Goal: Information Seeking & Learning: Learn about a topic

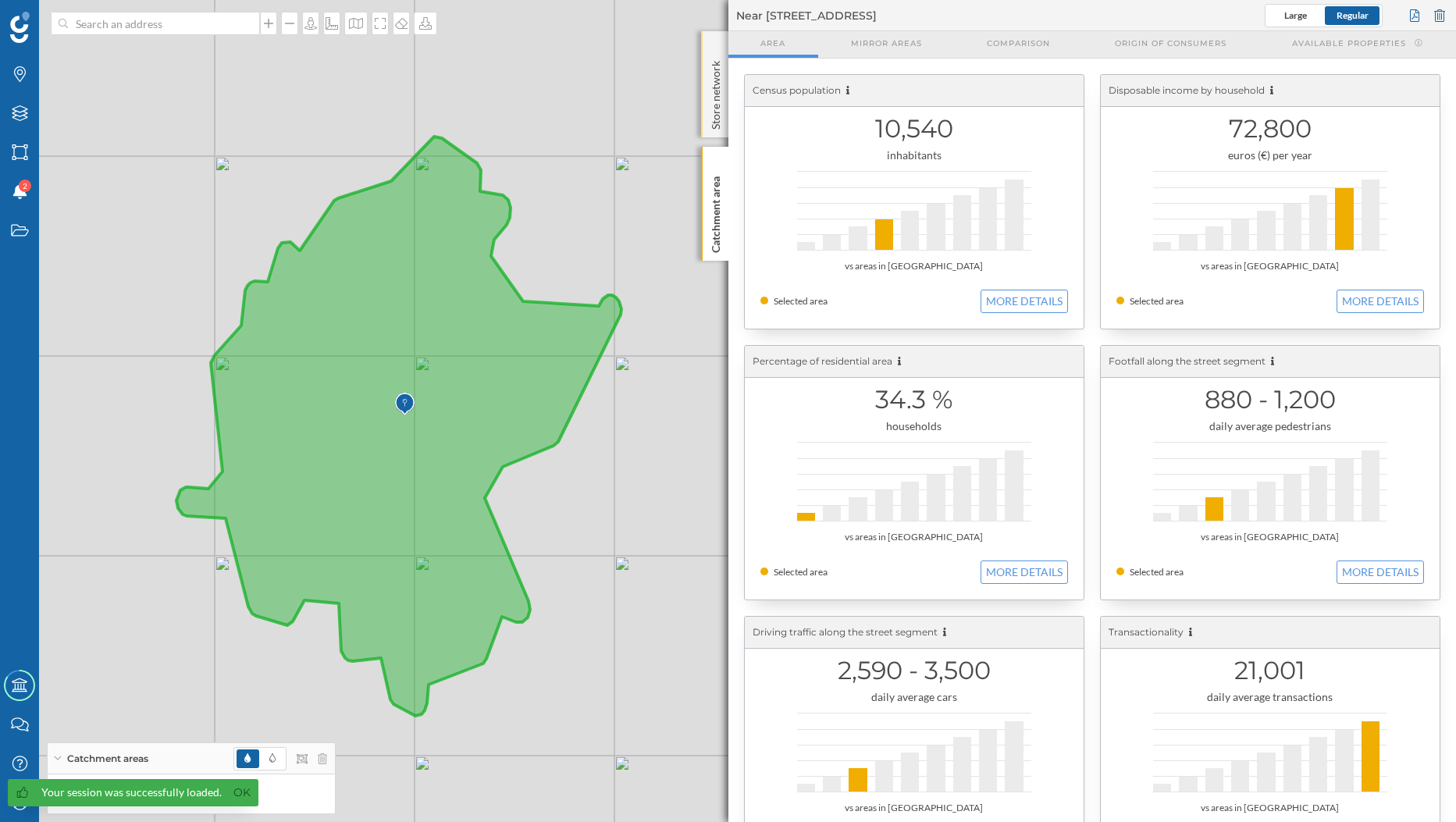
click at [726, 83] on div "Store network" at bounding box center [715, 84] width 27 height 106
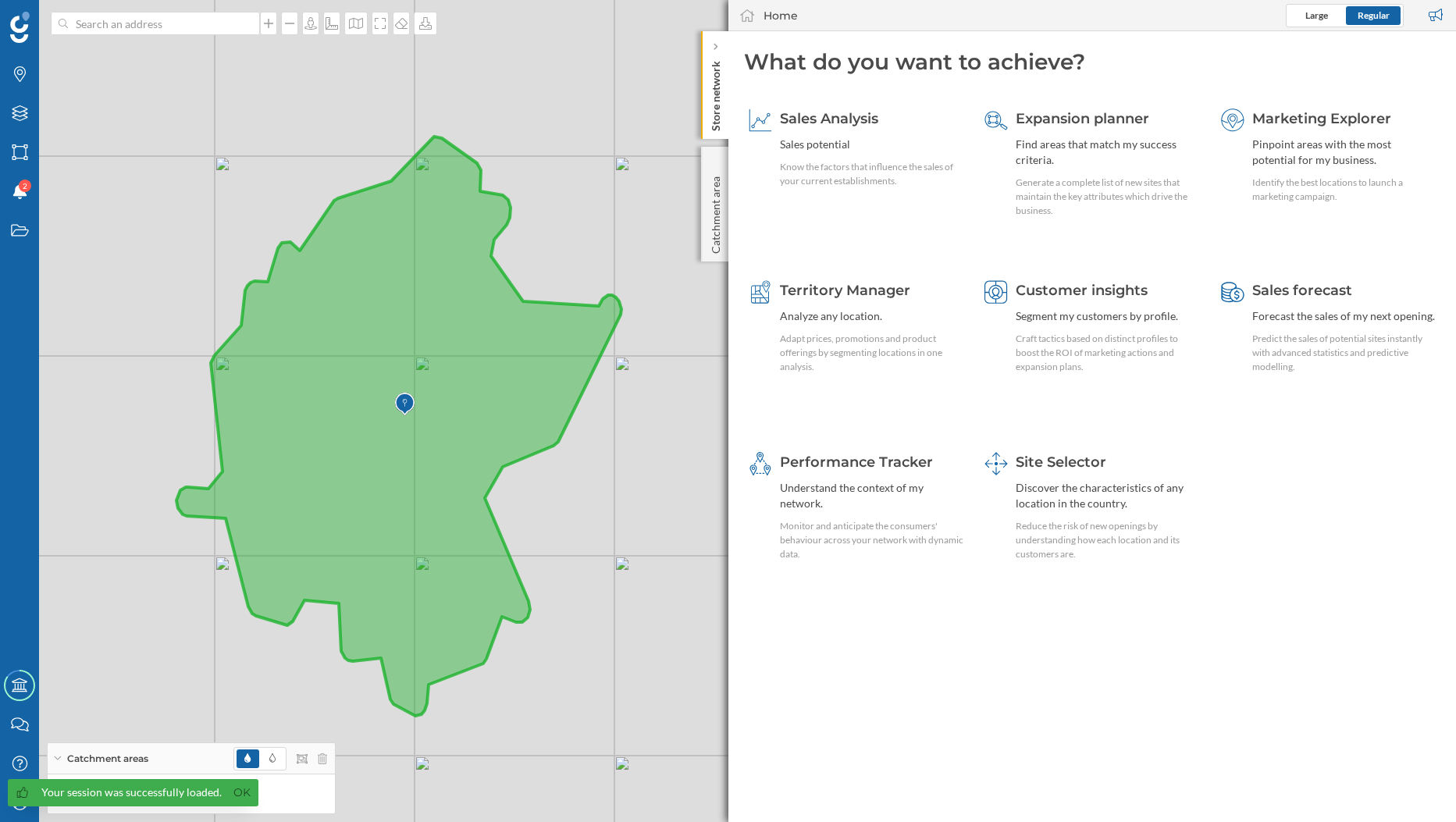
click at [700, 203] on div "© Mapbox © OpenStreetMap Improve this map" at bounding box center [728, 411] width 1456 height 822
click at [716, 42] on icon at bounding box center [716, 47] width 5 height 9
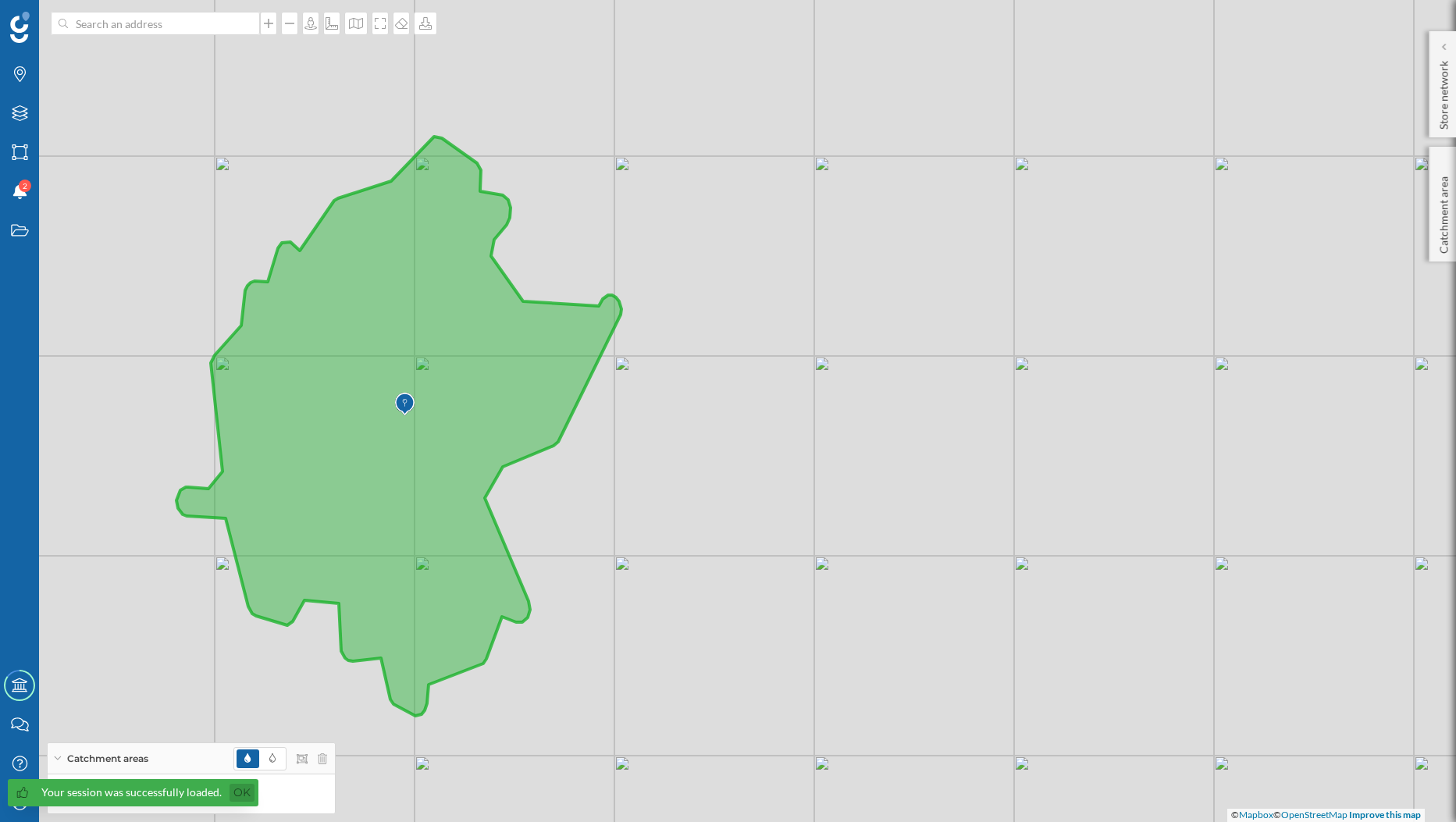
click at [230, 797] on link "Ok" at bounding box center [241, 792] width 25 height 18
click at [312, 797] on icon at bounding box center [310, 794] width 9 height 11
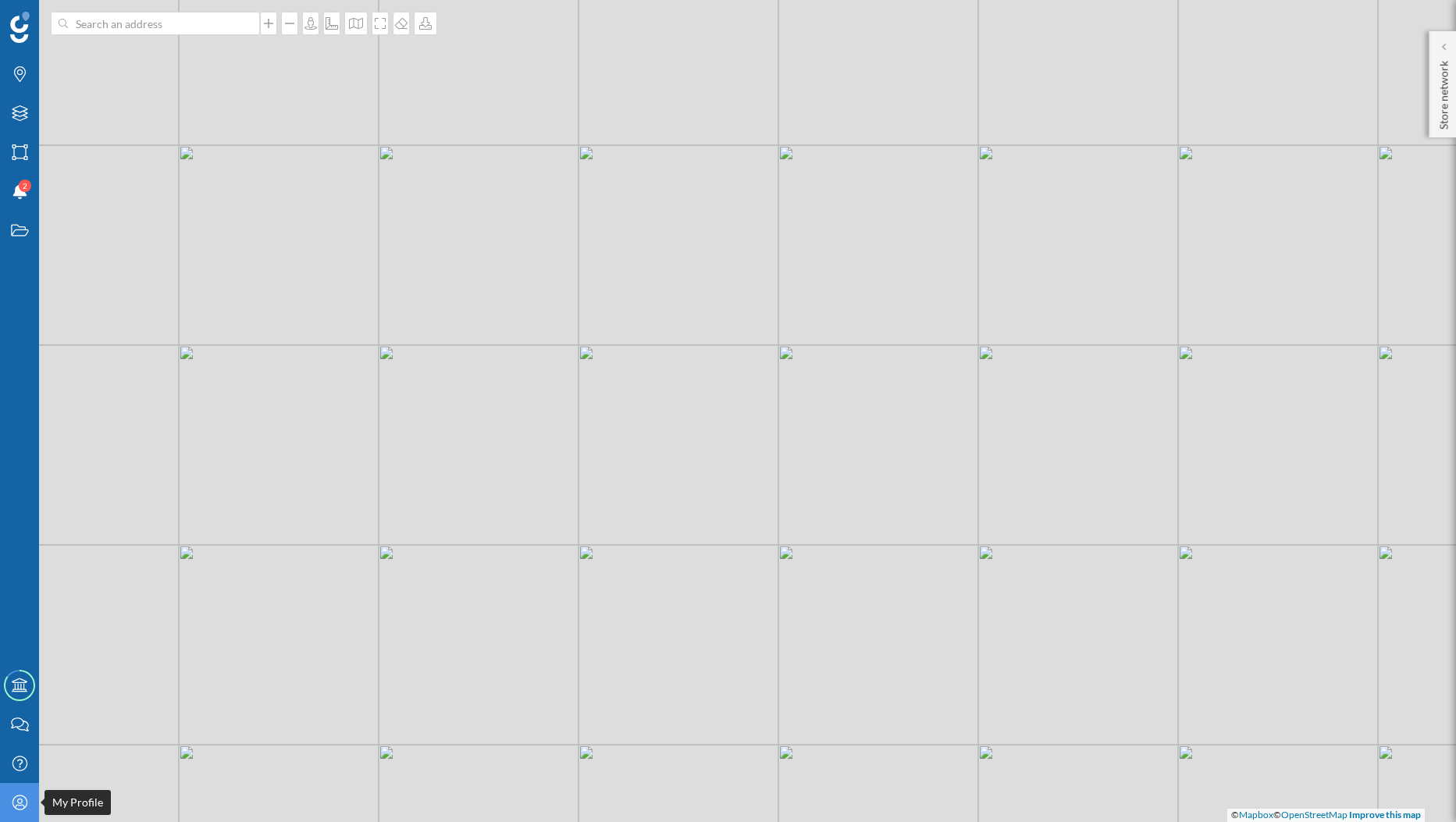
click at [20, 800] on icon "My Profile" at bounding box center [20, 802] width 20 height 15
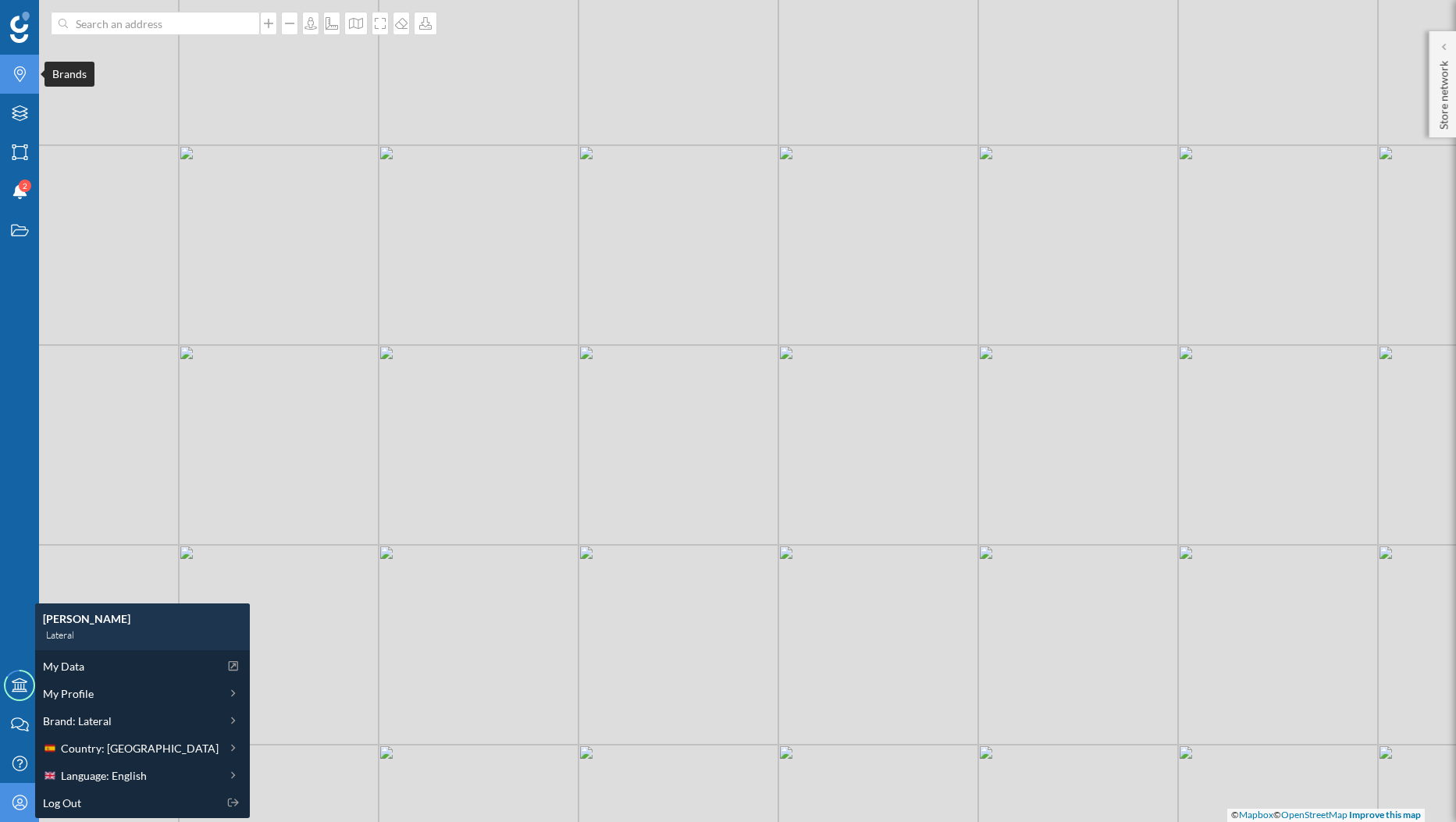
click at [17, 71] on icon "Brands" at bounding box center [20, 74] width 20 height 15
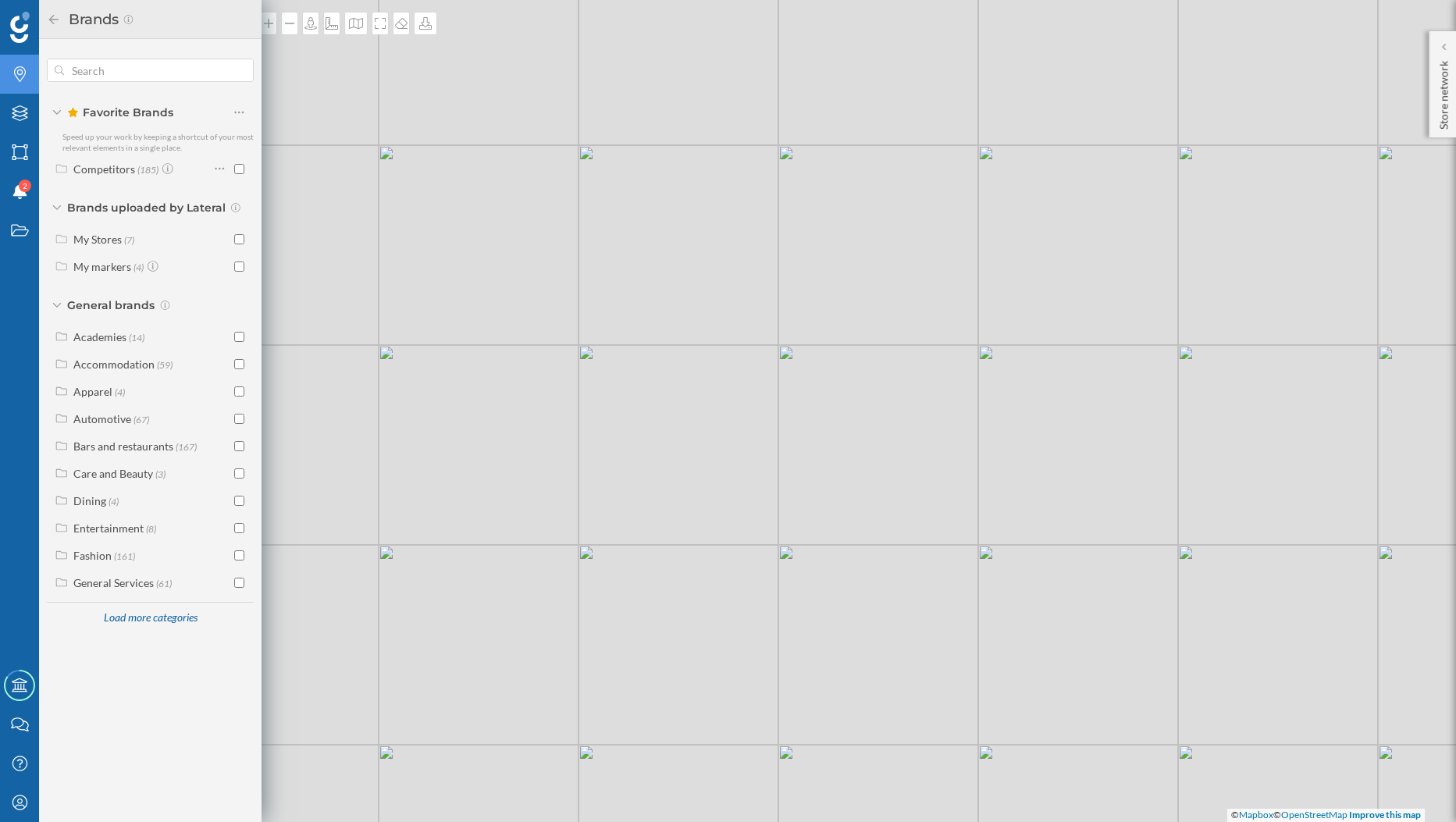
click at [26, 80] on icon "Brands" at bounding box center [20, 74] width 20 height 15
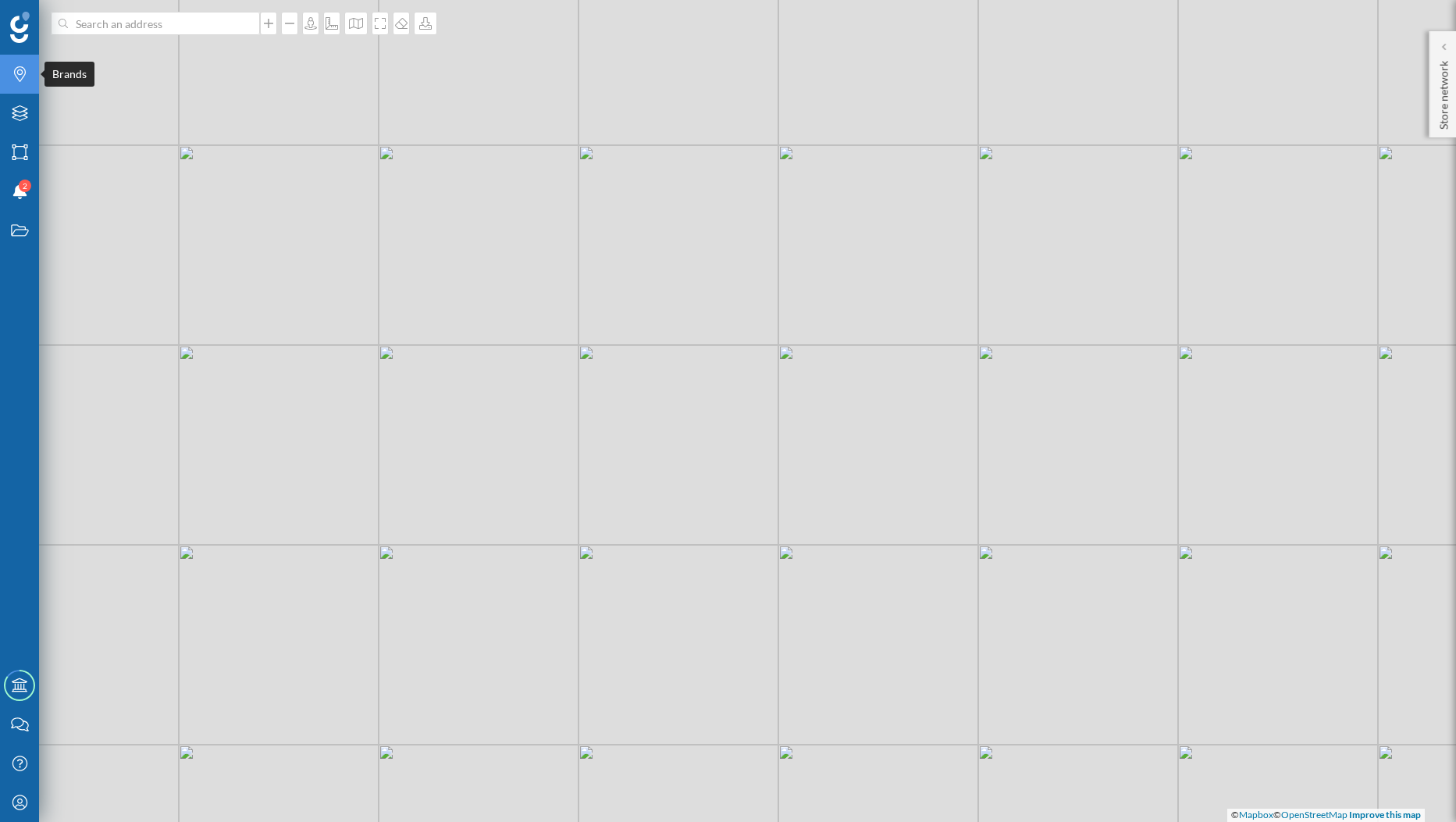
click at [24, 80] on icon "Brands" at bounding box center [20, 74] width 20 height 15
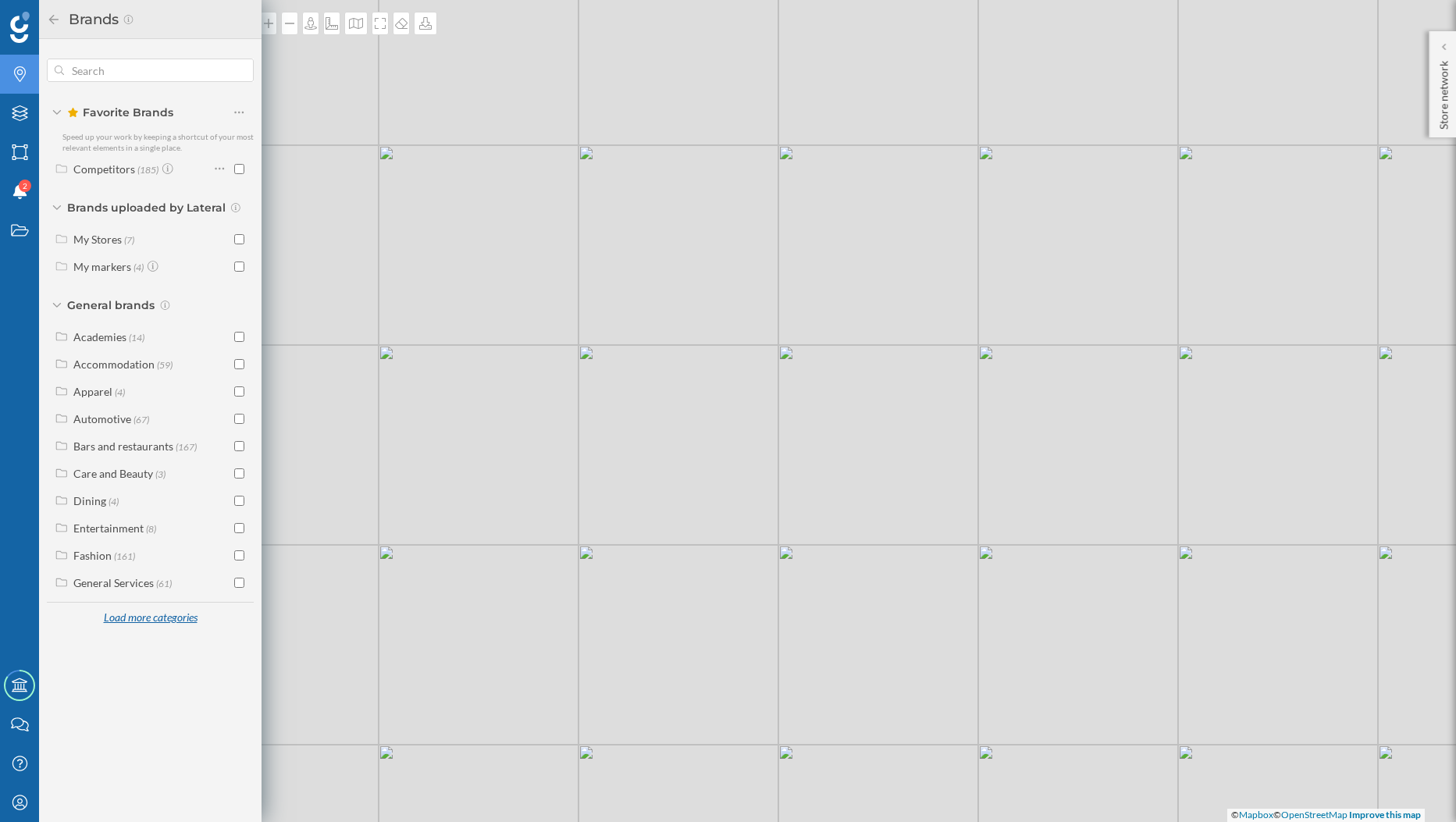
click at [183, 626] on div "Load more categories" at bounding box center [149, 619] width 113 height 24
click at [20, 84] on div "Brands" at bounding box center [20, 74] width 39 height 39
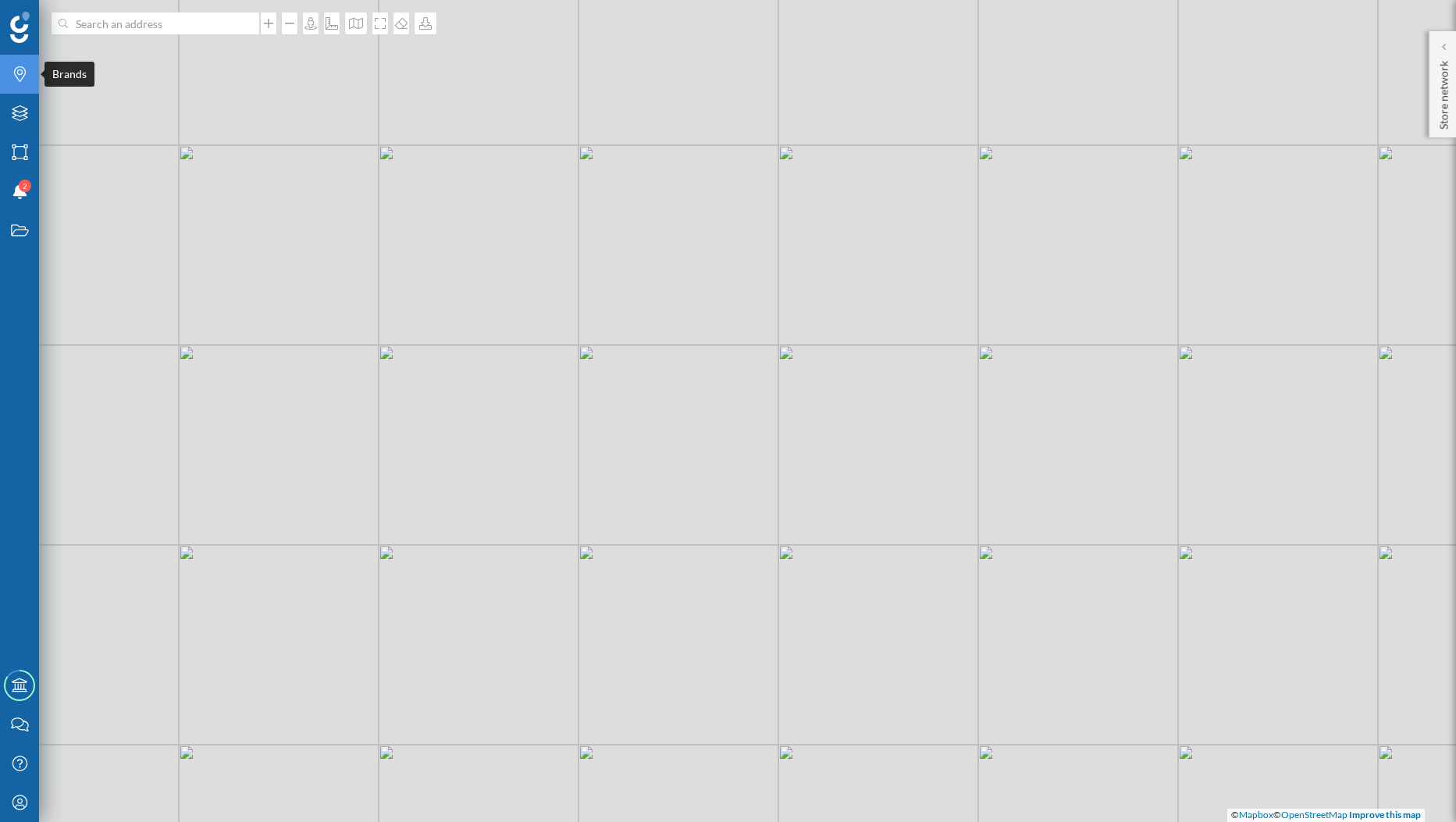
click at [20, 84] on div "Brands" at bounding box center [20, 74] width 39 height 39
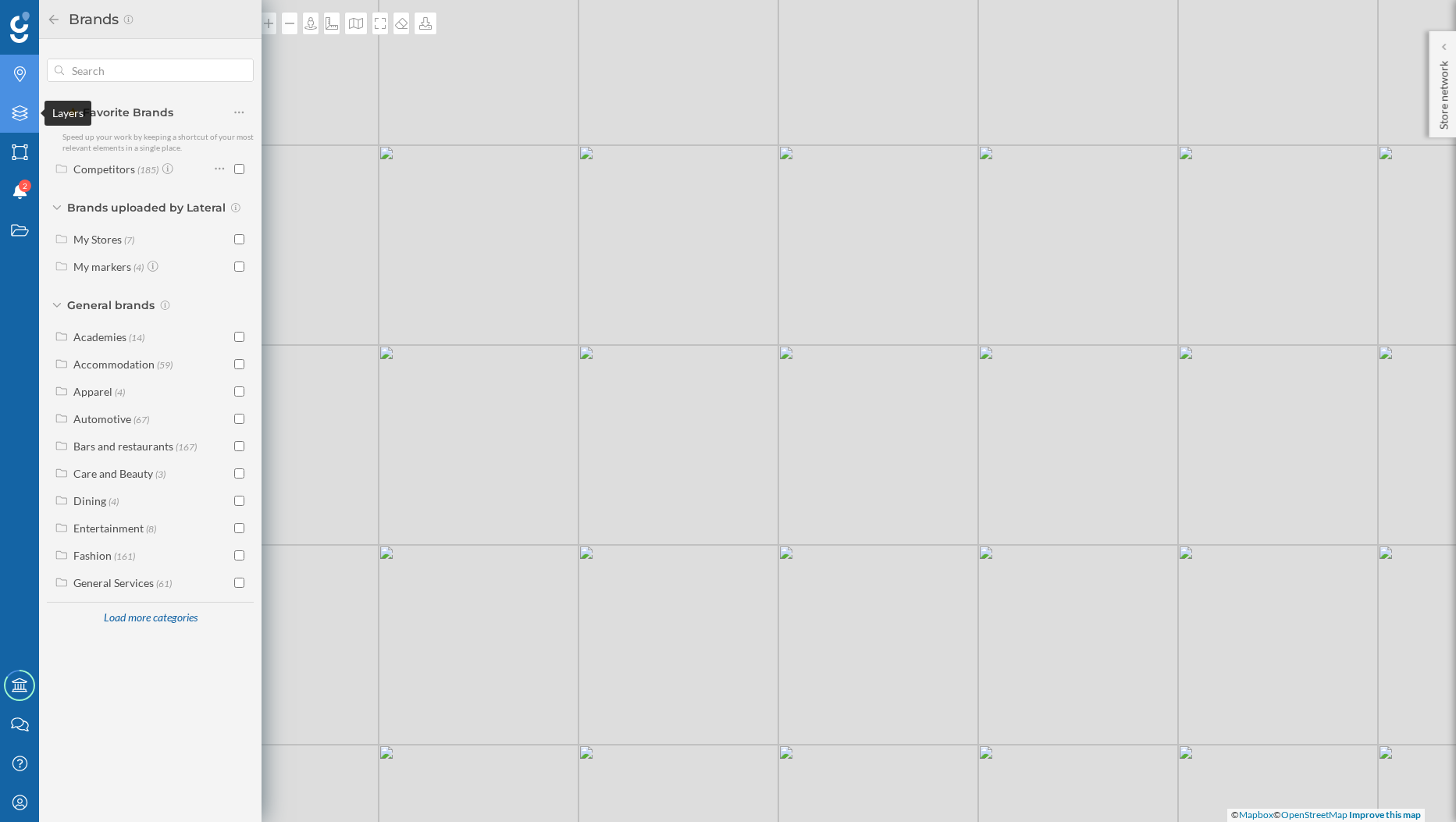
click at [20, 127] on div "Layers" at bounding box center [20, 113] width 39 height 39
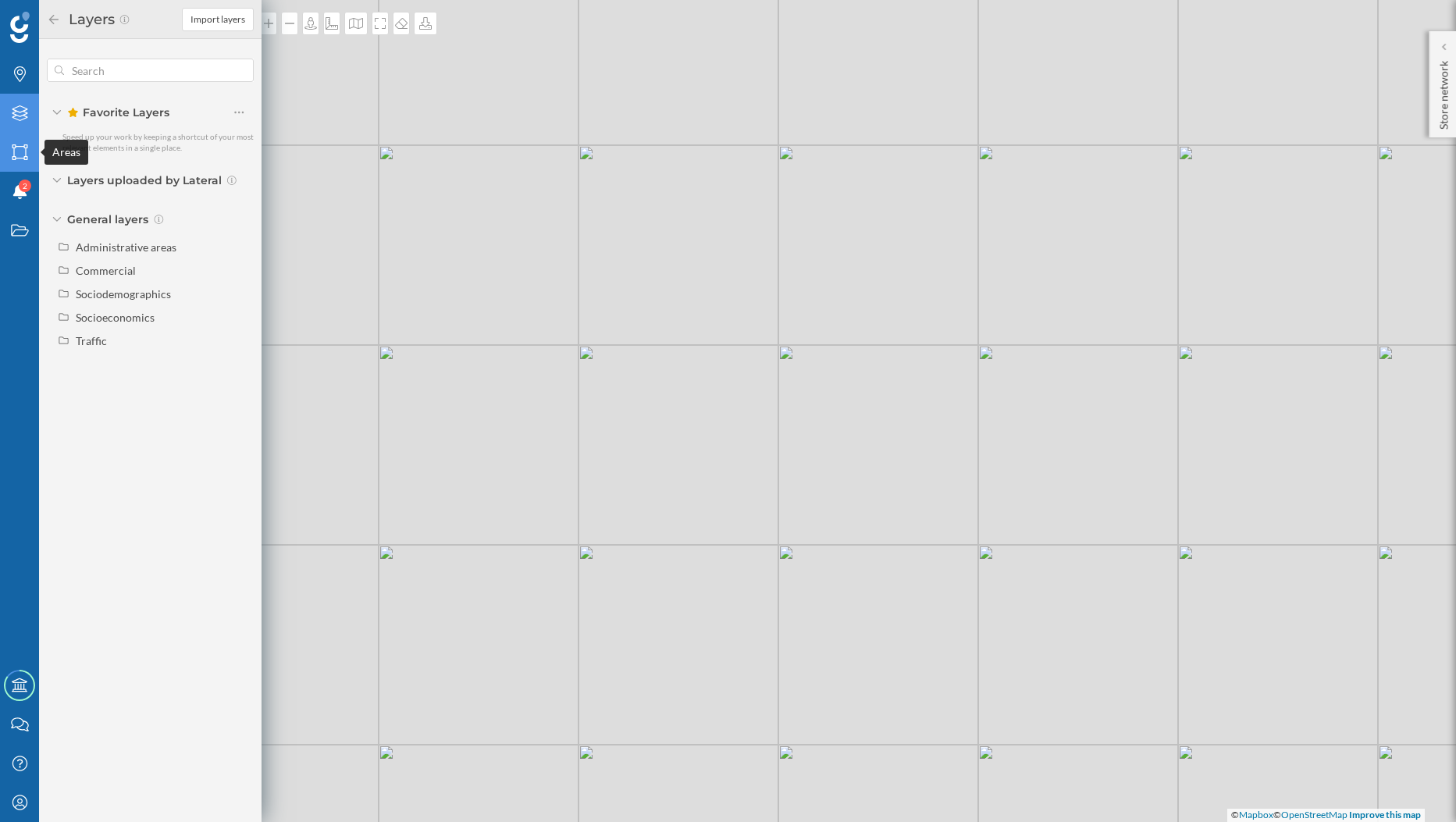
click at [20, 155] on icon "Areas" at bounding box center [20, 152] width 20 height 15
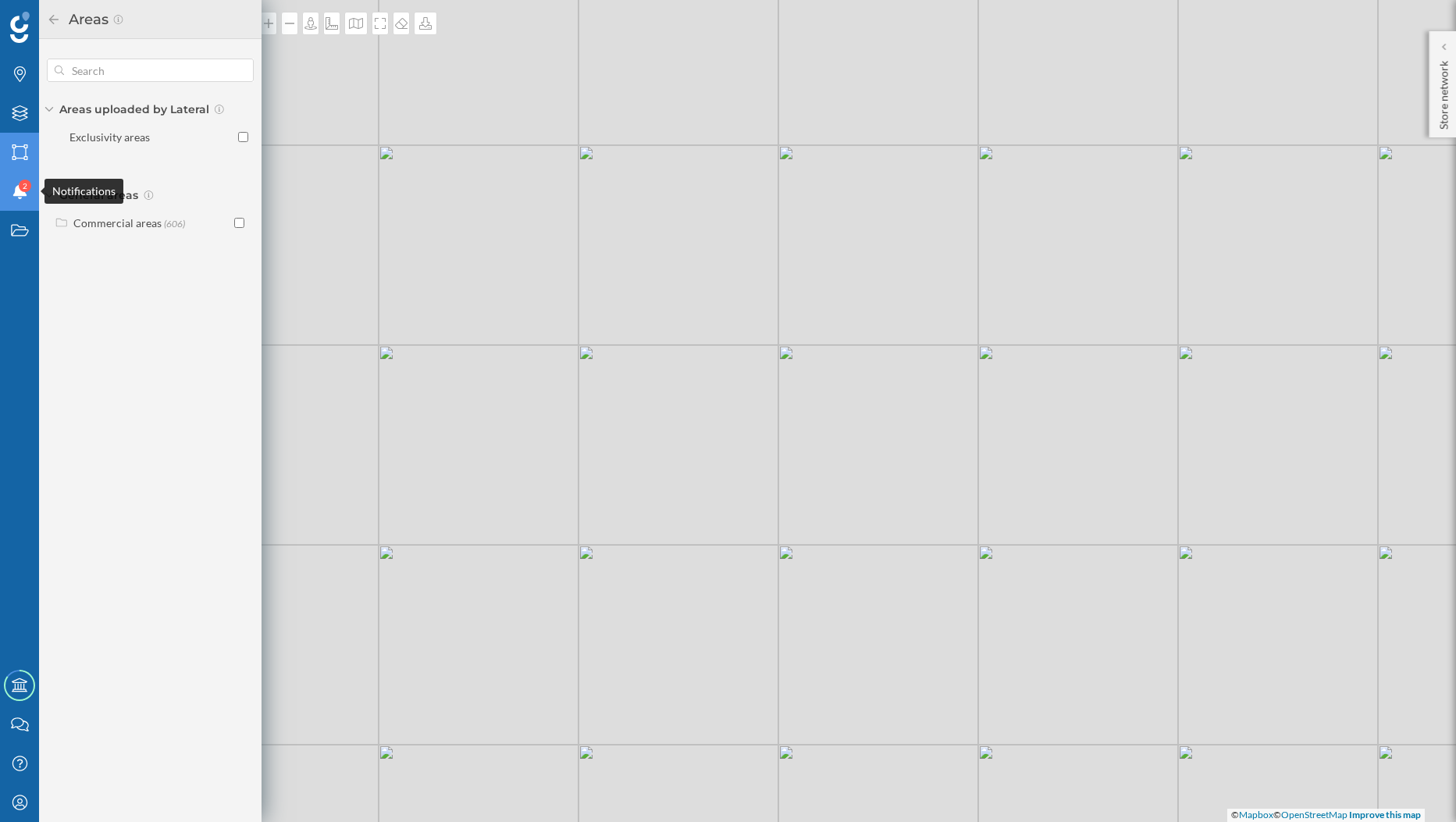
click at [14, 206] on div "Notifications 2" at bounding box center [20, 191] width 39 height 39
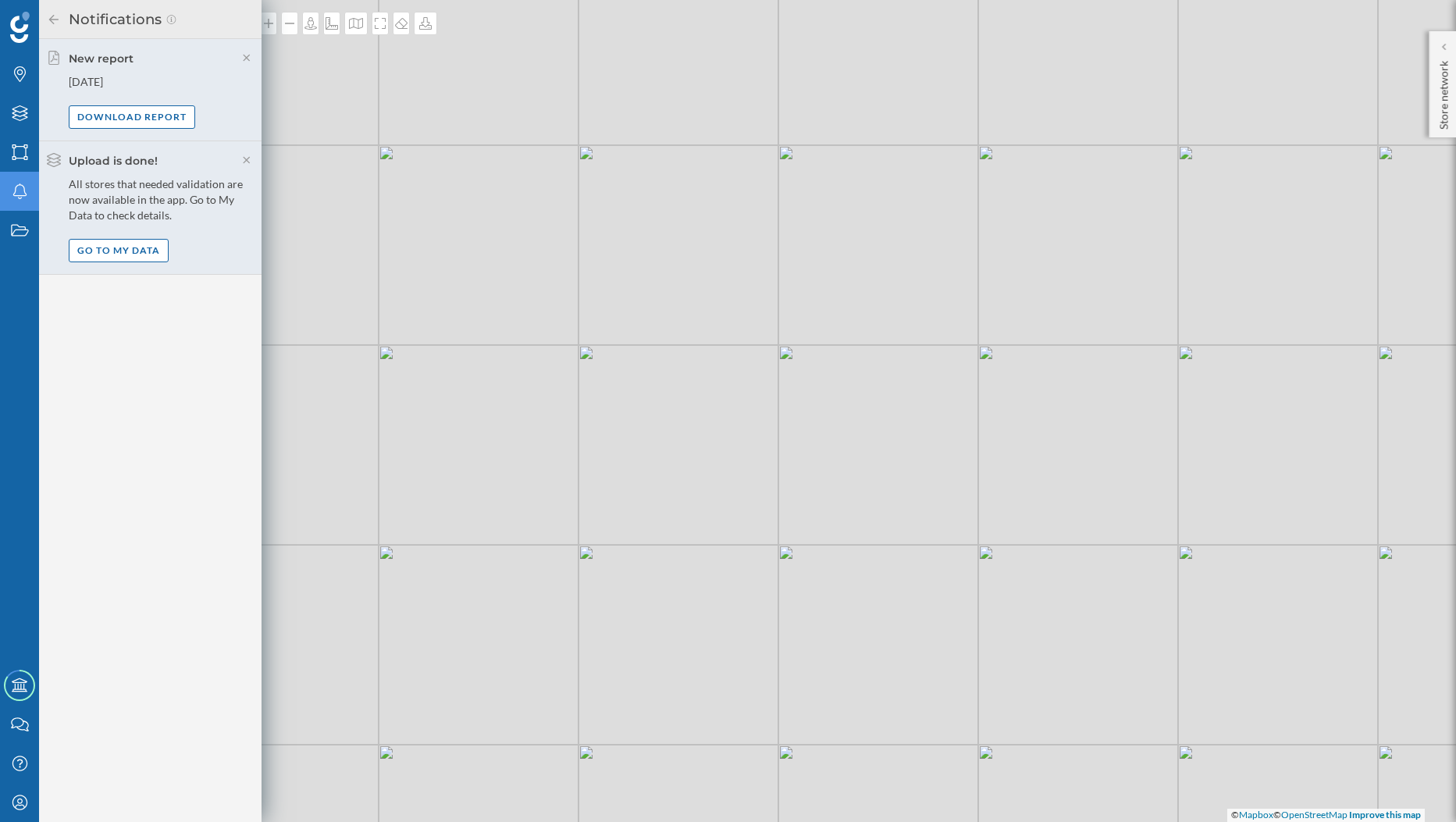
click at [11, 256] on div "Brands Layers Areas Notifications States" at bounding box center [20, 333] width 39 height 666
click at [21, 233] on icon "States" at bounding box center [20, 230] width 20 height 15
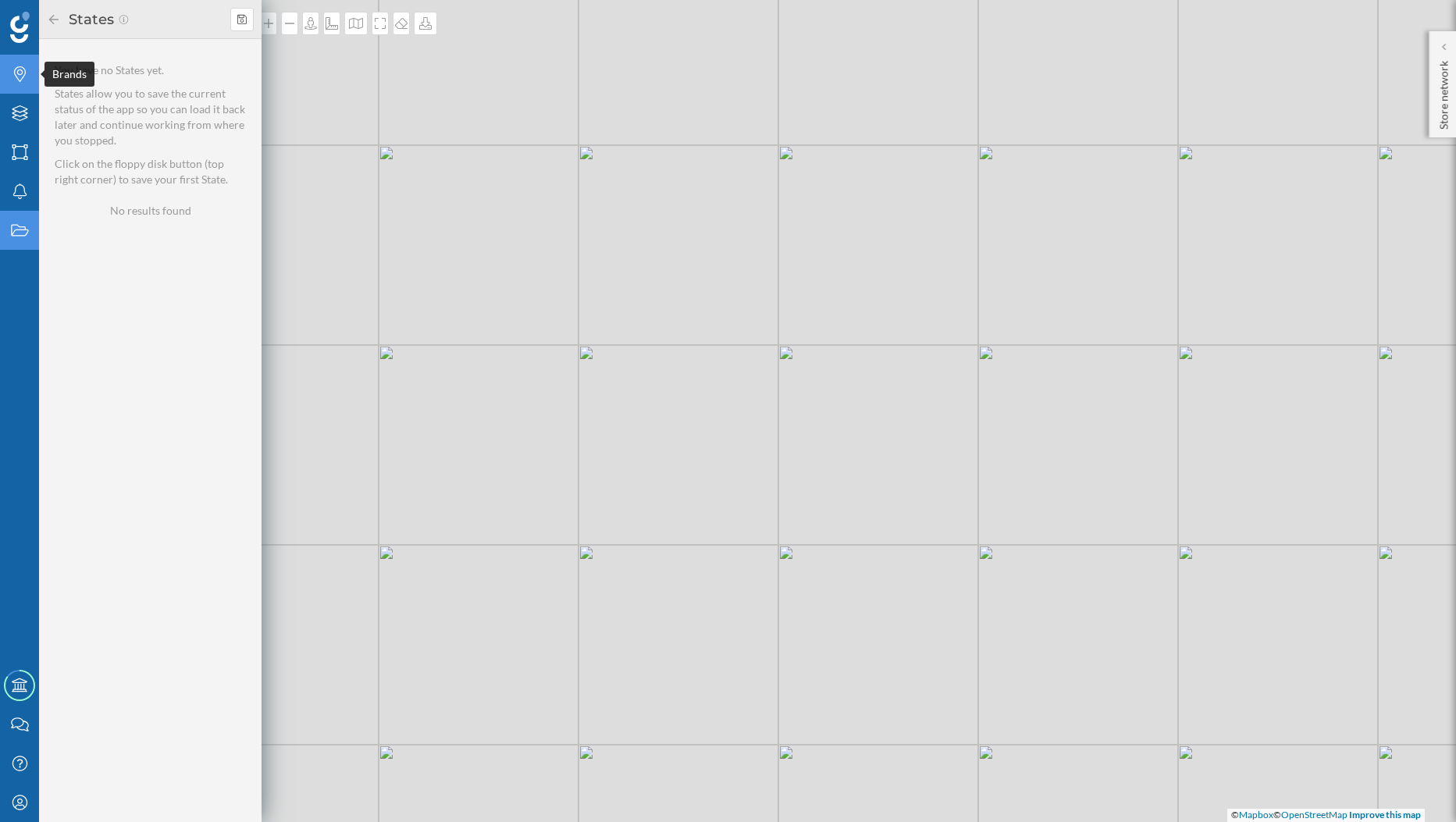
click at [19, 73] on icon "Brands" at bounding box center [20, 74] width 20 height 15
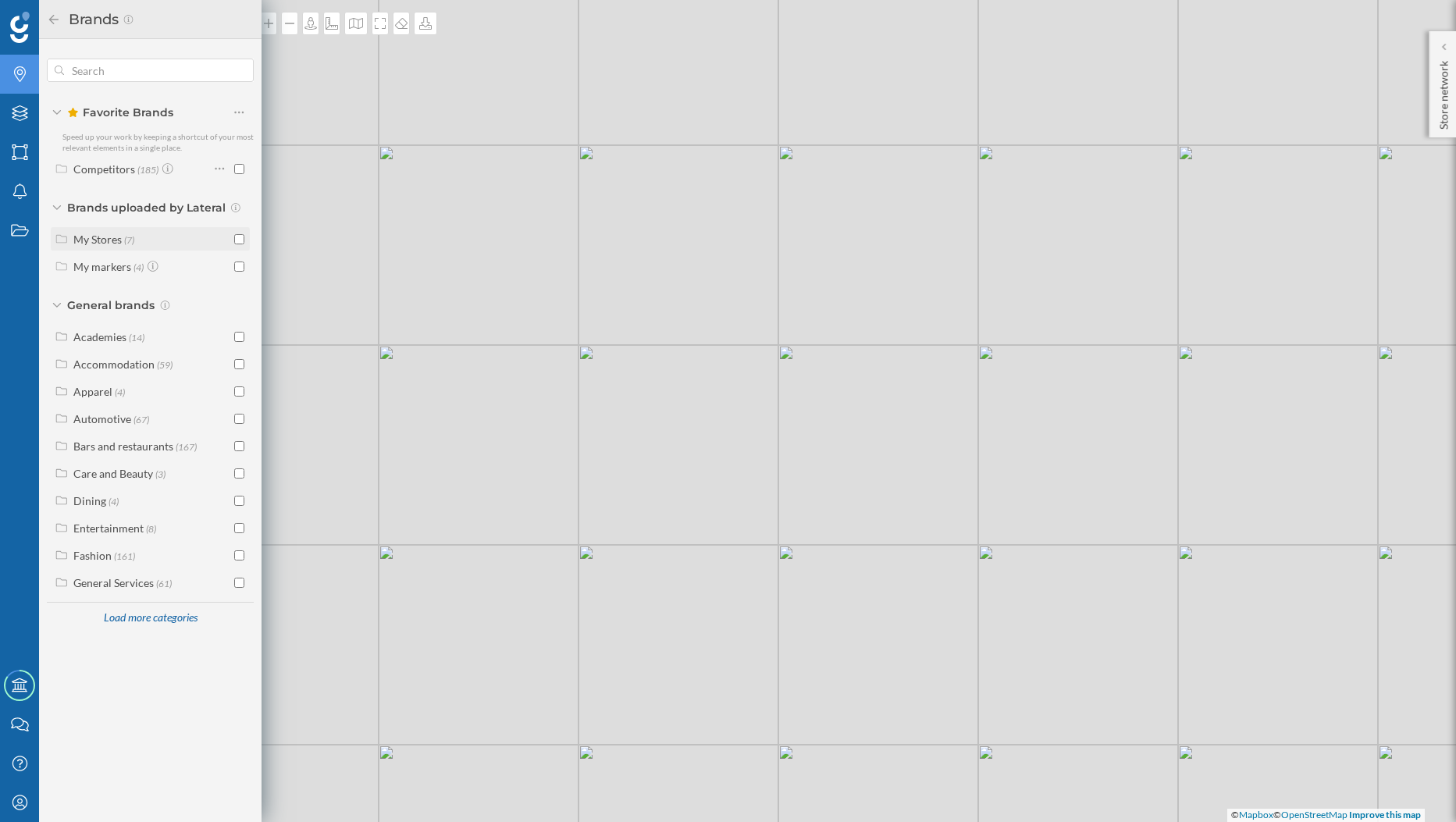
click at [216, 238] on div "My Stores (7)" at bounding box center [151, 239] width 157 height 16
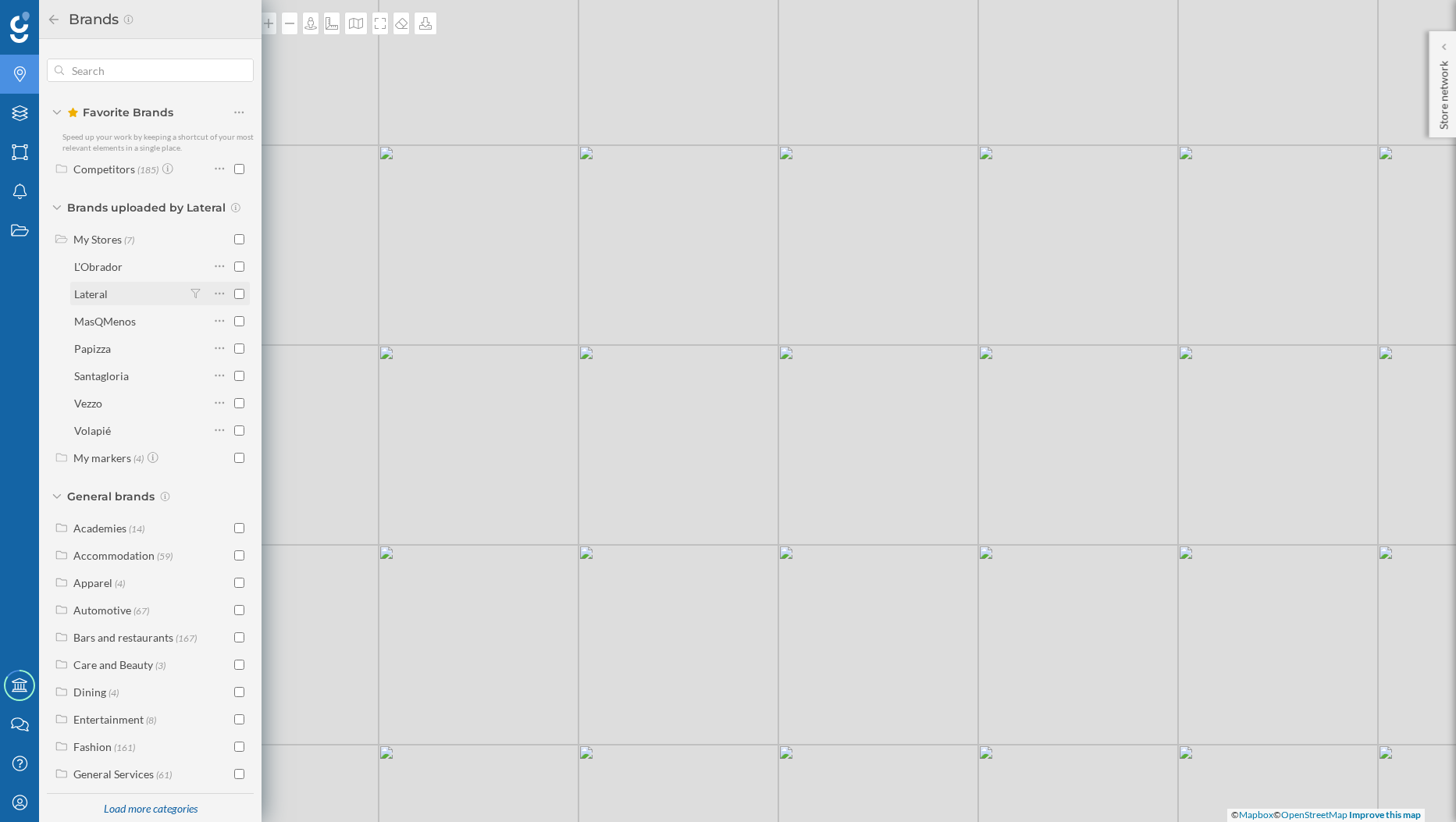
click at [234, 288] on div at bounding box center [216, 294] width 57 height 22
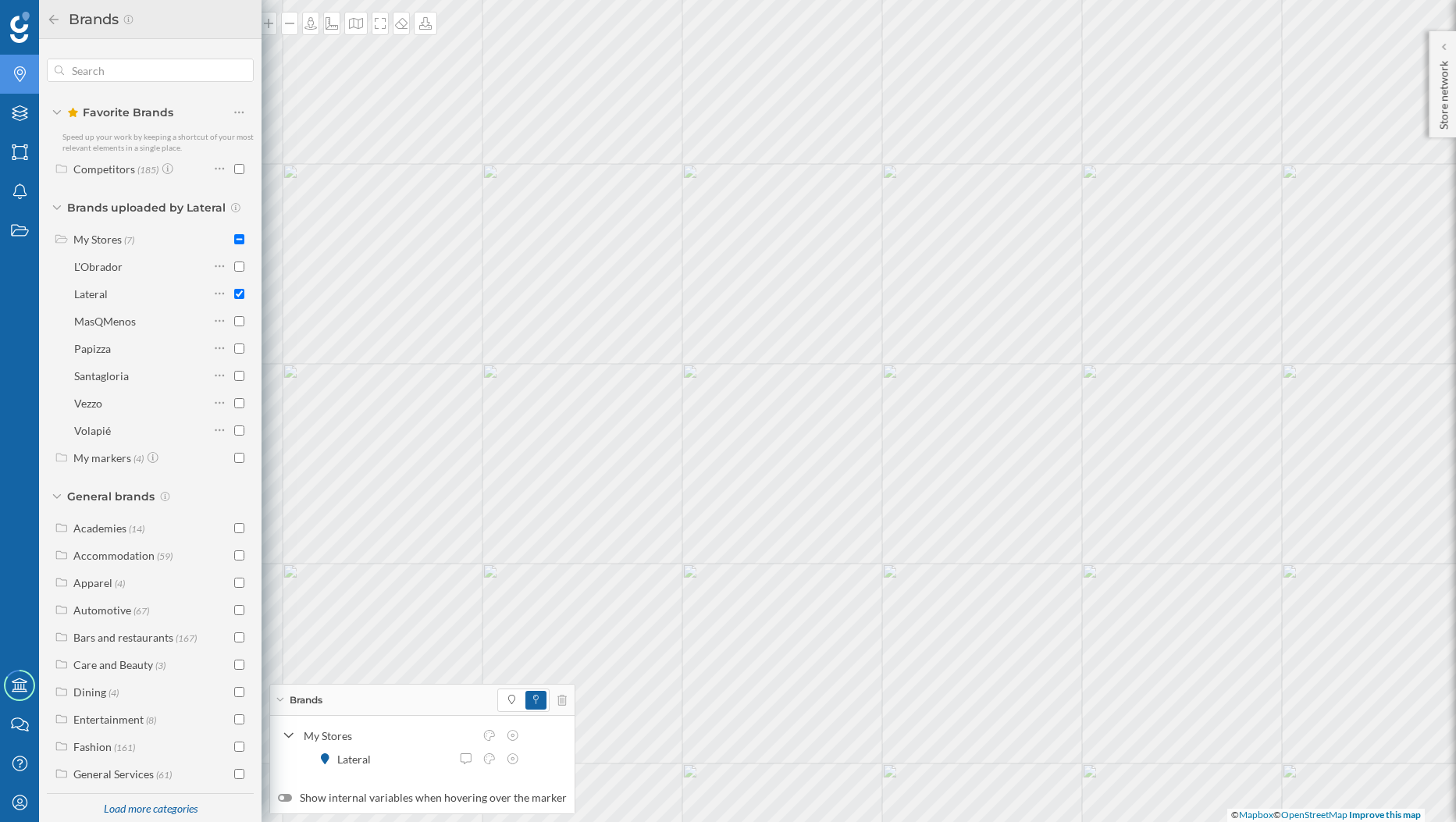
click at [58, 23] on icon at bounding box center [53, 20] width 14 height 11
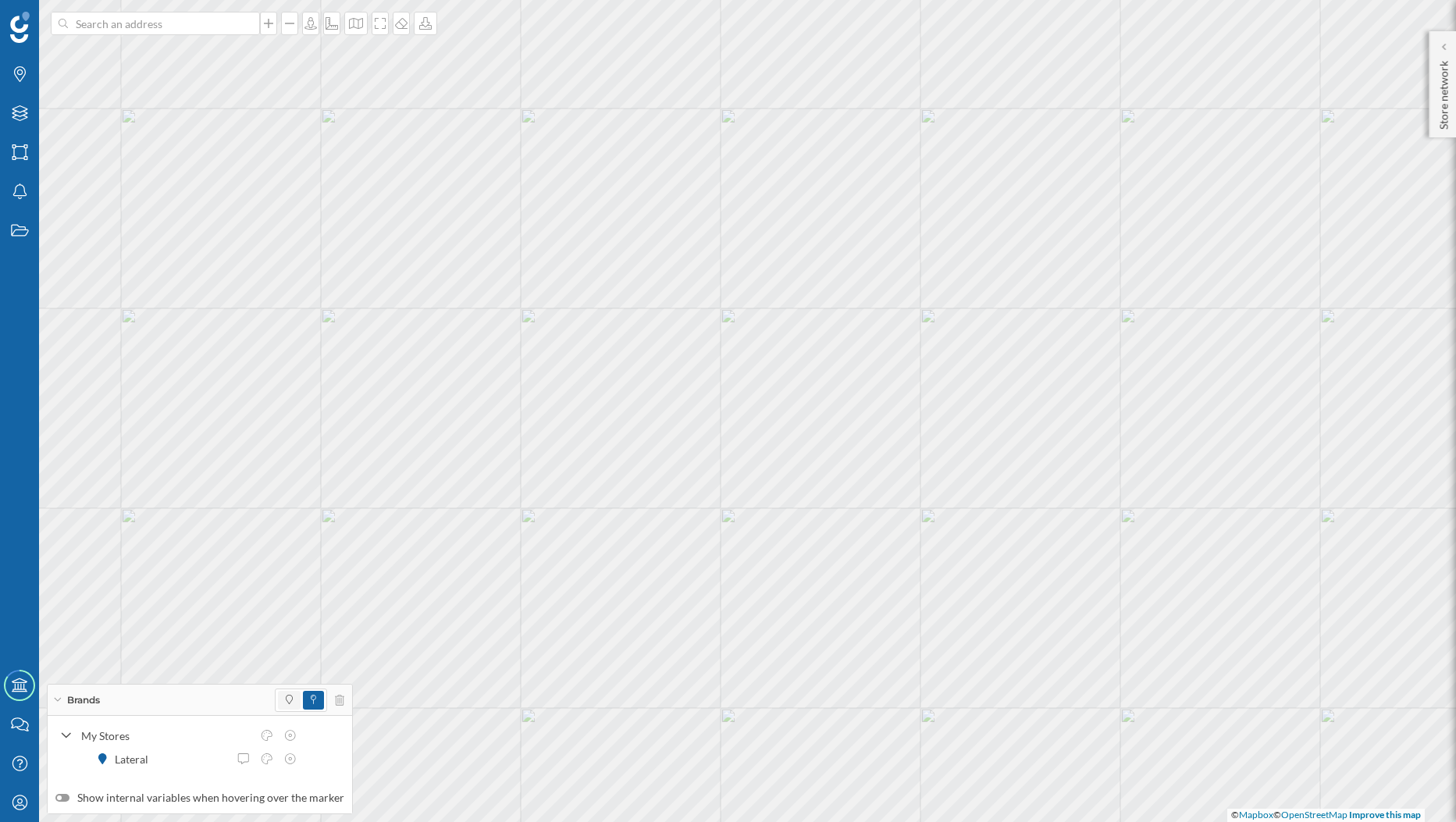
click at [278, 700] on span at bounding box center [289, 701] width 23 height 19
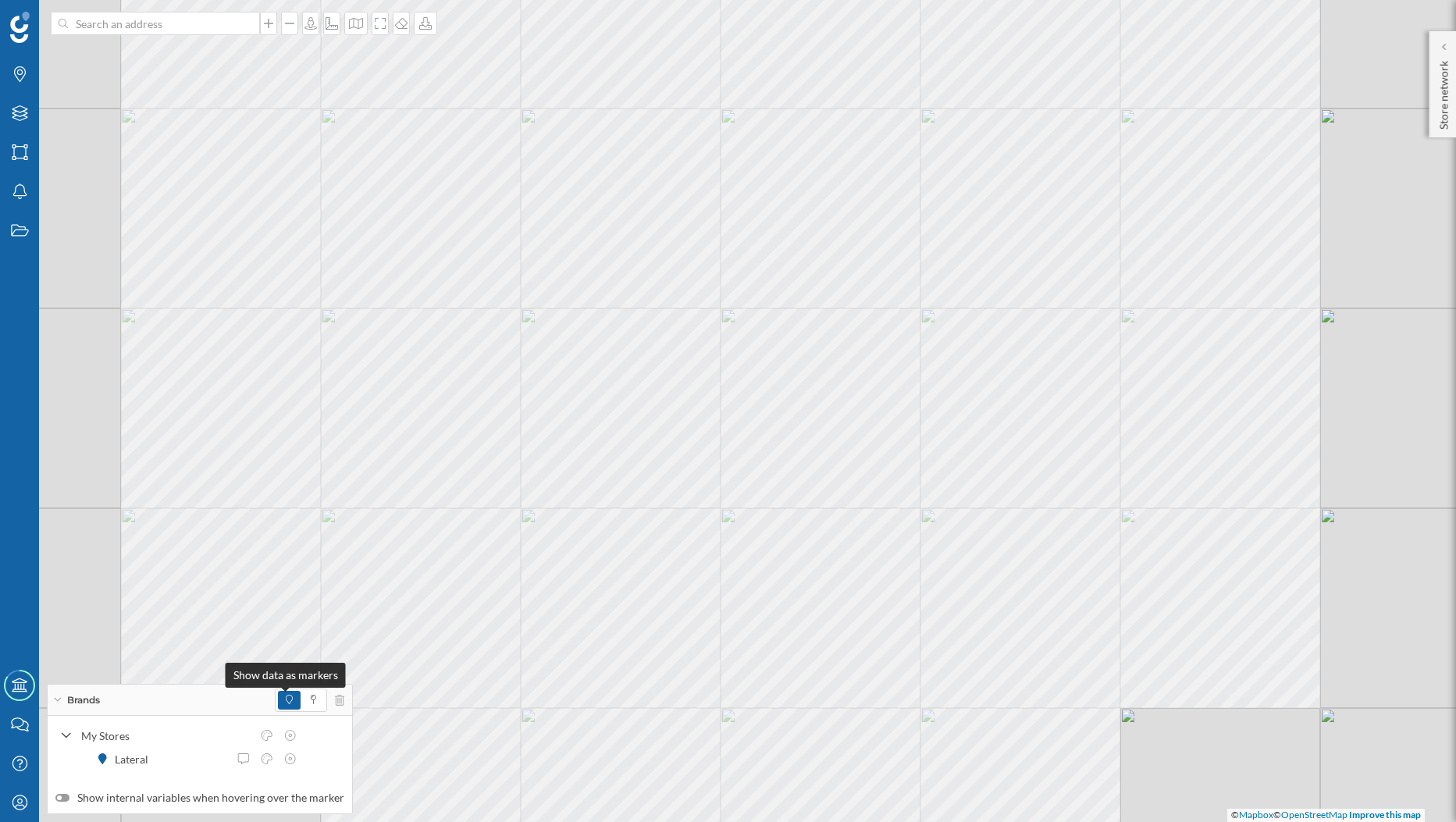
click at [286, 701] on icon at bounding box center [290, 699] width 7 height 9
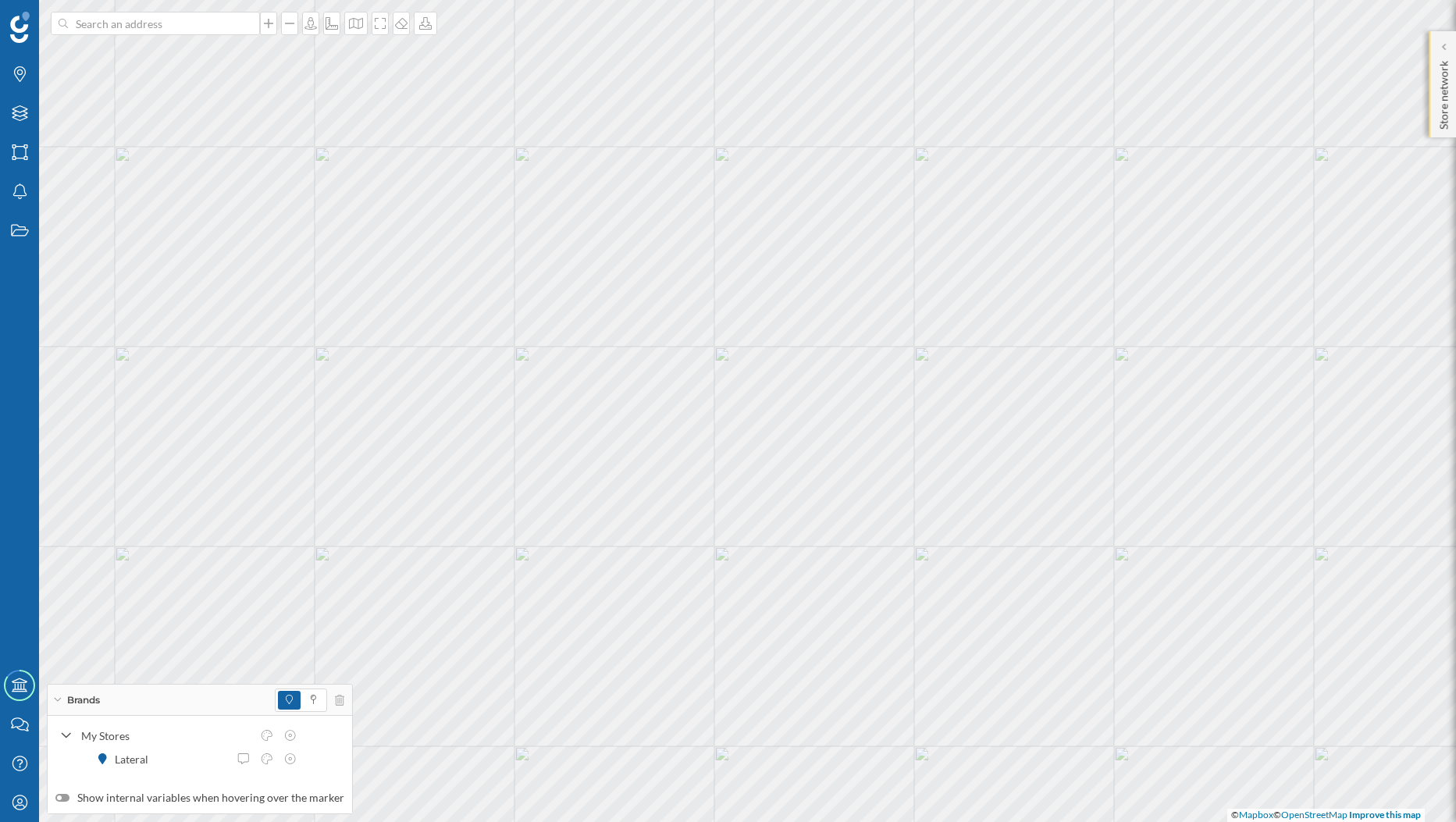
click at [1454, 101] on div "Store network" at bounding box center [1442, 84] width 27 height 106
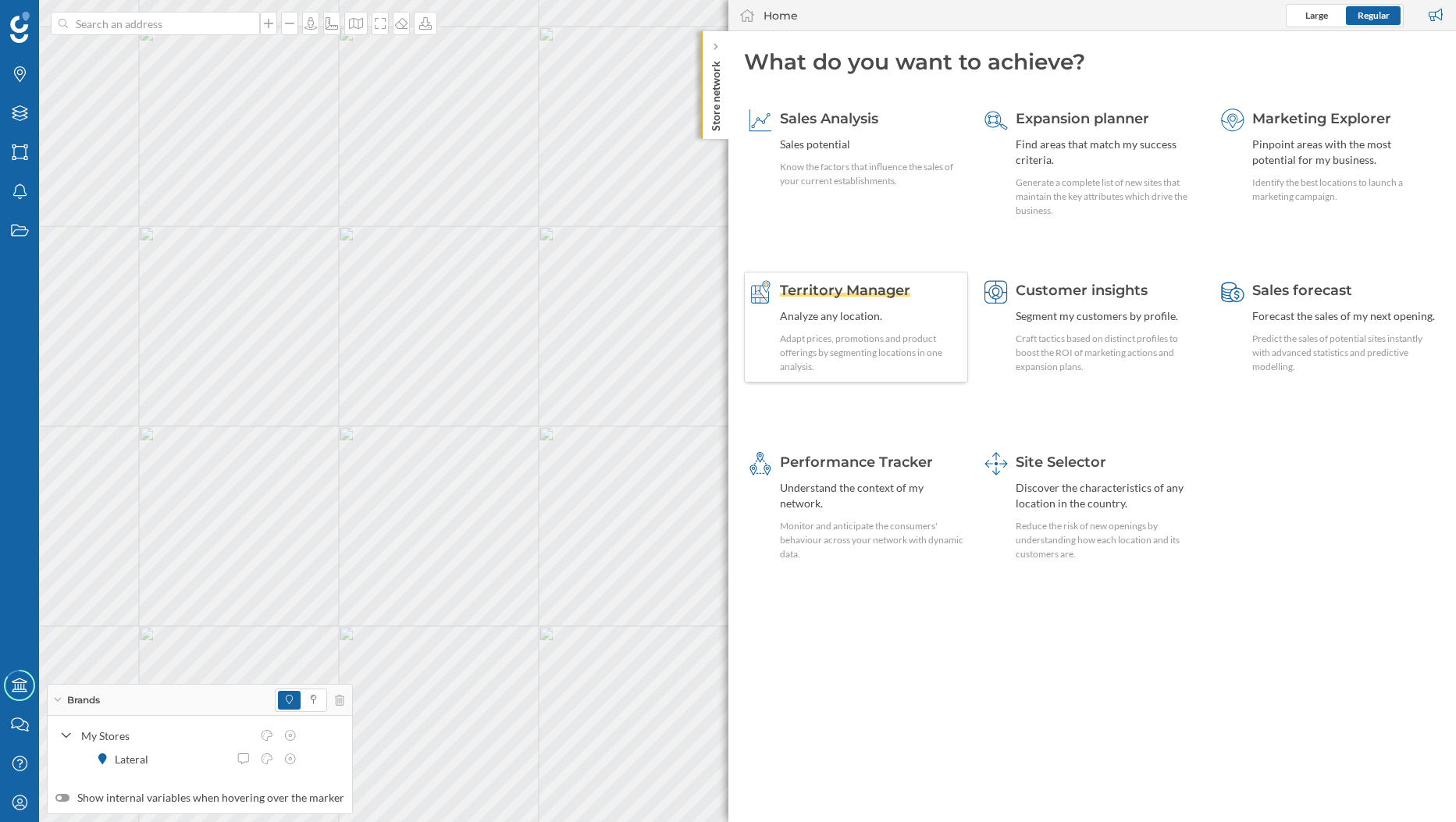
click at [762, 312] on div "Territory Manager Analyze any location. Adapt prices, promotions and product of…" at bounding box center [856, 327] width 225 height 111
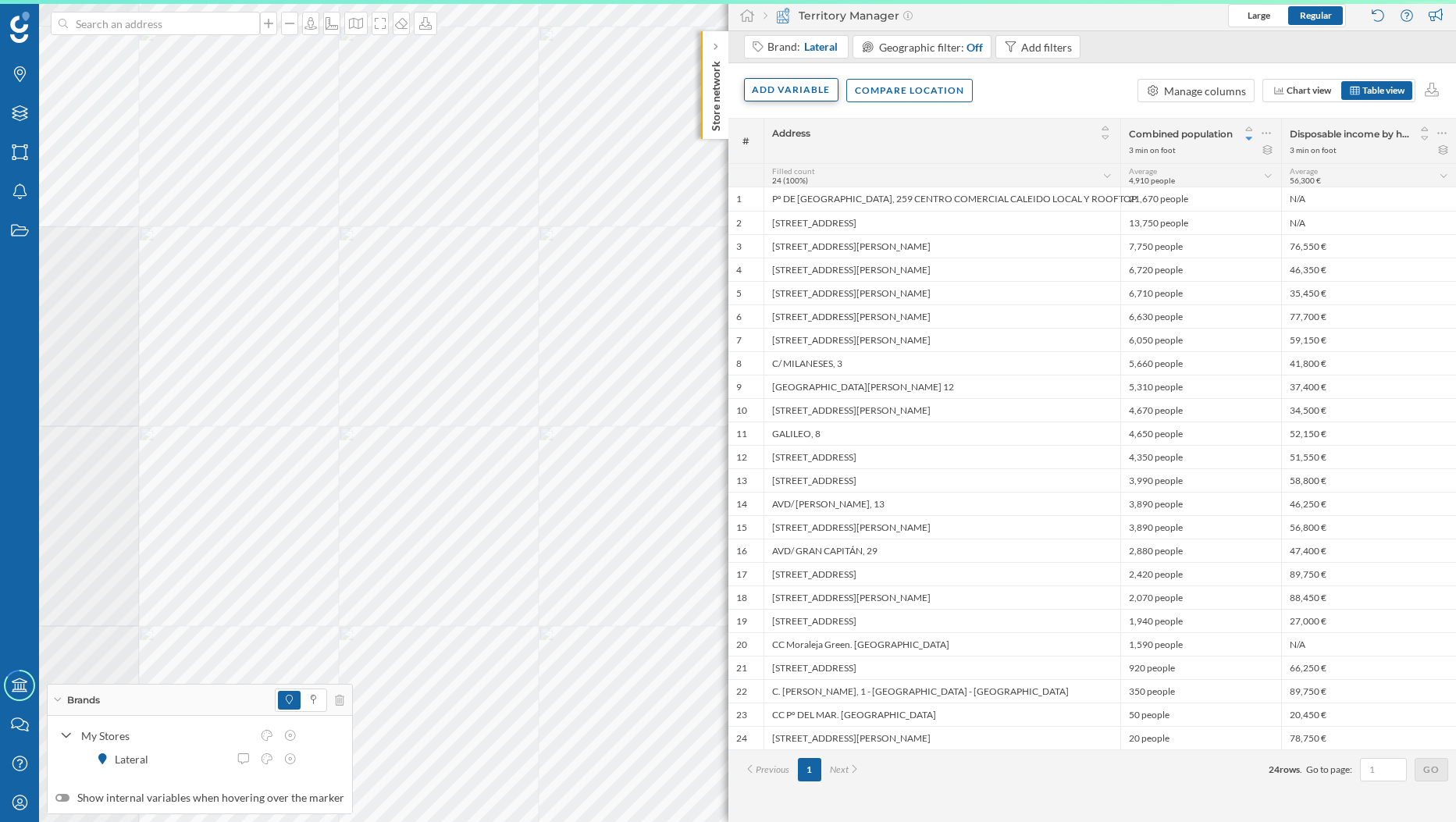
click at [800, 93] on div "Add variable" at bounding box center [791, 90] width 95 height 24
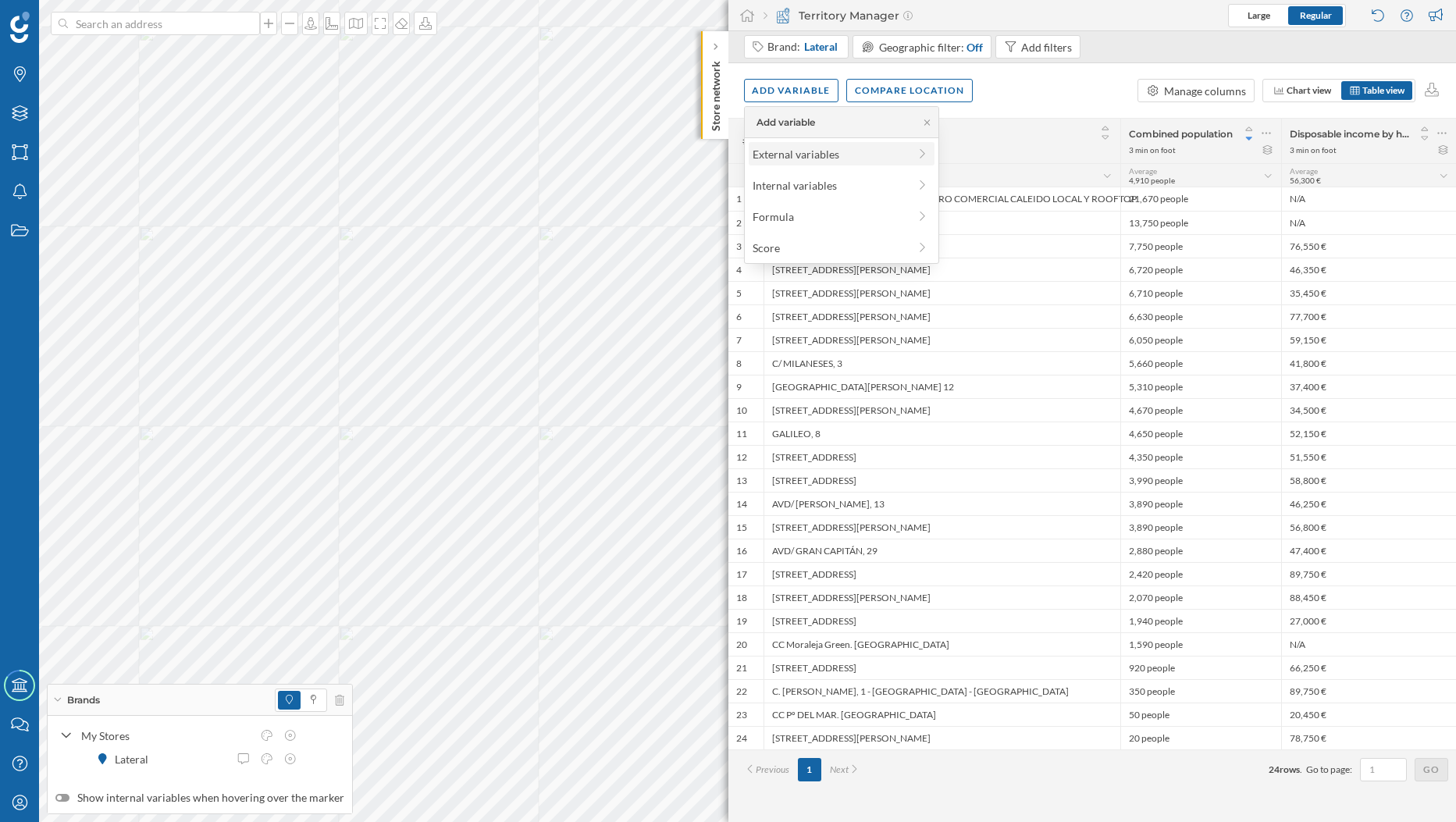
click at [803, 157] on div "External variables" at bounding box center [829, 154] width 155 height 16
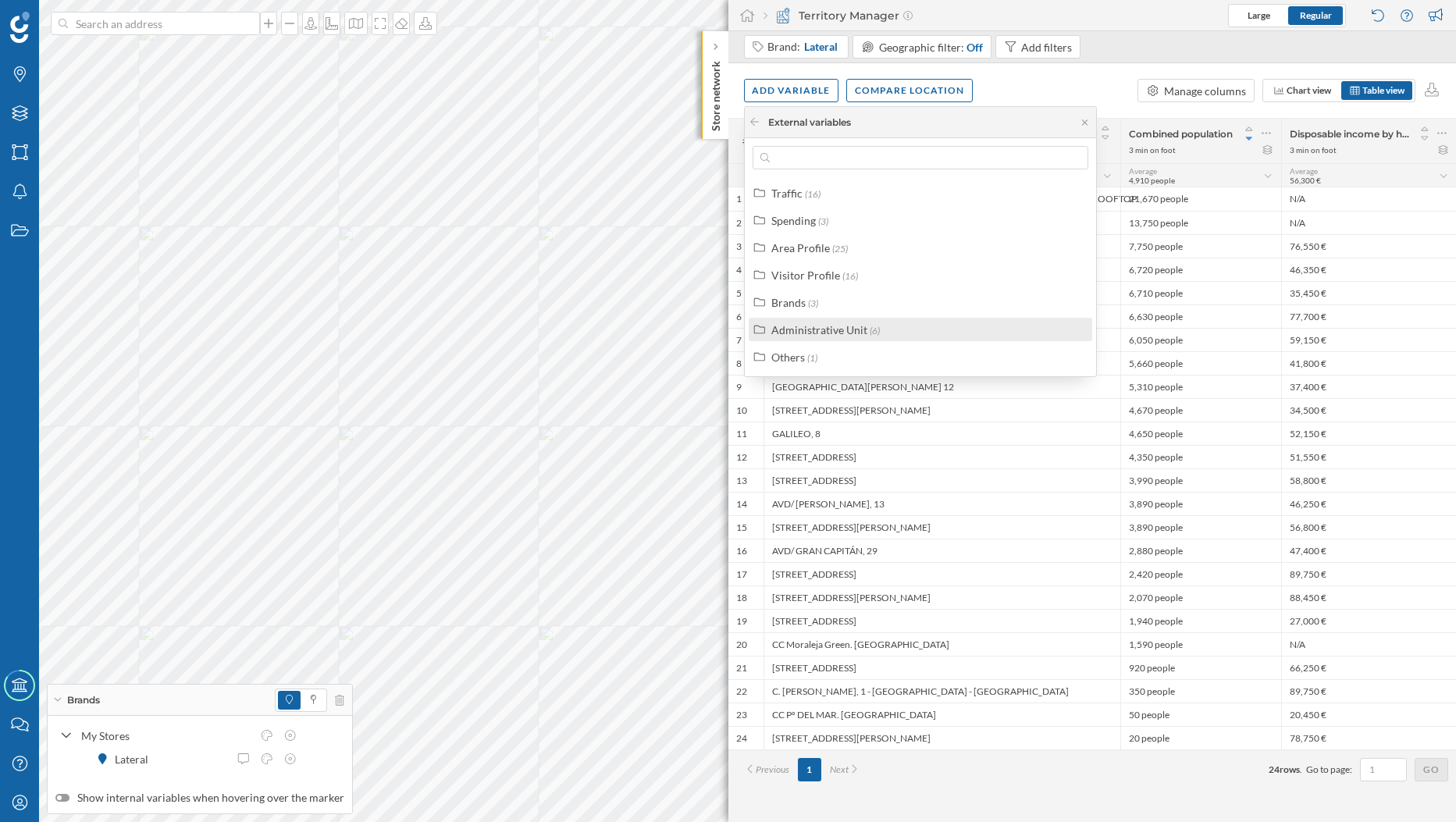
click at [807, 337] on label "Administrative Unit (6)" at bounding box center [826, 329] width 109 height 16
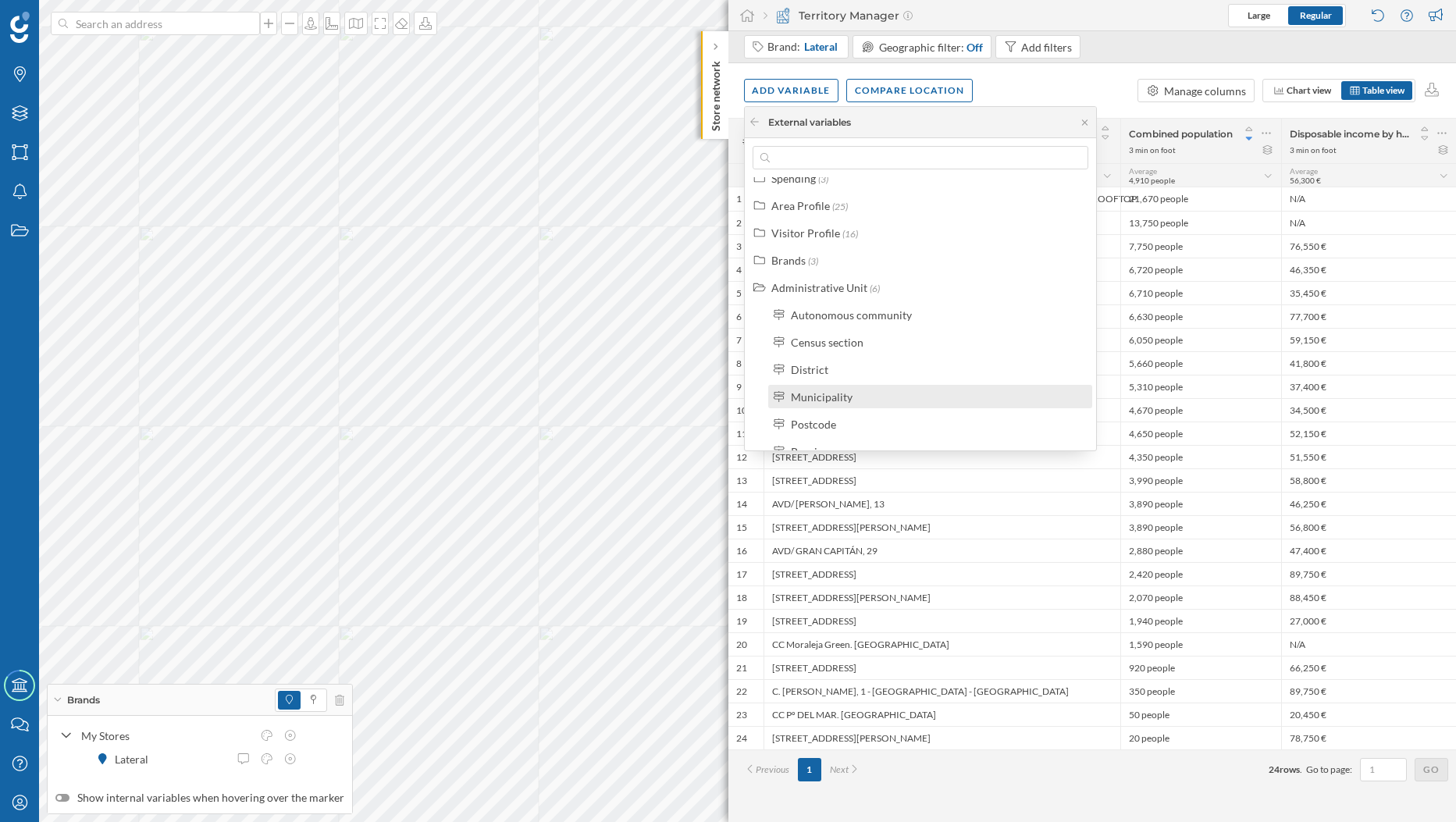
scroll to position [80, 0]
click at [848, 393] on div "Postcode" at bounding box center [937, 386] width 292 height 16
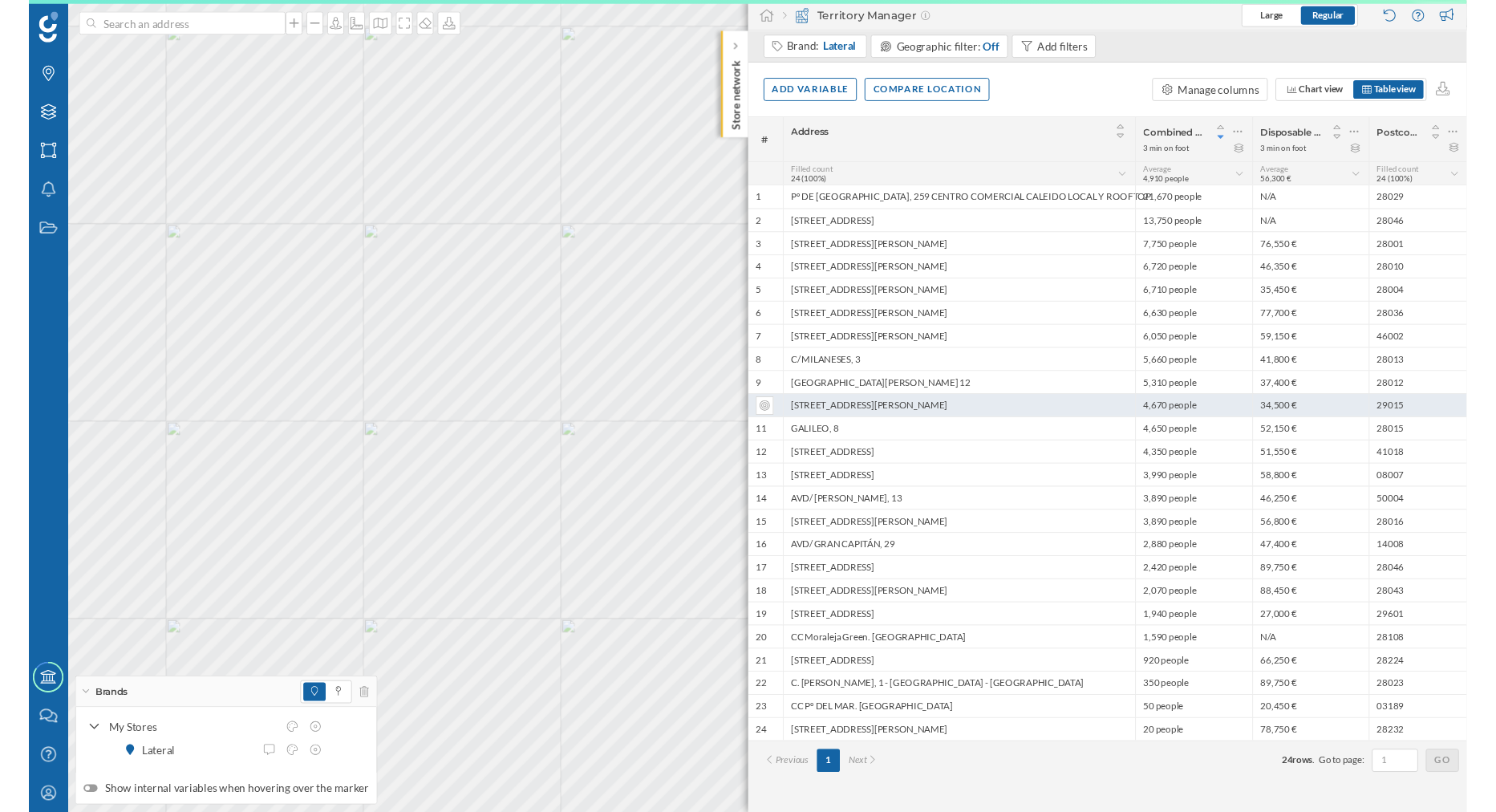
scroll to position [0, 0]
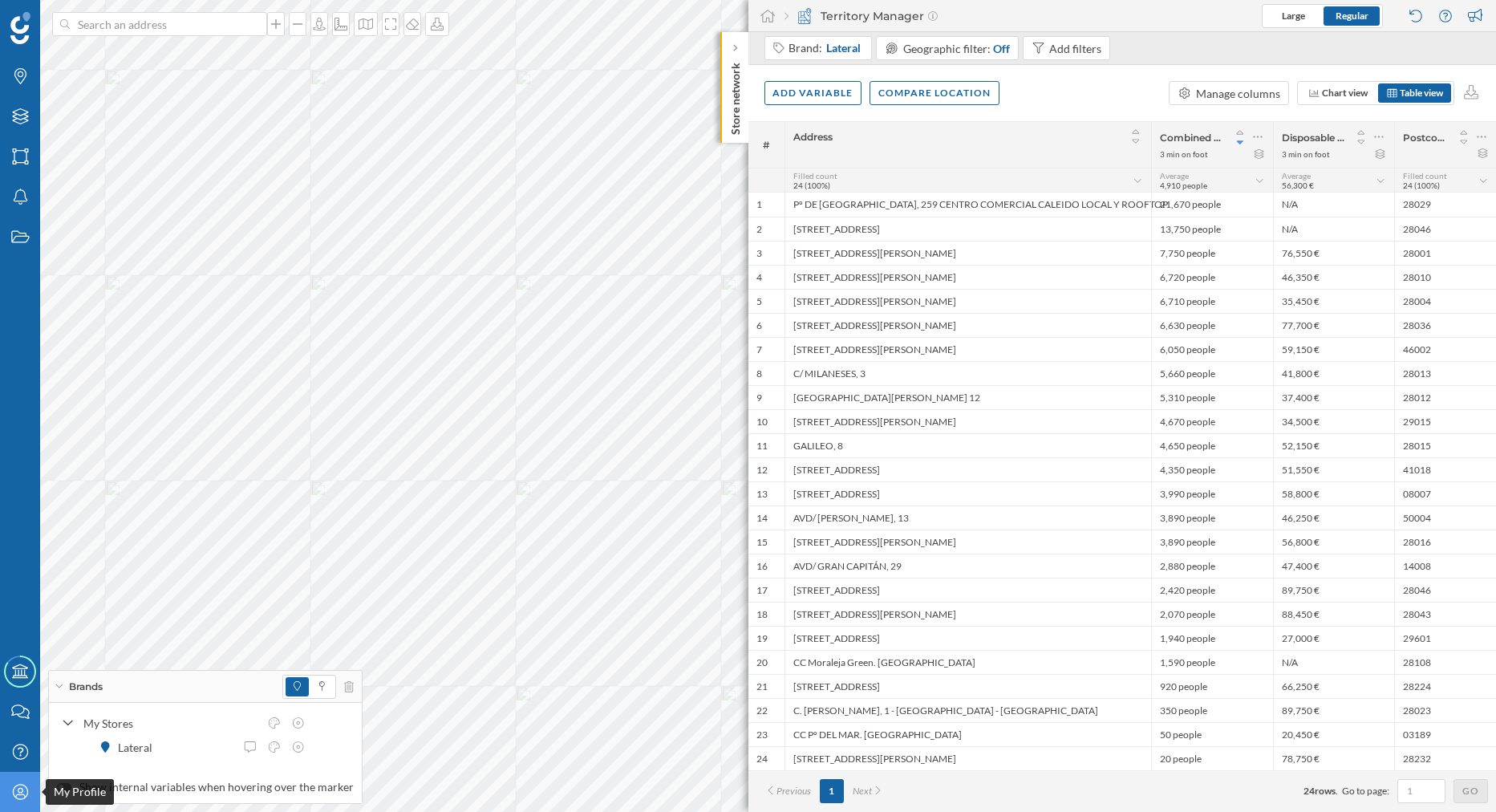
click at [15, 805] on div "My Profile" at bounding box center [20, 792] width 40 height 40
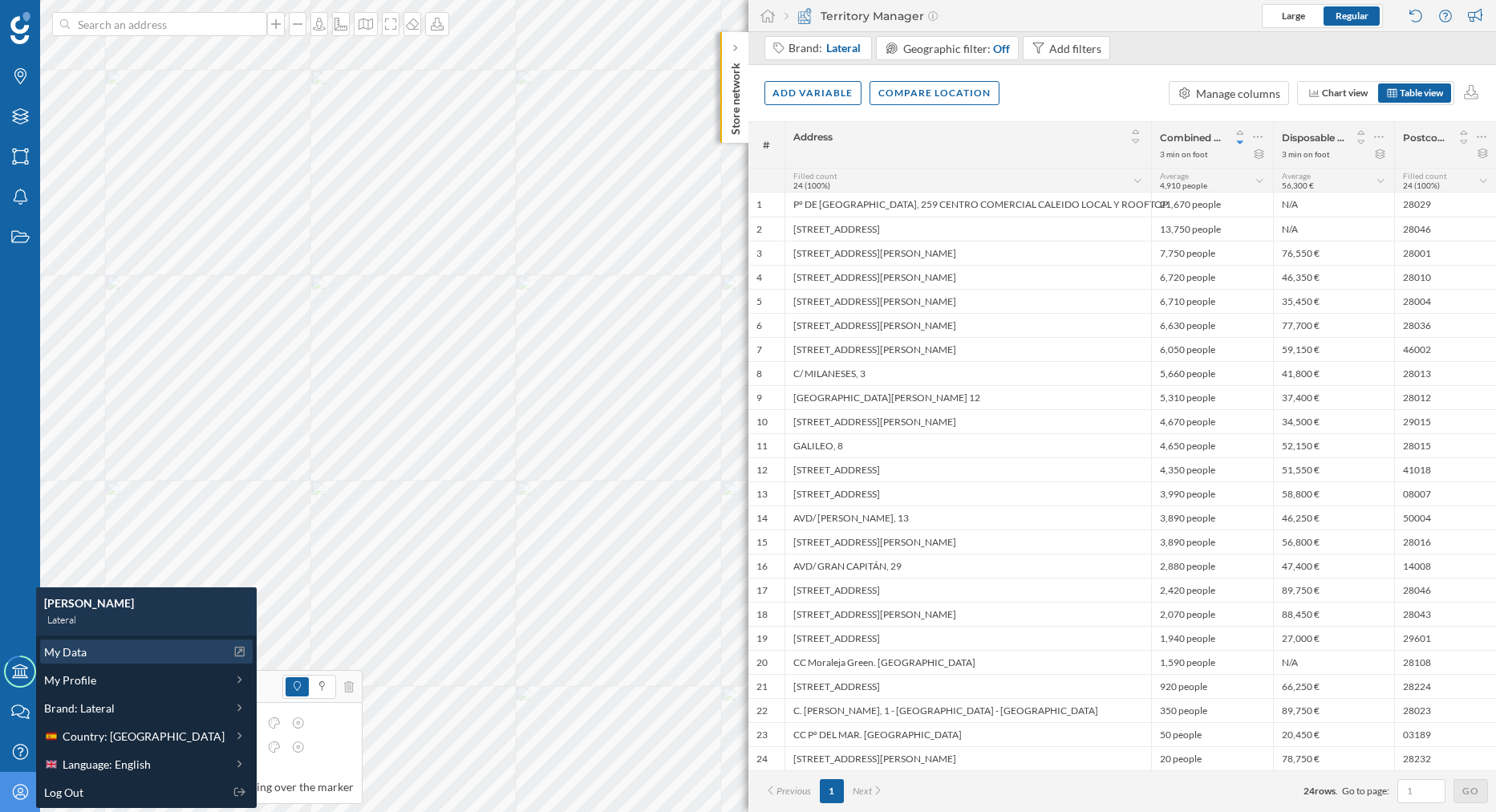
click at [91, 655] on div "My Data" at bounding box center [134, 651] width 181 height 17
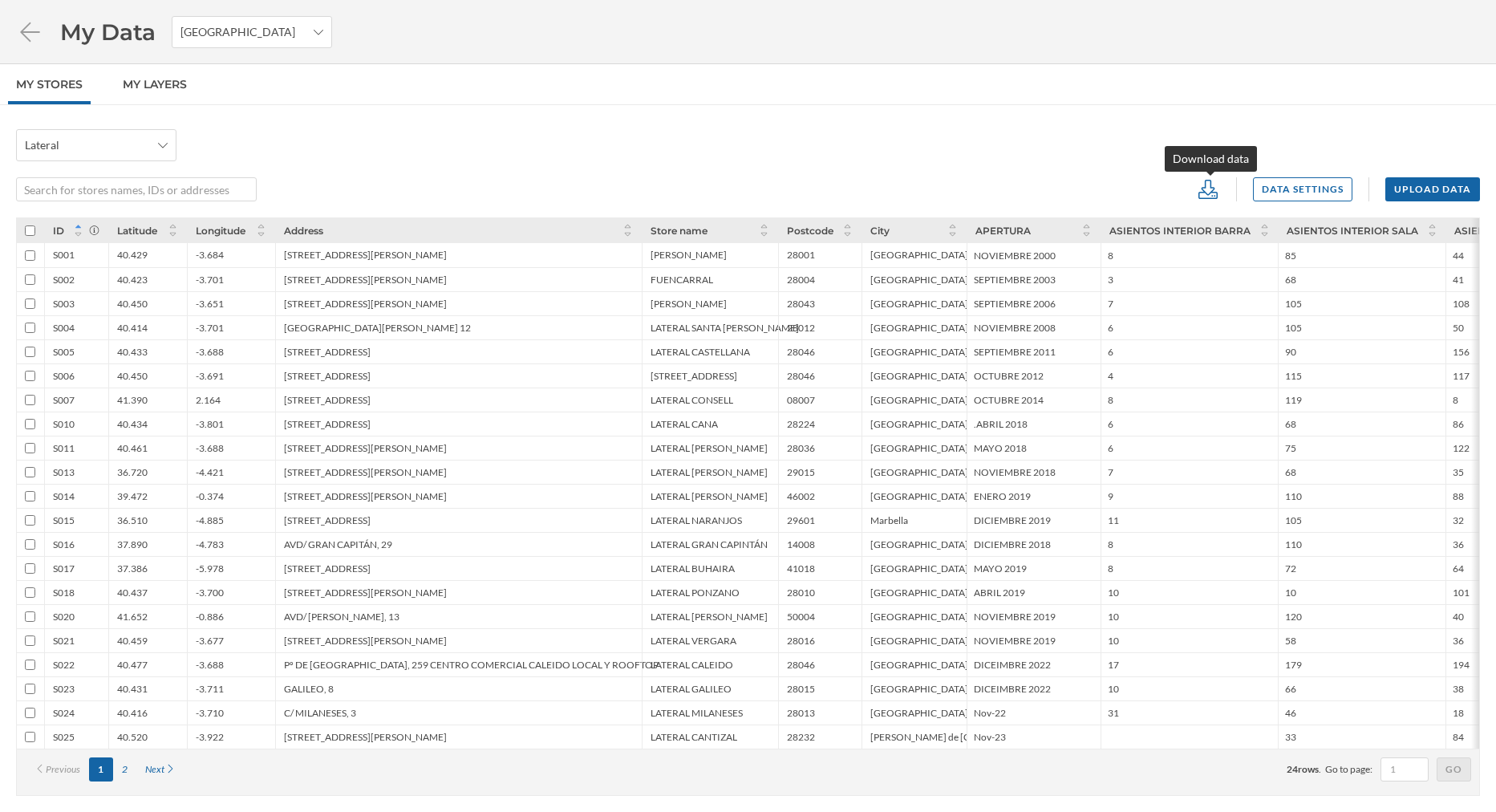
click at [1220, 191] on icon at bounding box center [1208, 189] width 24 height 19
click at [1262, 185] on div "Data settings" at bounding box center [1302, 188] width 99 height 24
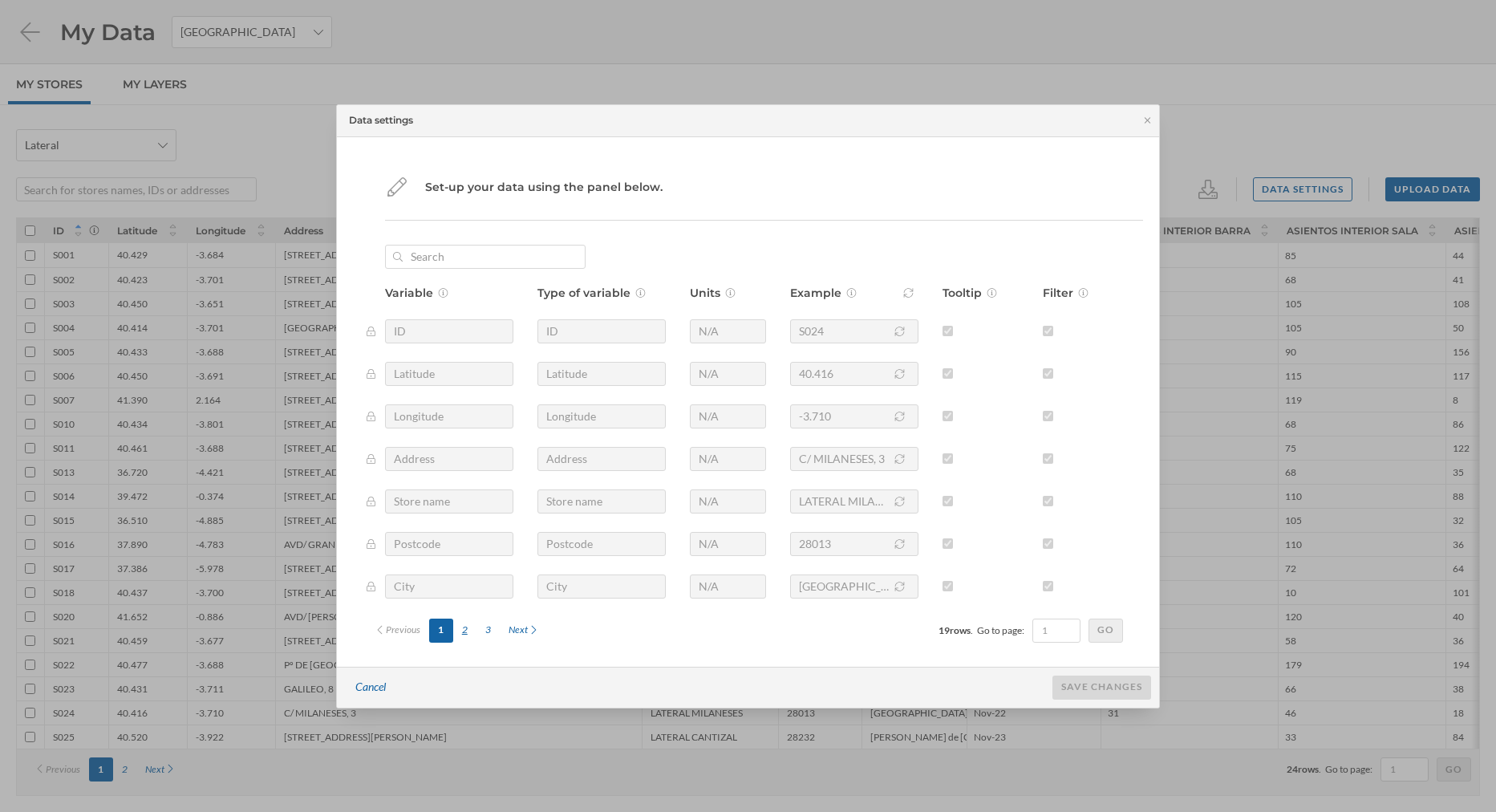
click at [467, 626] on div "2" at bounding box center [465, 631] width 24 height 24
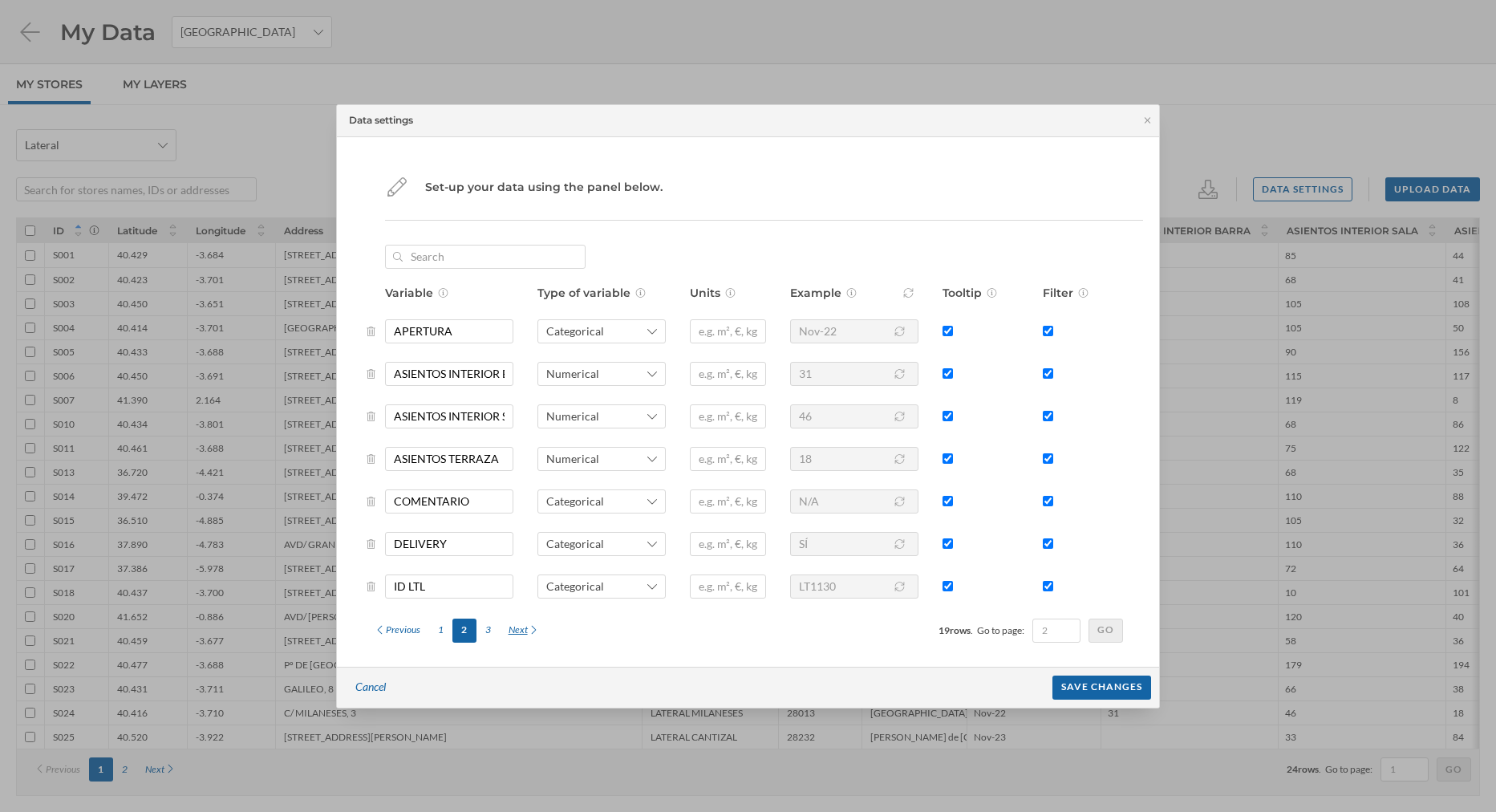
click at [507, 634] on div "Next" at bounding box center [524, 631] width 49 height 24
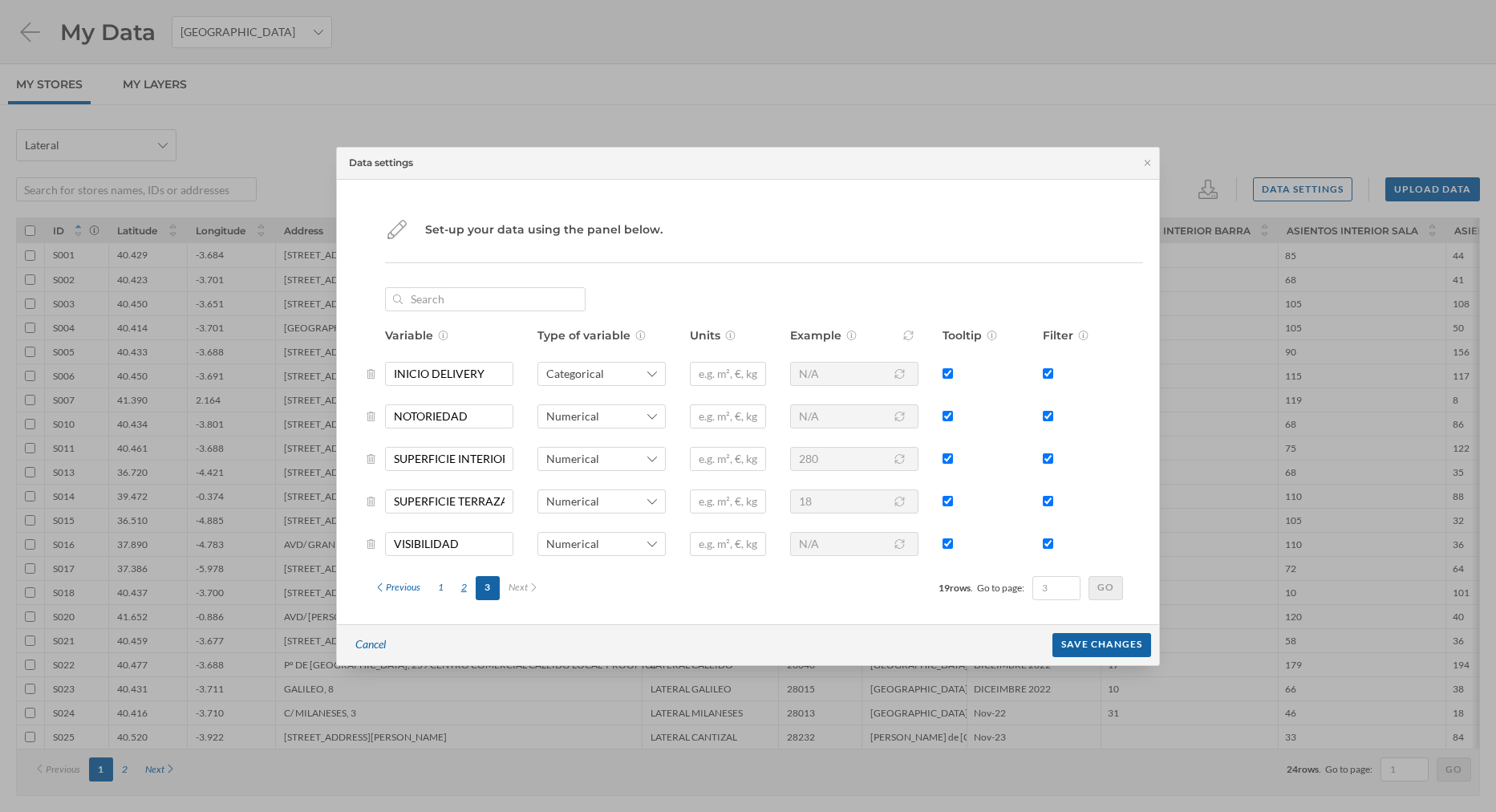
click at [467, 593] on div "2" at bounding box center [464, 588] width 24 height 24
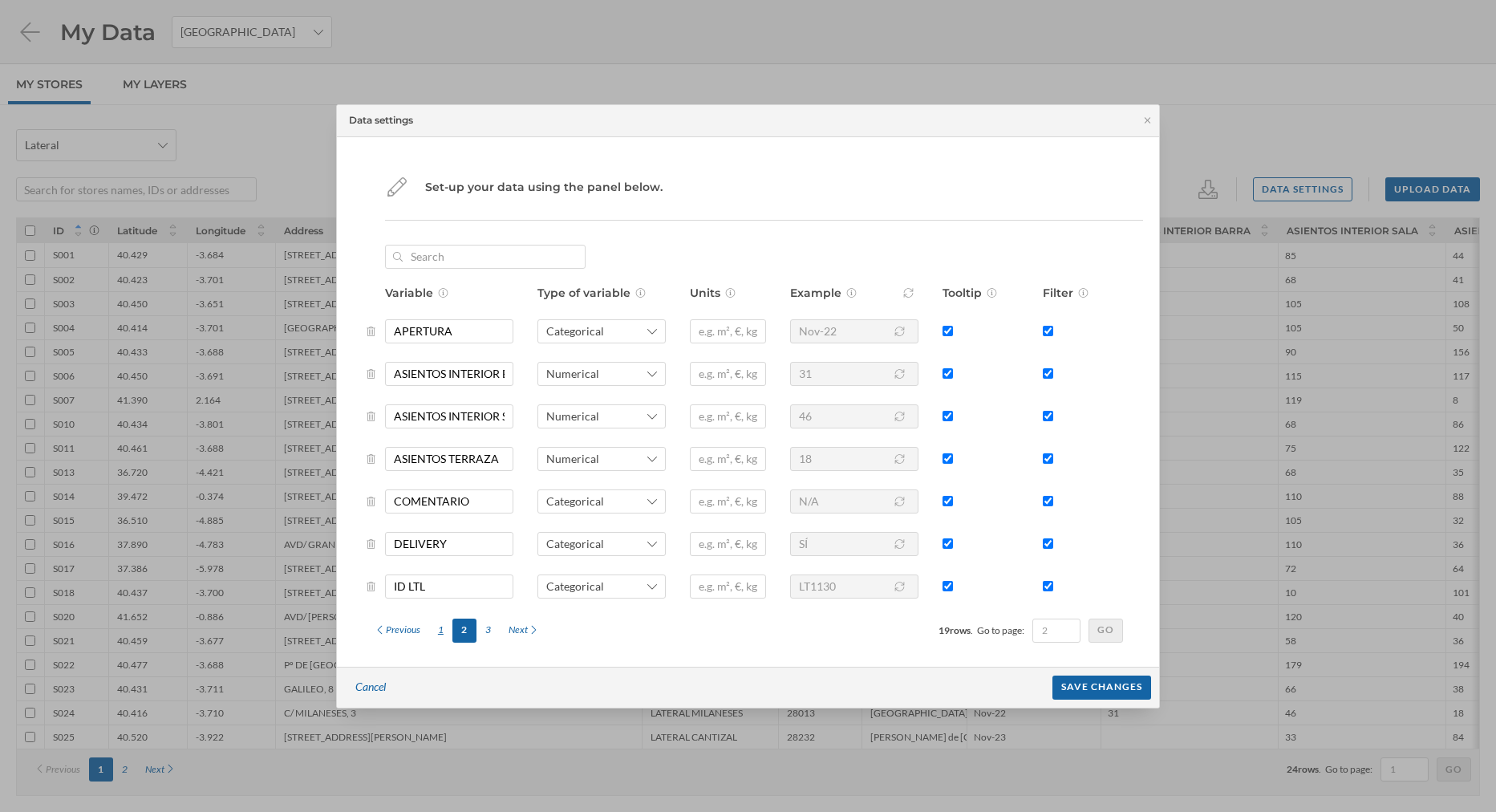
click at [439, 633] on div "1" at bounding box center [441, 631] width 24 height 24
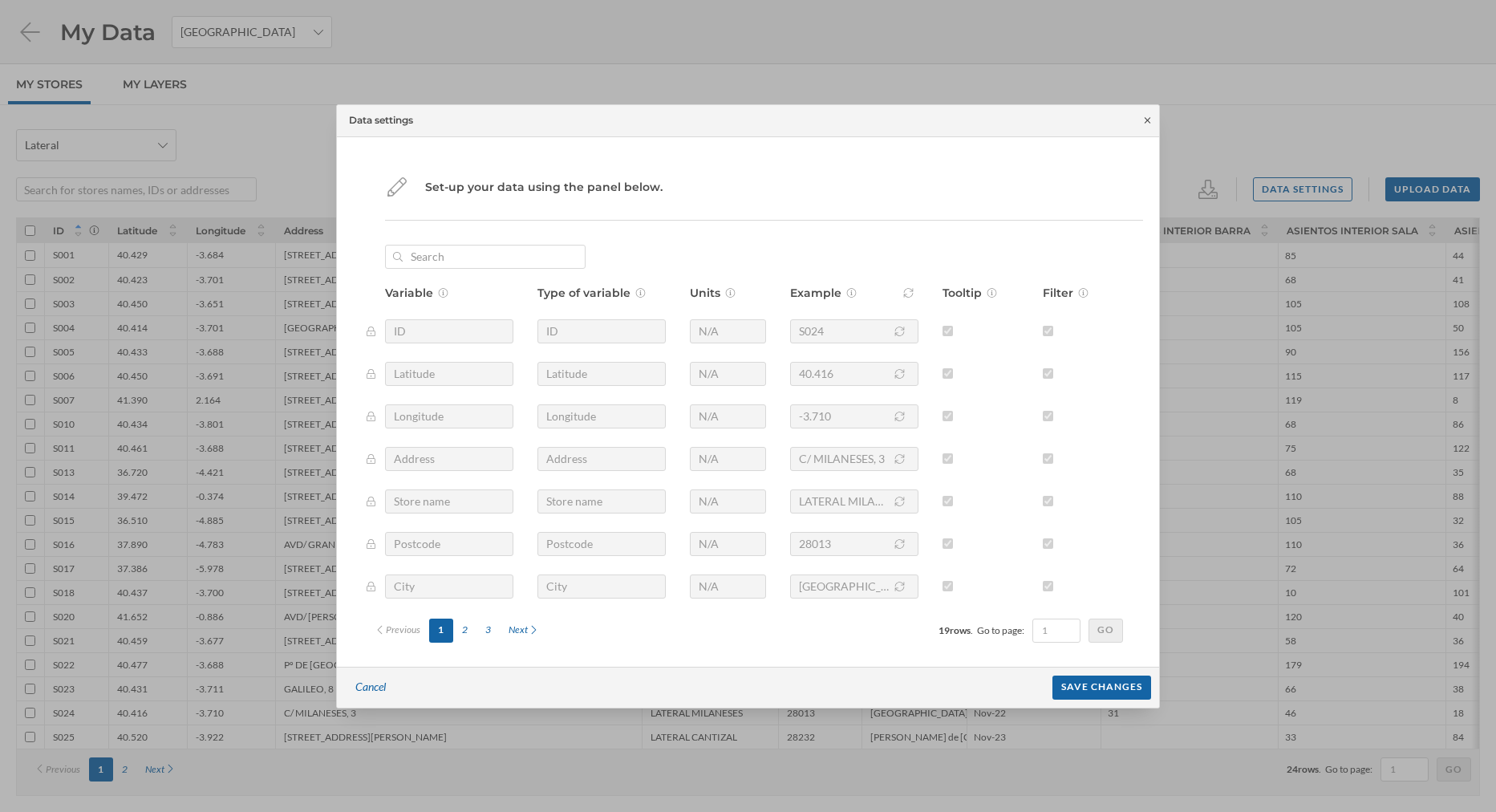
click at [1151, 123] on icon at bounding box center [1147, 119] width 5 height 5
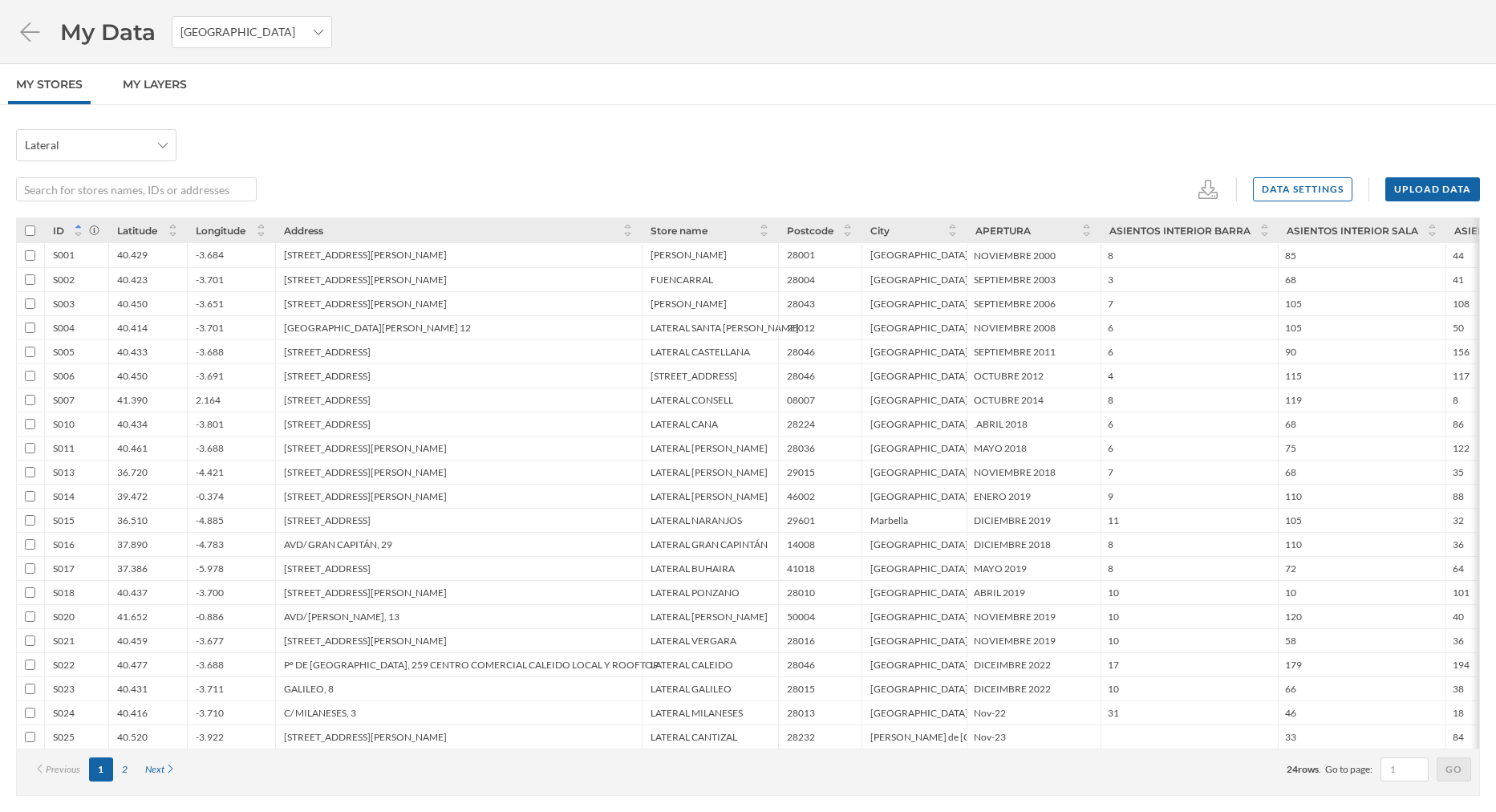
click at [1052, 122] on div "Lateral Data settings Upload data ID Latitude Longitude Address Store name Post…" at bounding box center [748, 458] width 1496 height 706
drag, startPoint x: 523, startPoint y: 153, endPoint x: 319, endPoint y: 135, distance: 204.8
click at [329, 141] on div "Lateral" at bounding box center [748, 145] width 1464 height 32
click at [132, 774] on div "2" at bounding box center [125, 769] width 24 height 24
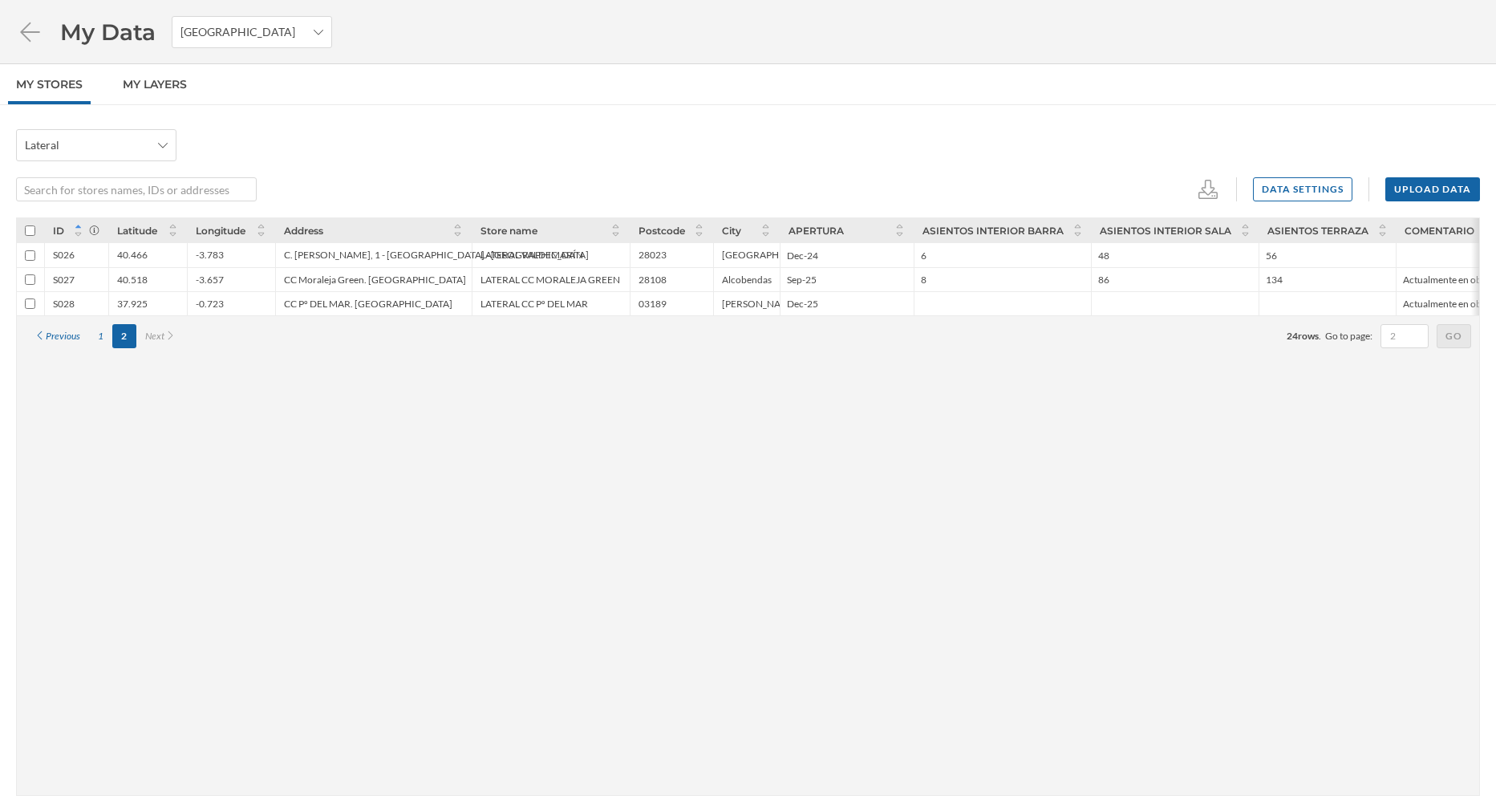
click at [129, 773] on div "ID Latitude Longitude Address Store name Postcode City APERTURA ASIENTOS INTERI…" at bounding box center [748, 506] width 1464 height 578
click at [100, 341] on div "1" at bounding box center [100, 337] width 24 height 24
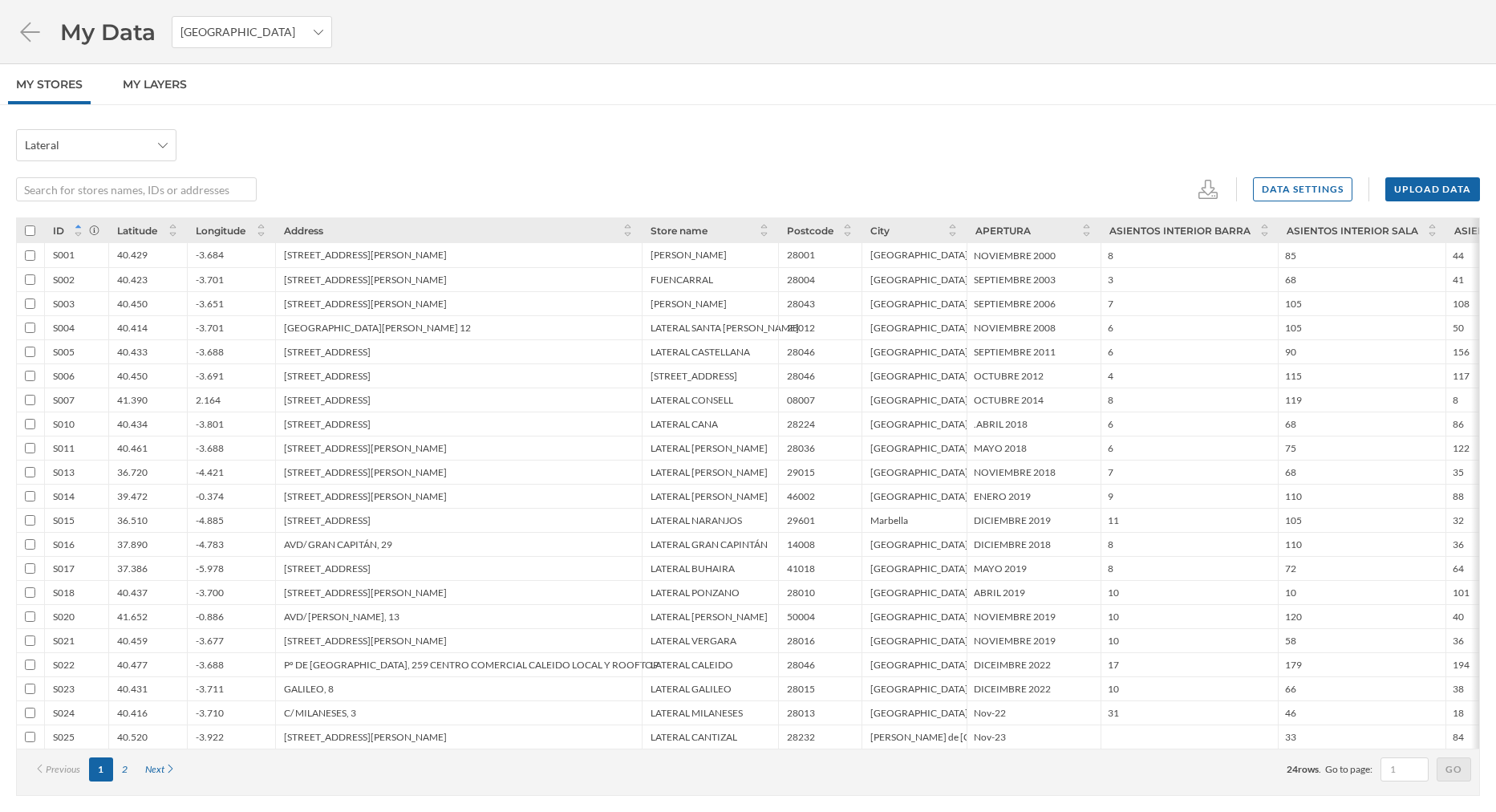
click at [287, 181] on div "Data settings Upload data" at bounding box center [748, 189] width 1464 height 24
drag, startPoint x: 296, startPoint y: 186, endPoint x: 270, endPoint y: 140, distance: 52.8
click at [270, 140] on div "Lateral Data settings Upload data" at bounding box center [748, 165] width 1464 height 72
drag, startPoint x: 234, startPoint y: 146, endPoint x: 175, endPoint y: 146, distance: 59.0
click at [175, 146] on div "Lateral" at bounding box center [748, 145] width 1464 height 32
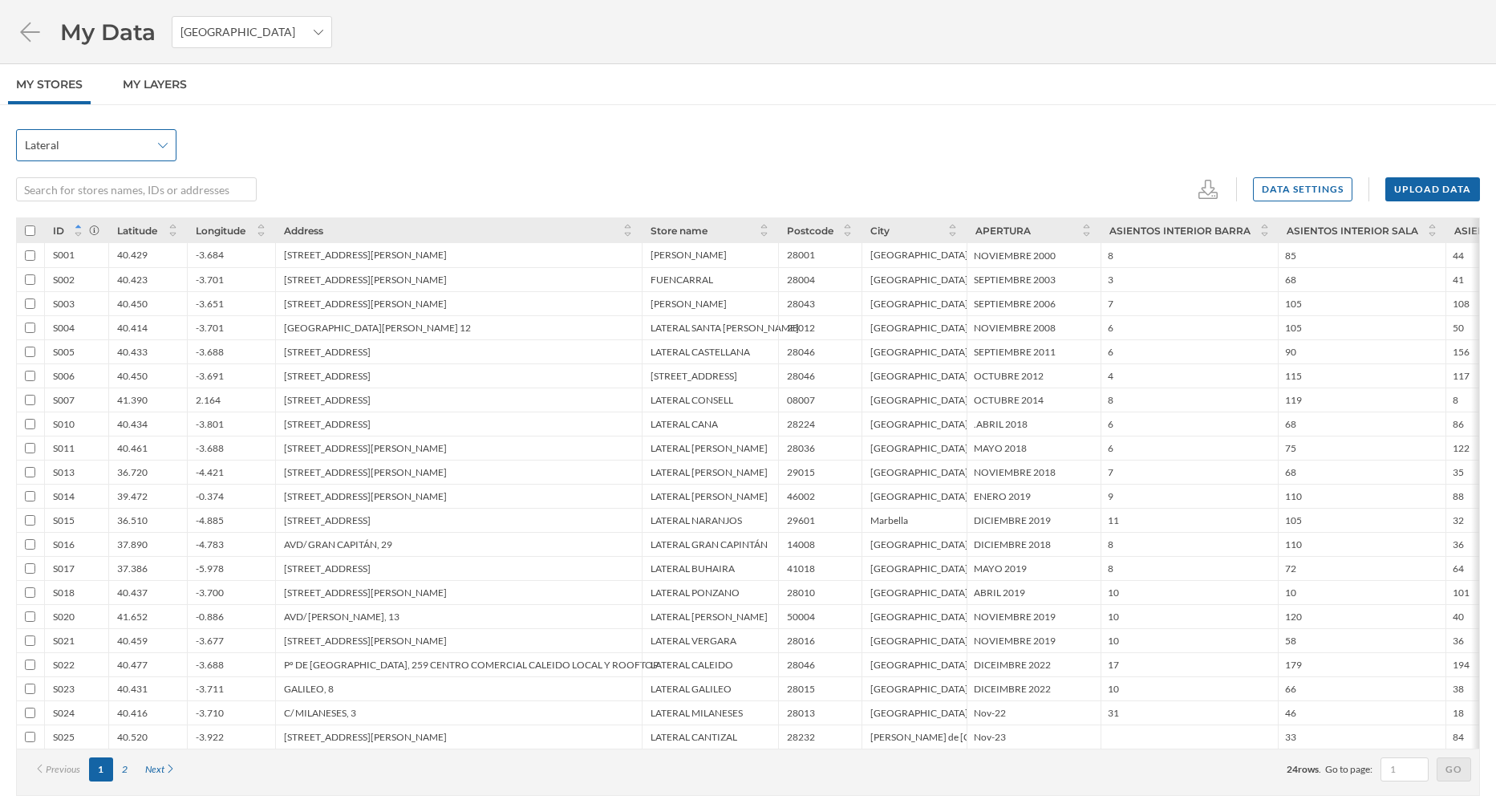
click at [111, 147] on span "Lateral" at bounding box center [87, 145] width 125 height 16
click at [268, 127] on div "Lateral Data settings Upload data ID Latitude Longitude Address Store name Post…" at bounding box center [748, 458] width 1496 height 706
click at [31, 41] on icon at bounding box center [30, 31] width 19 height 19
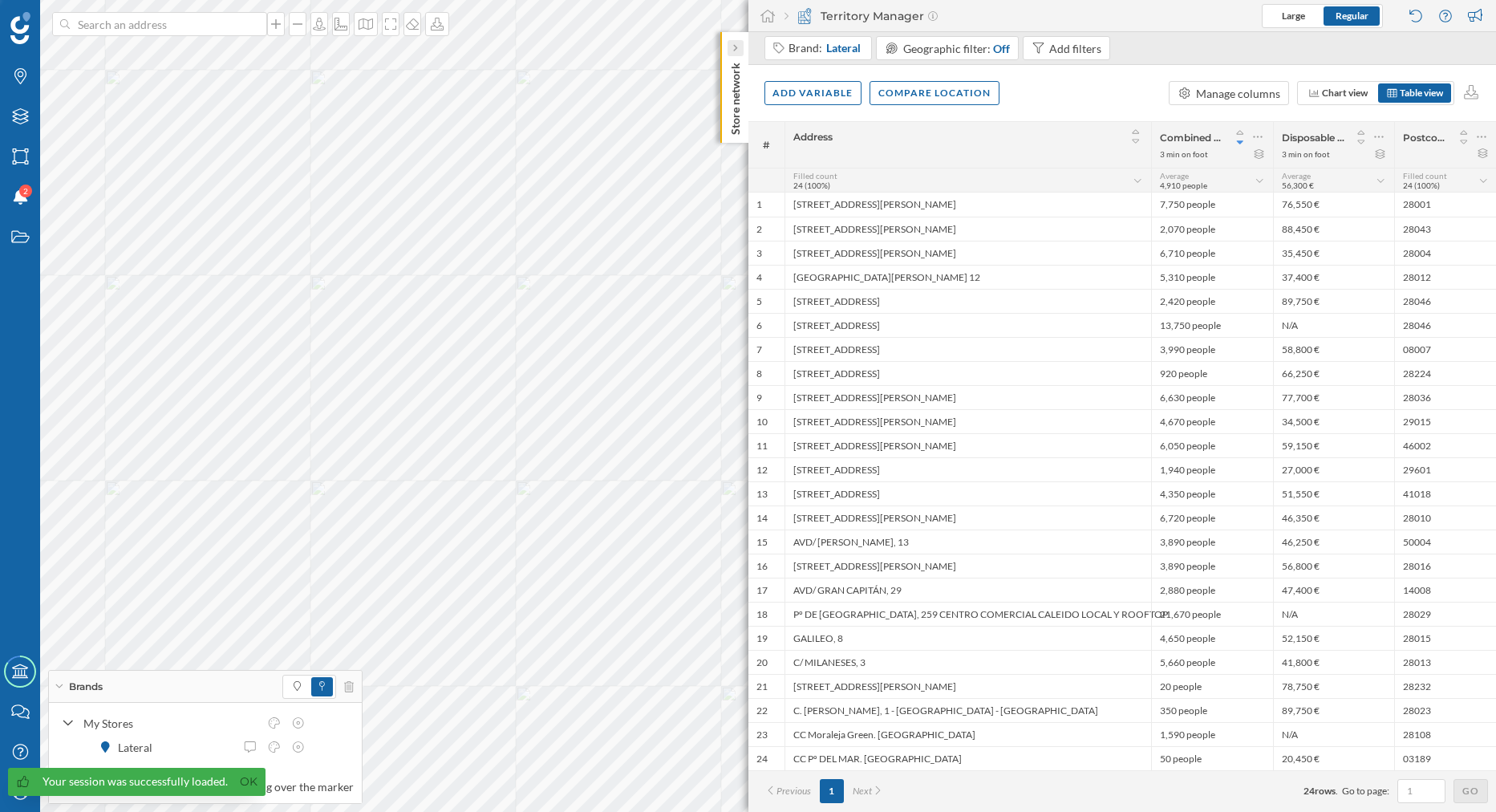
click at [733, 50] on icon at bounding box center [735, 48] width 5 height 8
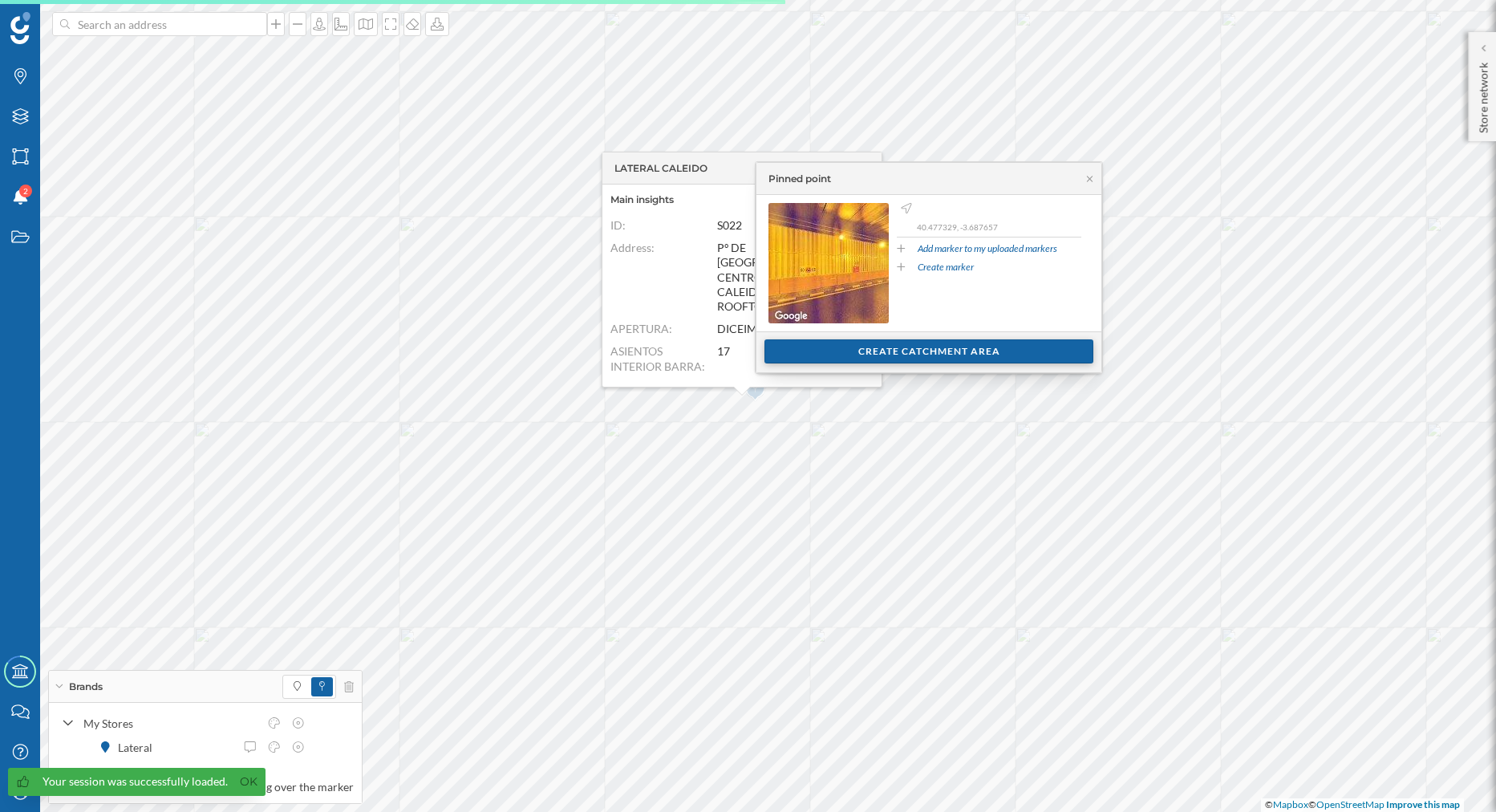
click at [845, 359] on div "Create catchment area" at bounding box center [928, 351] width 329 height 24
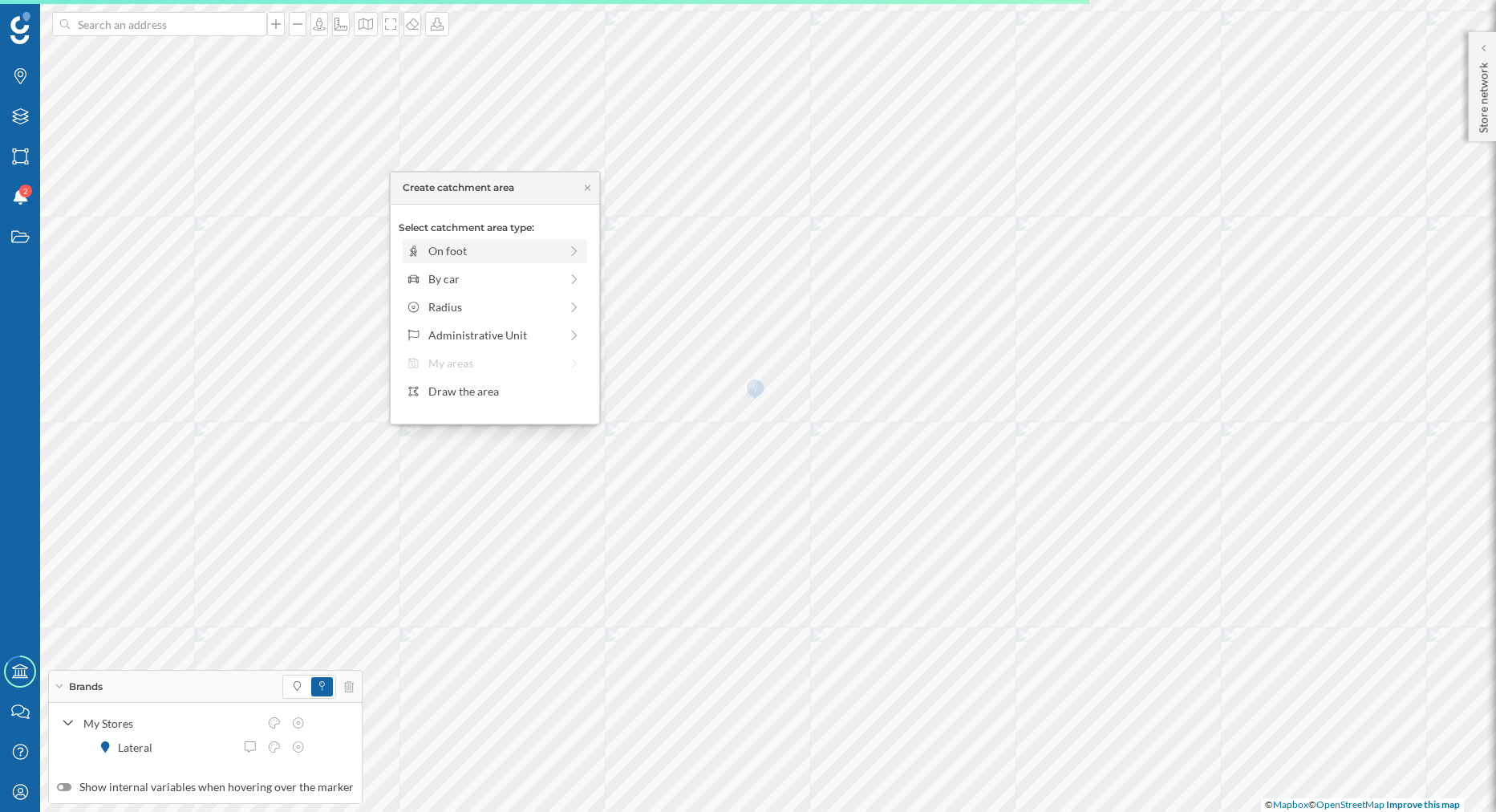
click at [460, 246] on div "On foot" at bounding box center [494, 250] width 131 height 17
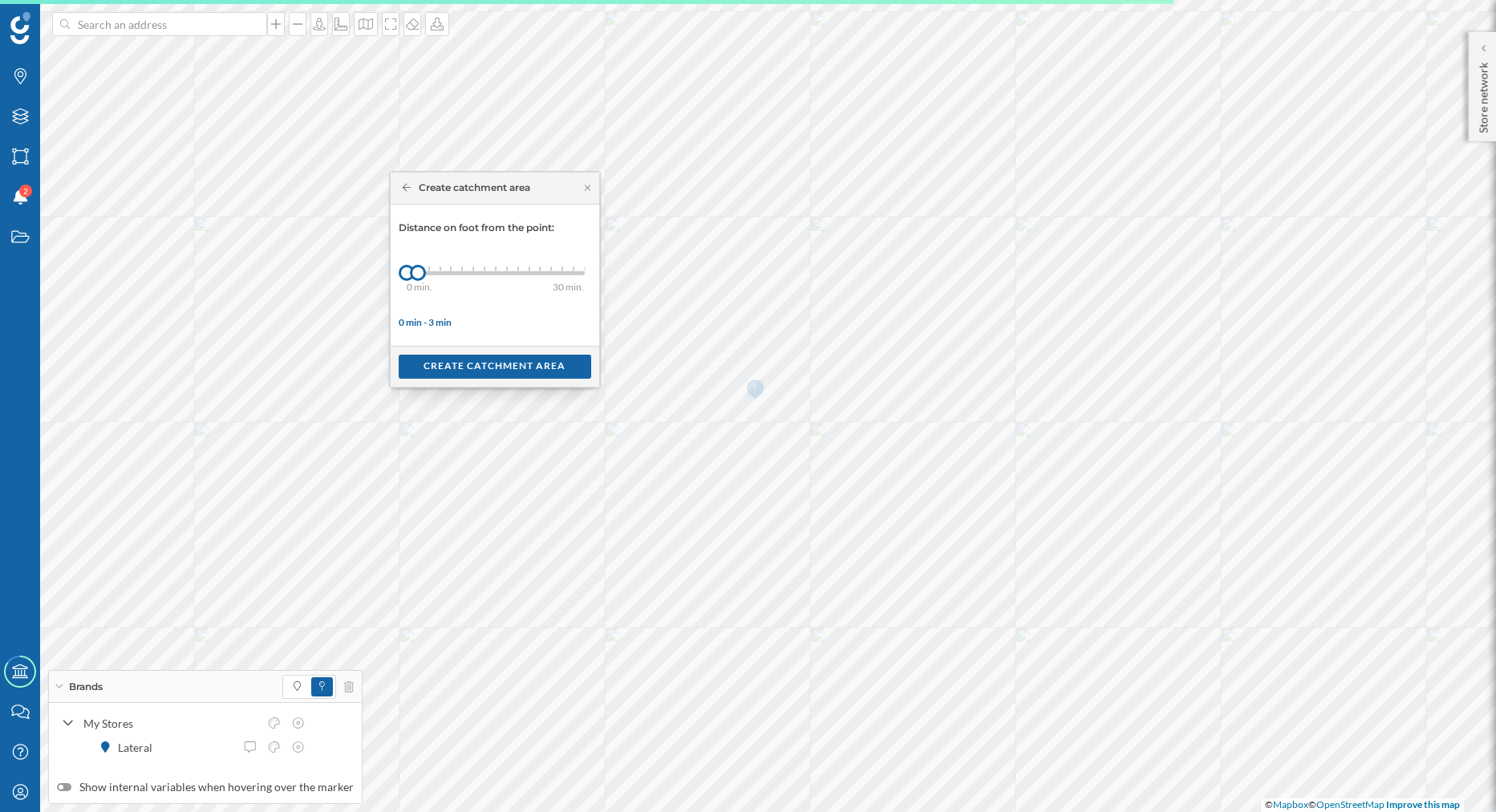
click at [452, 274] on div "0 min. 3 min. 4 min. 5 min. 6 min. 7 min. 8 min. 9 min. 10 min. 11 min. 12 min.…" at bounding box center [495, 273] width 178 height 4
click at [468, 269] on div "0 min. 3 min. 4 min. 5 min. 6 min. 7 min. 8 min. 9 min. 10 min. 11 min. 12 min.…" at bounding box center [495, 273] width 178 height 20
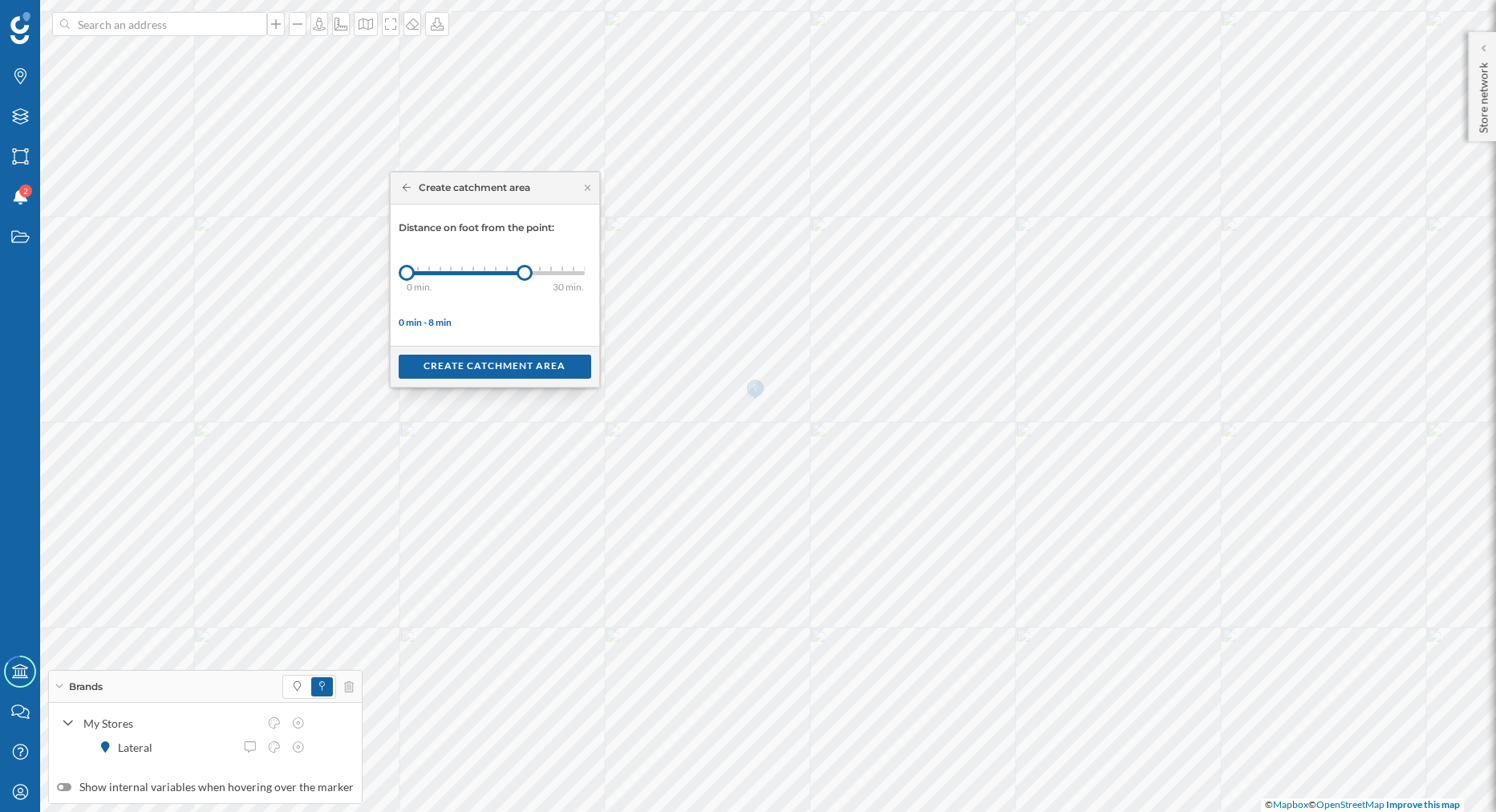
drag, startPoint x: 468, startPoint y: 269, endPoint x: 550, endPoint y: 269, distance: 82.0
click at [529, 269] on div at bounding box center [524, 272] width 16 height 16
drag, startPoint x: 526, startPoint y: 270, endPoint x: 560, endPoint y: 270, distance: 34.0
click at [566, 270] on div at bounding box center [569, 272] width 16 height 16
click at [560, 270] on div at bounding box center [562, 272] width 16 height 16
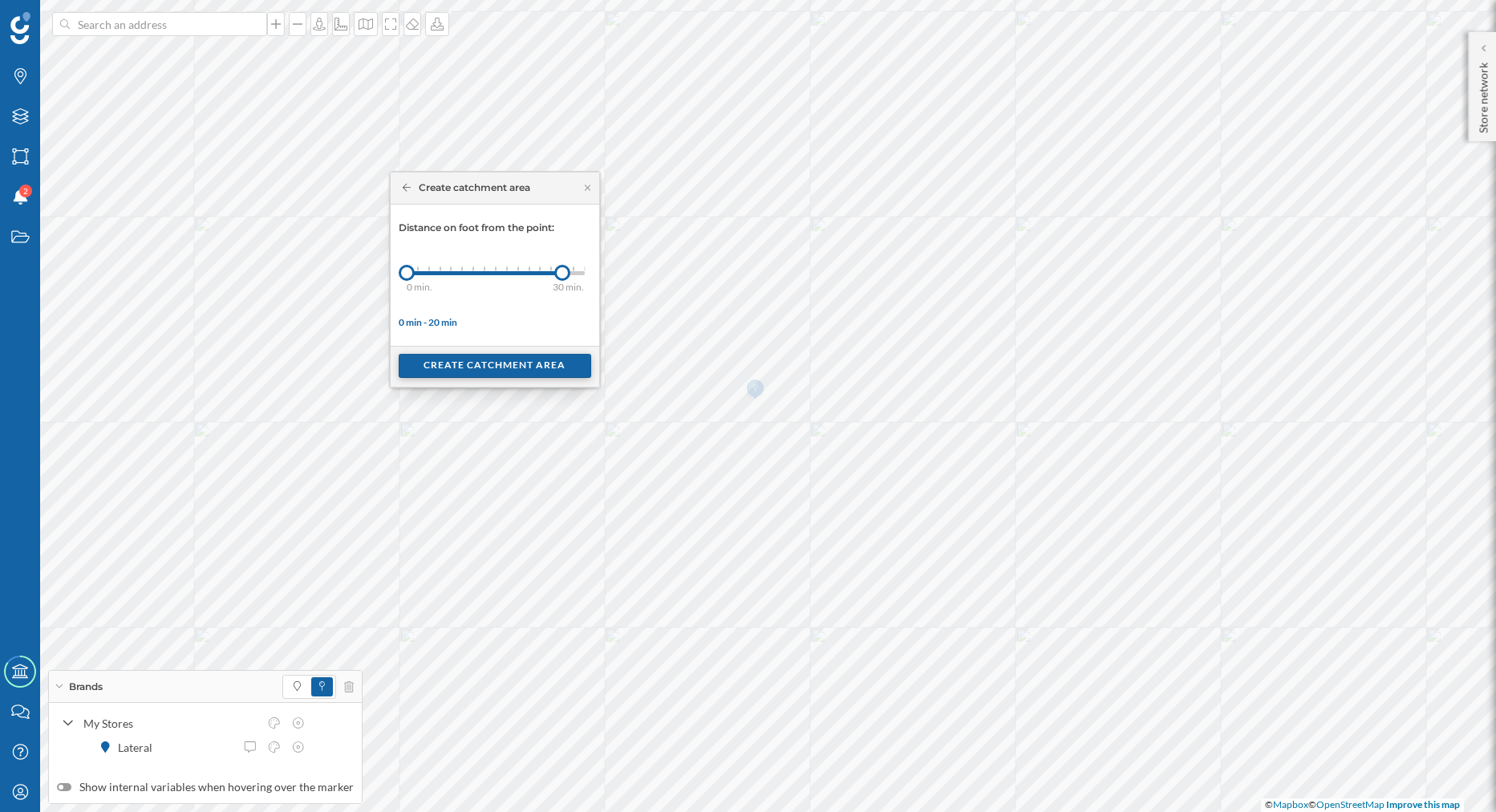
click at [498, 372] on div "Create catchment area" at bounding box center [495, 366] width 193 height 24
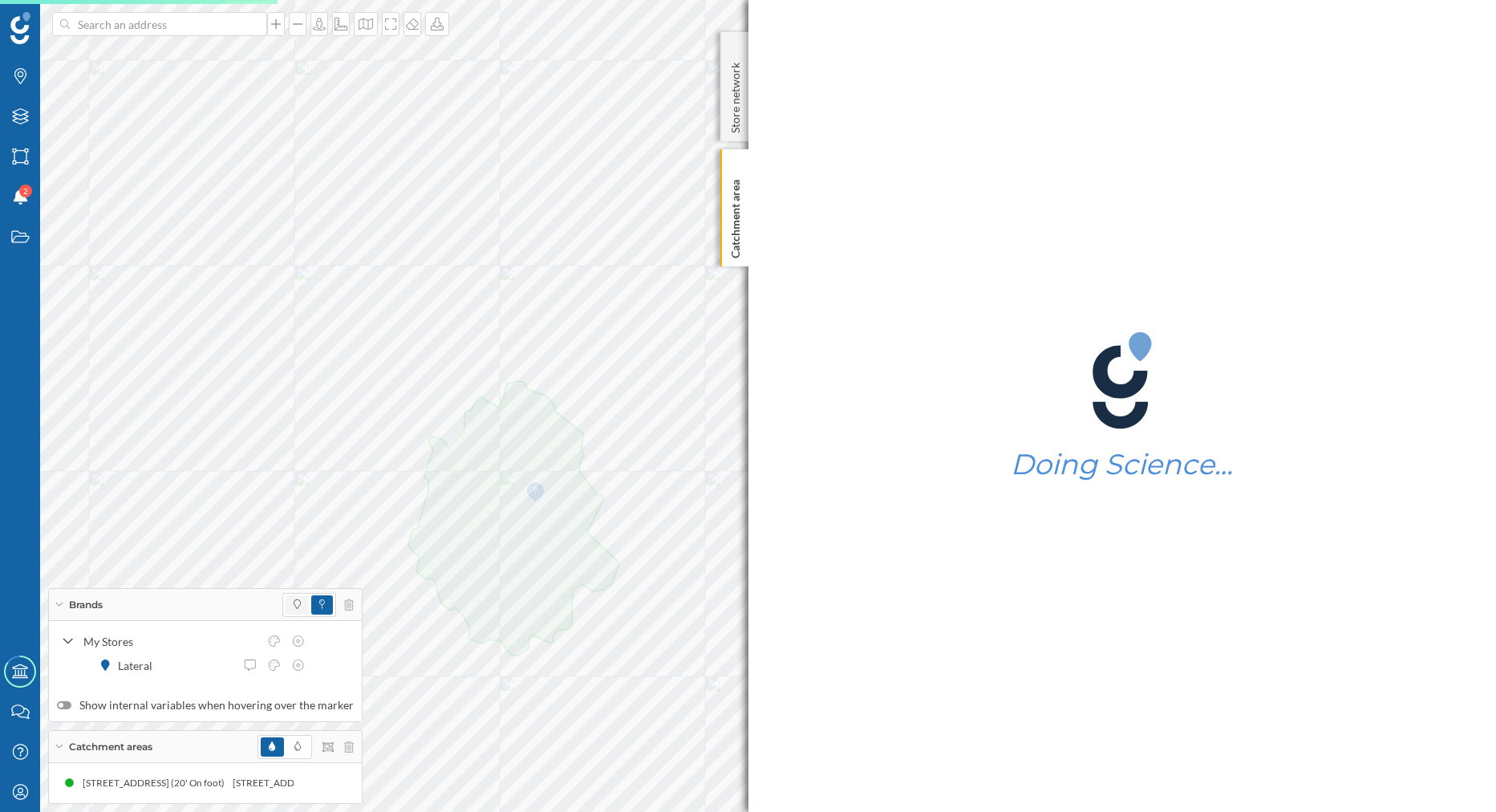
click at [285, 613] on span at bounding box center [297, 604] width 24 height 19
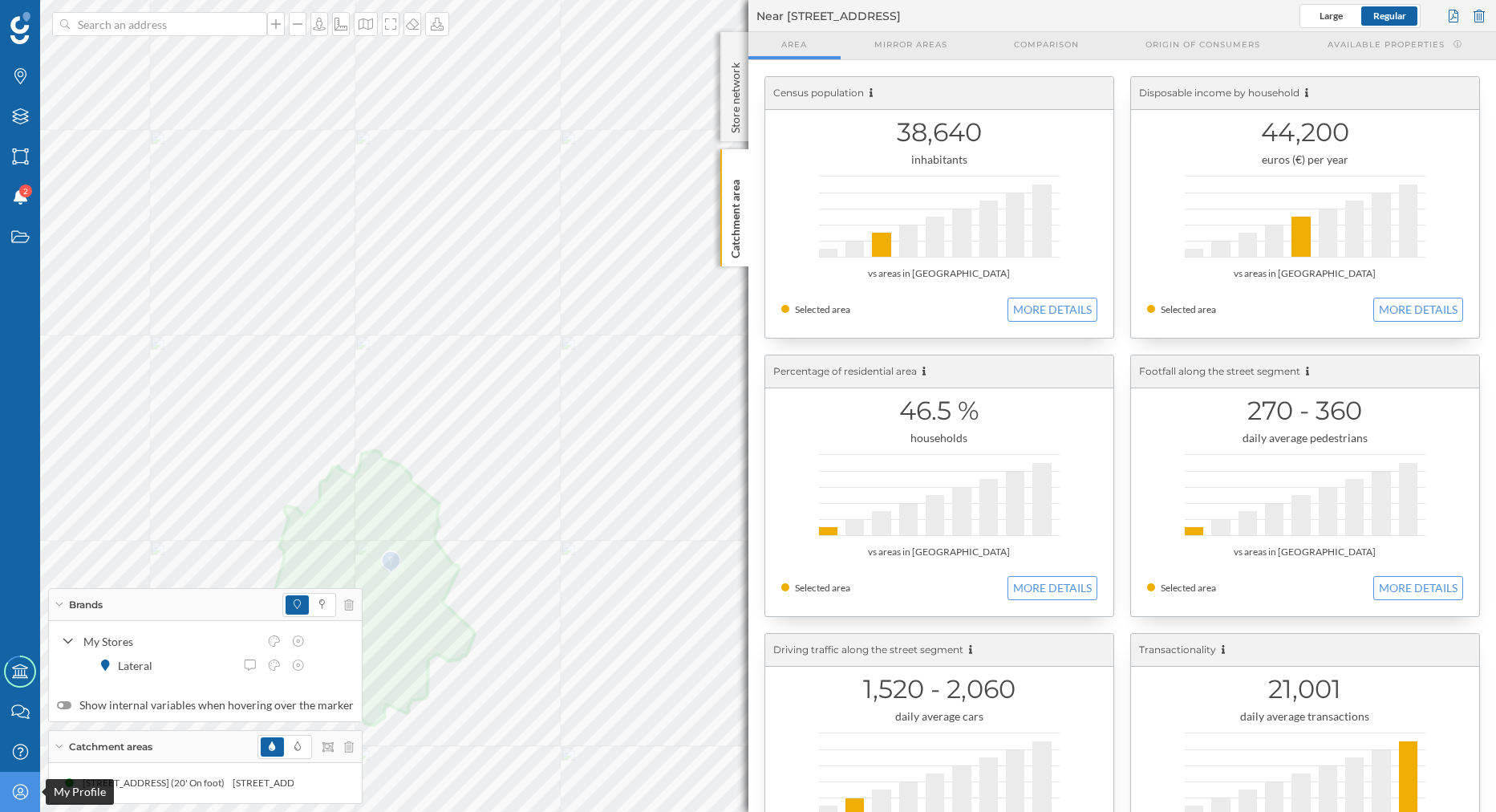
click at [17, 788] on icon "My Profile" at bounding box center [20, 791] width 20 height 16
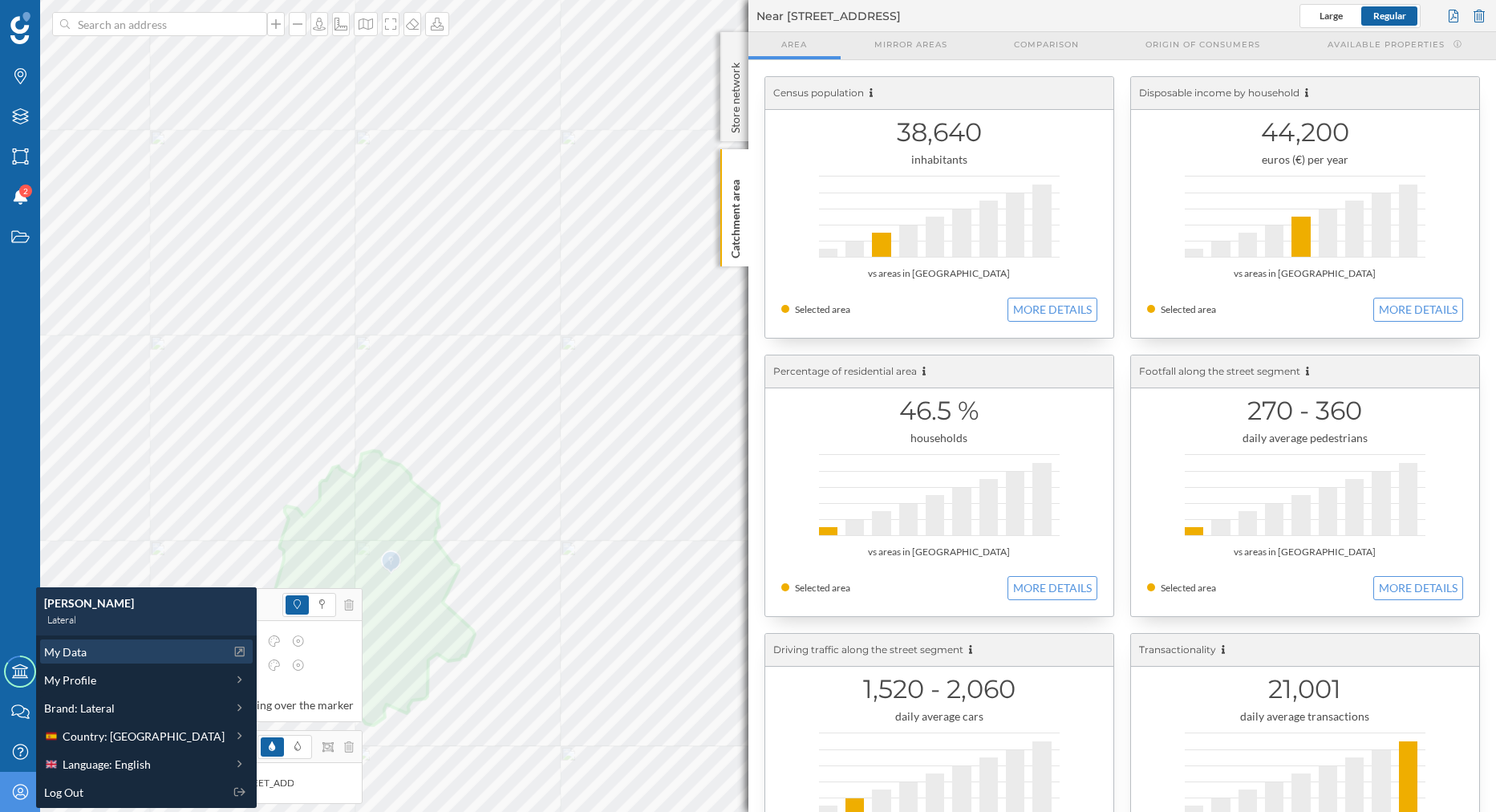
click at [74, 654] on span "My Data" at bounding box center [65, 651] width 43 height 17
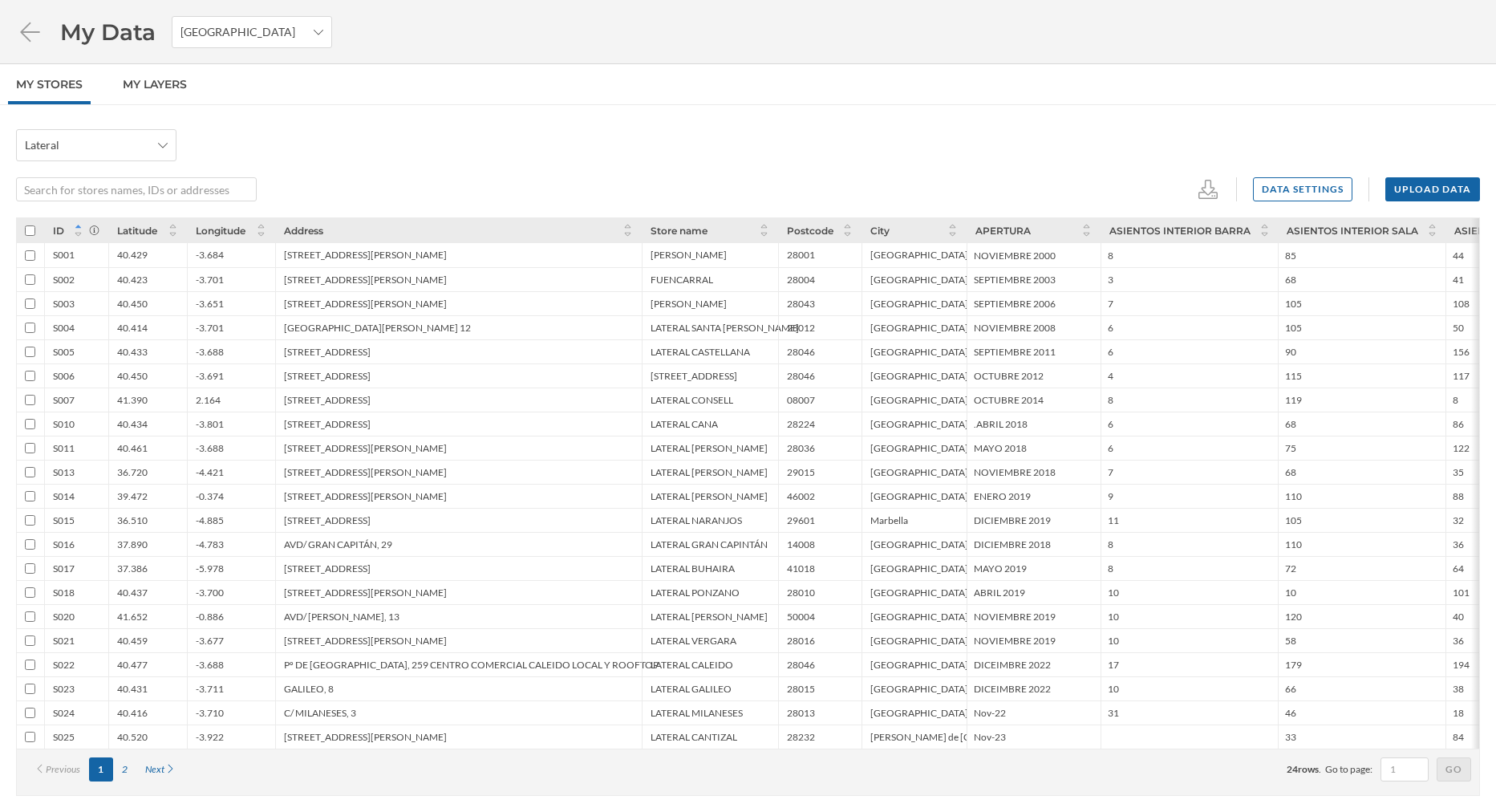
click at [163, 779] on div "Next" at bounding box center [161, 769] width 49 height 24
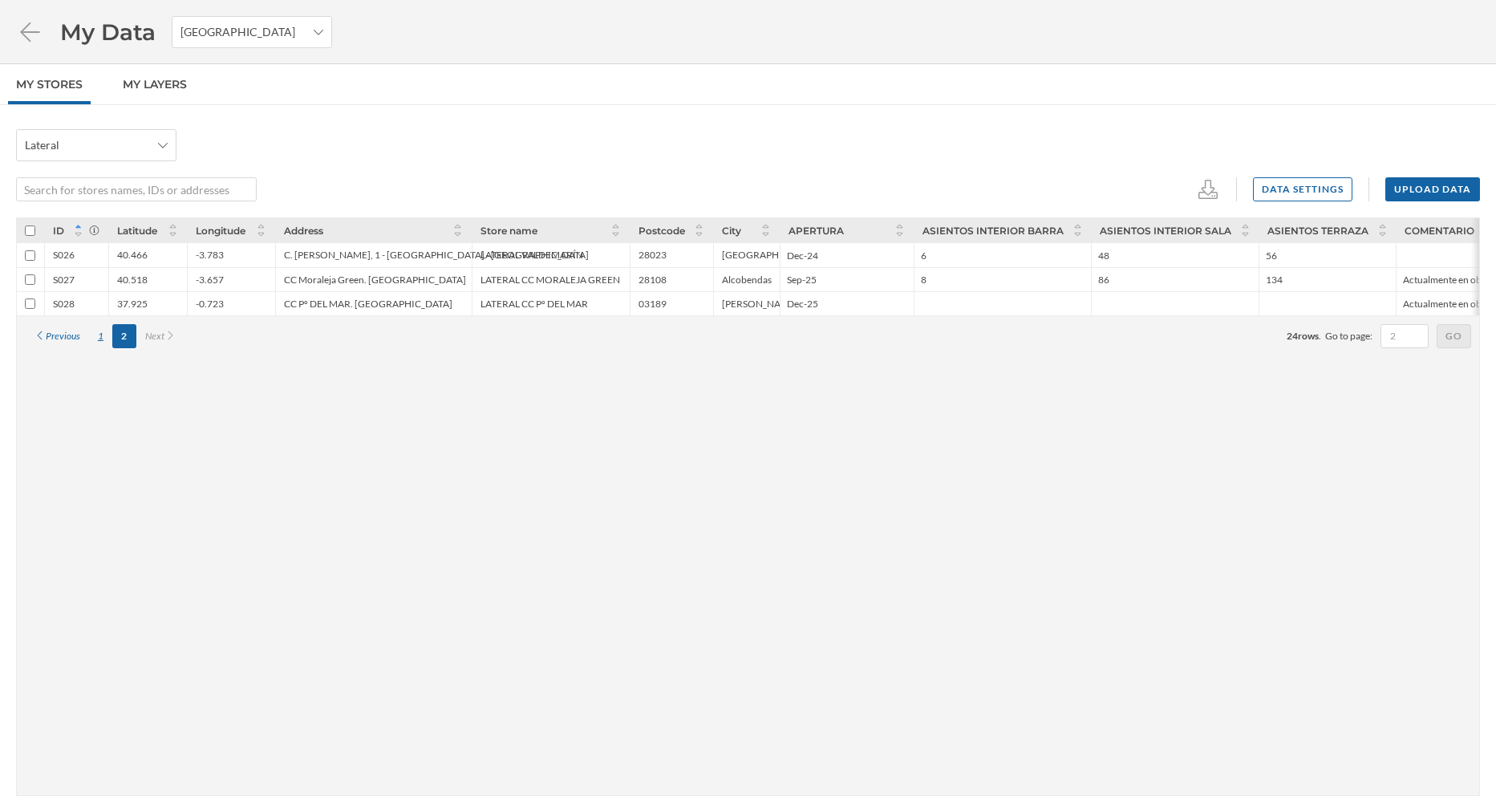
click at [95, 335] on div "1" at bounding box center [100, 337] width 24 height 24
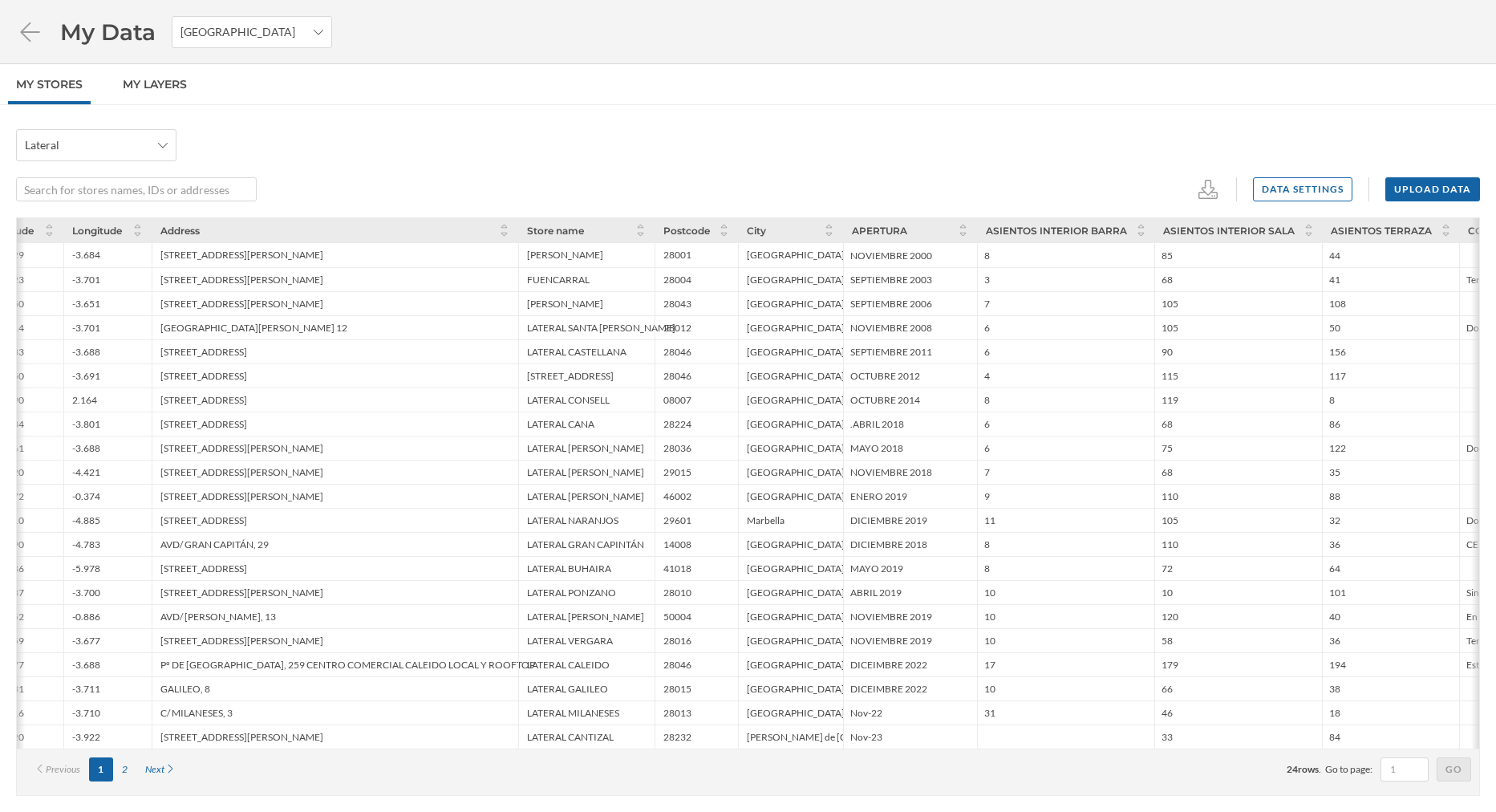
scroll to position [0, 127]
drag, startPoint x: 391, startPoint y: 685, endPoint x: 346, endPoint y: 727, distance: 61.6
click at [346, 727] on div "S001 40.429 -3.684 C/ VELÁZQUEZ, 57 VELÁZQUEZ 28001 Madrid NOVIEMBRE 2000 8 85 …" at bounding box center [1221, 483] width 2664 height 530
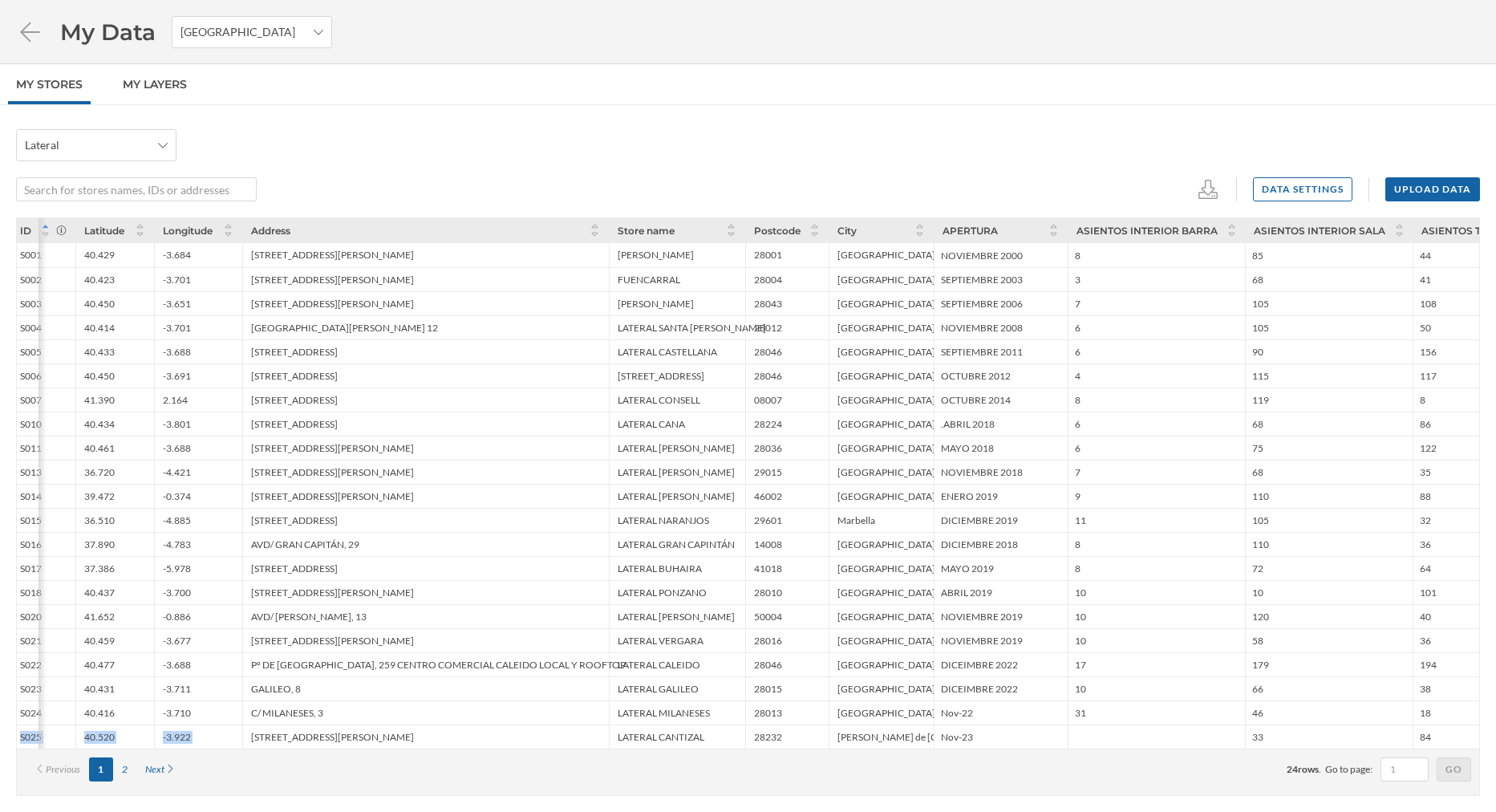
scroll to position [0, 0]
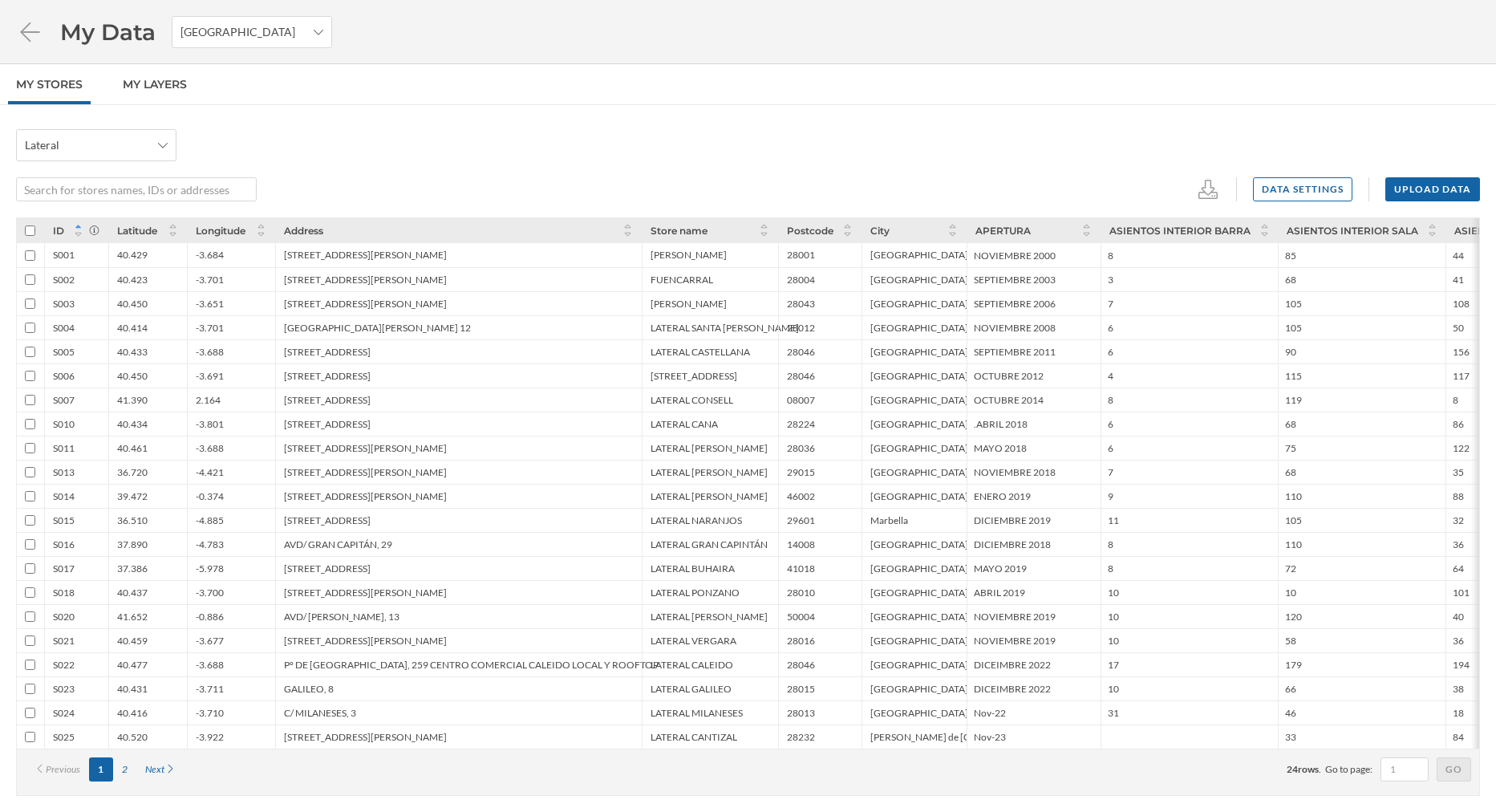
click at [251, 659] on div "-3.688" at bounding box center [230, 665] width 88 height 24
click at [330, 658] on div "Pº DE [GEOGRAPHIC_DATA], 259 CENTRO COMERCIAL CALEIDO LOCAL Y ROOFTOP" at bounding box center [471, 665] width 374 height 12
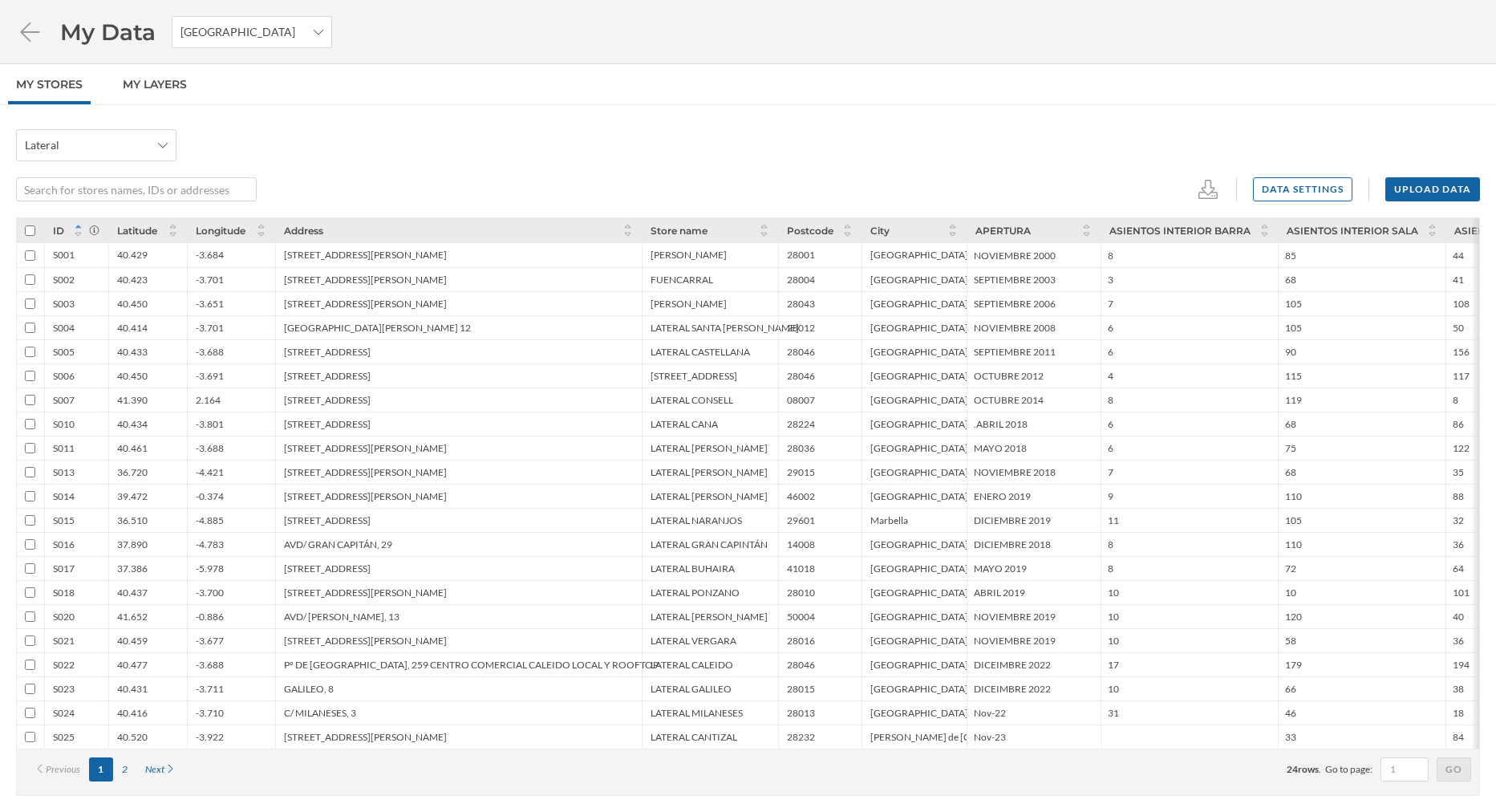
click at [320, 664] on div "Pº DE [GEOGRAPHIC_DATA], 259 CENTRO COMERCIAL CALEIDO LOCAL Y ROOFTOP" at bounding box center [471, 665] width 374 height 12
drag, startPoint x: 51, startPoint y: 666, endPoint x: 142, endPoint y: 680, distance: 92.1
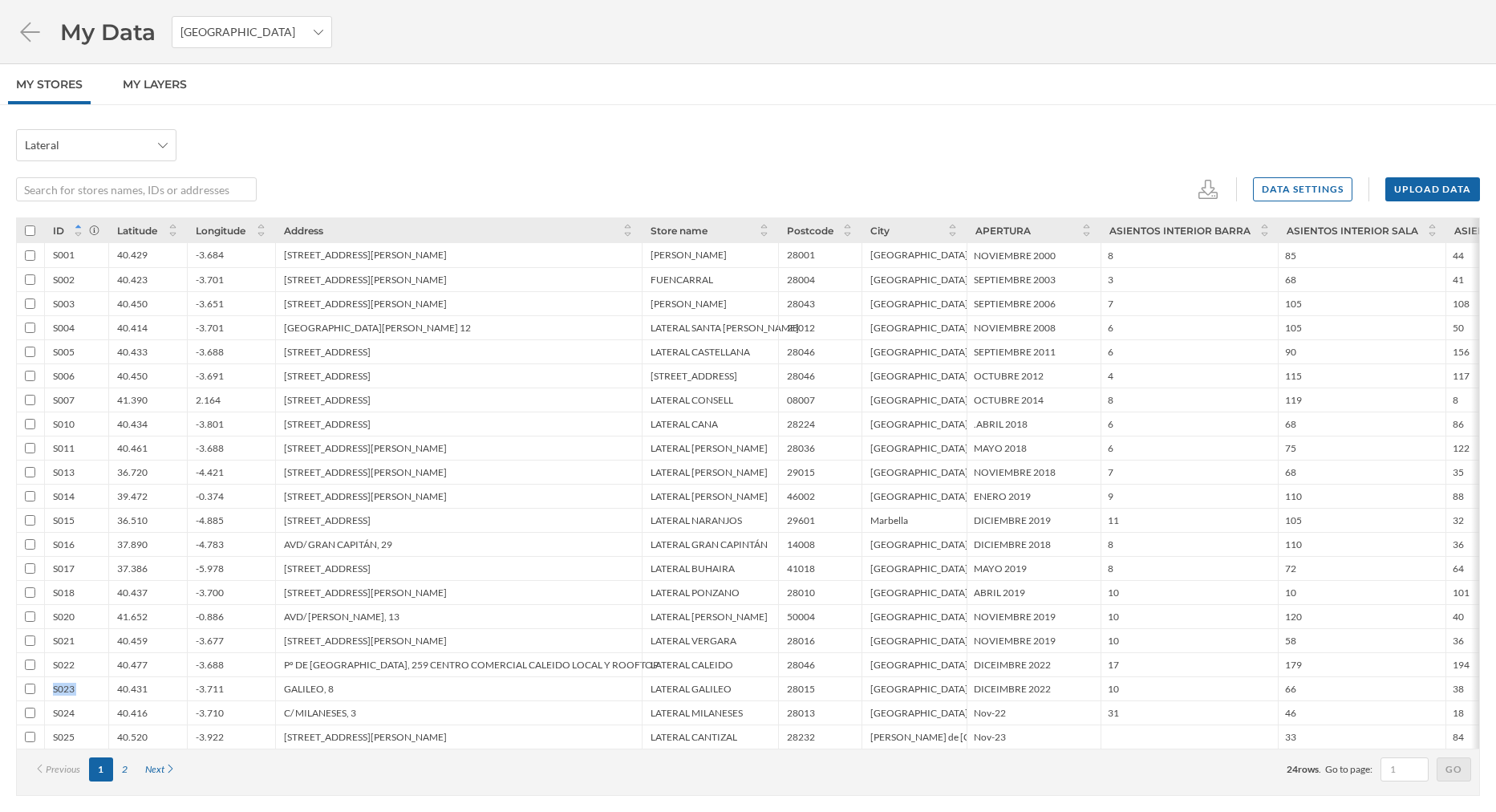
click at [142, 680] on div "S001 40.429 -3.684 [STREET_ADDRESS][PERSON_NAME][PERSON_NAME] NOVIEMBRE 2000 8 …" at bounding box center [1349, 483] width 2664 height 530
click at [155, 672] on div "40.477" at bounding box center [147, 665] width 79 height 24
drag, startPoint x: 162, startPoint y: 666, endPoint x: 218, endPoint y: 663, distance: 56.1
click at [218, 663] on div "S022 40.477 -3.688 Pº DE LA CASTELLANA, 259 CENTRO COMERCIAL CALEIDO LOCAL Y RO…" at bounding box center [1349, 665] width 2664 height 24
click at [339, 664] on div "Pº DE [GEOGRAPHIC_DATA], 259 CENTRO COMERCIAL CALEIDO LOCAL Y ROOFTOP" at bounding box center [471, 665] width 374 height 12
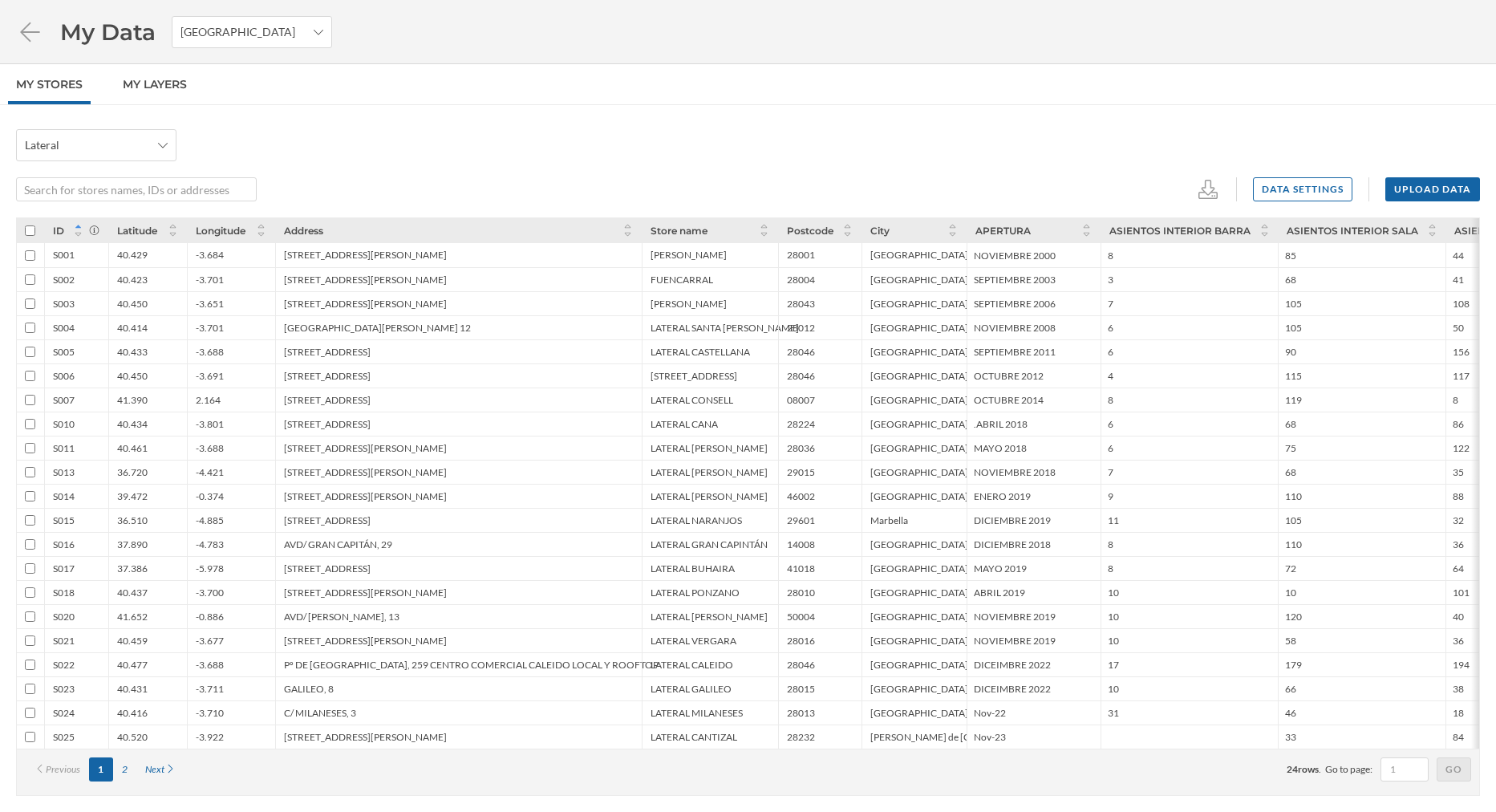
click at [303, 663] on div "Pº DE [GEOGRAPHIC_DATA], 259 CENTRO COMERCIAL CALEIDO LOCAL Y ROOFTOP" at bounding box center [471, 665] width 374 height 12
click at [174, 665] on div "40.477" at bounding box center [147, 665] width 79 height 24
click at [118, 777] on div "2" at bounding box center [125, 769] width 24 height 24
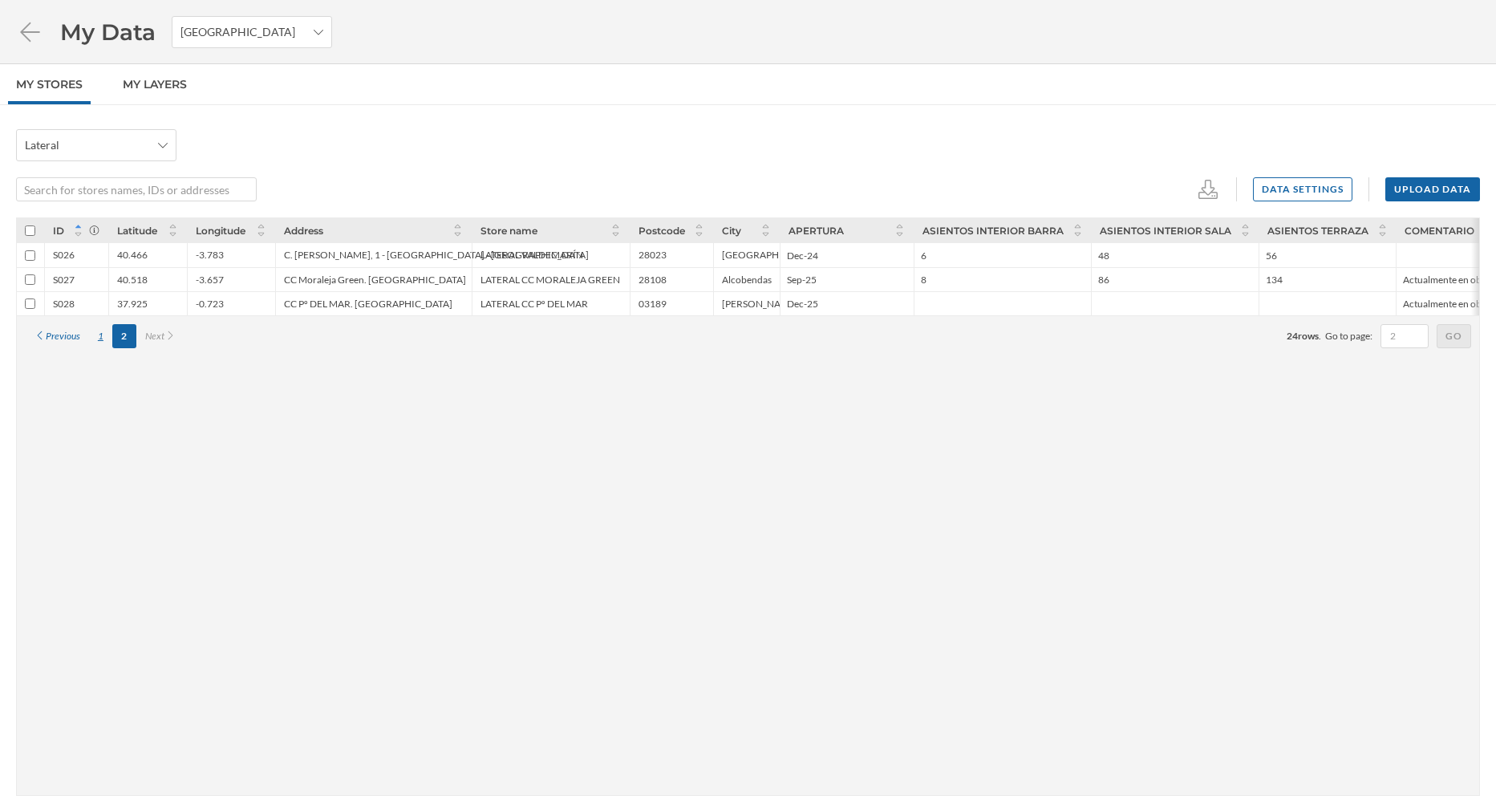
click at [104, 338] on div "1" at bounding box center [100, 337] width 24 height 24
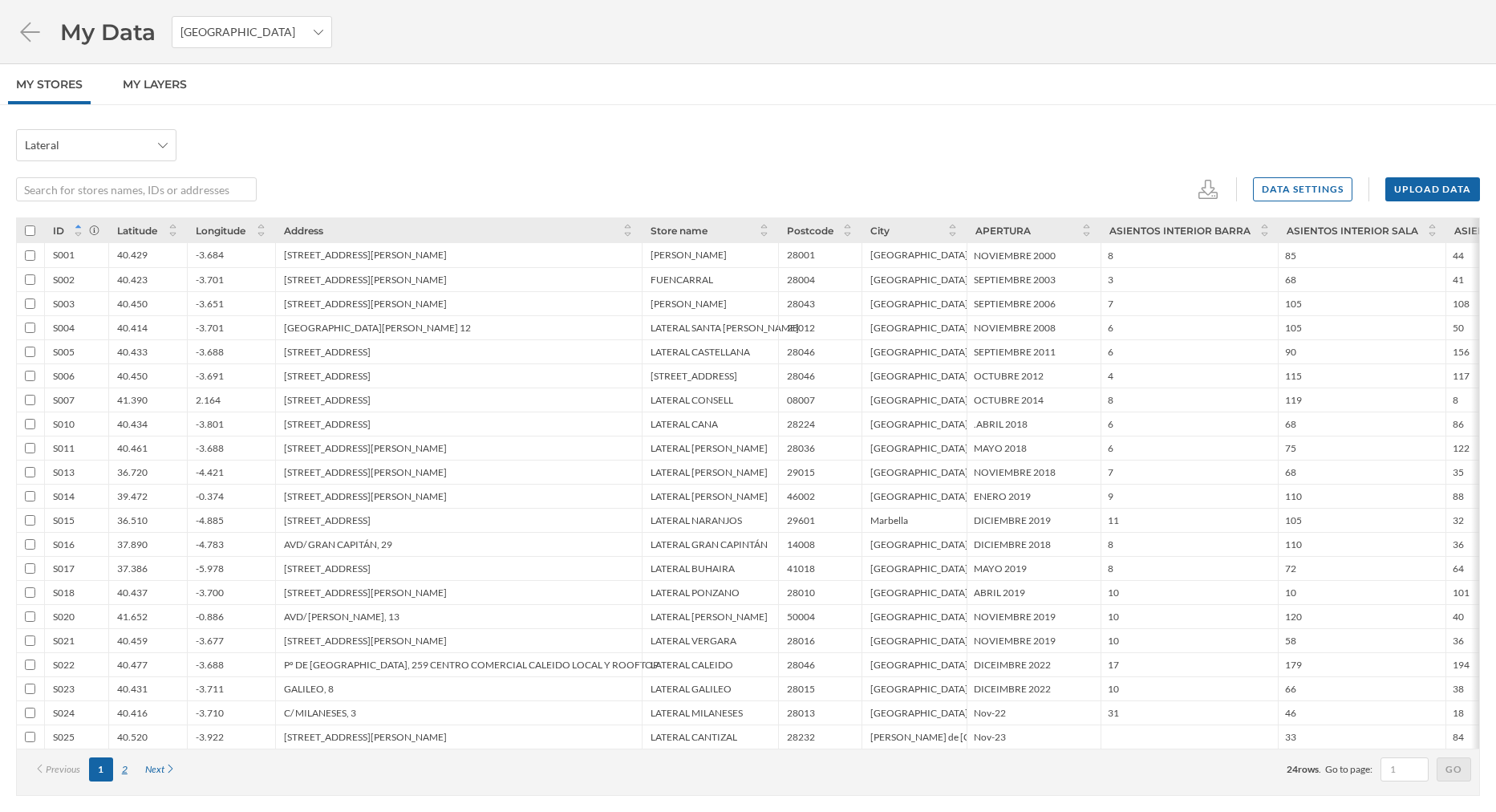
click at [123, 769] on div "2" at bounding box center [125, 769] width 24 height 24
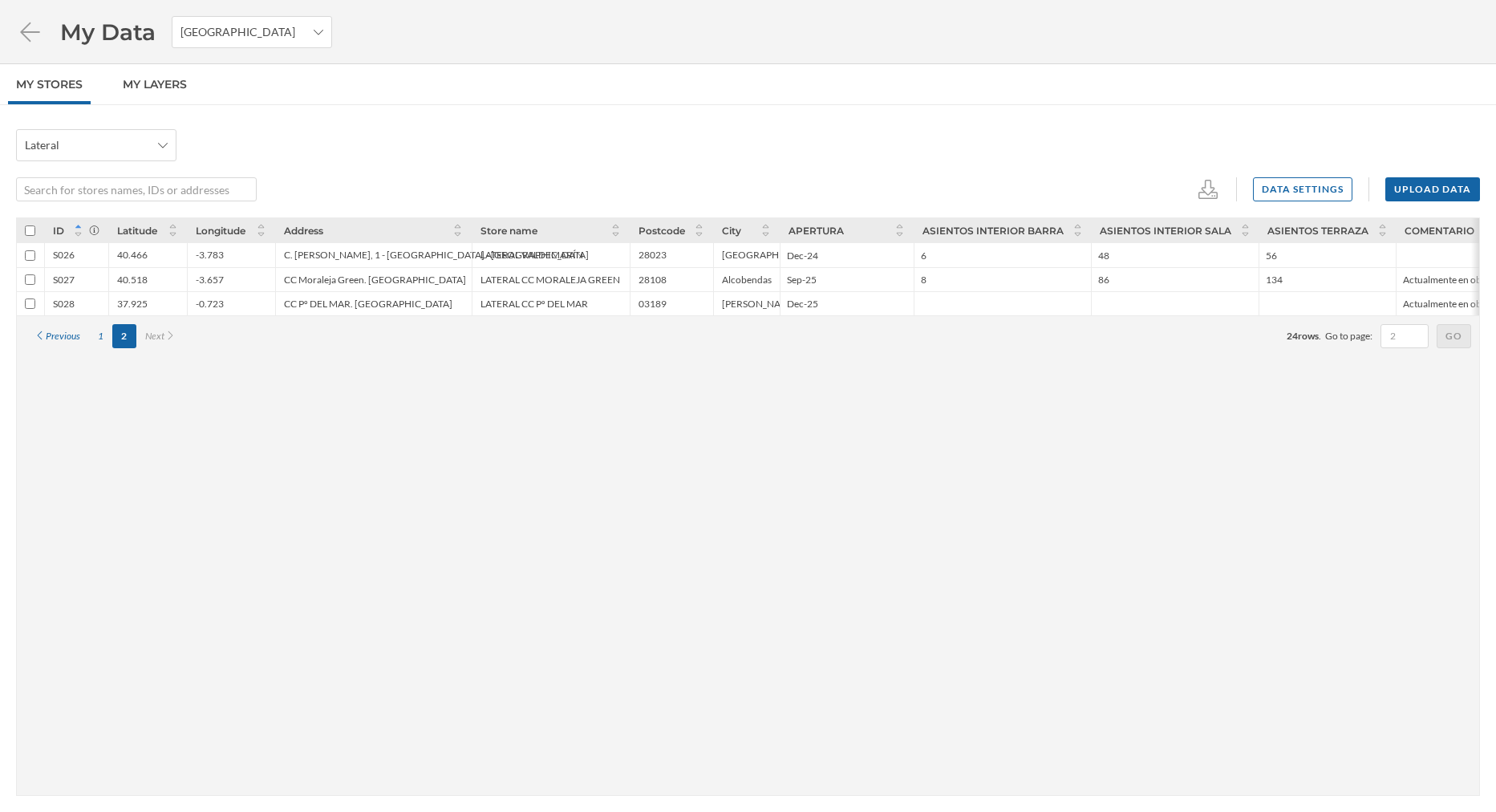
click at [342, 251] on div "C. [PERSON_NAME], 1 - [GEOGRAPHIC_DATA] - [GEOGRAPHIC_DATA]" at bounding box center [436, 255] width 304 height 12
click at [105, 338] on div "1" at bounding box center [100, 337] width 24 height 24
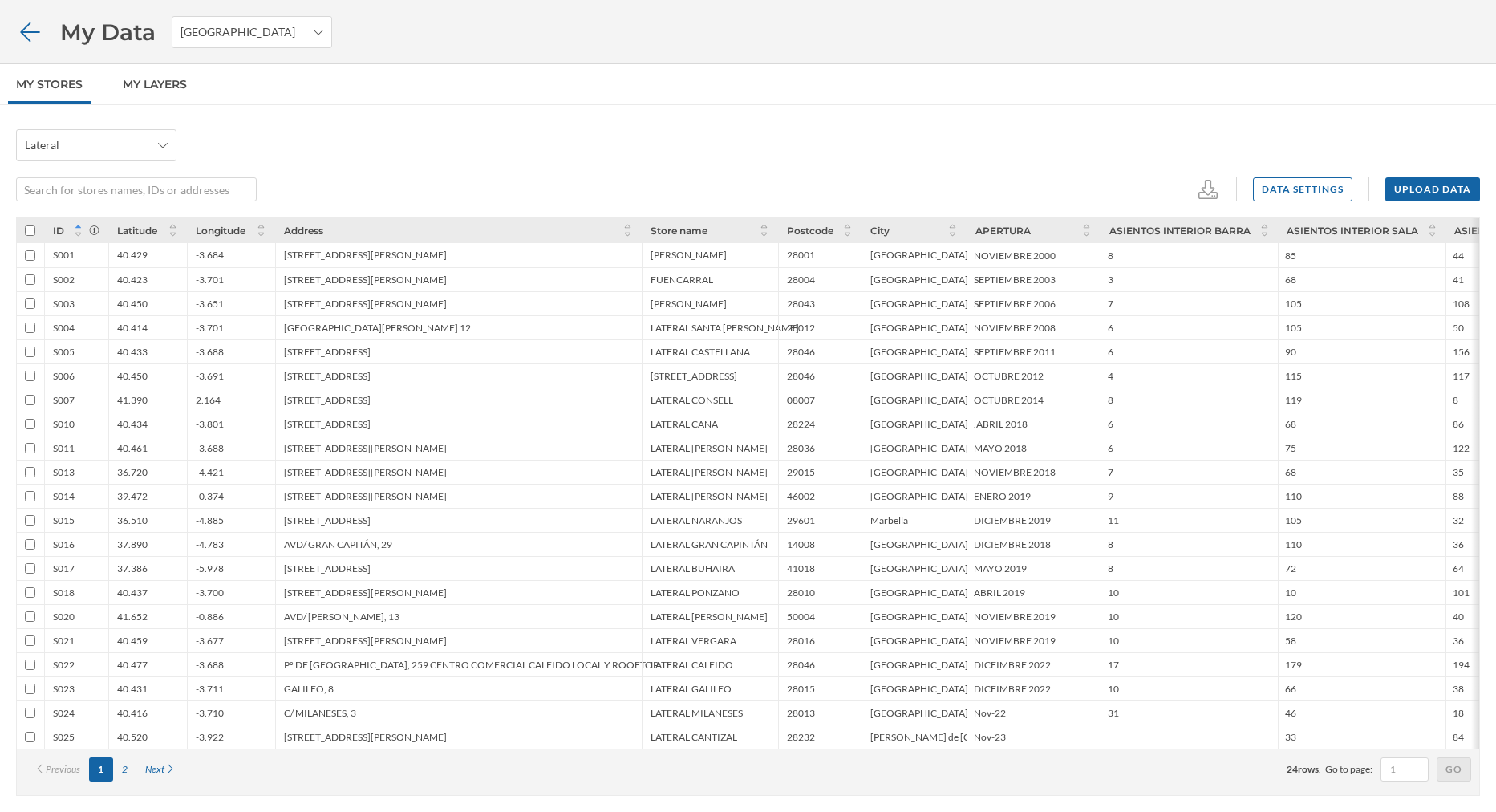
click at [31, 38] on icon at bounding box center [30, 32] width 28 height 23
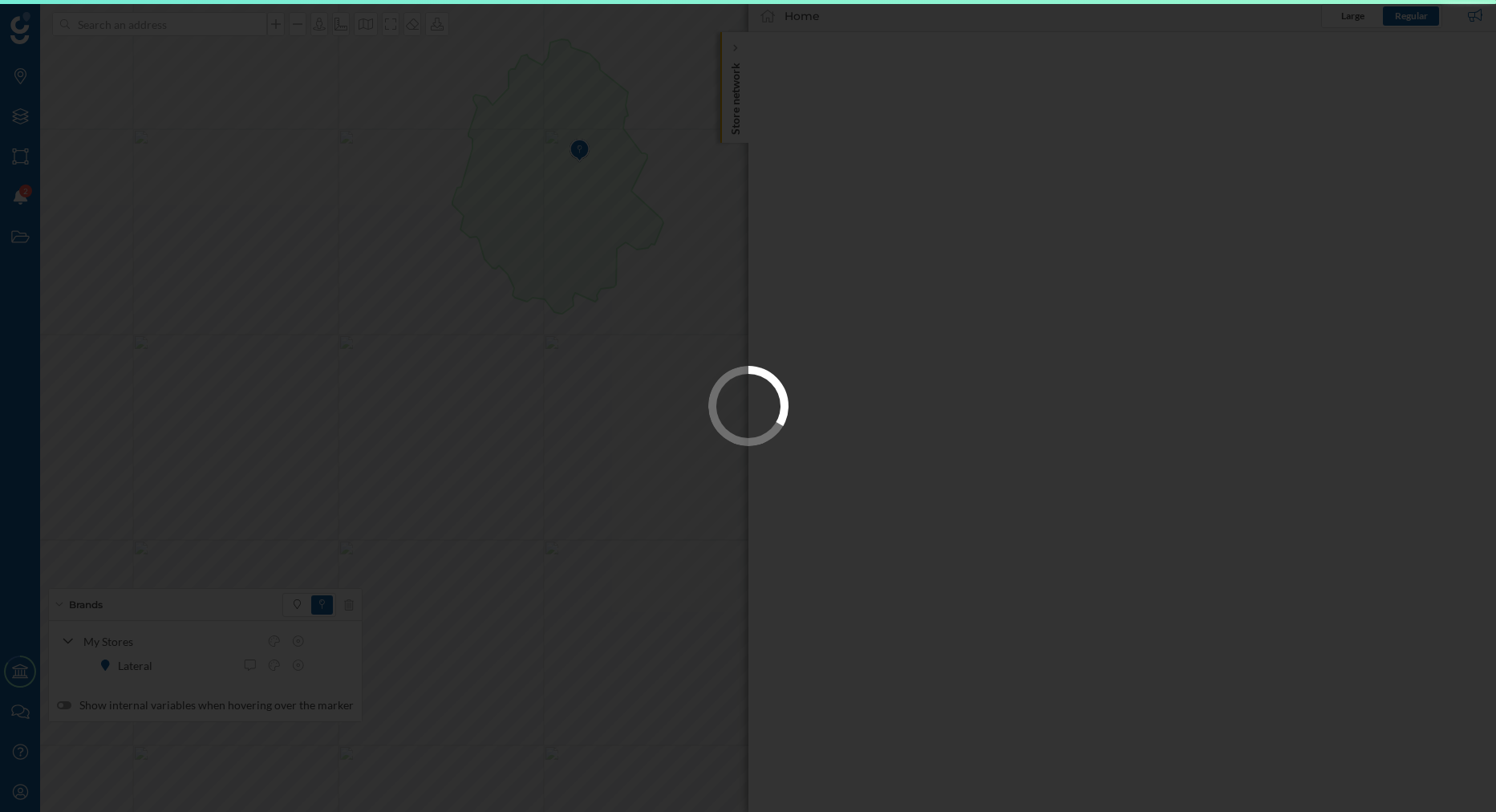
click at [738, 52] on div at bounding box center [748, 406] width 1496 height 812
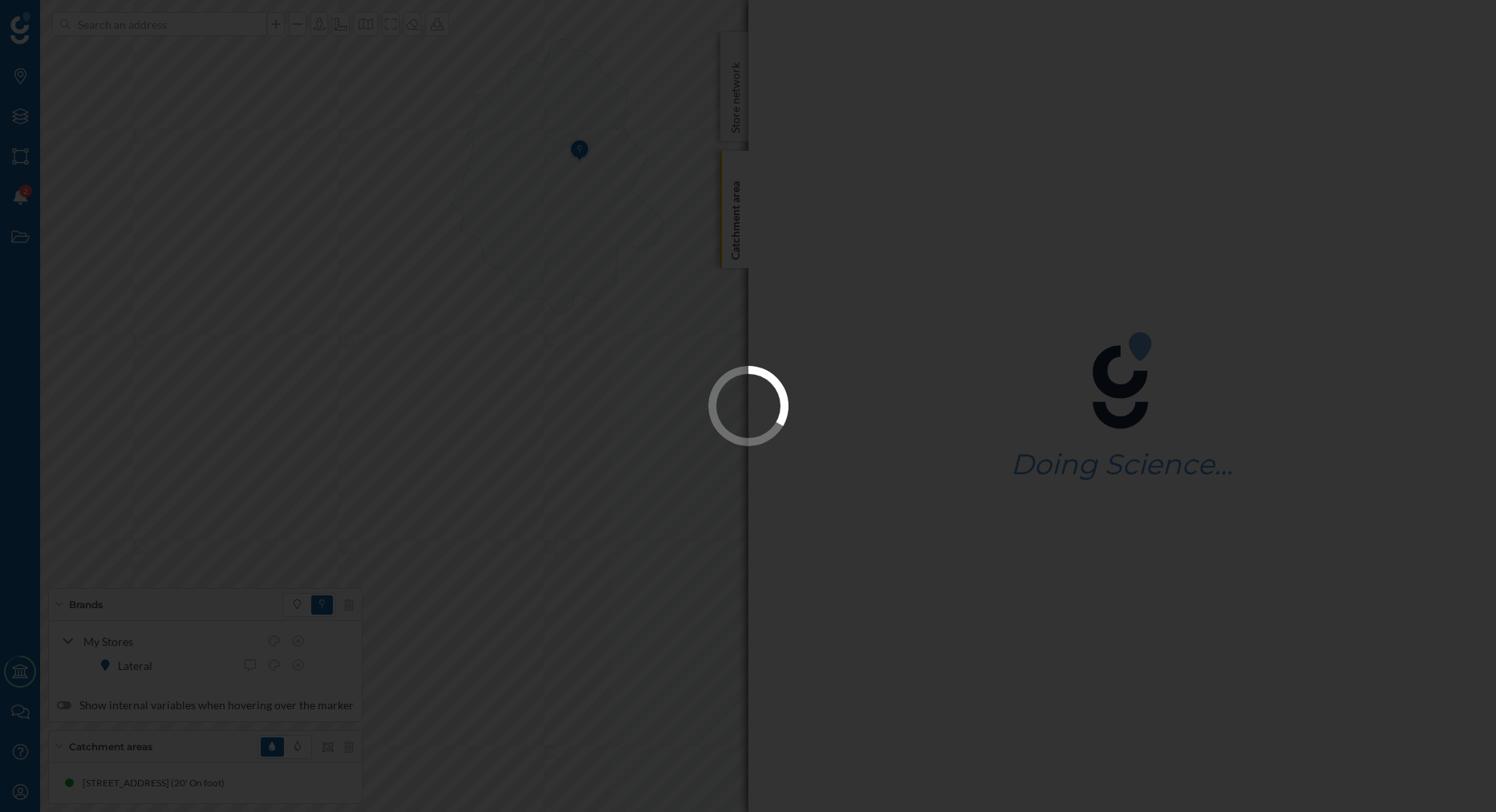
drag, startPoint x: 598, startPoint y: 294, endPoint x: 598, endPoint y: 399, distance: 105.0
click at [598, 397] on div at bounding box center [748, 406] width 1496 height 812
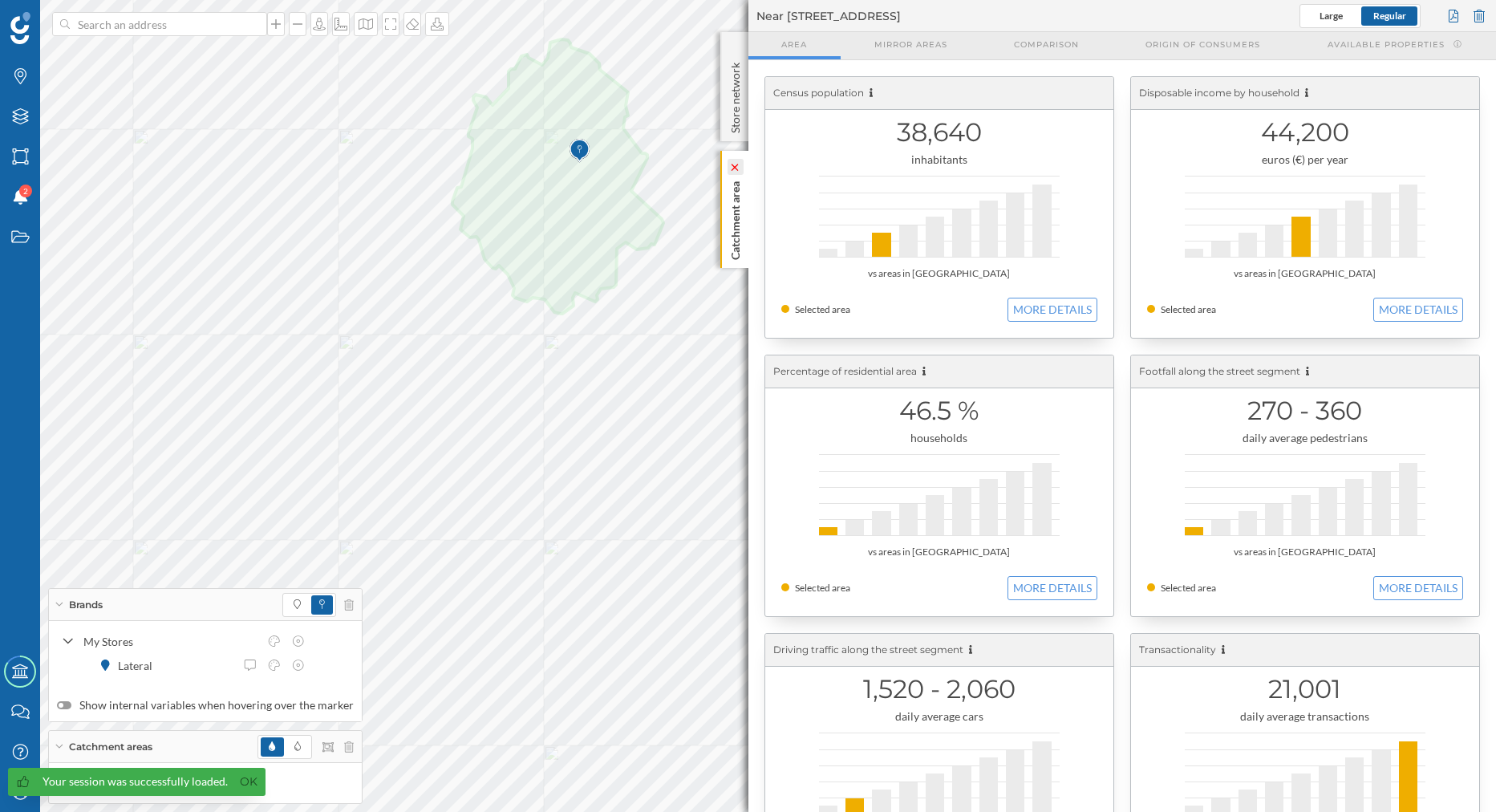
click at [734, 163] on icon at bounding box center [734, 167] width 16 height 16
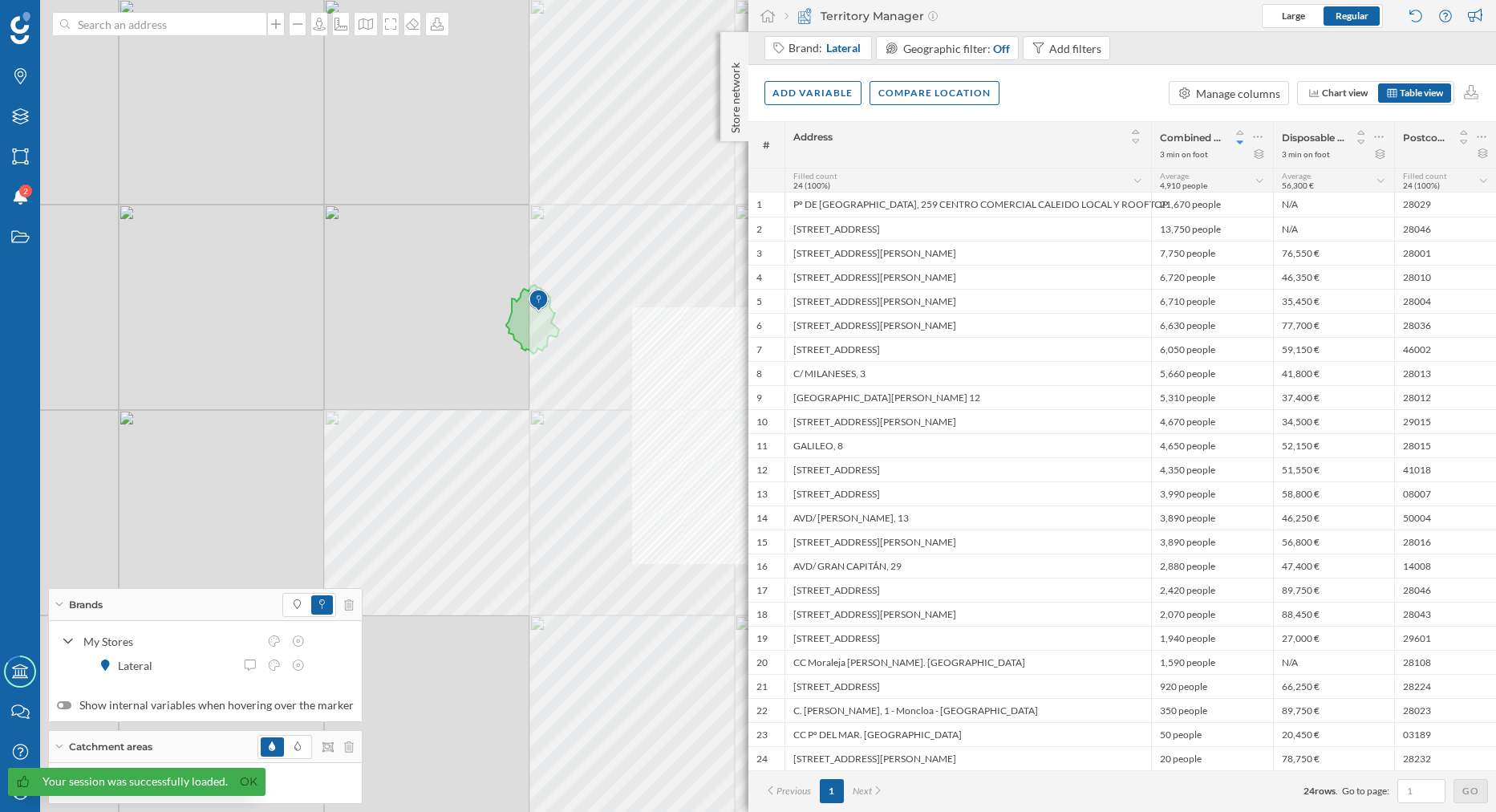
click at [574, 398] on div "© Mapbox © OpenStreetMap Improve this map" at bounding box center [748, 406] width 1496 height 812
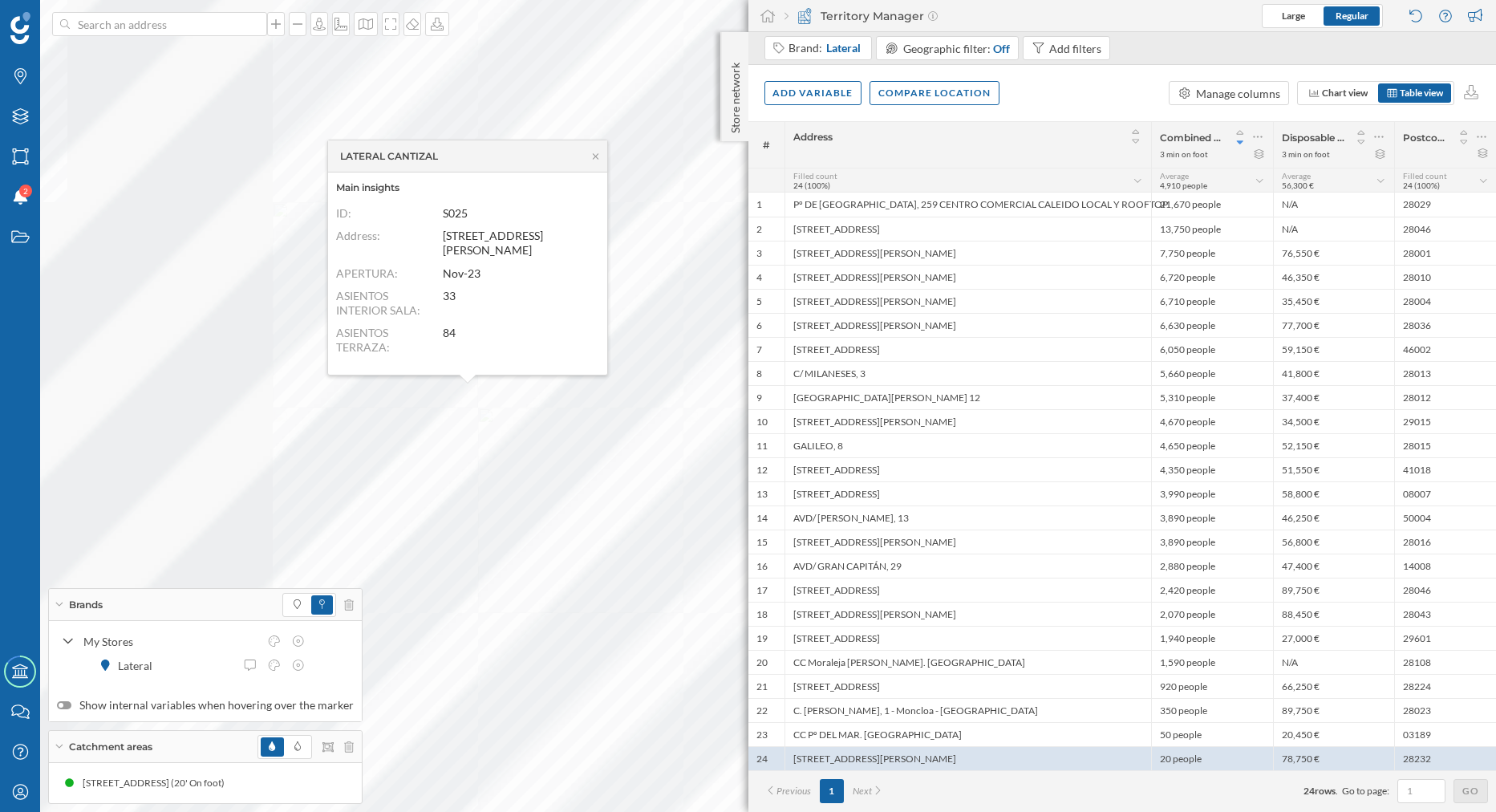
click at [638, 780] on div at bounding box center [638, 780] width 0 height 0
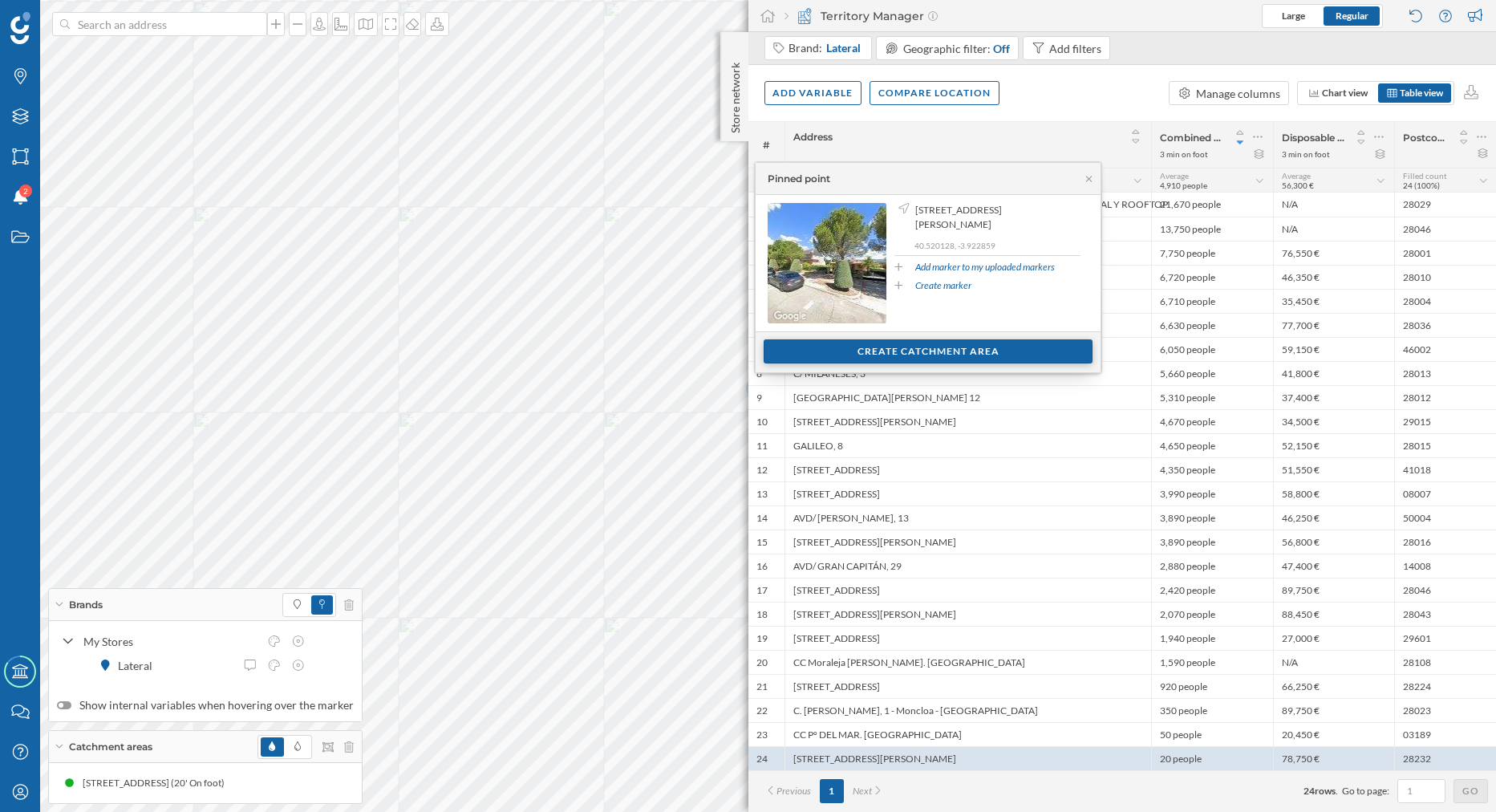
click at [823, 357] on div "Create catchment area" at bounding box center [927, 351] width 329 height 24
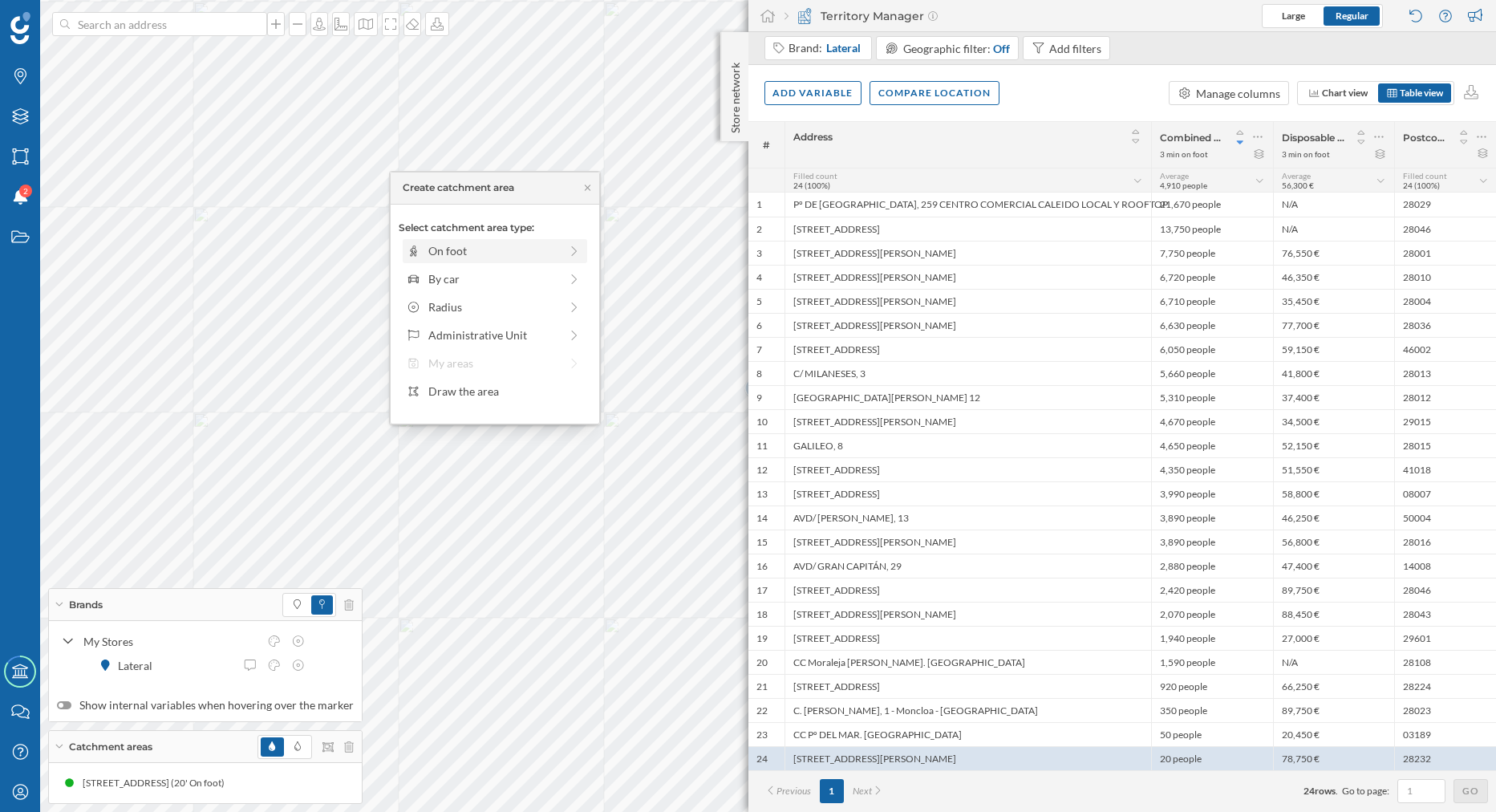
click at [494, 257] on div "On foot" at bounding box center [494, 250] width 131 height 17
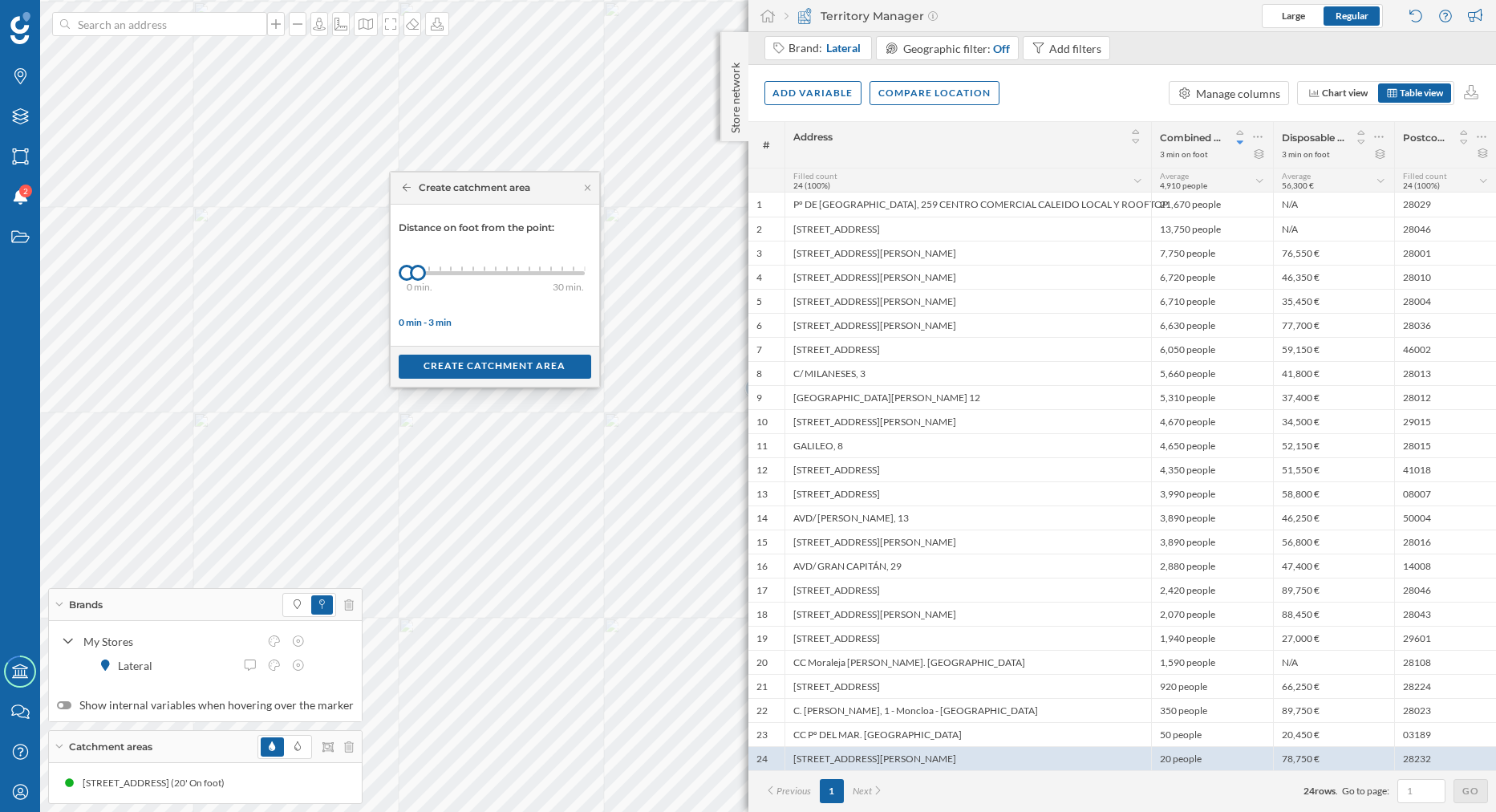
click at [538, 270] on div "0 min. 3 min. 4 min. 5 min. 6 min. 7 min. 8 min. 9 min. 10 min. 11 min. 12 min.…" at bounding box center [495, 273] width 178 height 20
click at [556, 270] on div "0 min. 3 min. 4 min. 5 min. 6 min. 7 min. 8 min. 9 min. 10 min. 11 min. 12 min.…" at bounding box center [495, 273] width 178 height 20
click at [562, 270] on div at bounding box center [561, 272] width 16 height 16
click at [516, 360] on div "Create catchment area" at bounding box center [495, 366] width 193 height 24
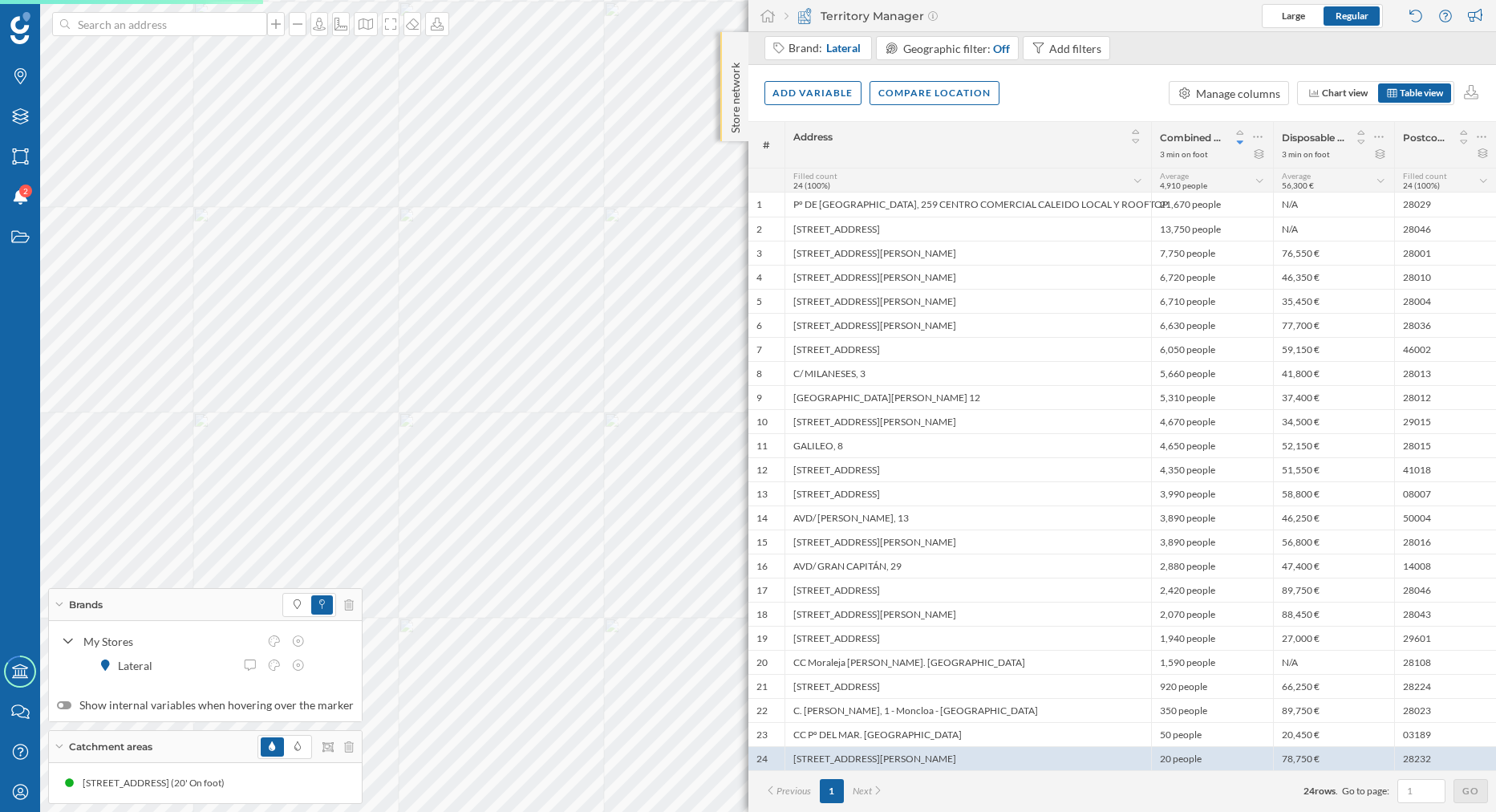
click at [733, 107] on p "Store network" at bounding box center [734, 94] width 16 height 77
click at [728, 43] on div at bounding box center [734, 48] width 16 height 16
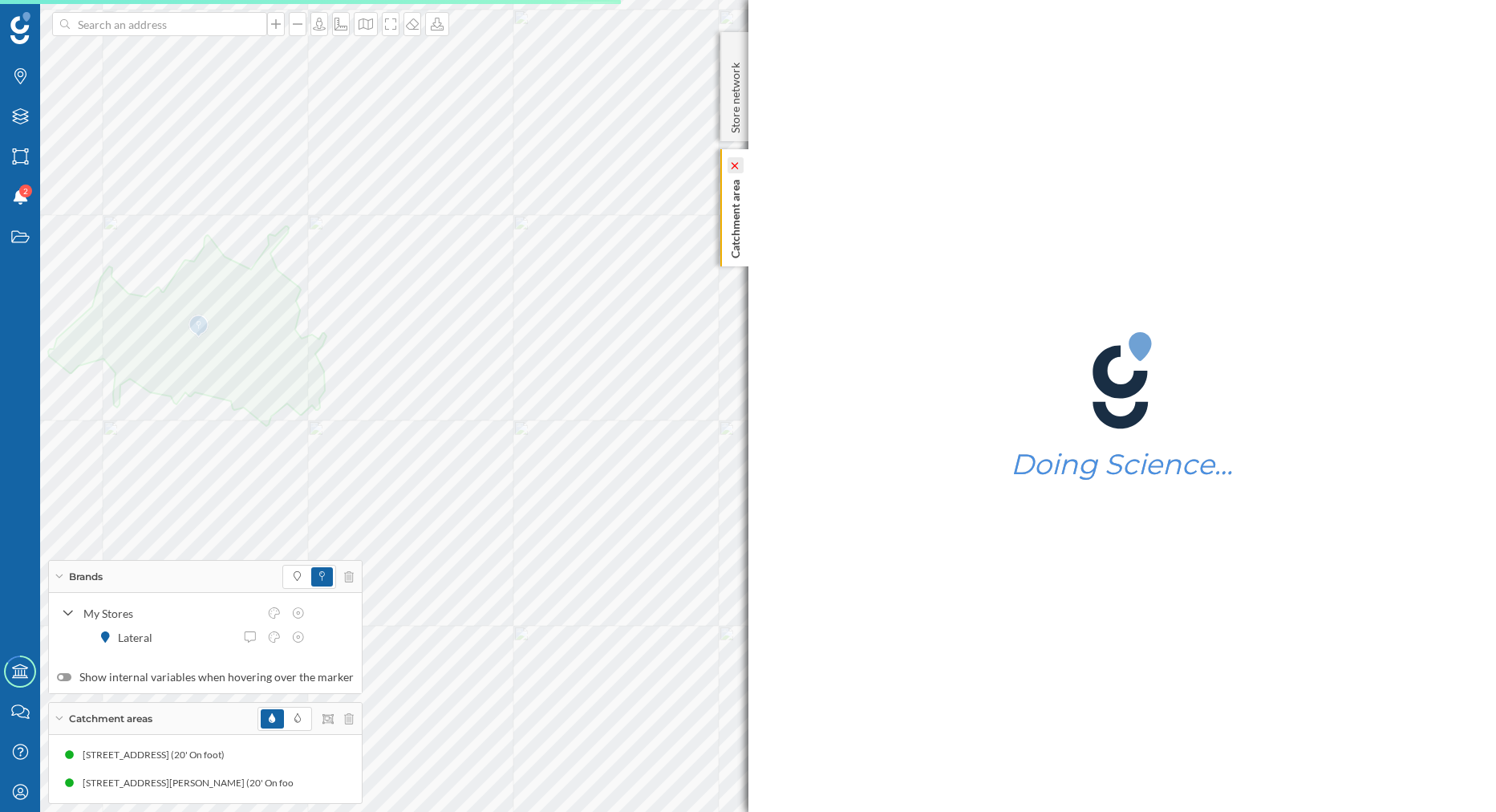
click at [734, 167] on icon at bounding box center [734, 166] width 11 height 7
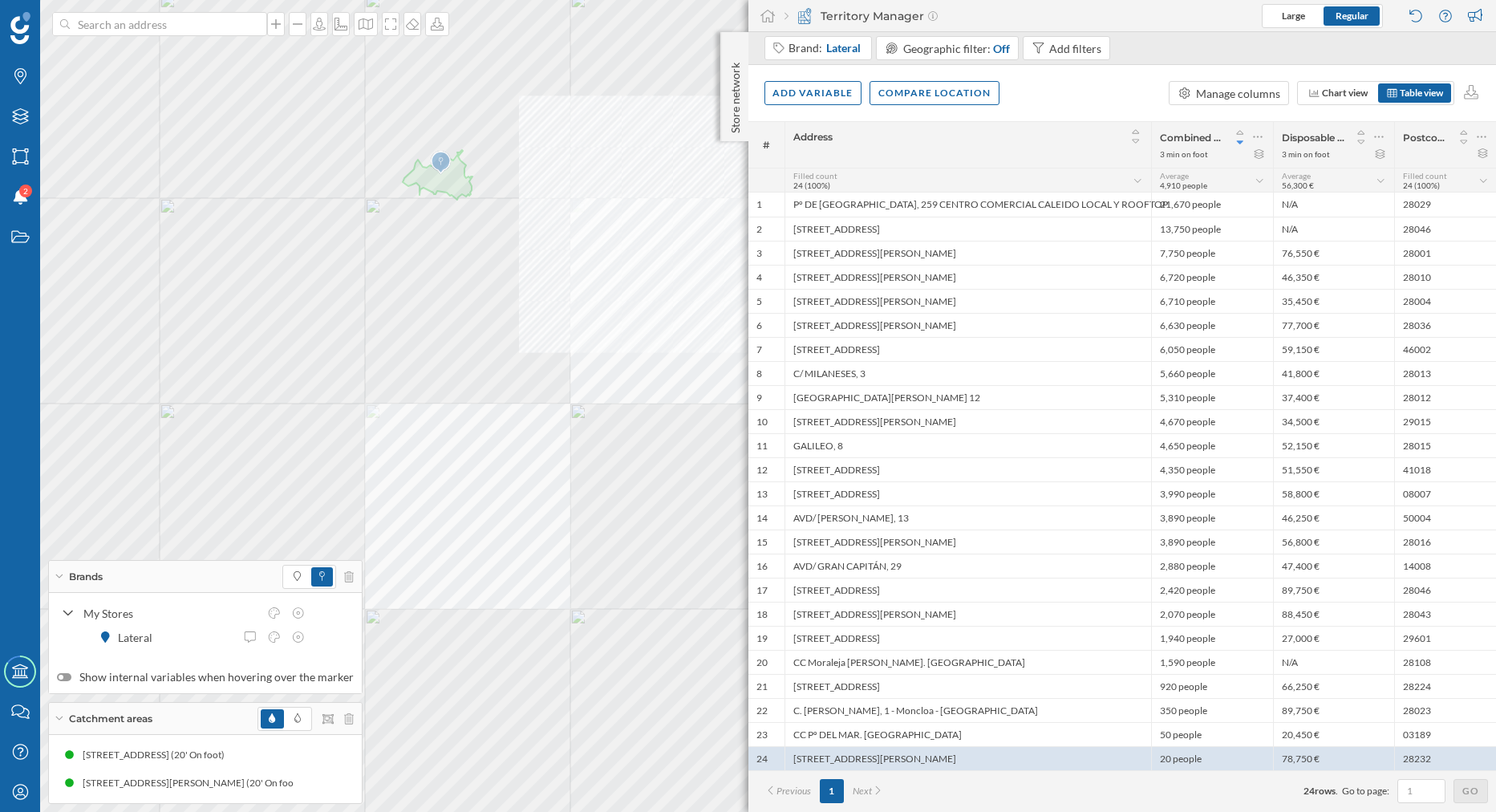
click at [494, 324] on div "© Mapbox © OpenStreetMap Improve this map" at bounding box center [748, 406] width 1496 height 812
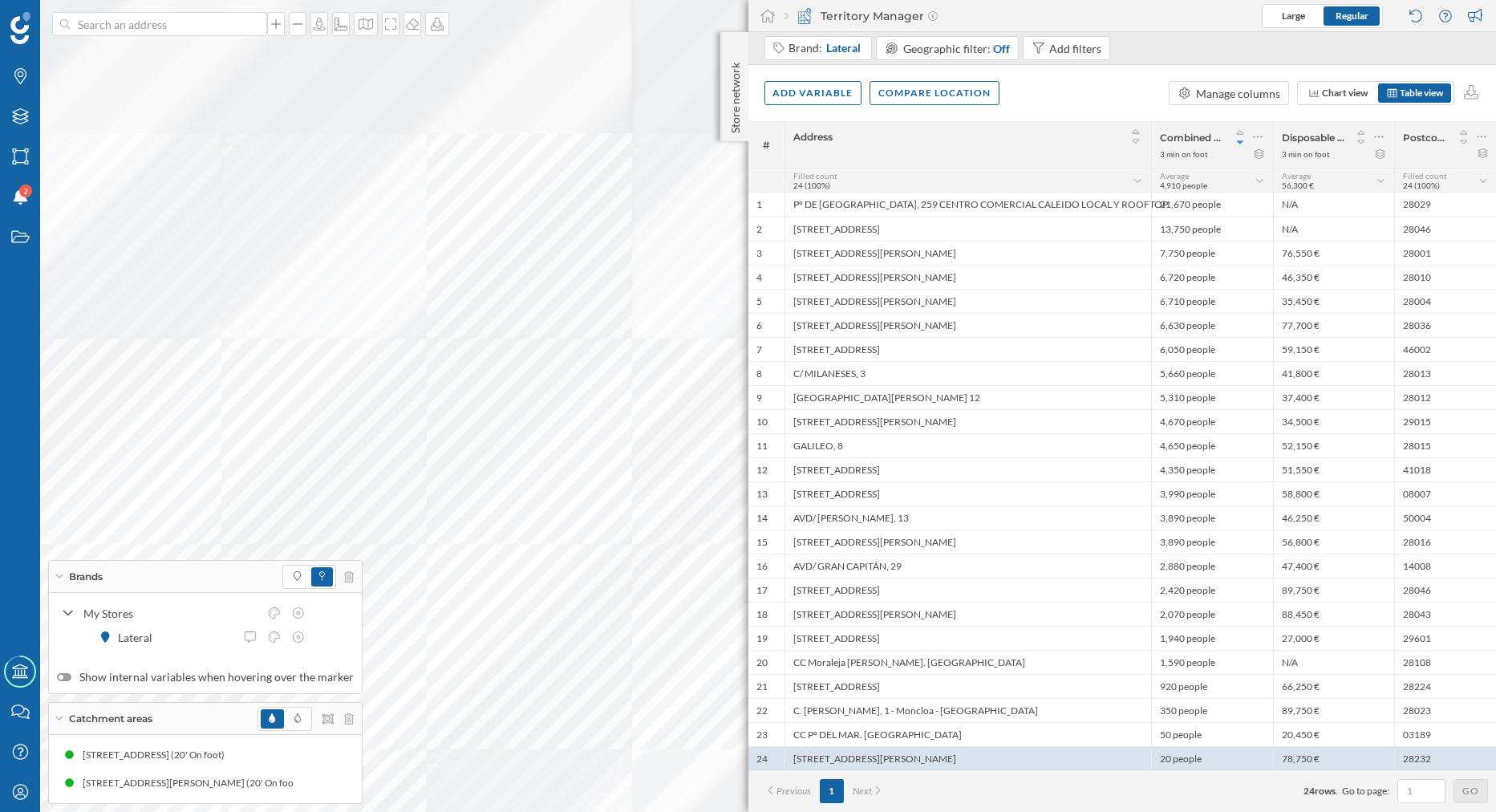
click at [606, 788] on div at bounding box center [606, 788] width 0 height 0
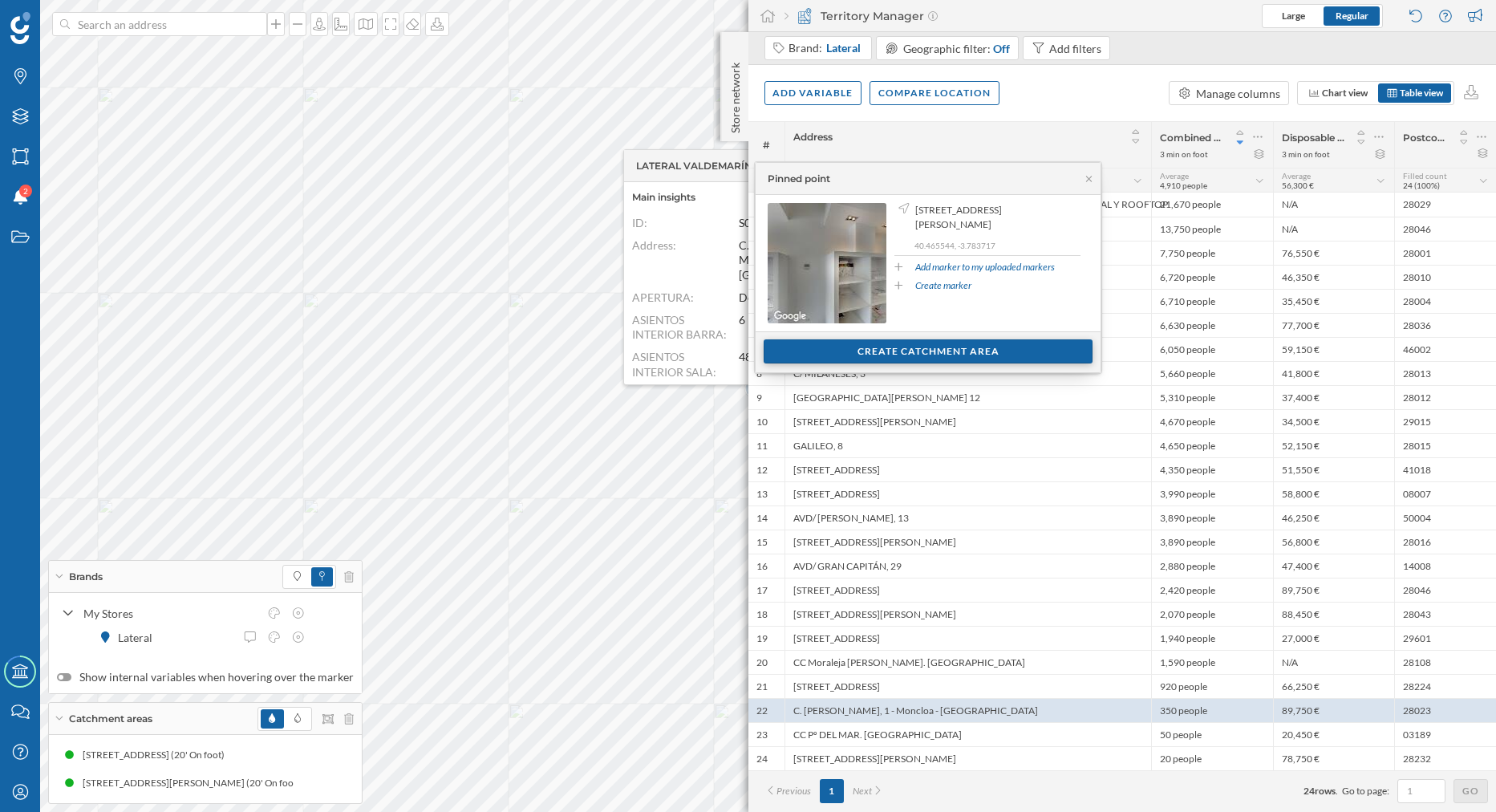
click at [814, 355] on div "Create catchment area" at bounding box center [927, 351] width 329 height 24
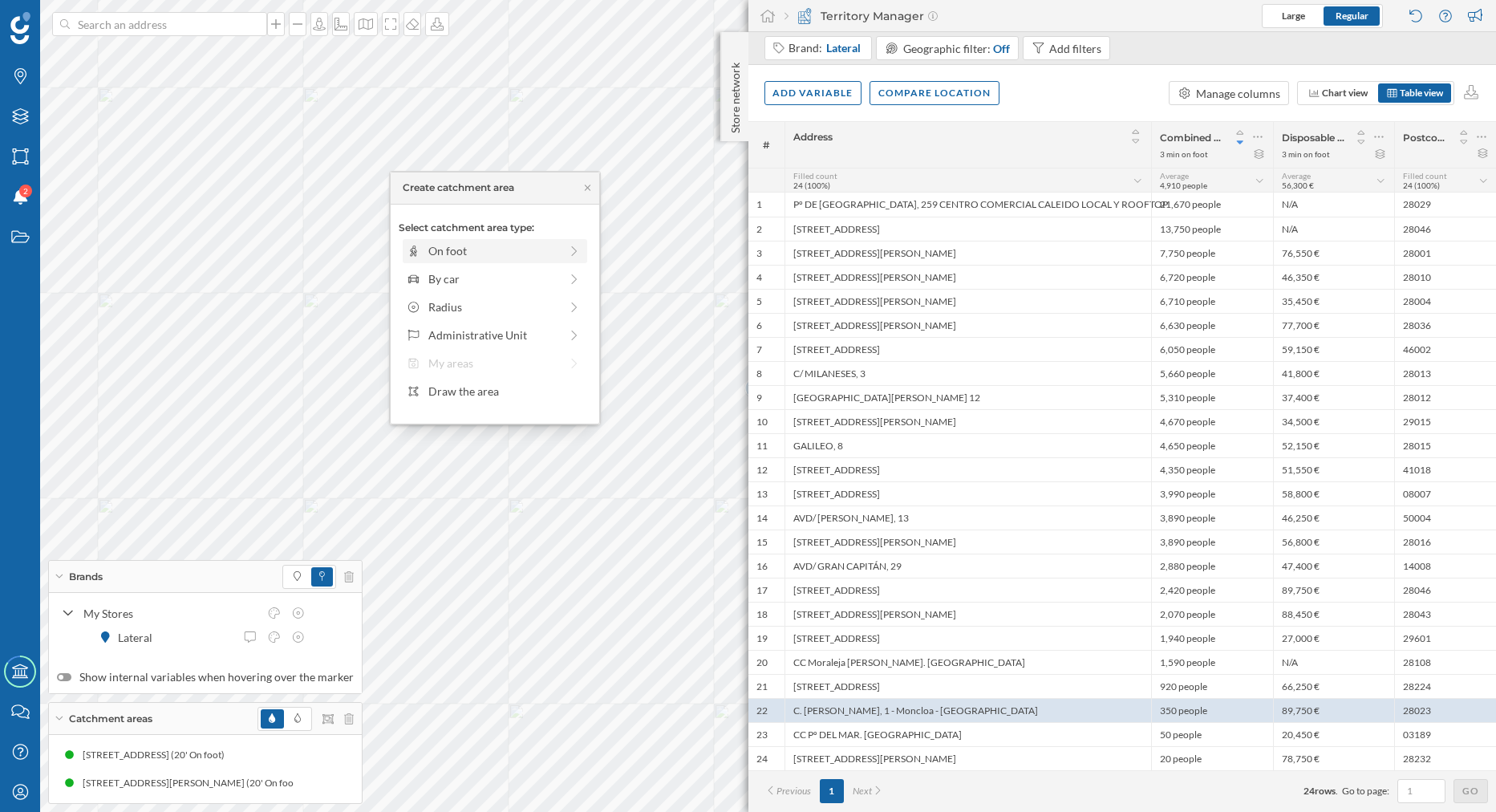
click at [521, 251] on div "On foot" at bounding box center [494, 250] width 131 height 17
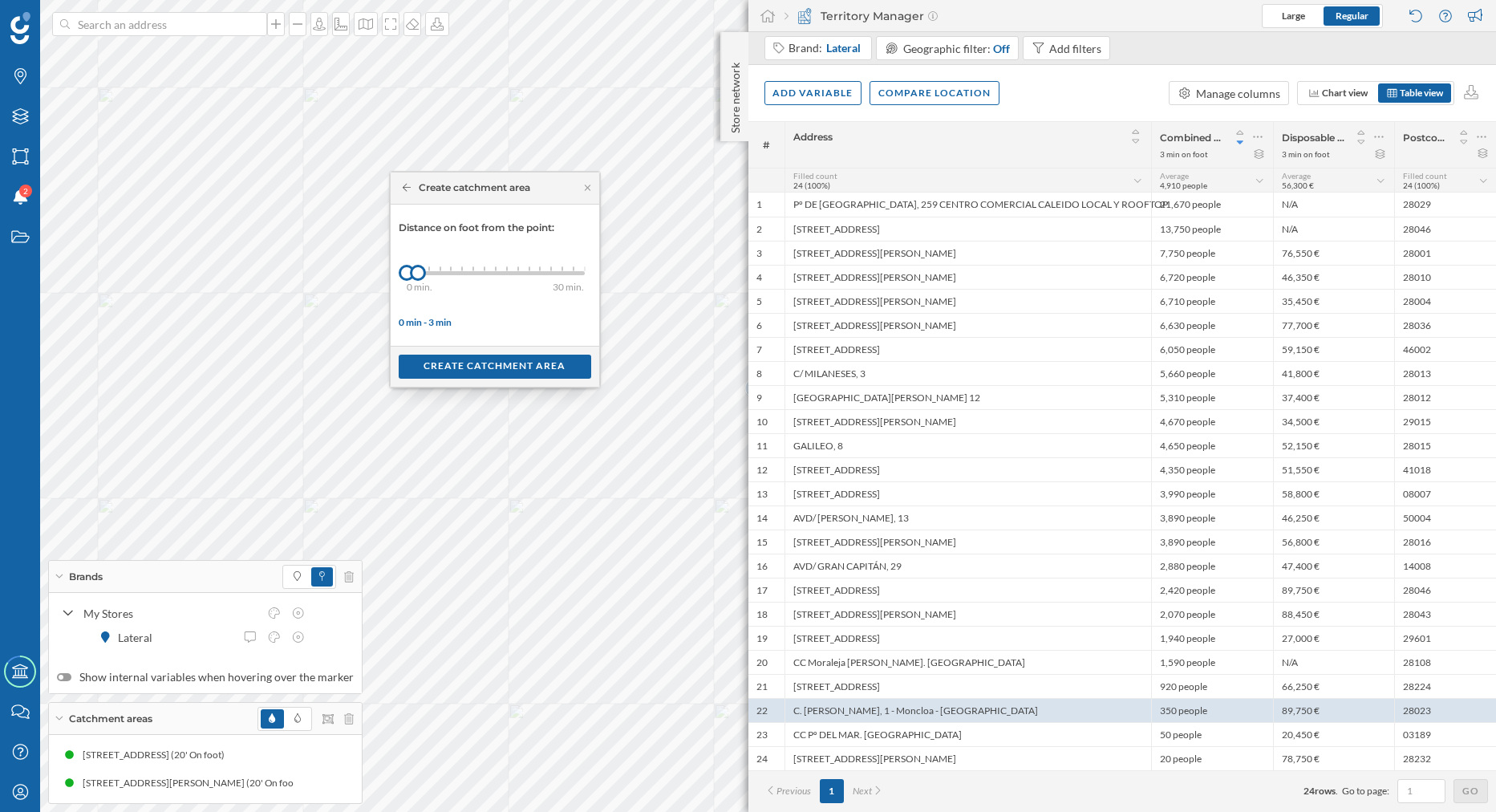
click at [563, 271] on div "0 min. 3 min. 4 min. 5 min. 6 min. 7 min. 8 min. 9 min. 10 min. 11 min. 12 min.…" at bounding box center [495, 273] width 178 height 4
click at [524, 373] on div "Create catchment area" at bounding box center [495, 366] width 193 height 24
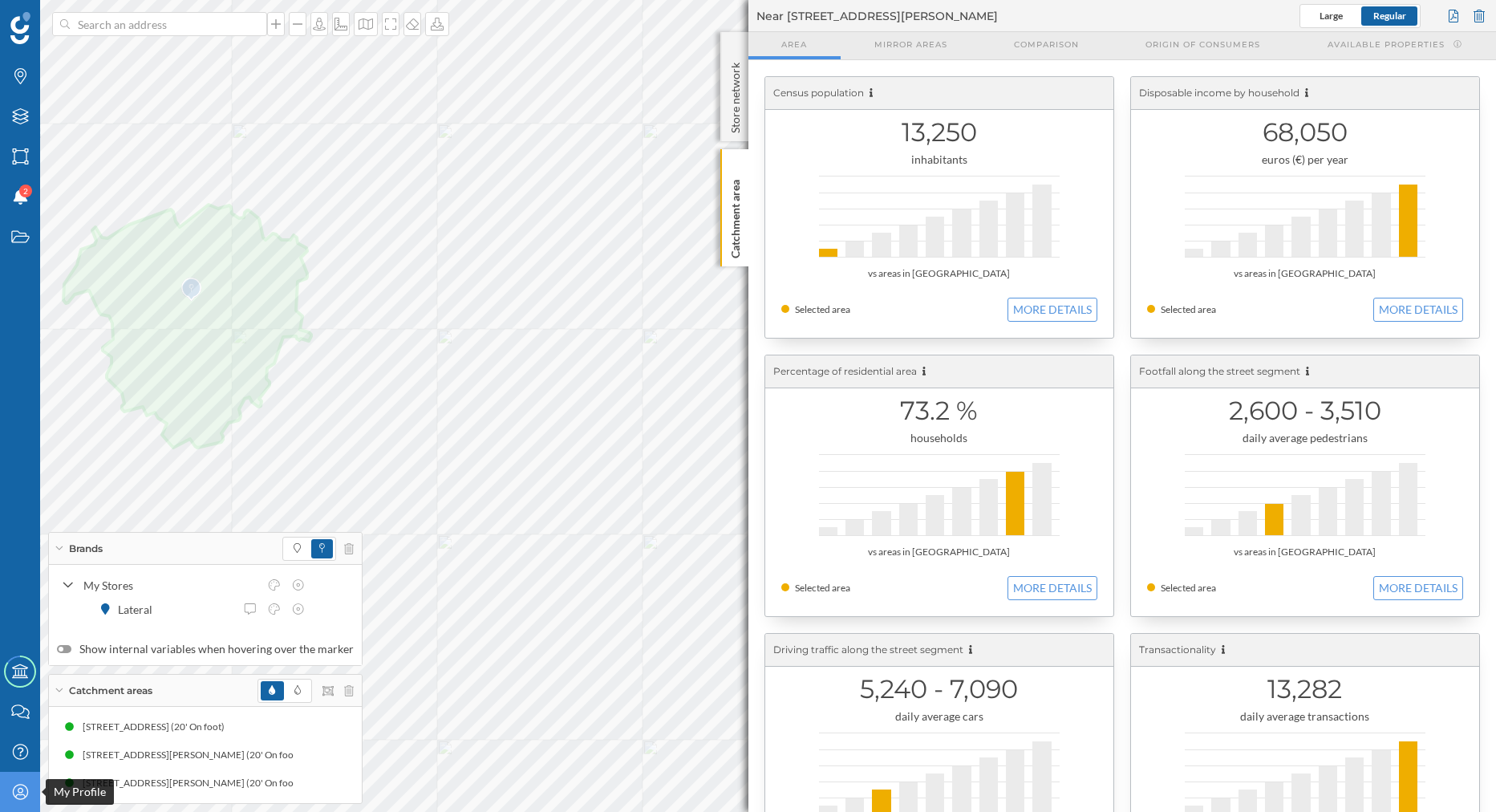
click at [17, 786] on icon "My Profile" at bounding box center [20, 791] width 20 height 16
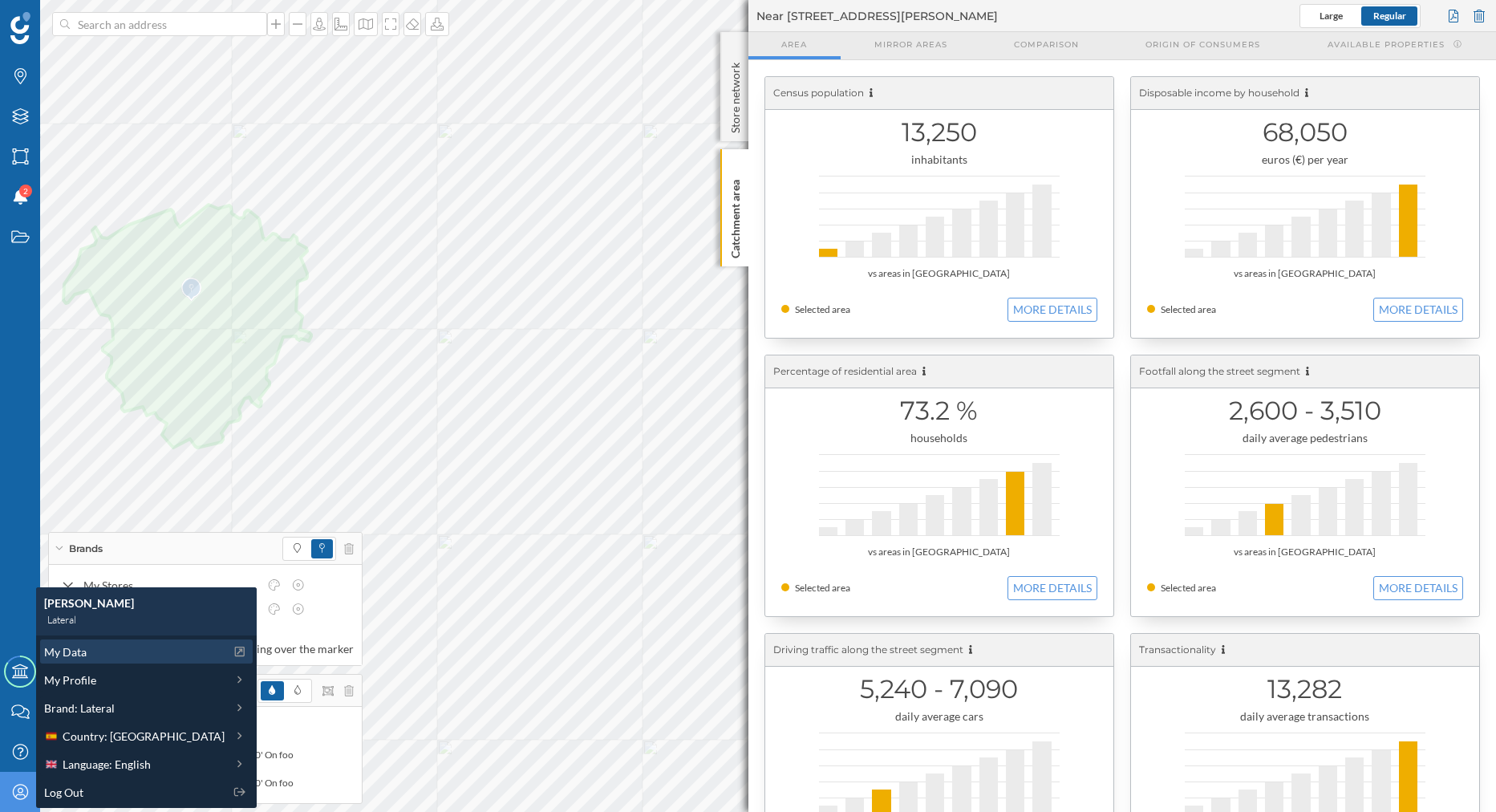
click at [94, 653] on div "My Data" at bounding box center [134, 651] width 181 height 17
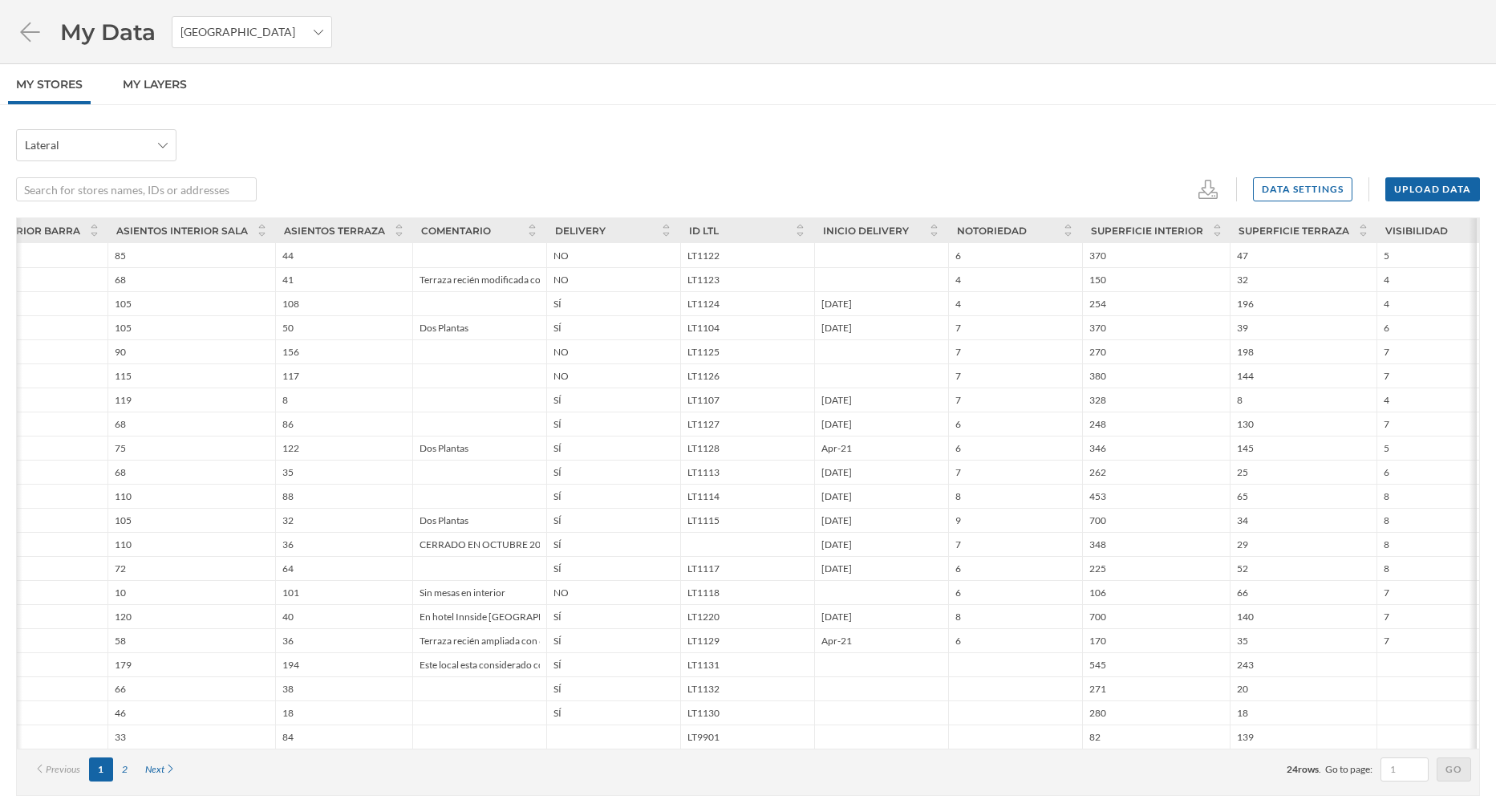
scroll to position [0, 1189]
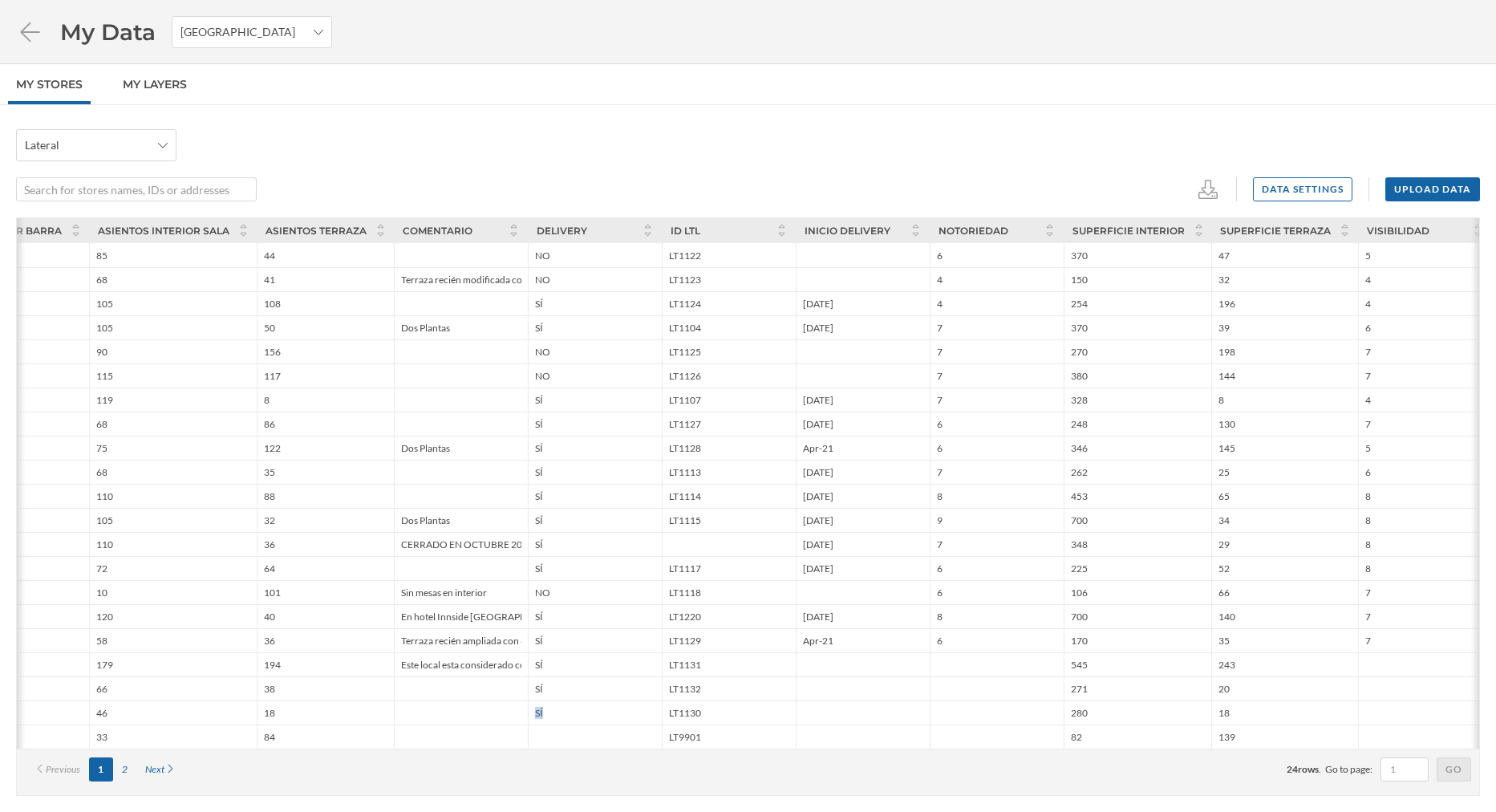
drag, startPoint x: 767, startPoint y: 706, endPoint x: 506, endPoint y: 746, distance: 264.0
click at [121, 774] on div "2" at bounding box center [125, 769] width 24 height 24
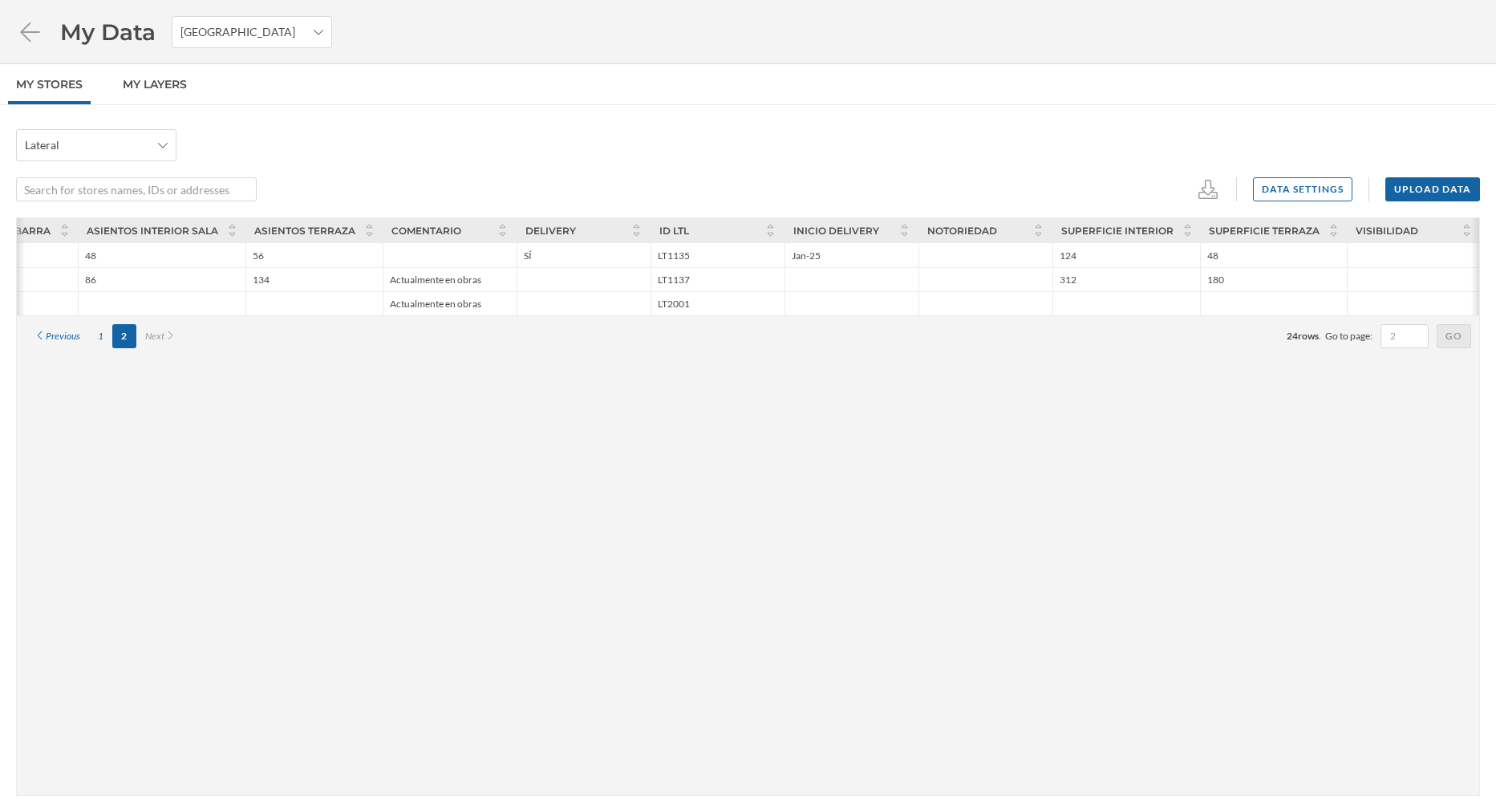
scroll to position [0, 0]
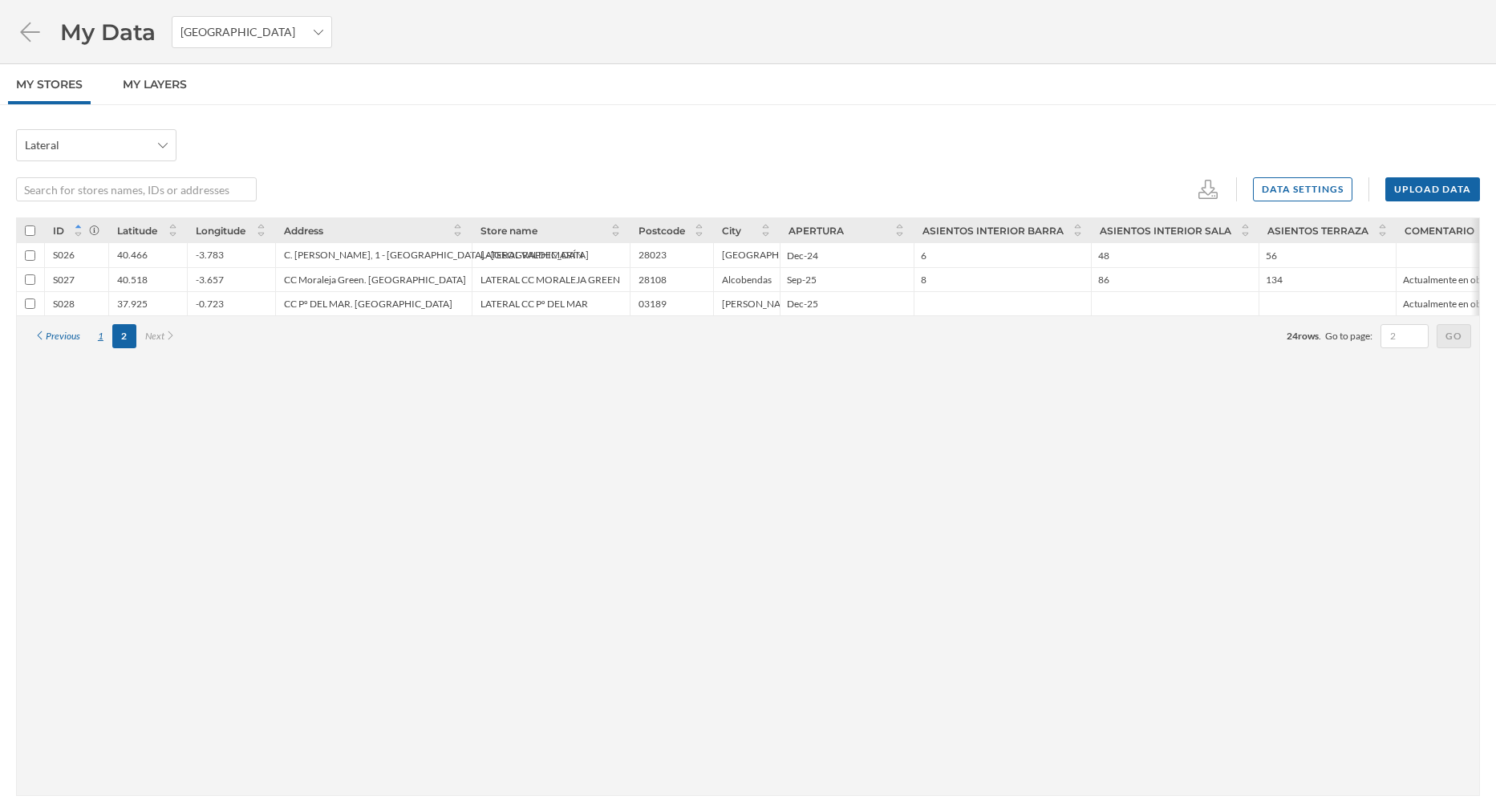
click at [91, 337] on div "1" at bounding box center [100, 337] width 24 height 24
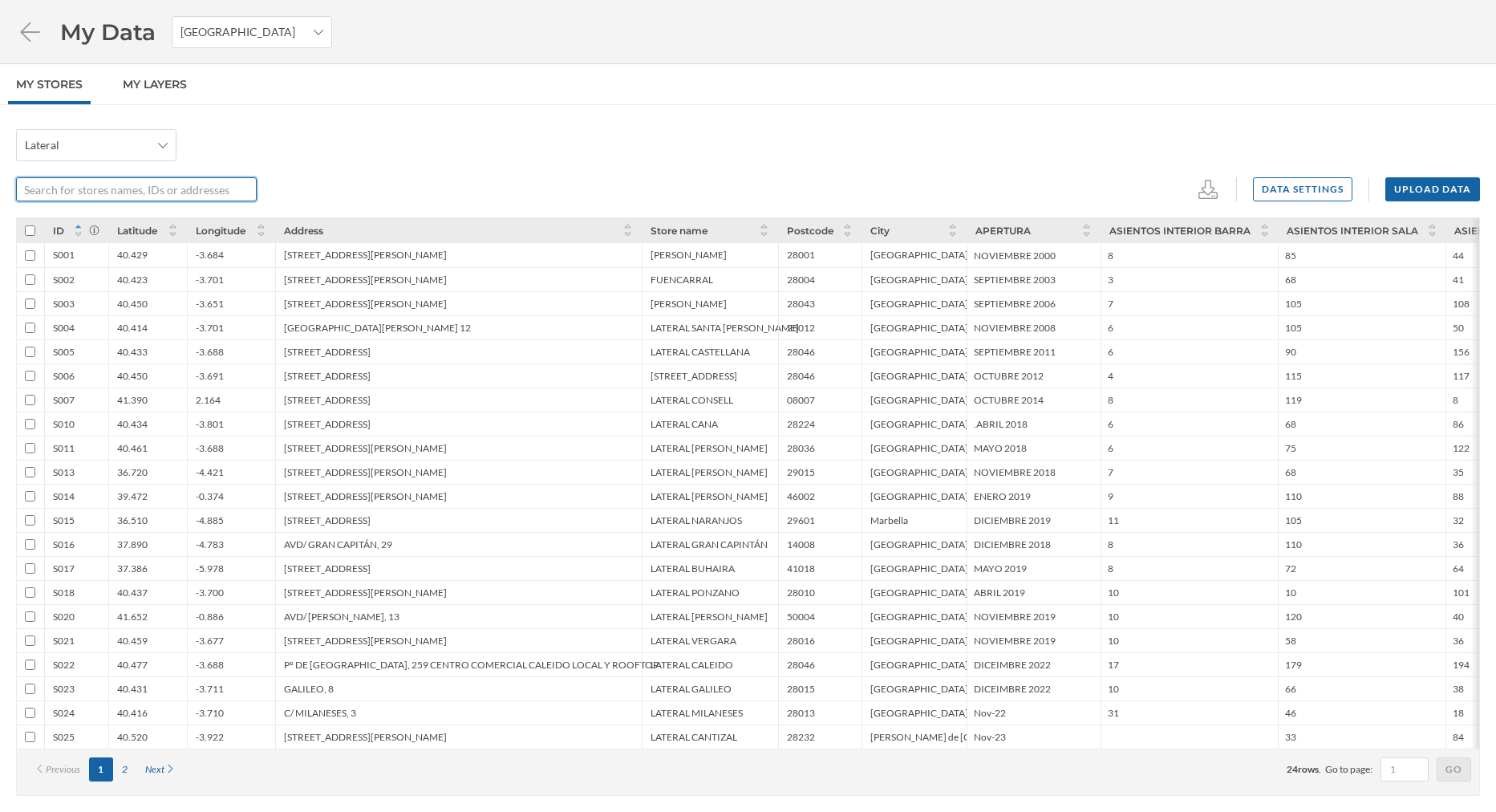
click at [203, 194] on input "text" at bounding box center [127, 189] width 223 height 24
paste input "S021"
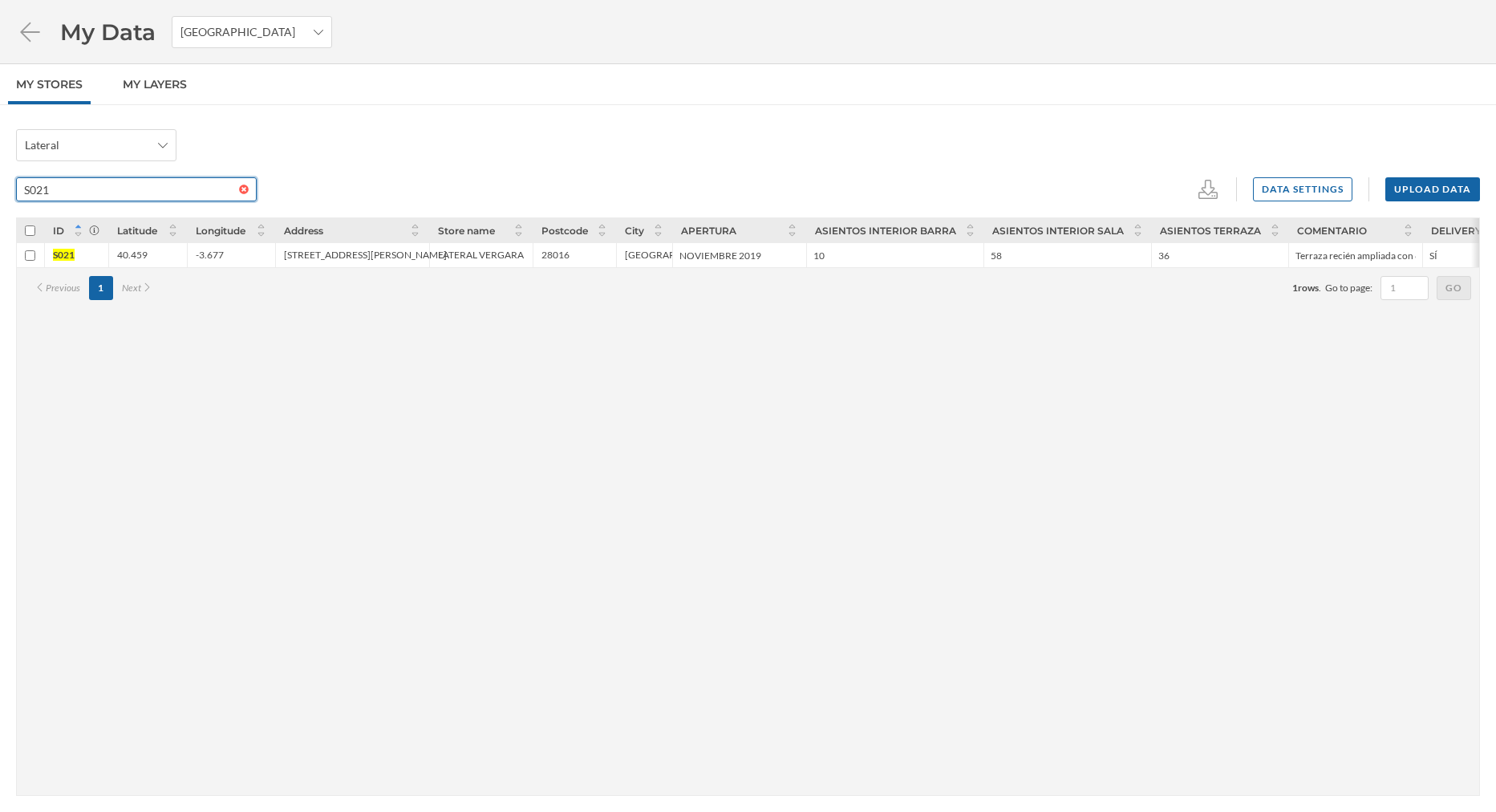
type input "S021"
click at [352, 249] on div "[STREET_ADDRESS][PERSON_NAME]" at bounding box center [365, 255] width 163 height 12
click at [34, 44] on li "My Data Spain" at bounding box center [174, 31] width 316 height 32
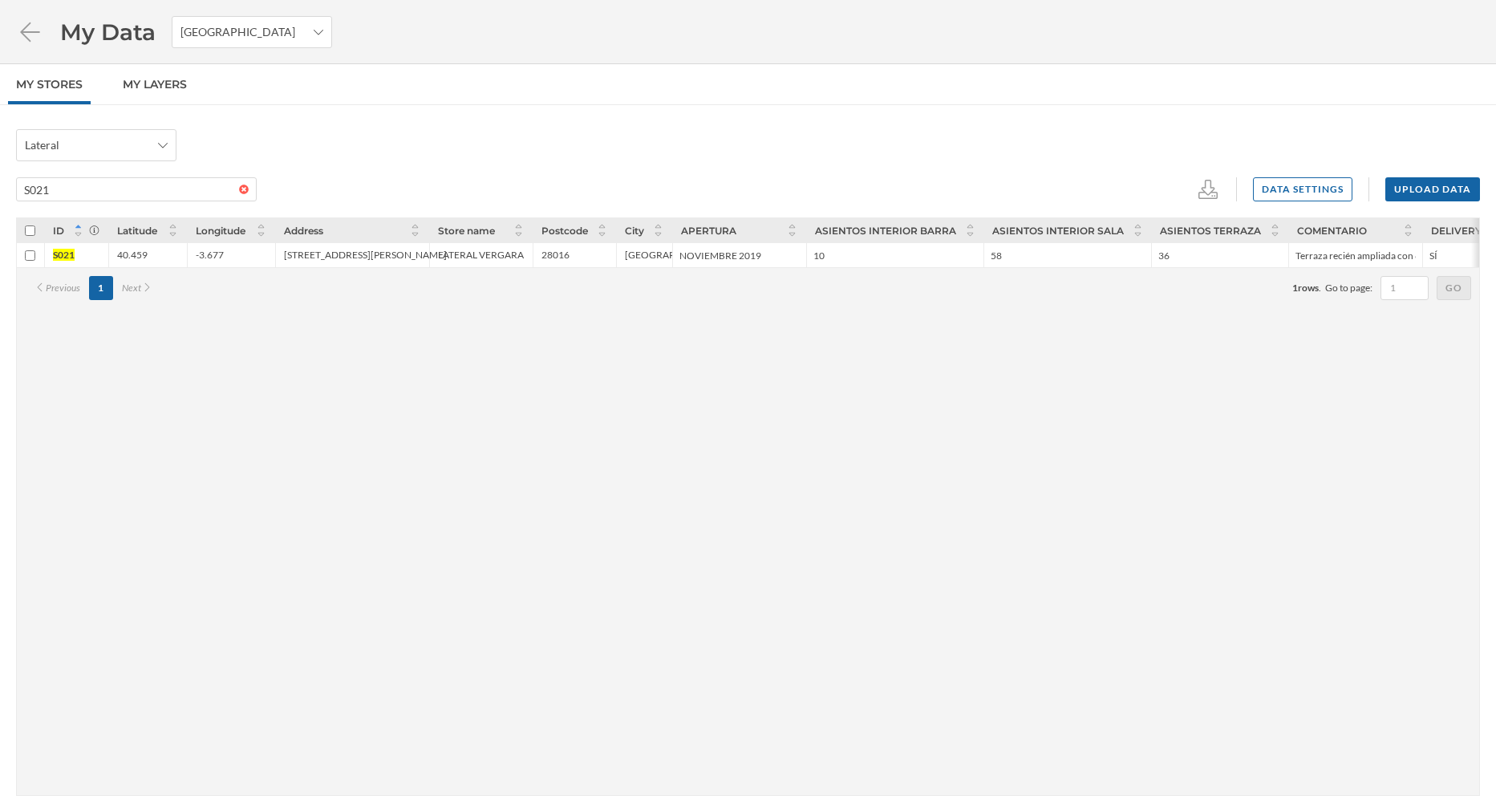
click at [29, 44] on li "My Data Spain" at bounding box center [174, 31] width 316 height 32
click at [35, 25] on icon at bounding box center [30, 32] width 28 height 23
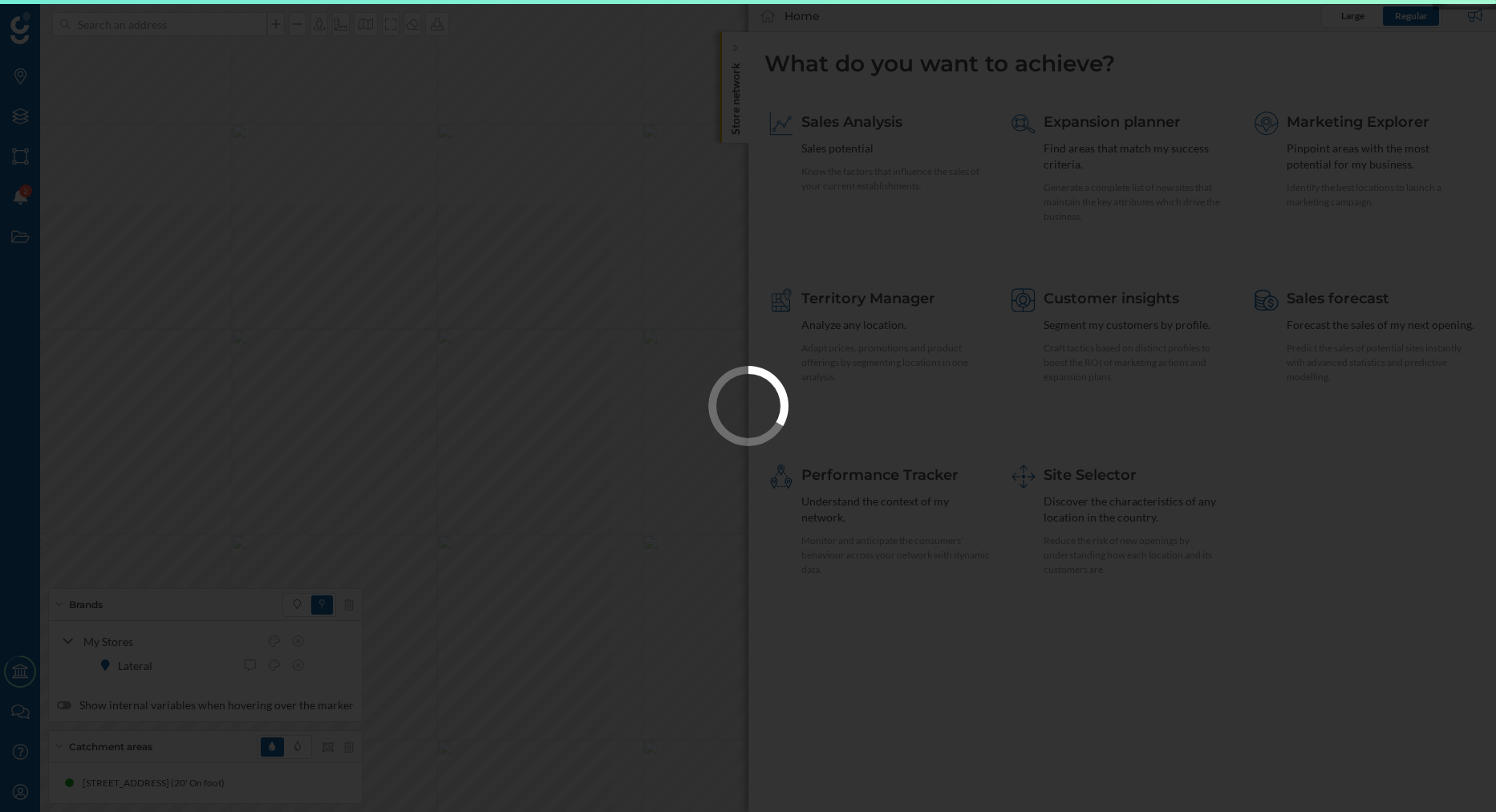
click at [743, 92] on div at bounding box center [748, 406] width 1496 height 812
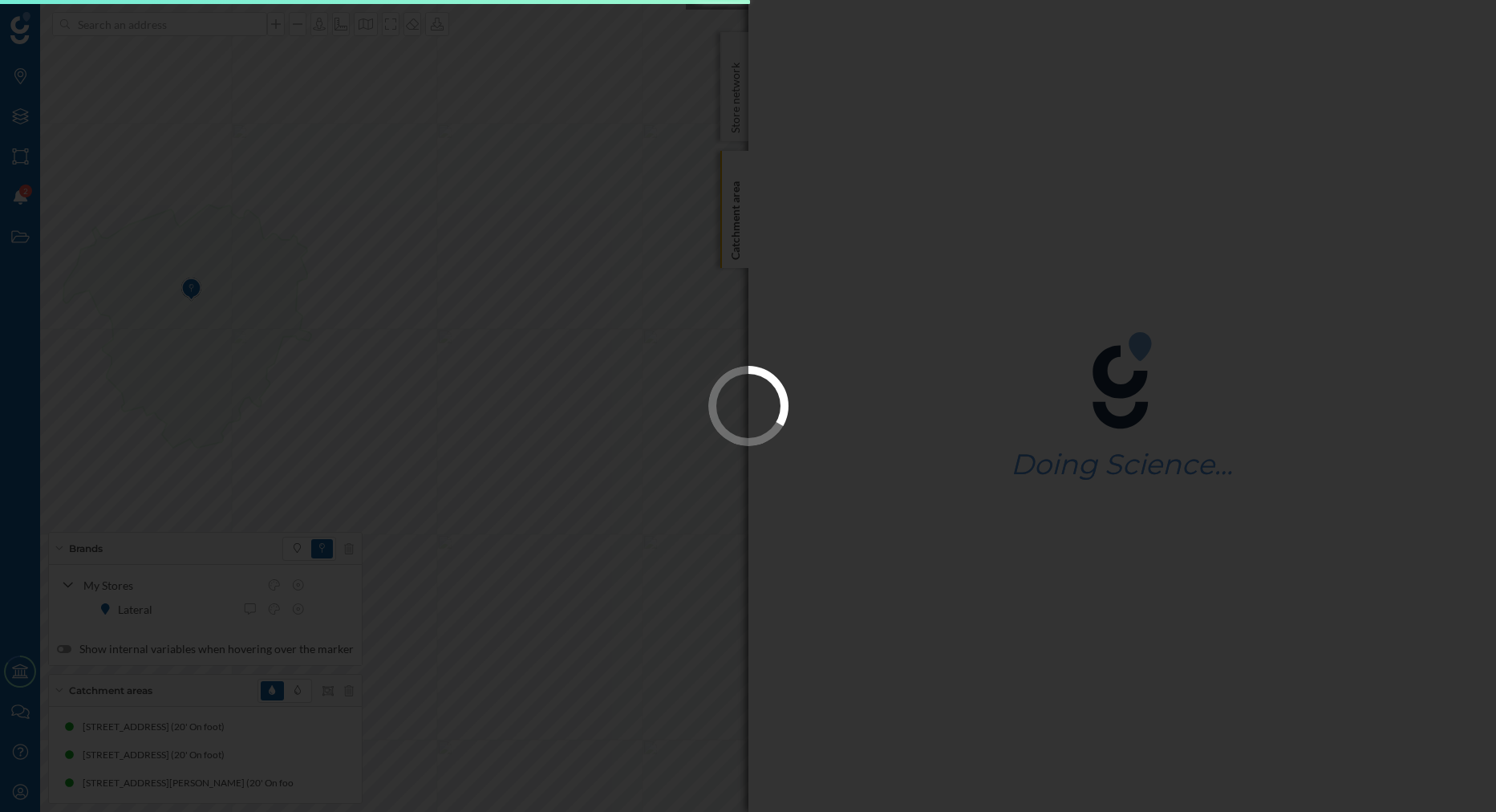
drag, startPoint x: 626, startPoint y: 260, endPoint x: 577, endPoint y: 255, distance: 49.3
click at [591, 256] on div at bounding box center [748, 406] width 1496 height 812
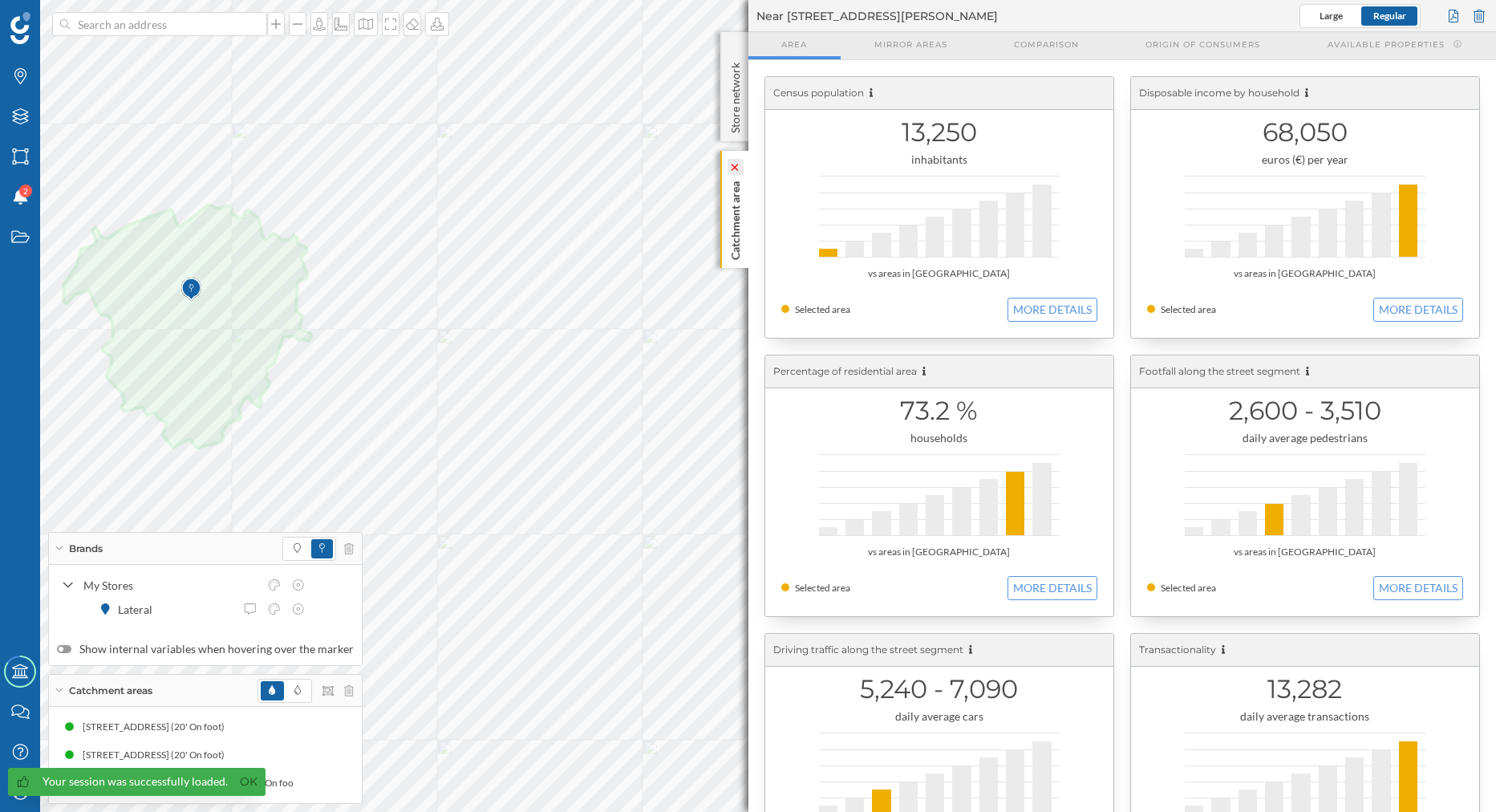
click at [728, 165] on icon at bounding box center [734, 167] width 14 height 7
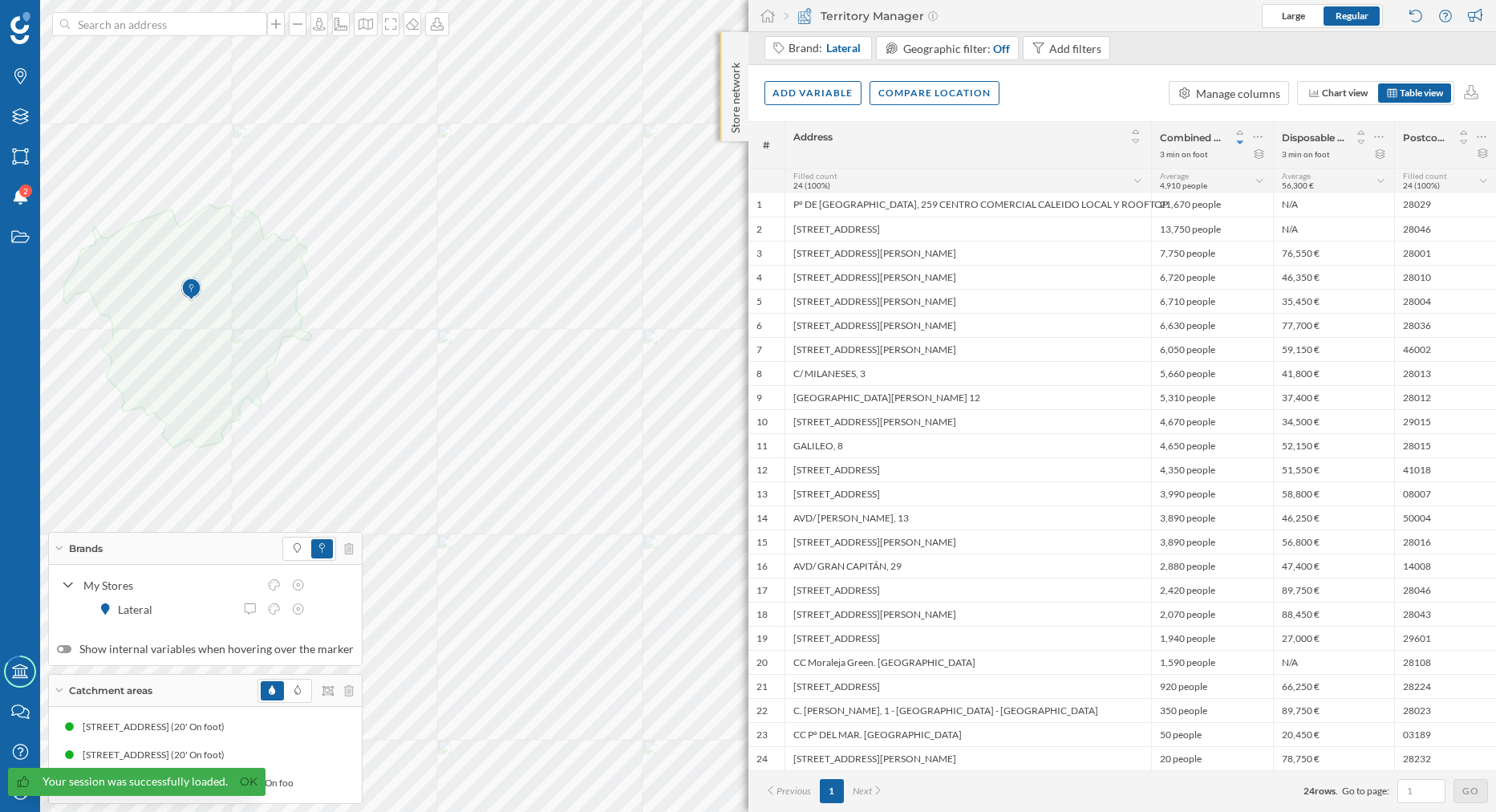
click at [733, 77] on p "Store network" at bounding box center [734, 94] width 16 height 77
click at [737, 50] on icon at bounding box center [735, 48] width 5 height 8
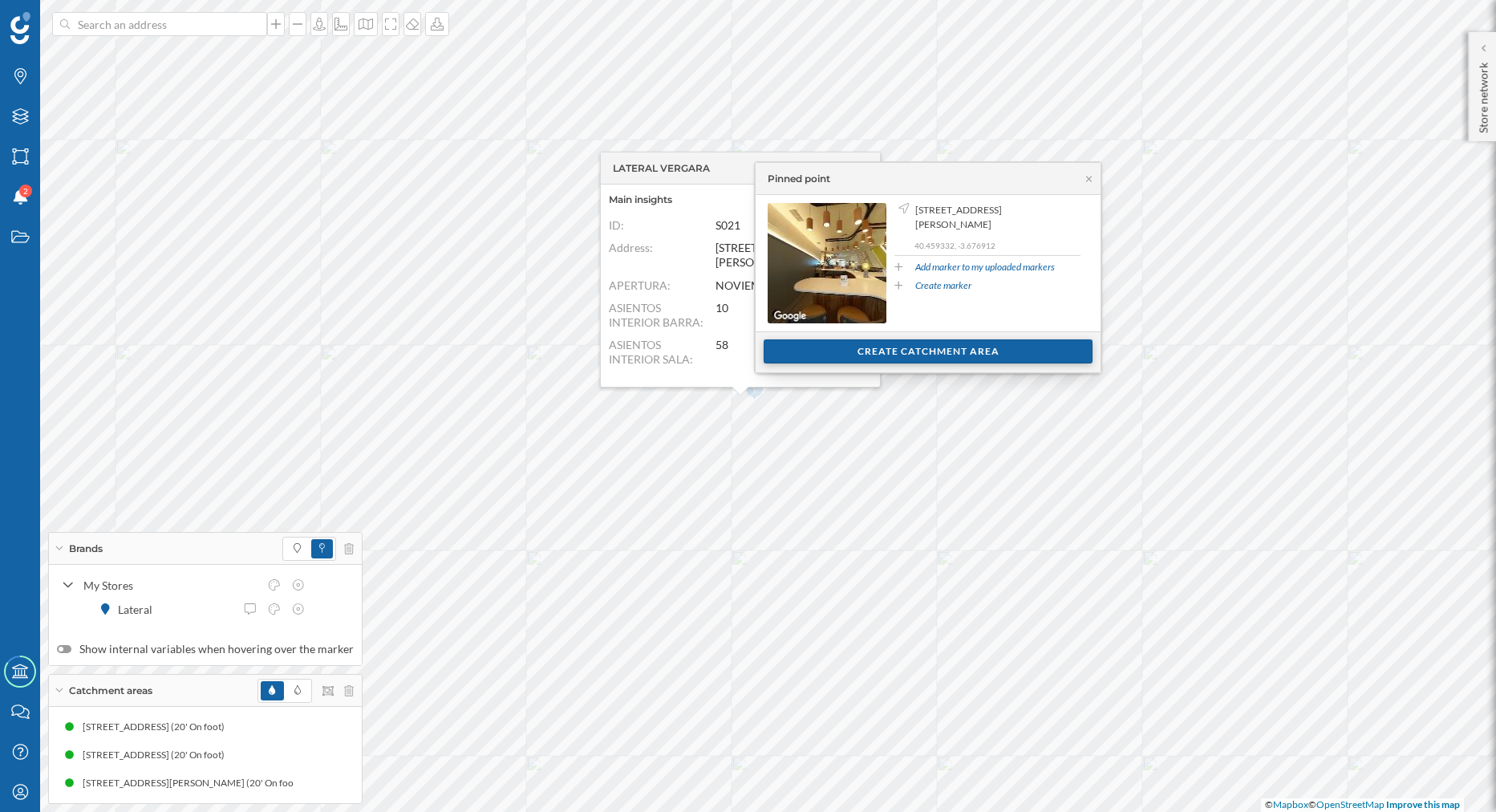
click at [830, 362] on div "Create catchment area" at bounding box center [927, 351] width 329 height 24
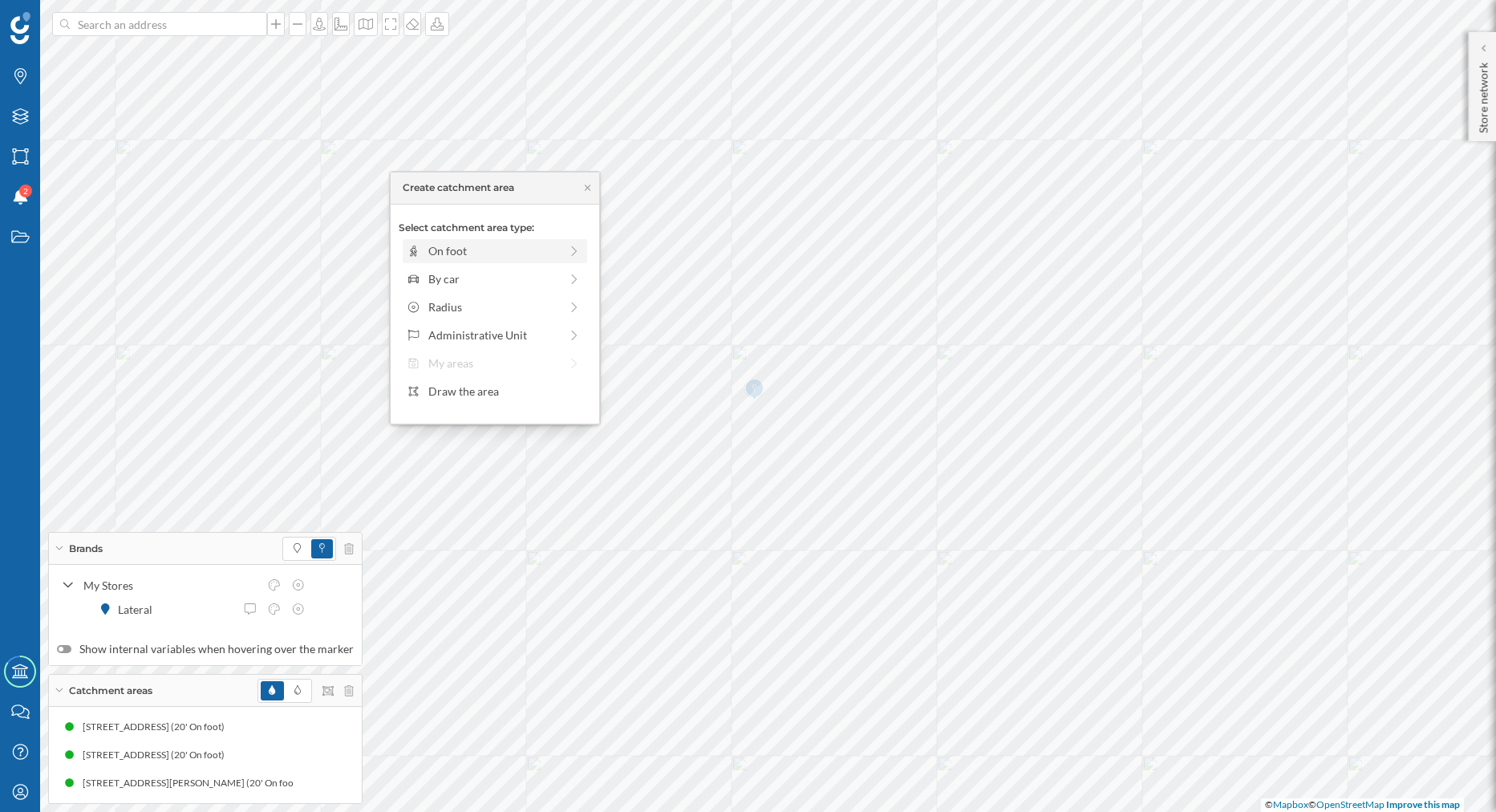
click at [504, 249] on div "On foot" at bounding box center [494, 250] width 131 height 17
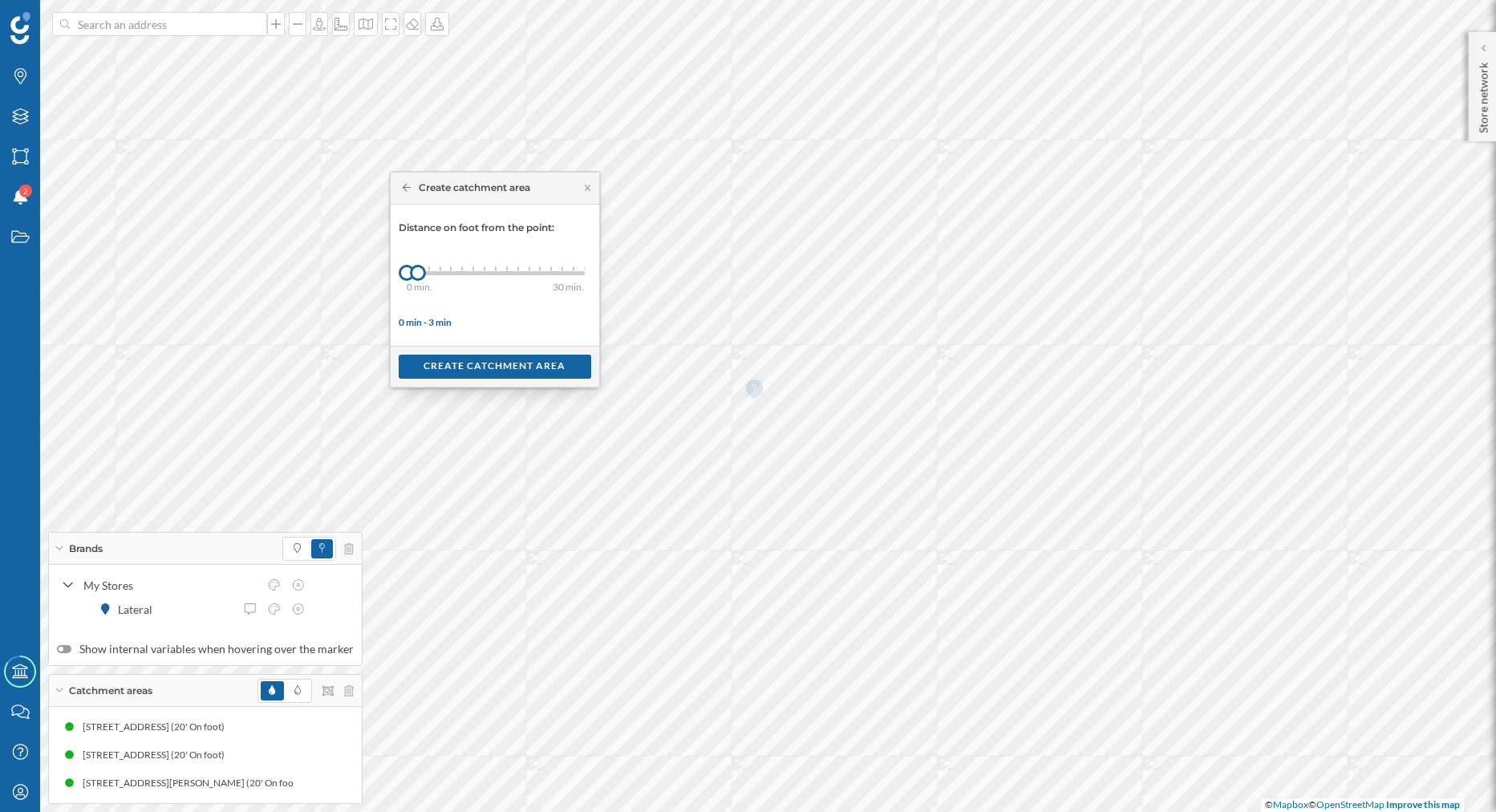
click at [555, 274] on div "0 min. 3 min. 4 min. 5 min. 6 min. 7 min. 8 min. 9 min. 10 min. 11 min. 12 min.…" at bounding box center [495, 273] width 178 height 4
click at [534, 274] on div at bounding box center [479, 273] width 145 height 4
drag, startPoint x: 540, startPoint y: 270, endPoint x: 553, endPoint y: 270, distance: 13.0
click at [541, 270] on div "0 min. 3 min. 4 min. 5 min. 6 min. 7 min. 8 min. 9 min. 10 min. 11 min. 12 min.…" at bounding box center [495, 273] width 178 height 20
click at [555, 270] on div "0 min. 3 min. 4 min. 5 min. 6 min. 7 min. 8 min. 9 min. 10 min. 11 min. 12 min.…" at bounding box center [495, 273] width 178 height 20
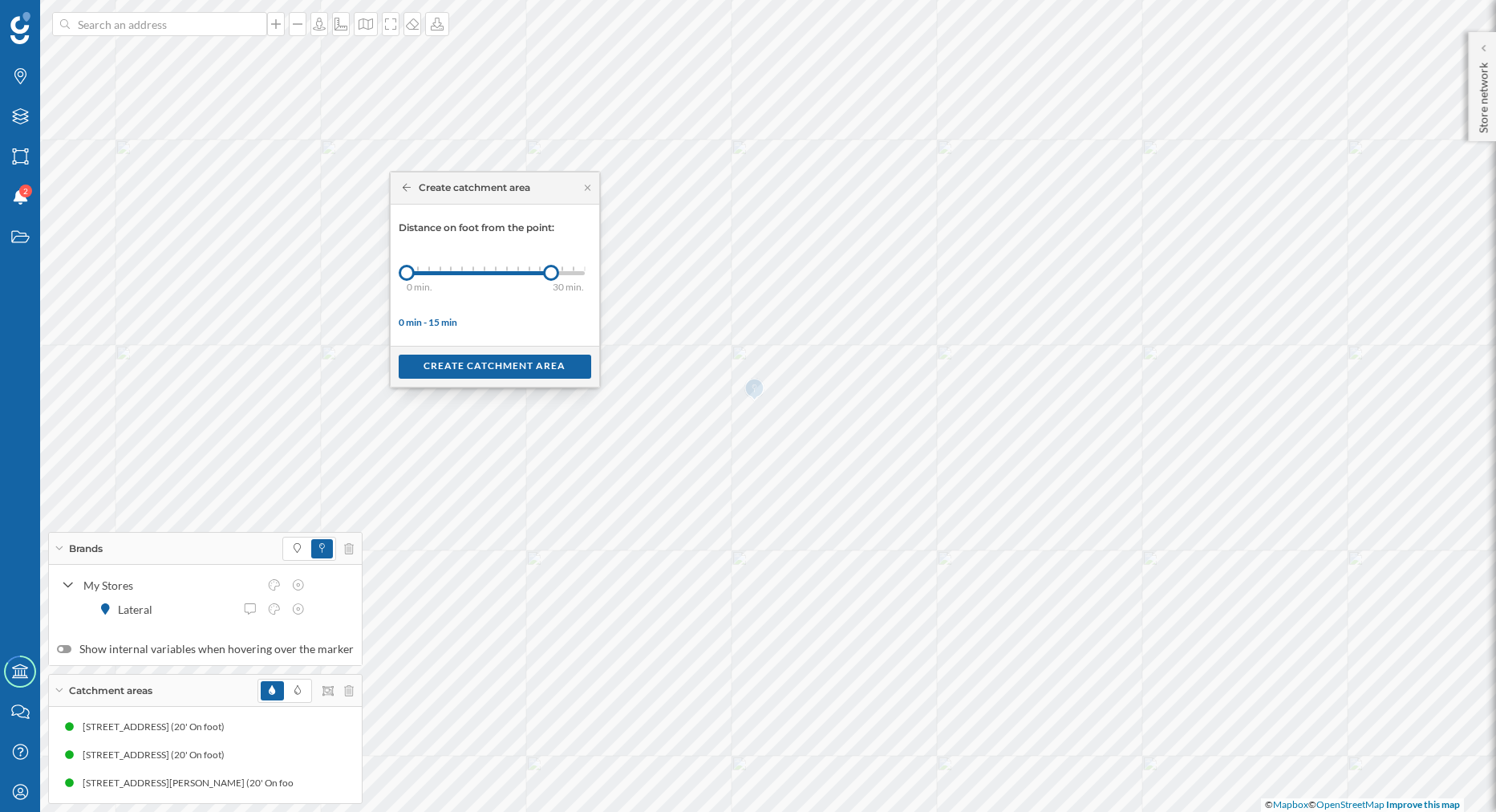
click at [563, 270] on div at bounding box center [563, 269] width 2 height 5
click at [522, 372] on div "Create catchment area" at bounding box center [495, 366] width 193 height 24
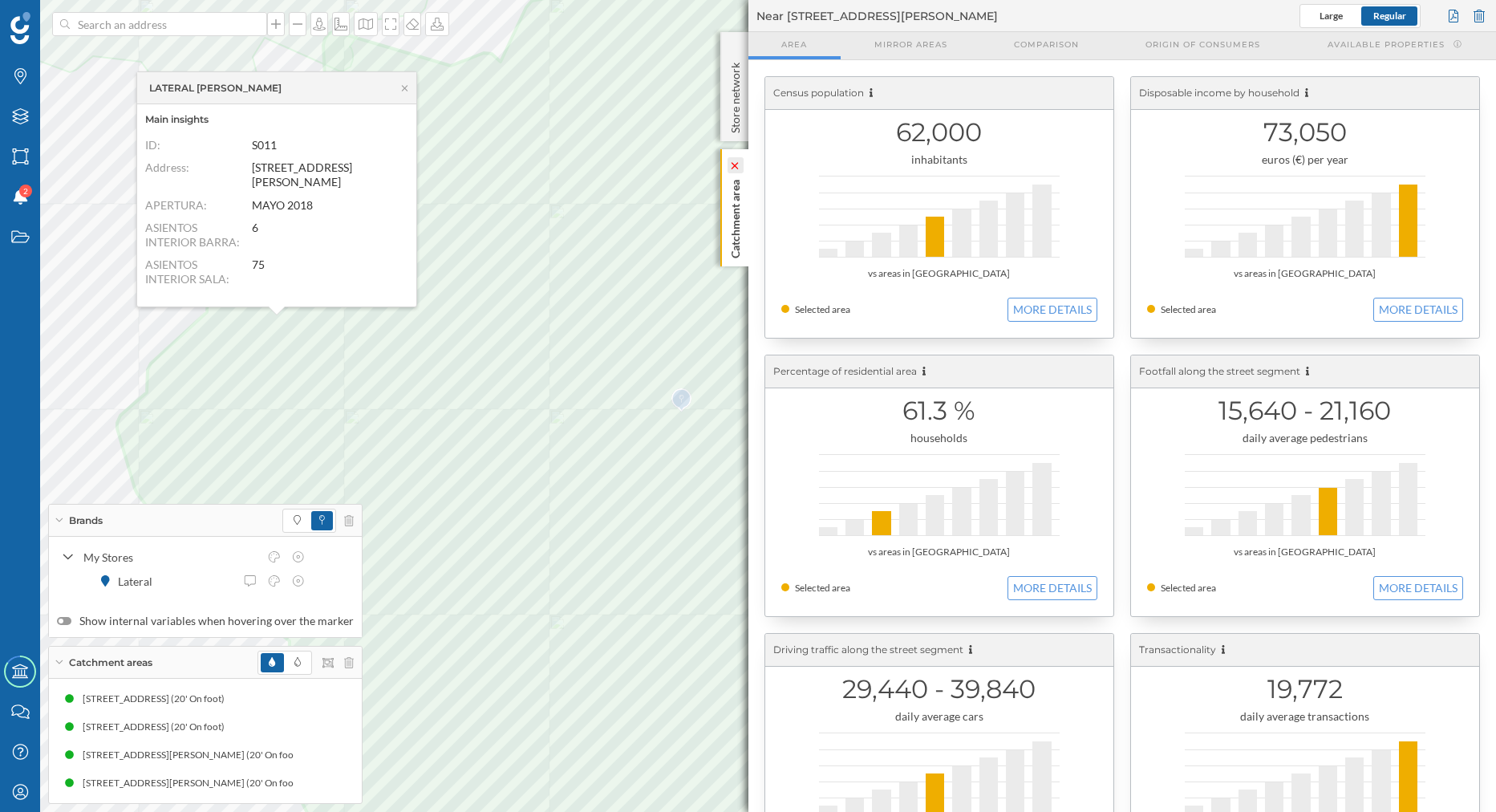
click at [731, 167] on icon at bounding box center [734, 166] width 11 height 7
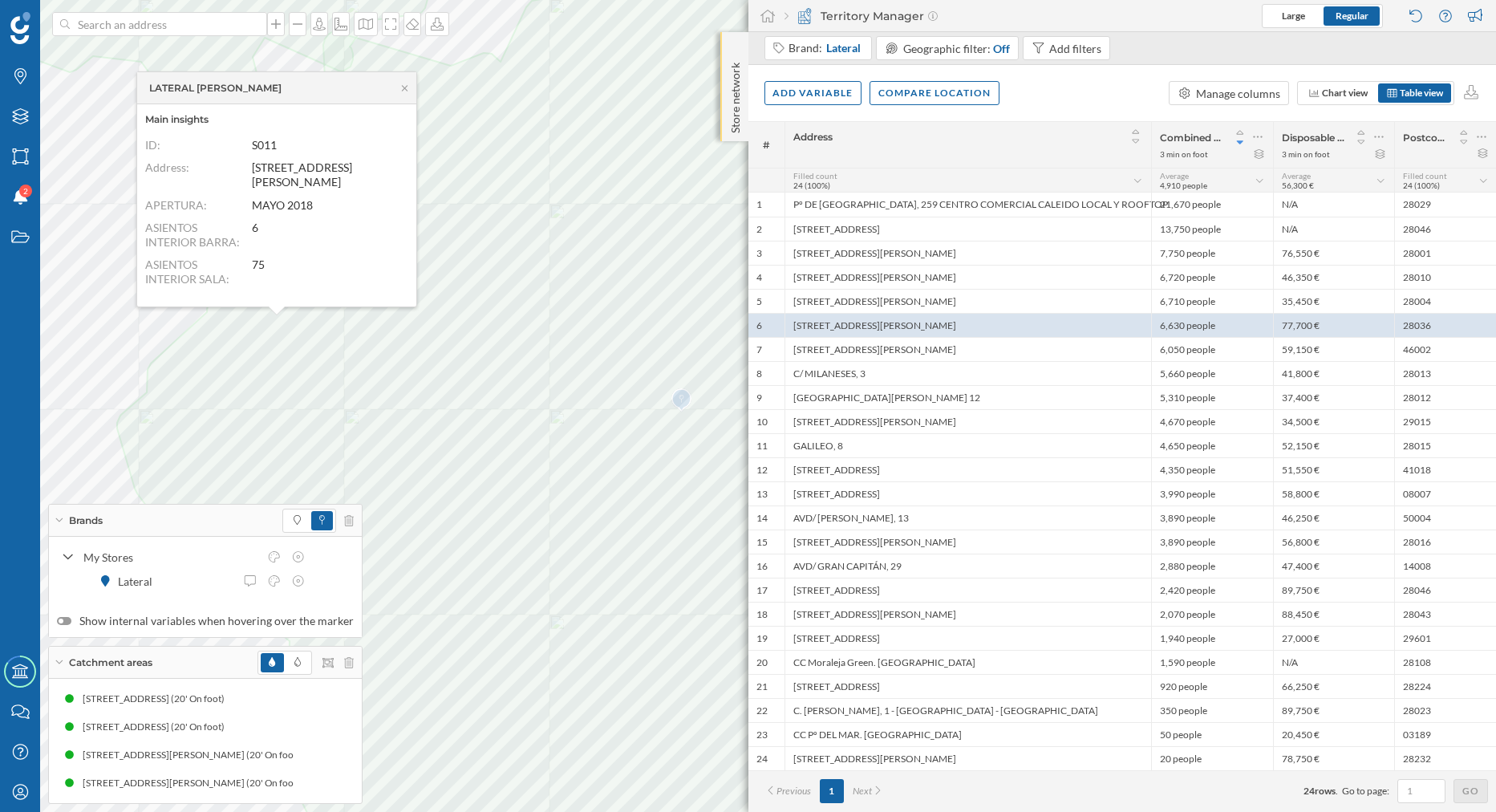
click at [735, 44] on div "Store network" at bounding box center [734, 86] width 28 height 109
click at [734, 56] on div at bounding box center [734, 48] width 16 height 16
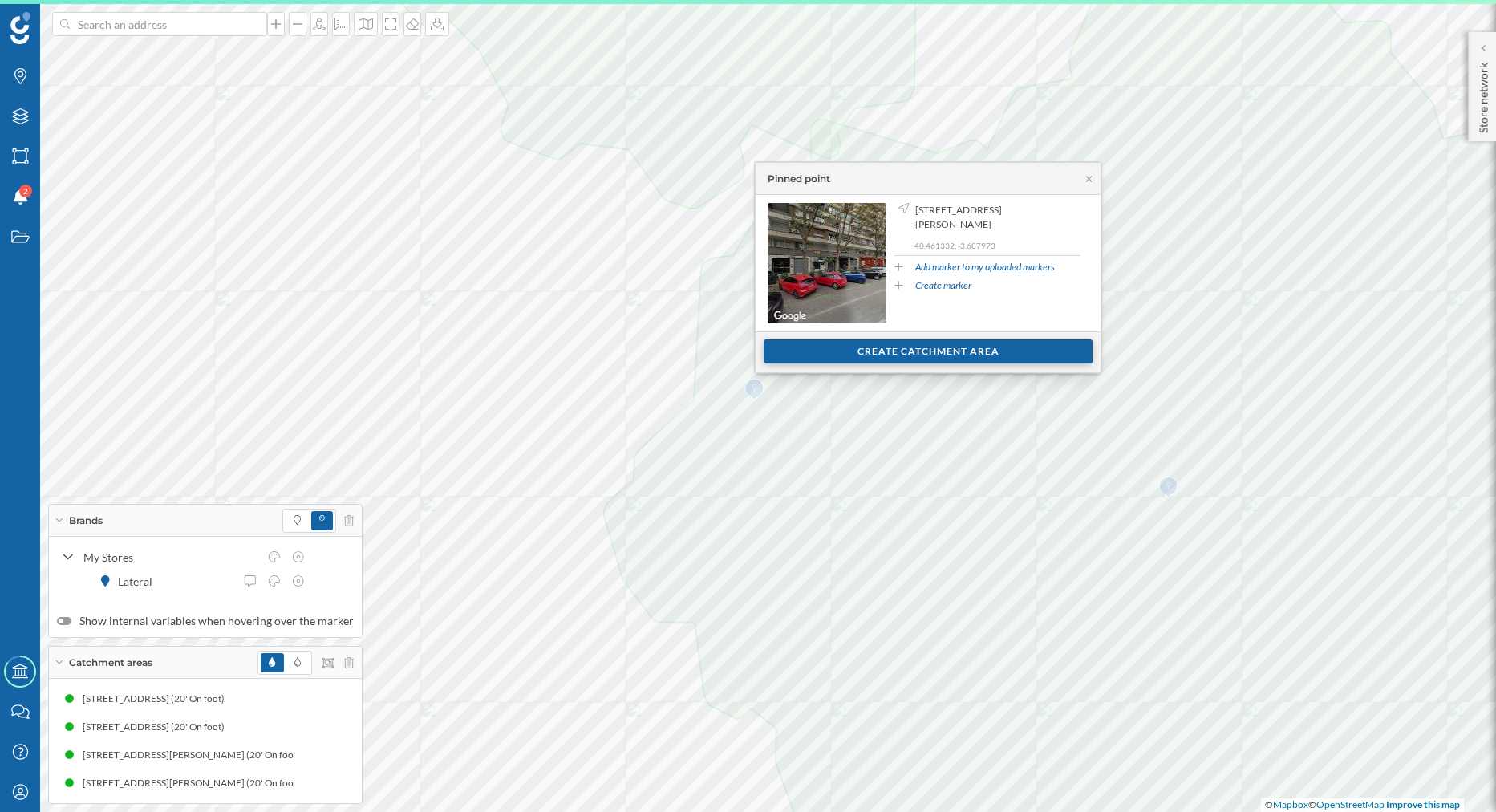
click at [885, 351] on div "Create catchment area" at bounding box center [927, 351] width 329 height 24
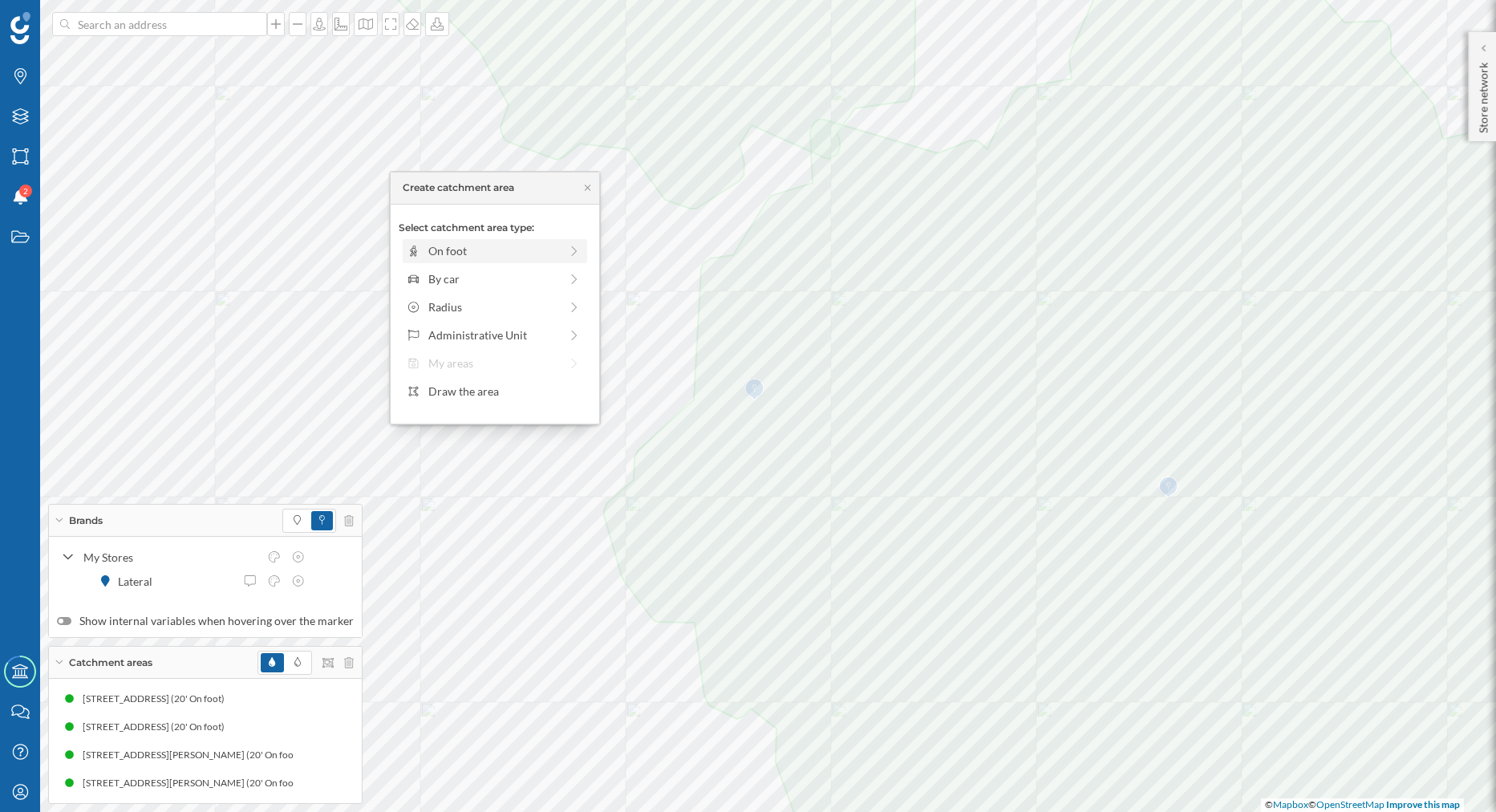
click at [448, 250] on div "On foot" at bounding box center [494, 250] width 131 height 17
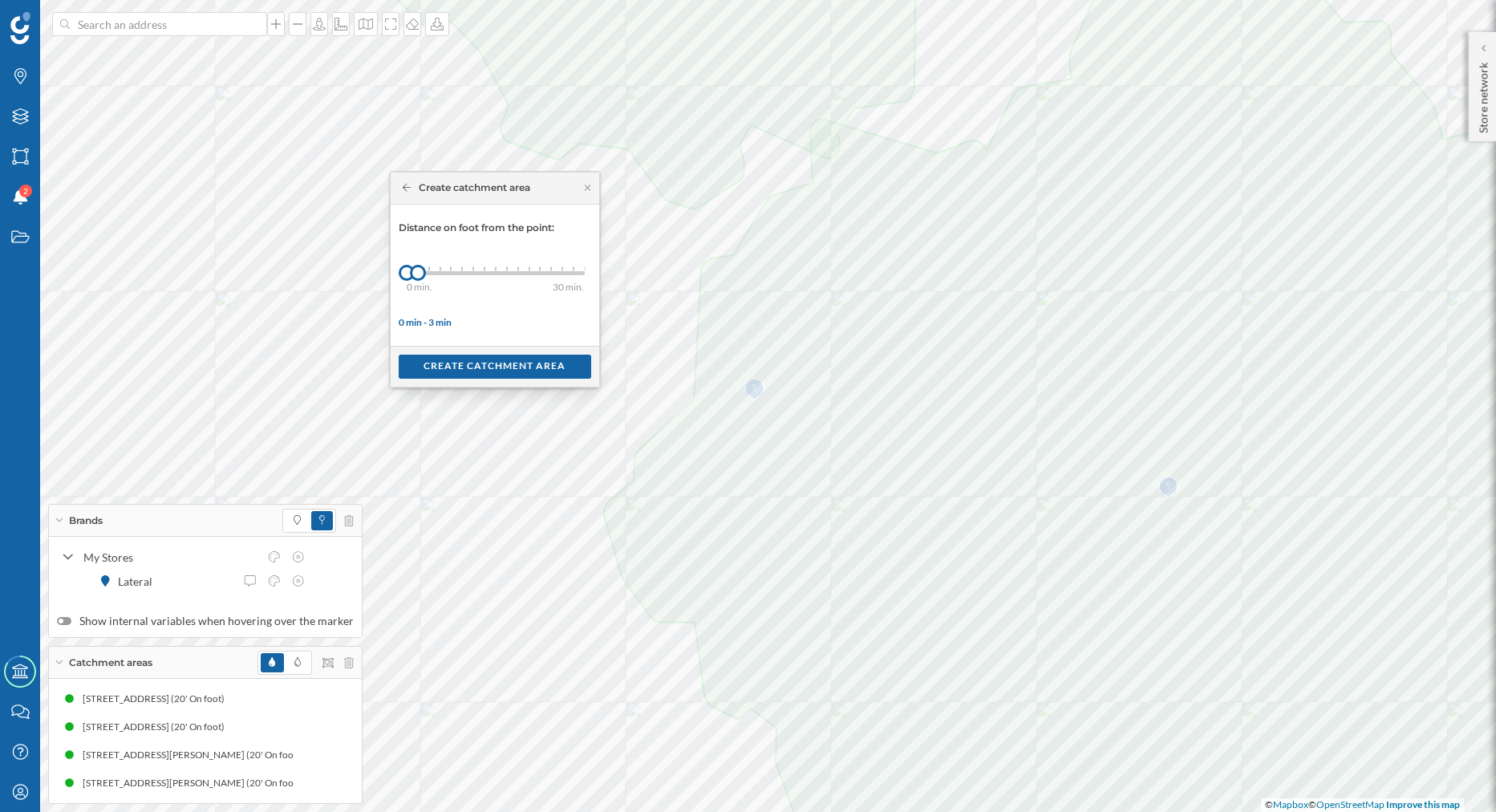
click at [536, 274] on div "0 min. 3 min. 4 min. 5 min. 6 min. 7 min. 8 min. 9 min. 10 min. 11 min. 12 min.…" at bounding box center [495, 273] width 178 height 4
drag, startPoint x: 542, startPoint y: 270, endPoint x: 594, endPoint y: 274, distance: 52.2
click at [594, 274] on div "Distance on foot from the point: 0 min. 3 min. 4 min. 5 min. 6 min. 7 min. 8 mi…" at bounding box center [495, 275] width 208 height 141
click at [557, 271] on div at bounding box center [495, 273] width 178 height 4
click at [543, 366] on div "Create catchment area" at bounding box center [495, 366] width 193 height 24
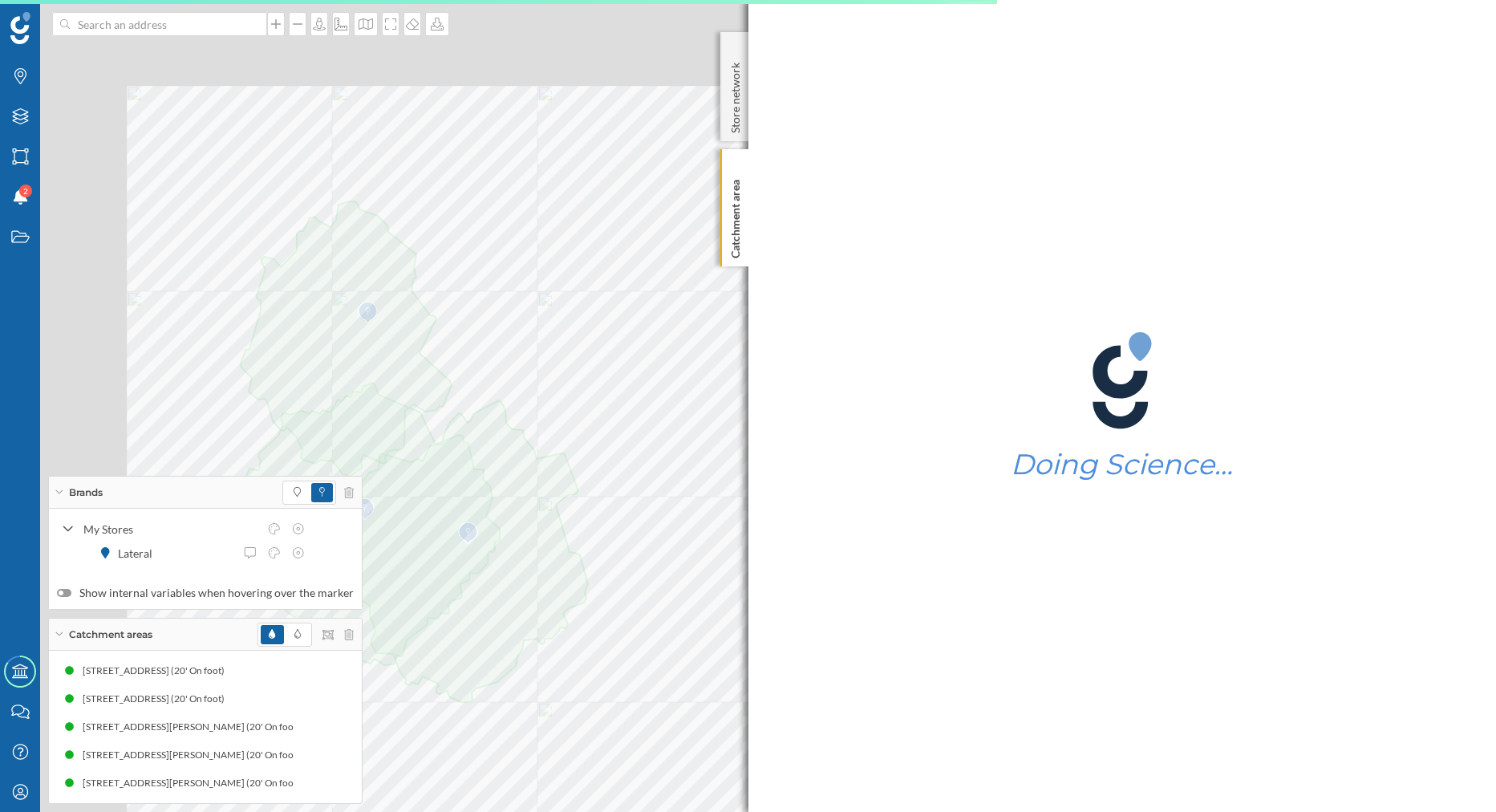
click at [863, 586] on div "Brands Layers Areas Notifications 2 States Academy Contact us Help Center My Pr…" at bounding box center [748, 406] width 1496 height 812
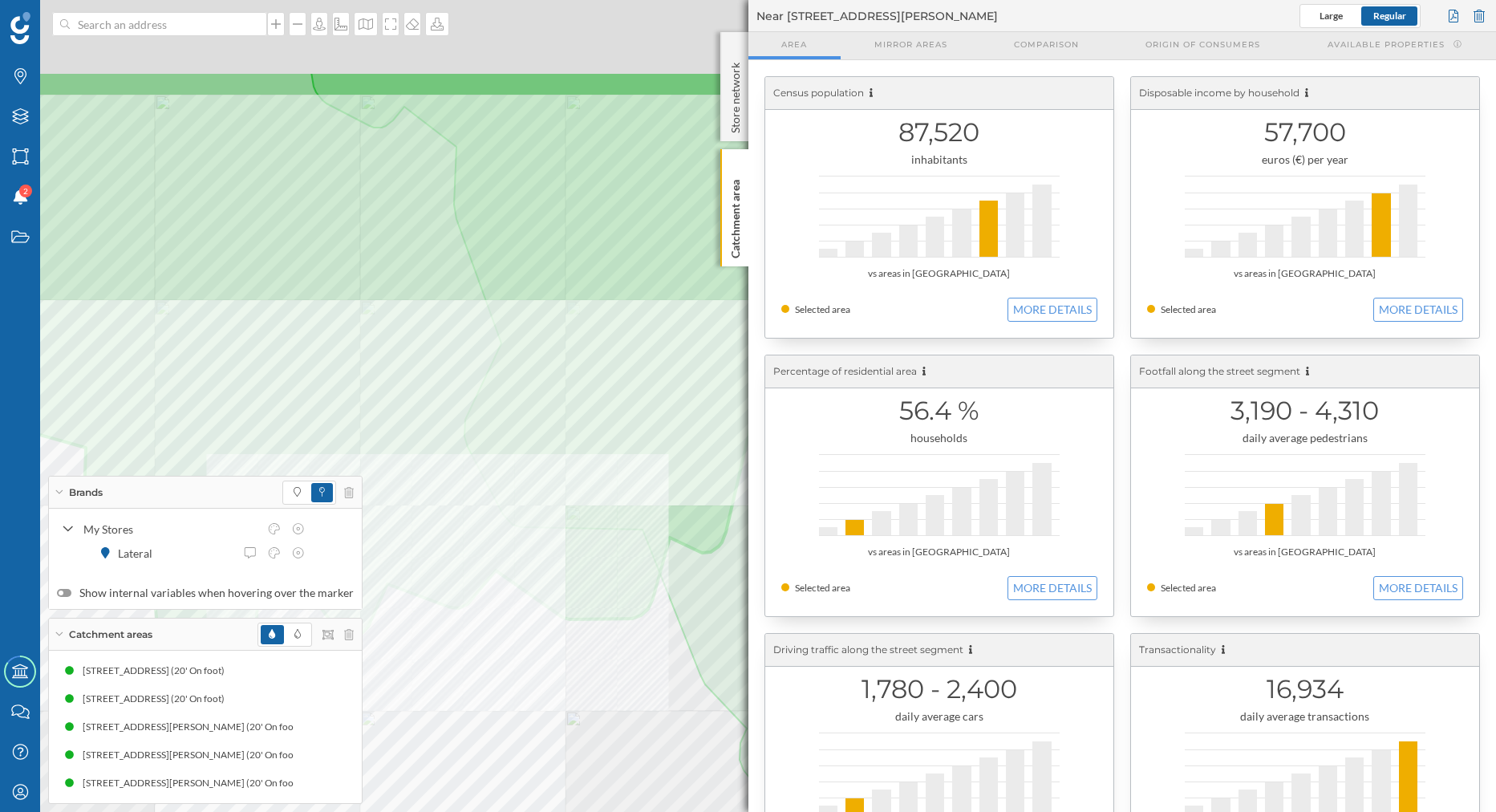
click at [283, 638] on div "Brands Layers Areas Notifications 2 States Academy Contact us Help Center My Pr…" at bounding box center [748, 406] width 1496 height 812
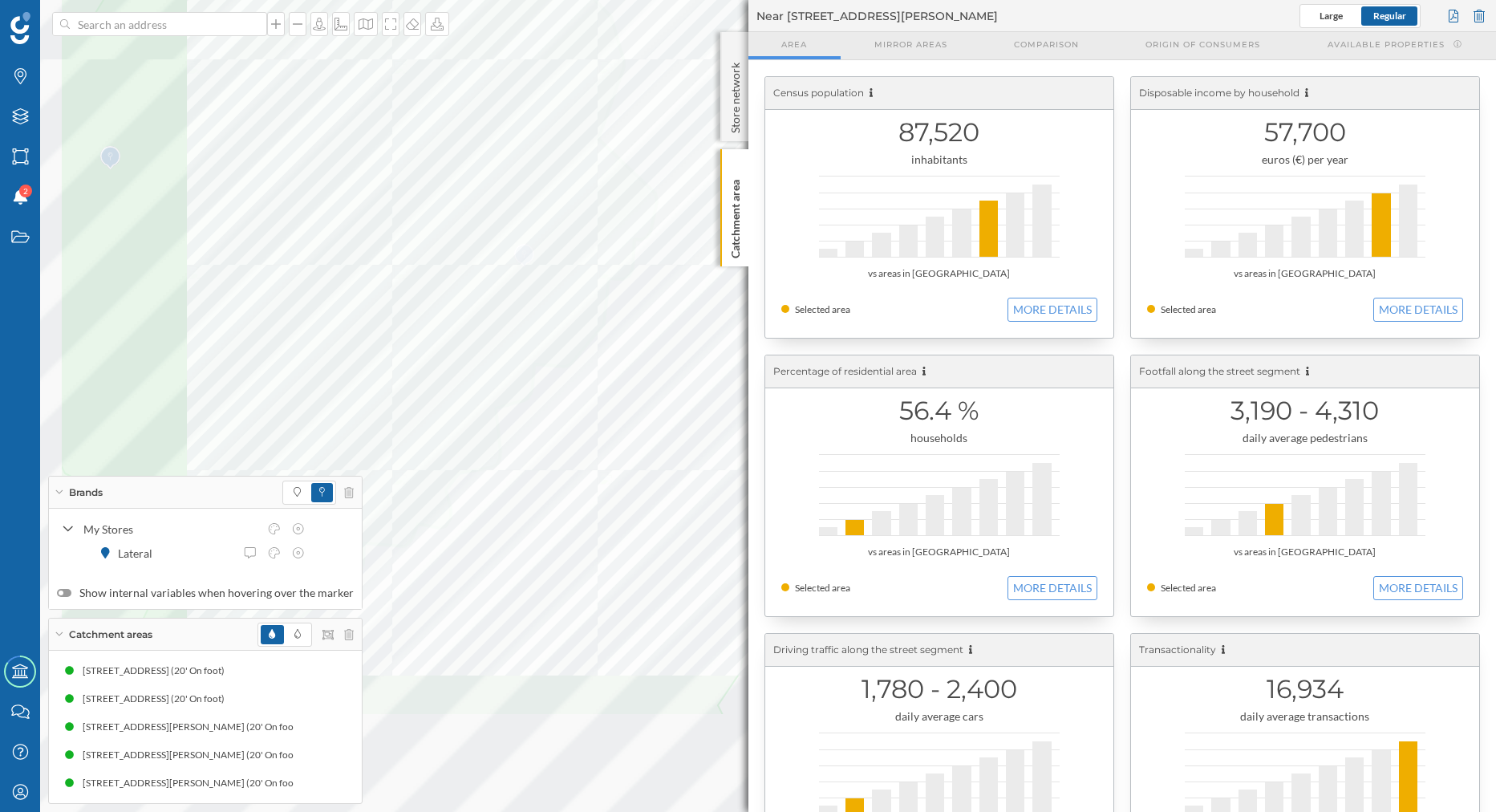
click at [822, 179] on div "Brands Layers Areas Notifications 2 States Academy Contact us Help Center My Pr…" at bounding box center [748, 406] width 1496 height 812
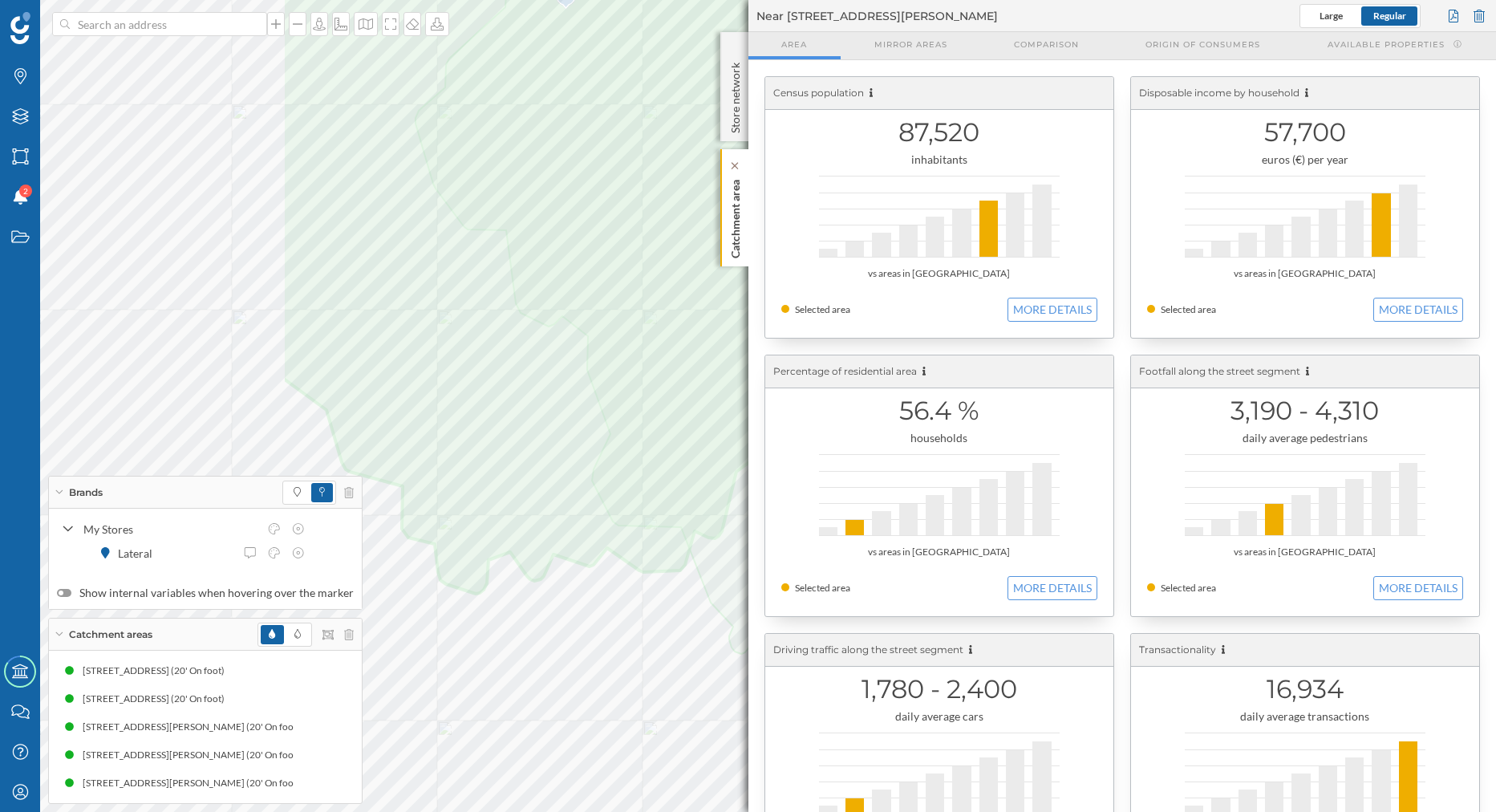
click at [754, 145] on div "Brands Layers Areas Notifications 2 States Academy Contact us Help Center My Pr…" at bounding box center [748, 406] width 1496 height 812
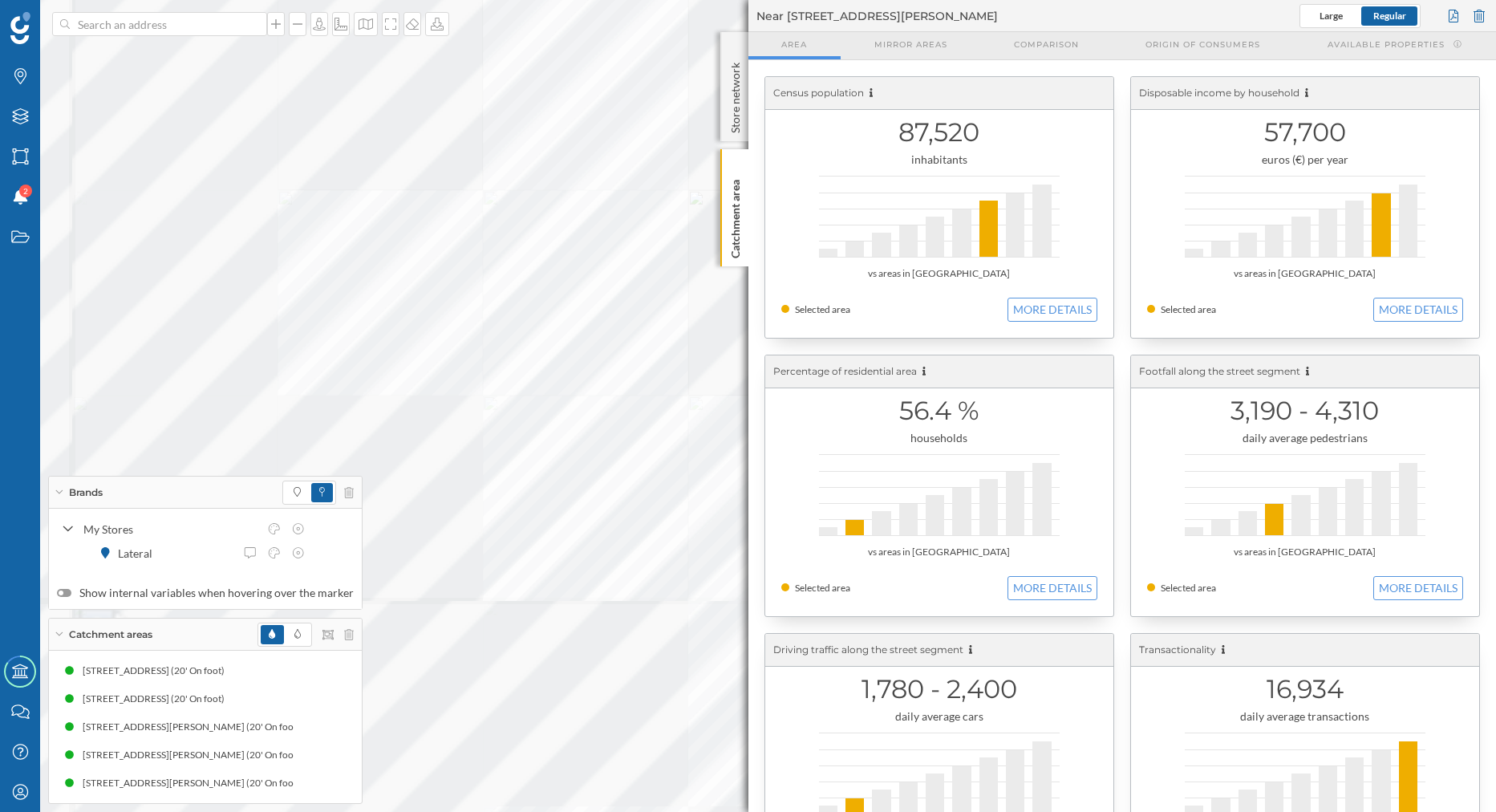
drag, startPoint x: 433, startPoint y: 379, endPoint x: 263, endPoint y: 475, distance: 195.2
click at [748, 495] on div "Census population 87,520 inhabitants vs areas in [GEOGRAPHIC_DATA] Selected are…" at bounding box center [1123, 624] width 748 height 1129
click at [11, 522] on div "Brands Layers Areas Notifications 2 States Academy Contact us Help Center My Pr…" at bounding box center [748, 406] width 1496 height 812
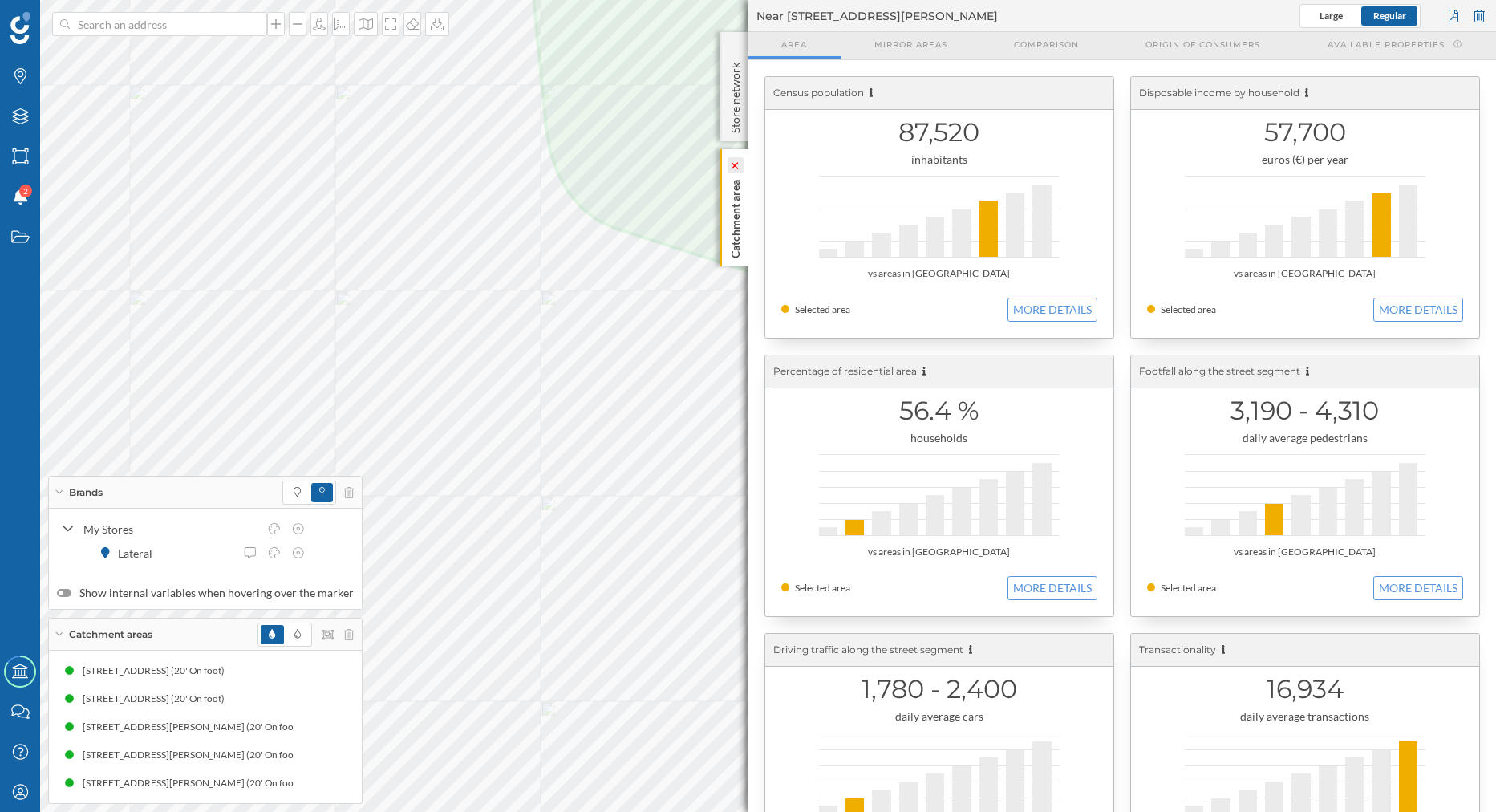
click at [733, 170] on icon at bounding box center [734, 165] width 16 height 16
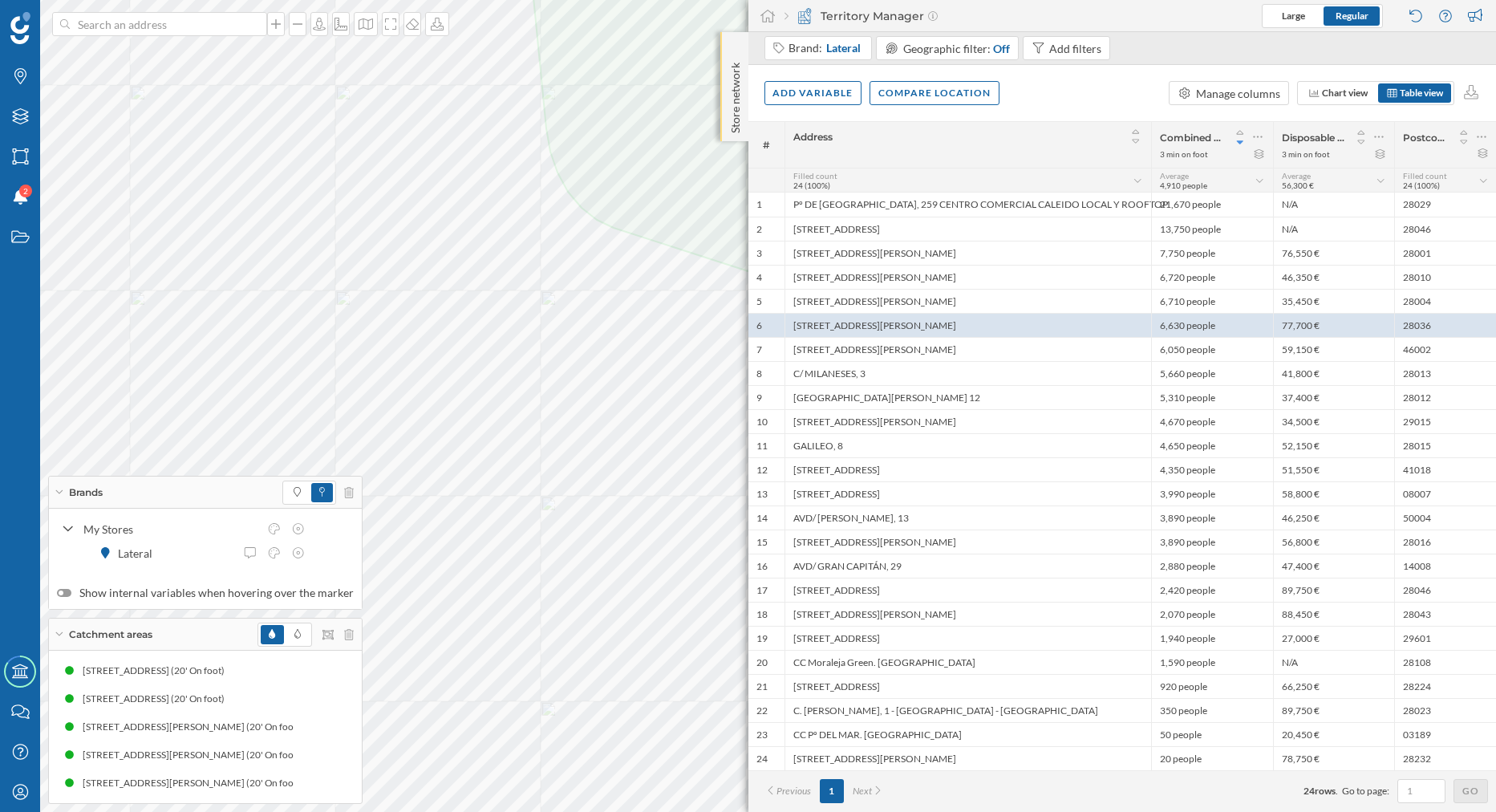
click at [729, 72] on p "Store network" at bounding box center [734, 94] width 16 height 77
click at [731, 48] on div at bounding box center [734, 48] width 16 height 16
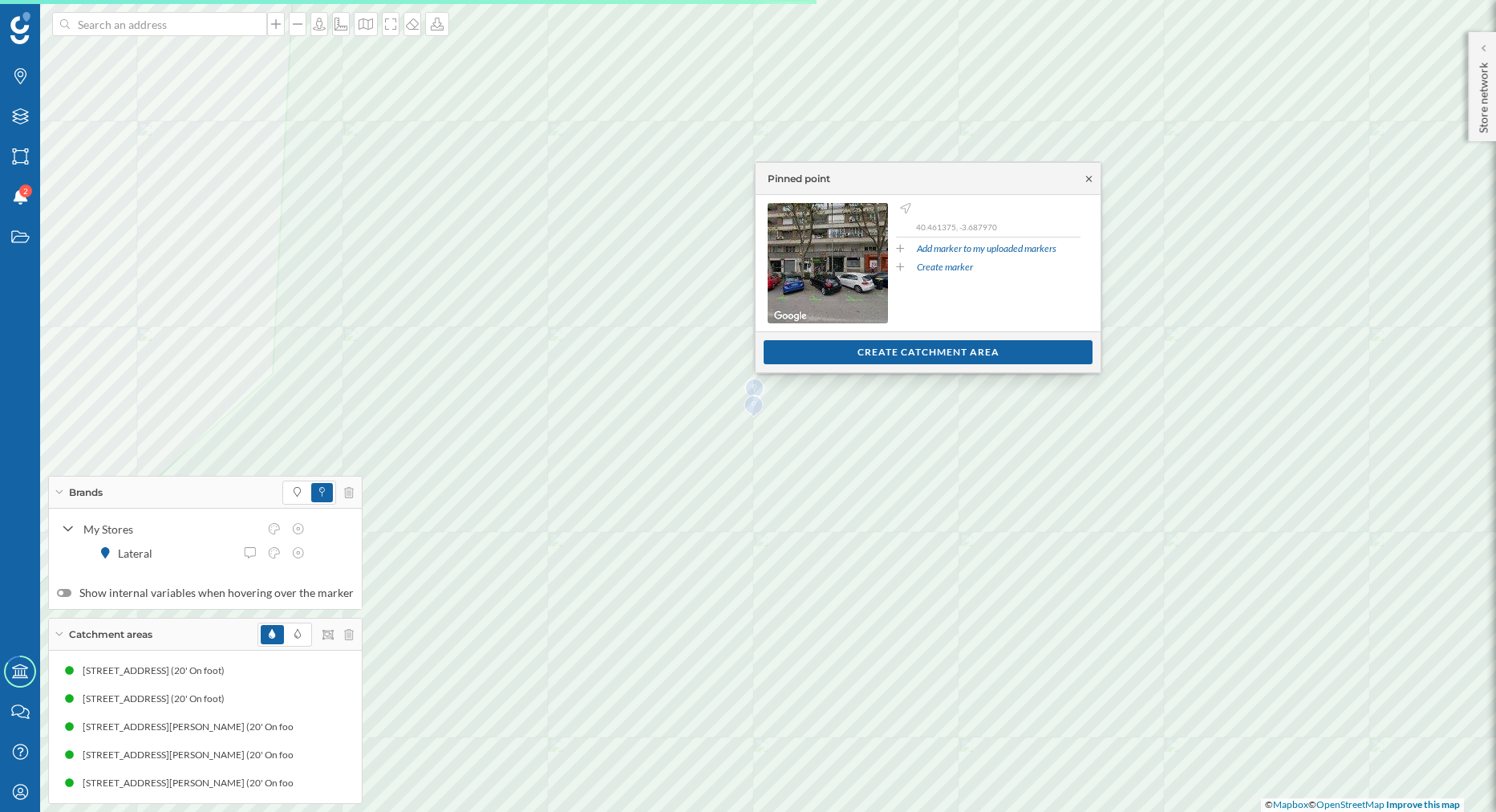
click at [1092, 174] on icon at bounding box center [1089, 179] width 12 height 10
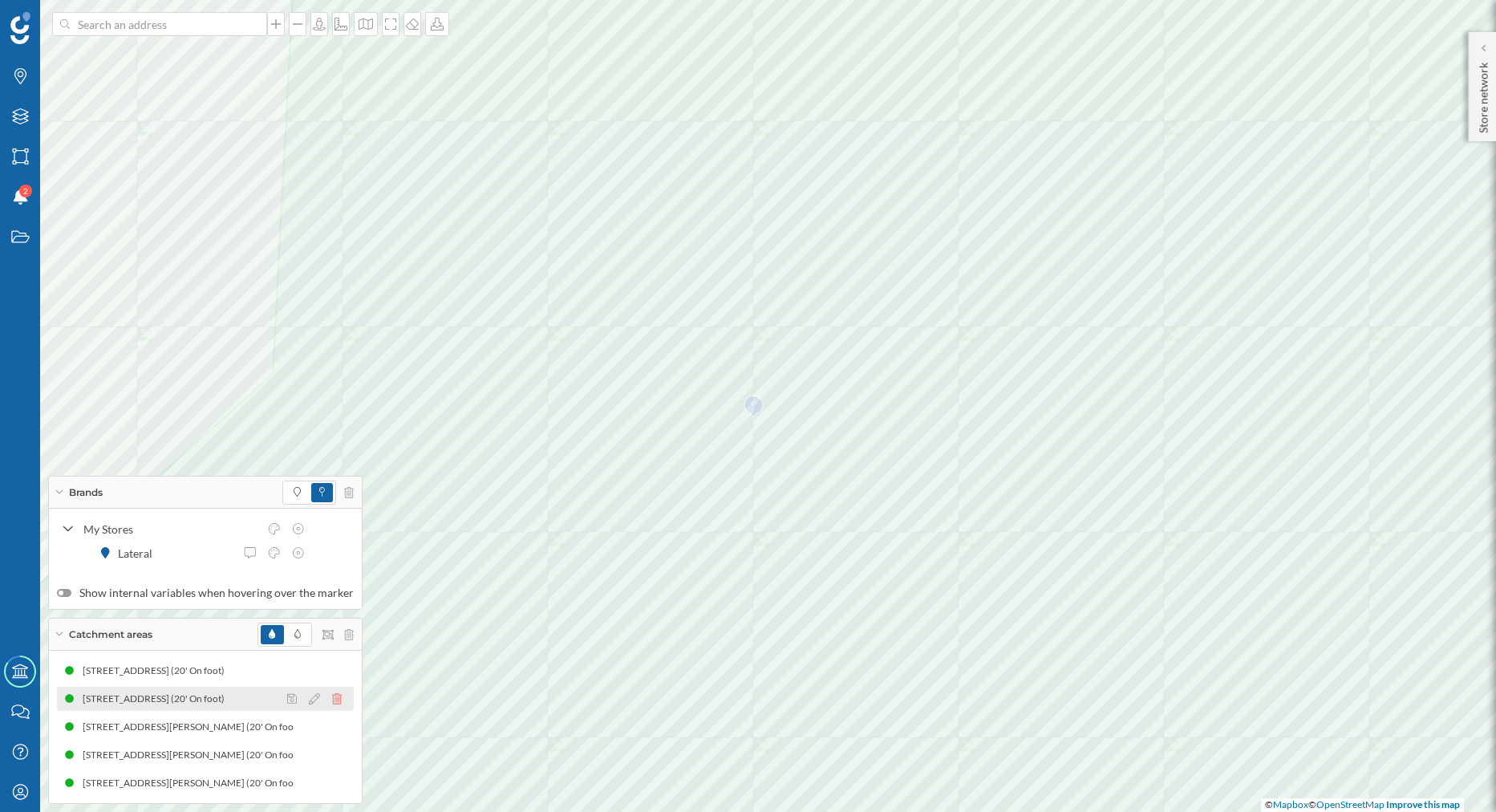
click at [334, 703] on icon at bounding box center [337, 699] width 10 height 11
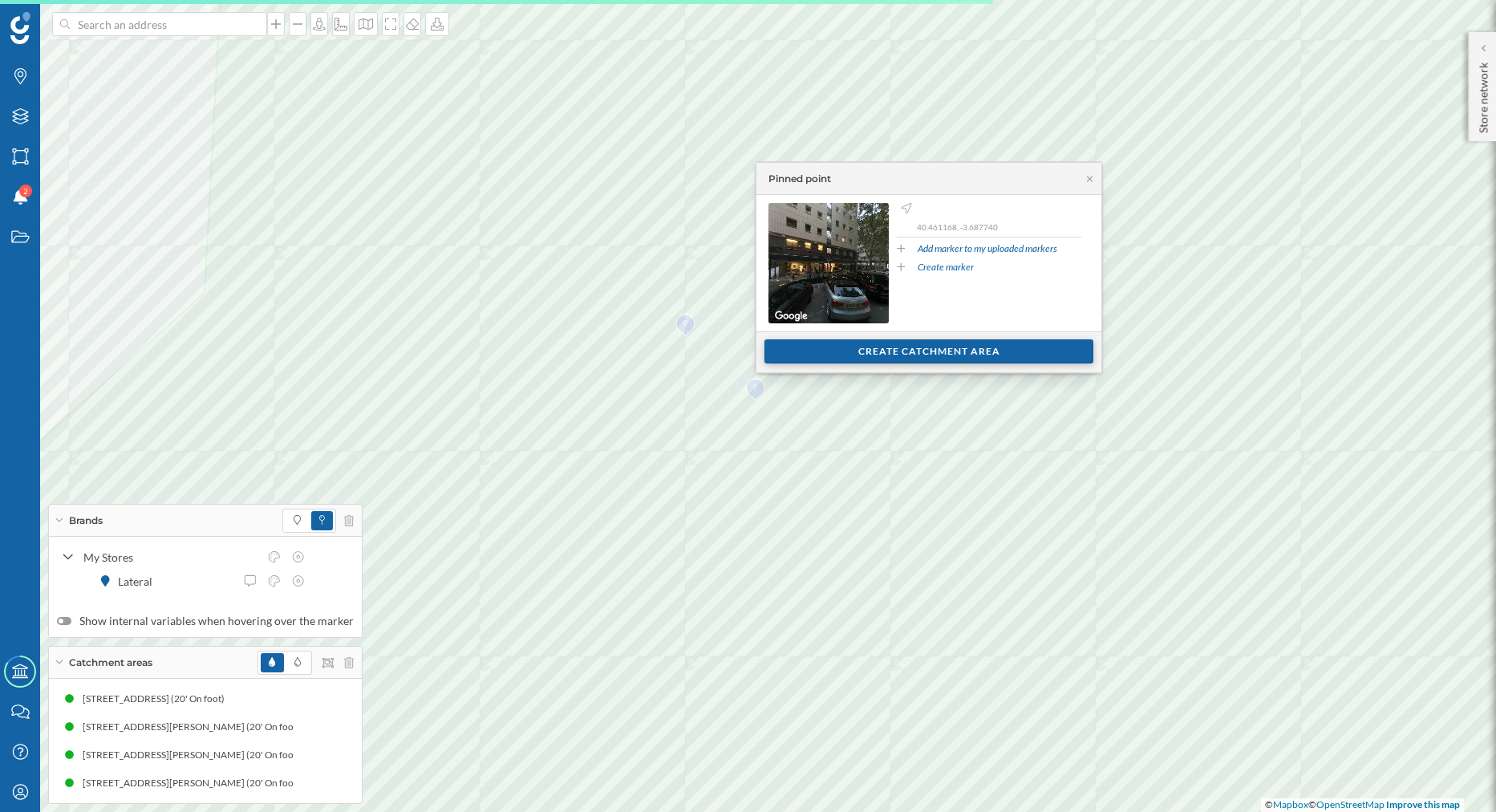
click at [803, 358] on div "Create catchment area" at bounding box center [928, 351] width 329 height 24
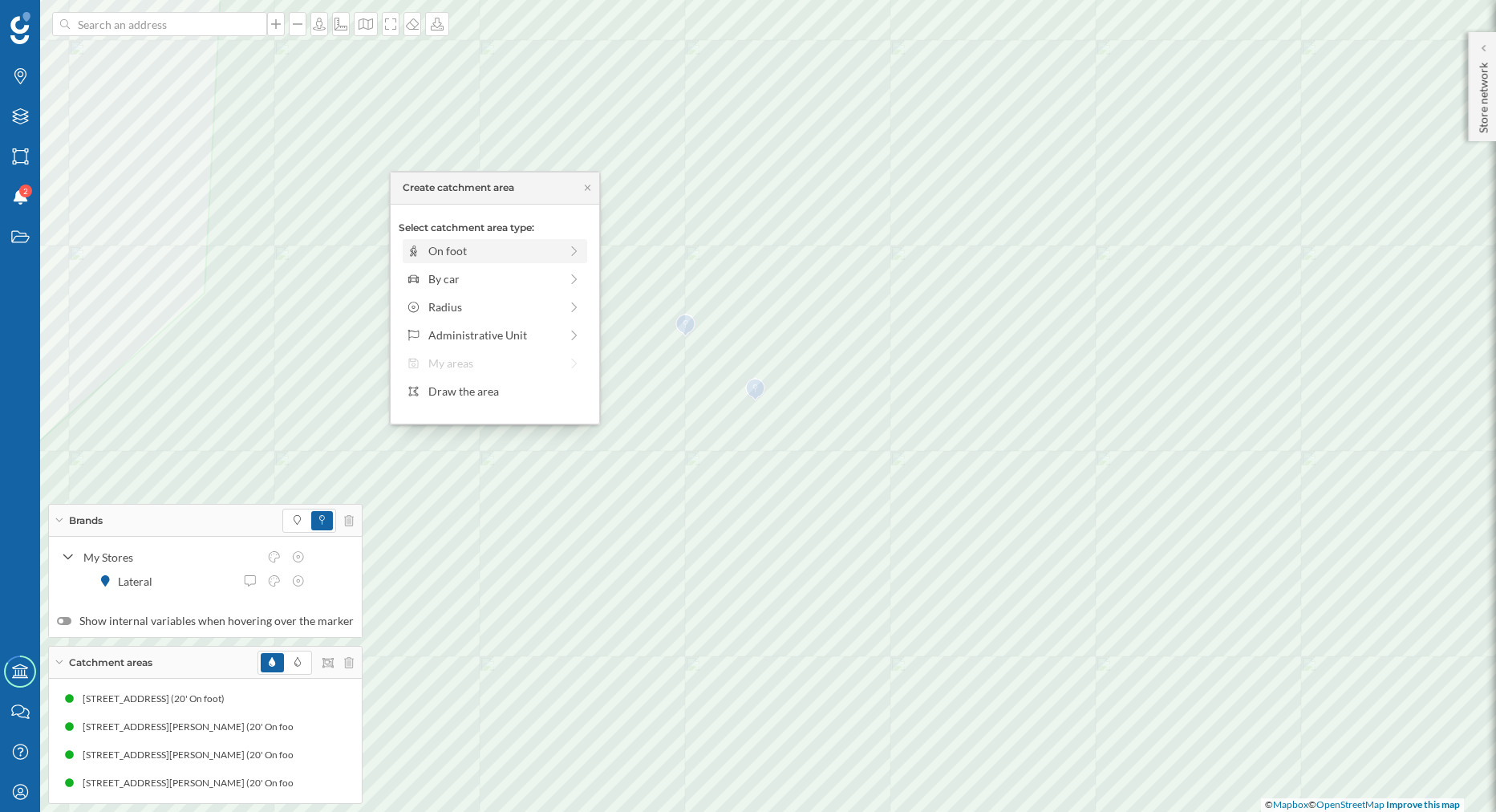
click at [521, 259] on div "On foot" at bounding box center [494, 250] width 131 height 17
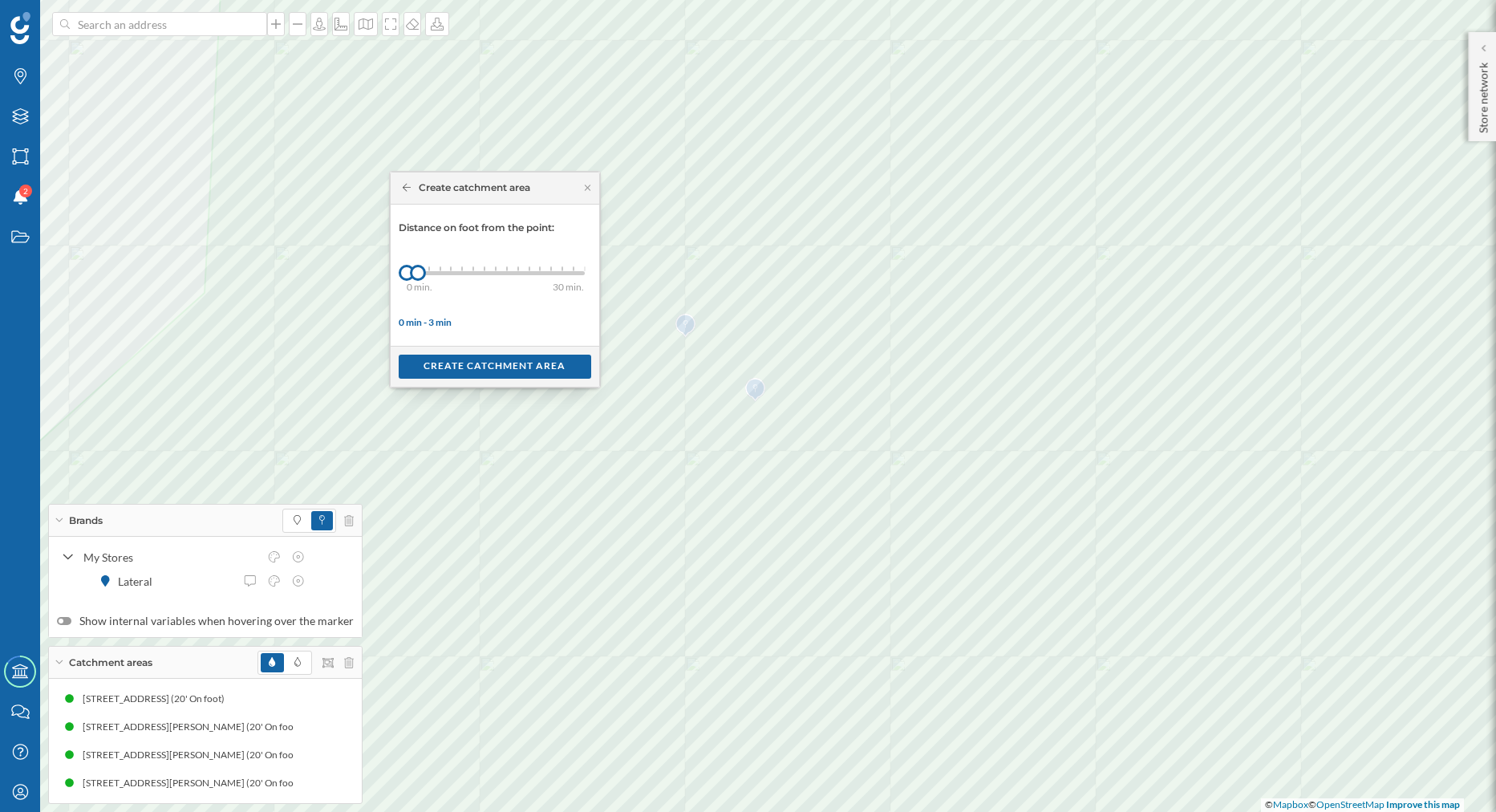
click at [515, 270] on div "0 min. 3 min. 4 min. 5 min. 6 min. 7 min. 8 min. 9 min. 10 min. 11 min. 12 min.…" at bounding box center [495, 273] width 178 height 20
click at [548, 270] on div "0 min. 3 min. 4 min. 5 min. 6 min. 7 min. 8 min. 9 min. 10 min. 11 min. 12 min.…" at bounding box center [495, 273] width 178 height 20
click at [560, 271] on div "0 min. 3 min. 4 min. 5 min. 6 min. 7 min. 8 min. 9 min. 10 min. 11 min. 12 min.…" at bounding box center [495, 273] width 178 height 4
click at [516, 362] on div "Create catchment area" at bounding box center [495, 366] width 193 height 24
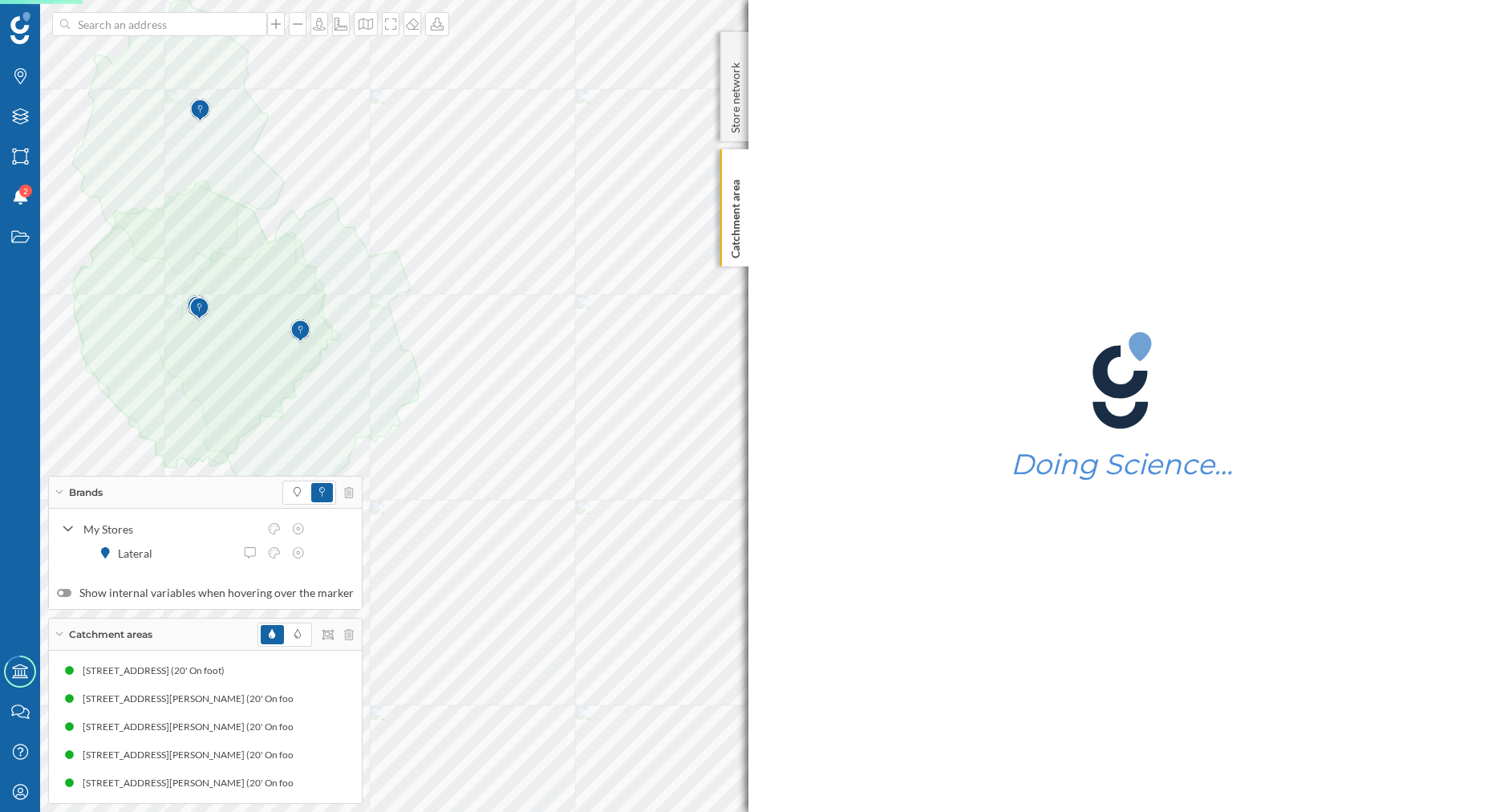
click at [967, 407] on div "Brands Layers Areas Notifications 2 States Academy Contact us Help Center My Pr…" at bounding box center [748, 406] width 1496 height 812
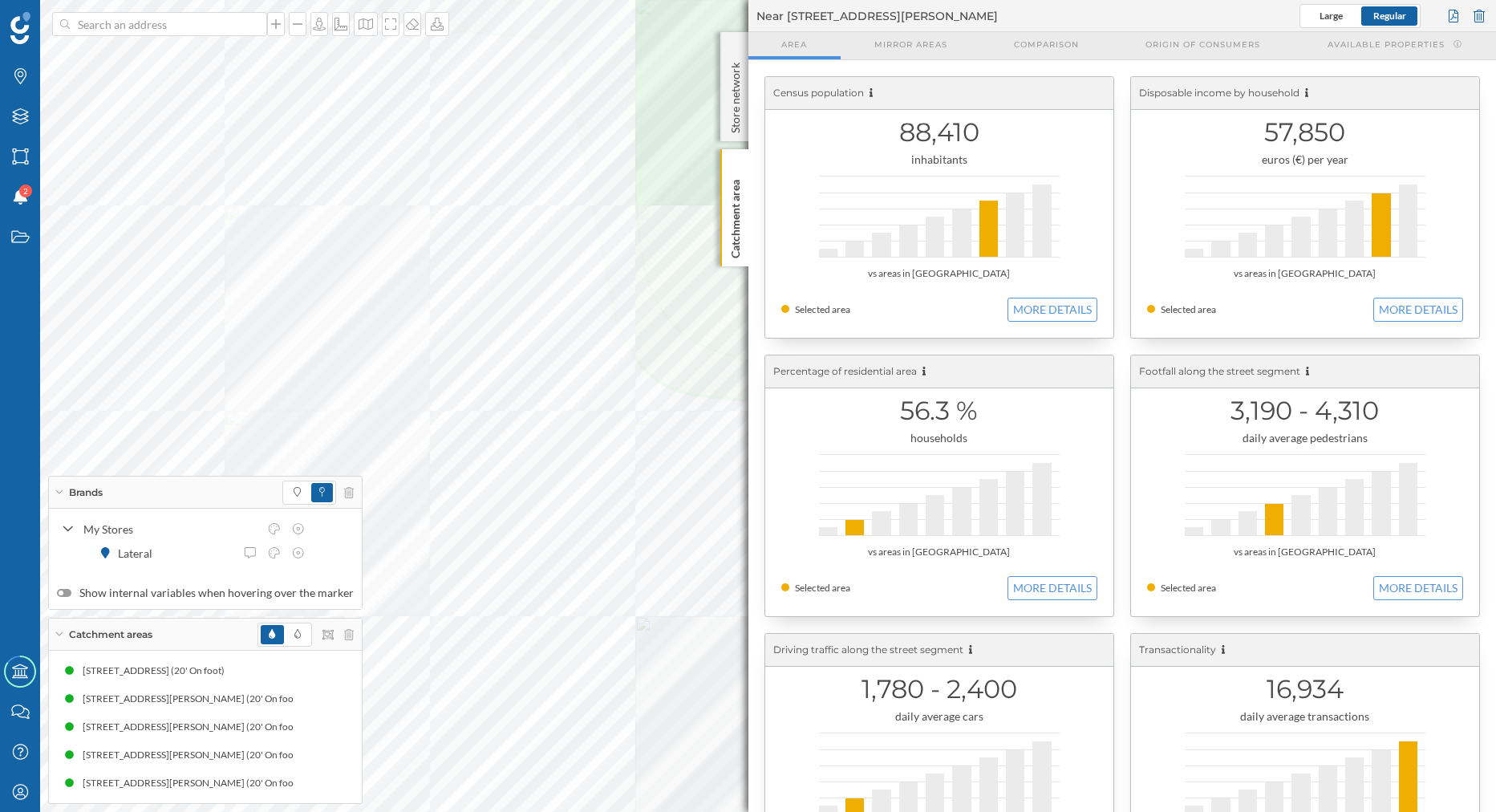
click at [521, 44] on div at bounding box center [521, 44] width 0 height 0
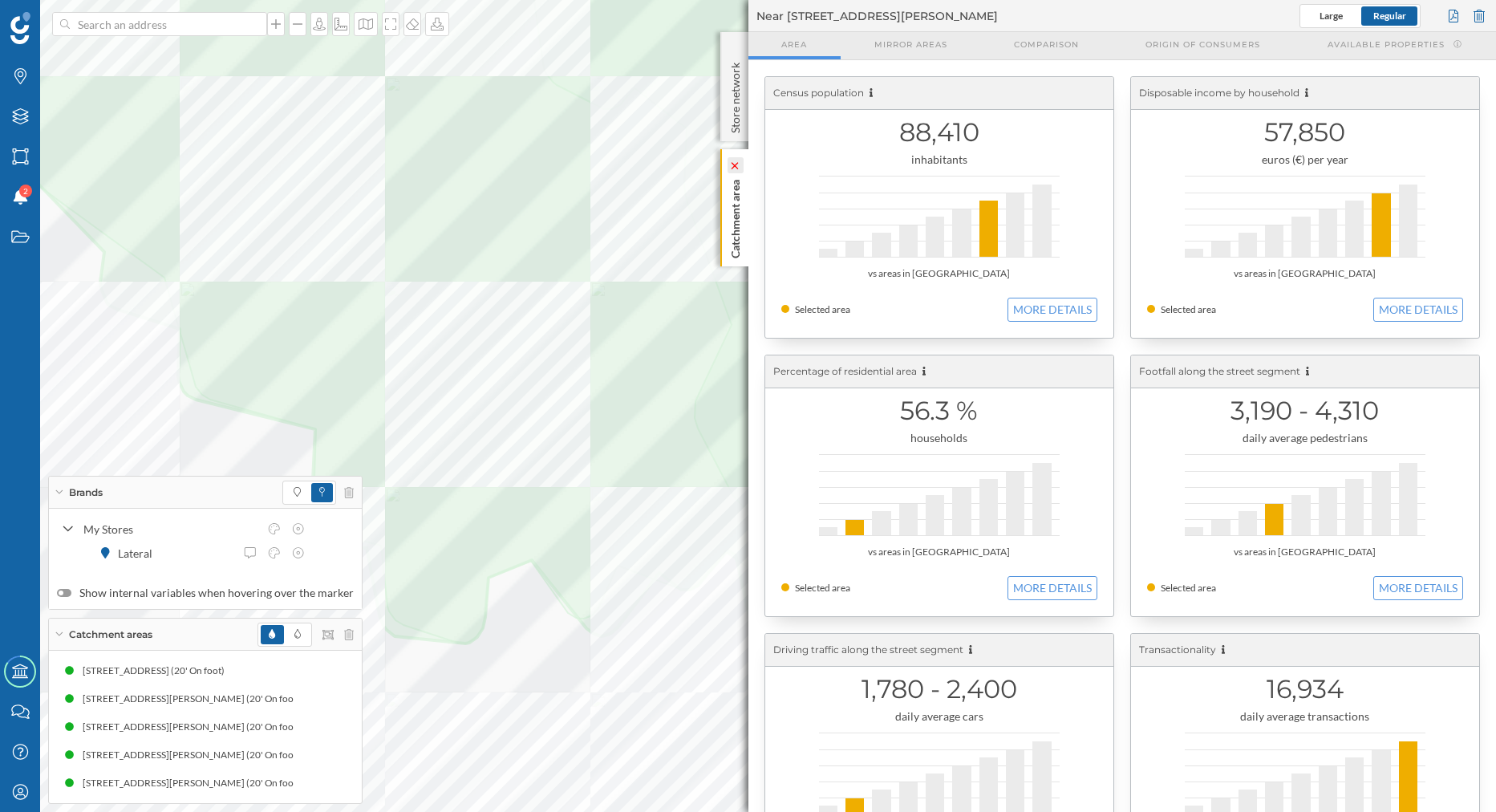
click at [733, 168] on icon at bounding box center [734, 166] width 7 height 7
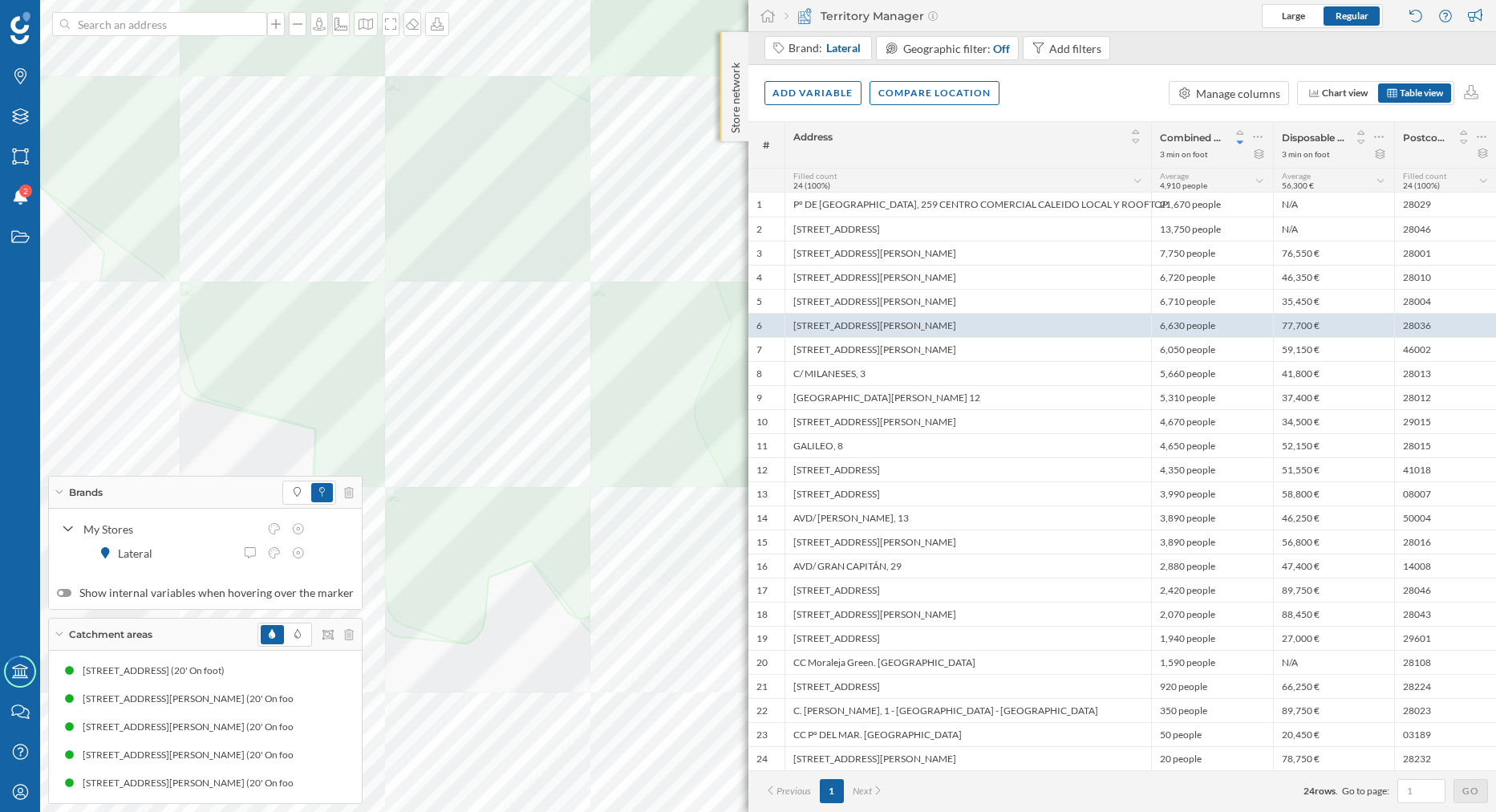
click at [741, 56] on div "Store network" at bounding box center [734, 86] width 28 height 109
click at [733, 44] on icon at bounding box center [735, 48] width 5 height 8
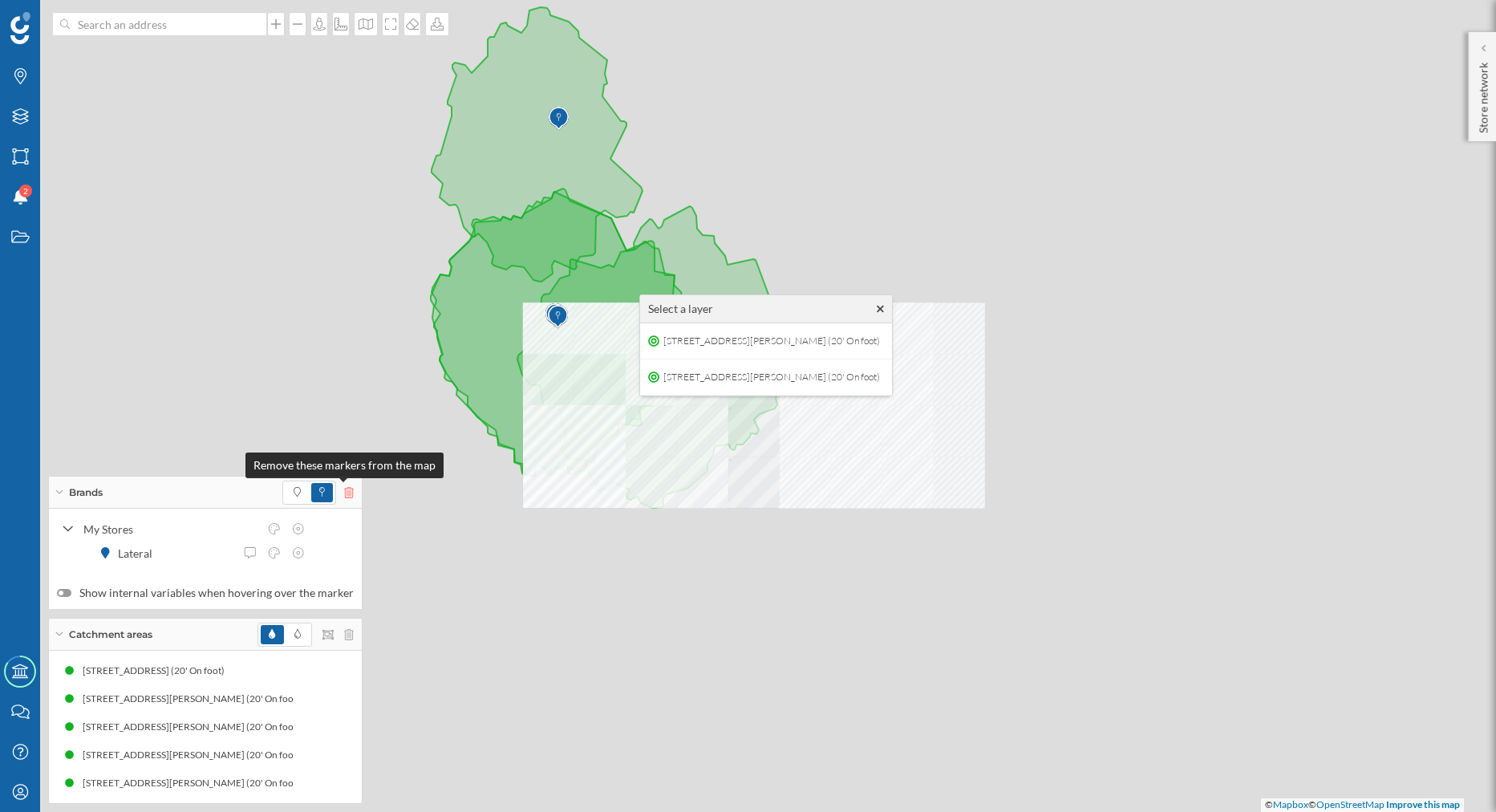
click at [344, 489] on icon at bounding box center [348, 492] width 10 height 11
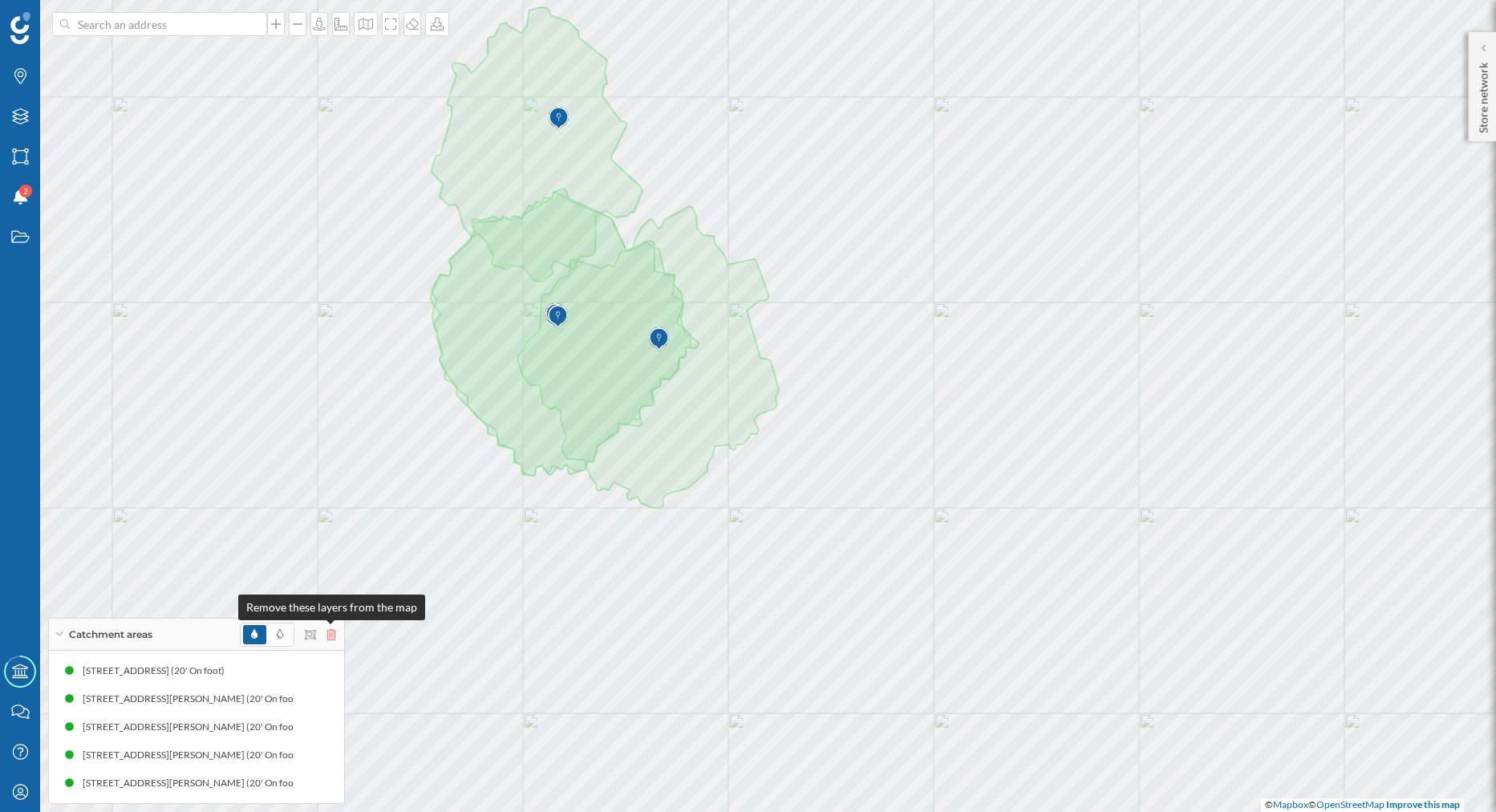
click at [334, 634] on icon at bounding box center [331, 634] width 10 height 11
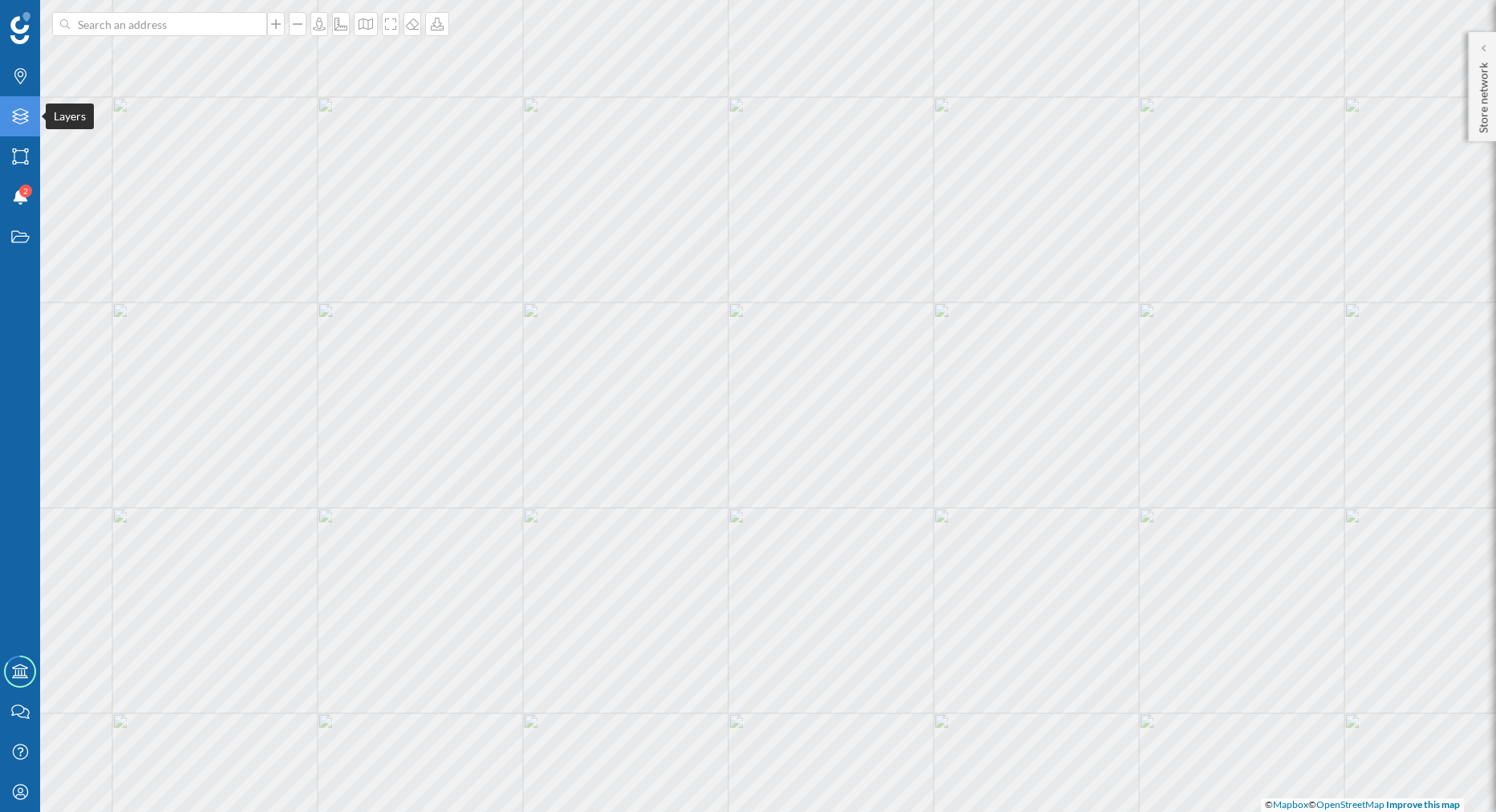
click at [15, 125] on icon "Layers" at bounding box center [20, 116] width 20 height 16
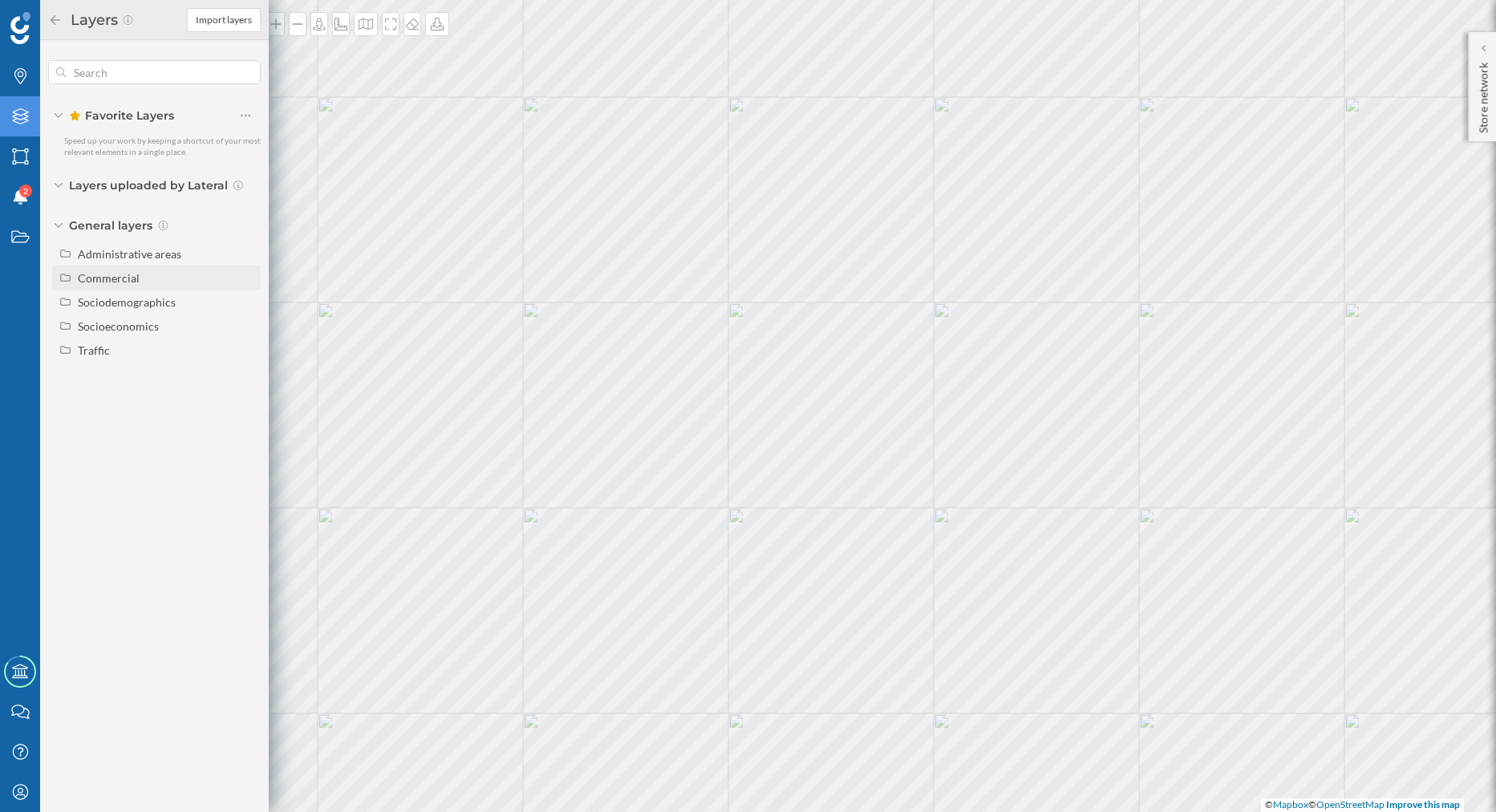
click at [146, 265] on div "Commercial" at bounding box center [156, 277] width 208 height 24
click at [152, 246] on div "Administrative areas" at bounding box center [166, 253] width 177 height 17
click at [152, 290] on label "Province" at bounding box center [167, 302] width 184 height 24
click at [244, 297] on input "Province" at bounding box center [249, 302] width 10 height 10
click at [152, 292] on div "Province" at bounding box center [149, 302] width 132 height 23
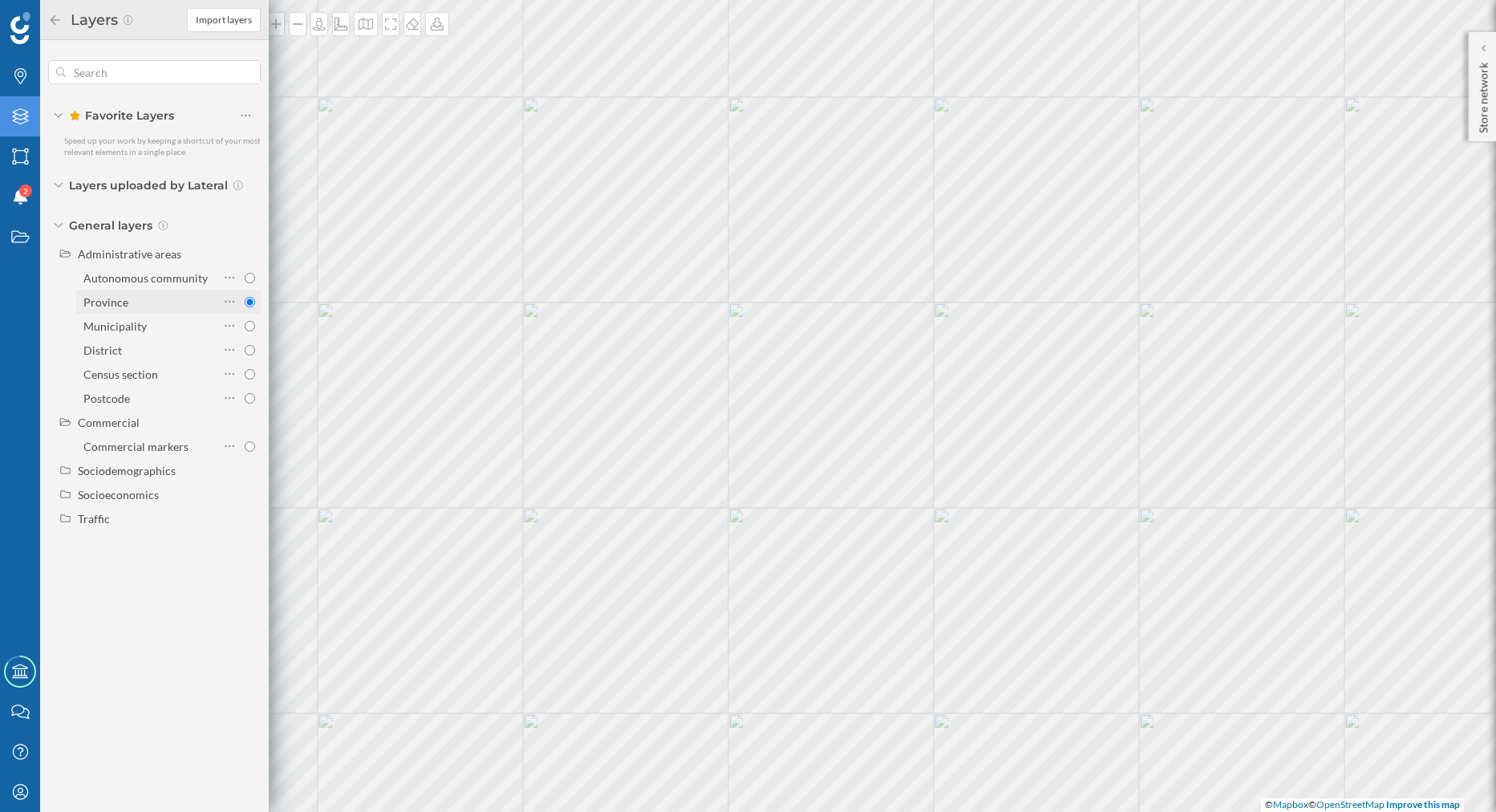
click at [244, 297] on input "Province" at bounding box center [249, 302] width 10 height 10
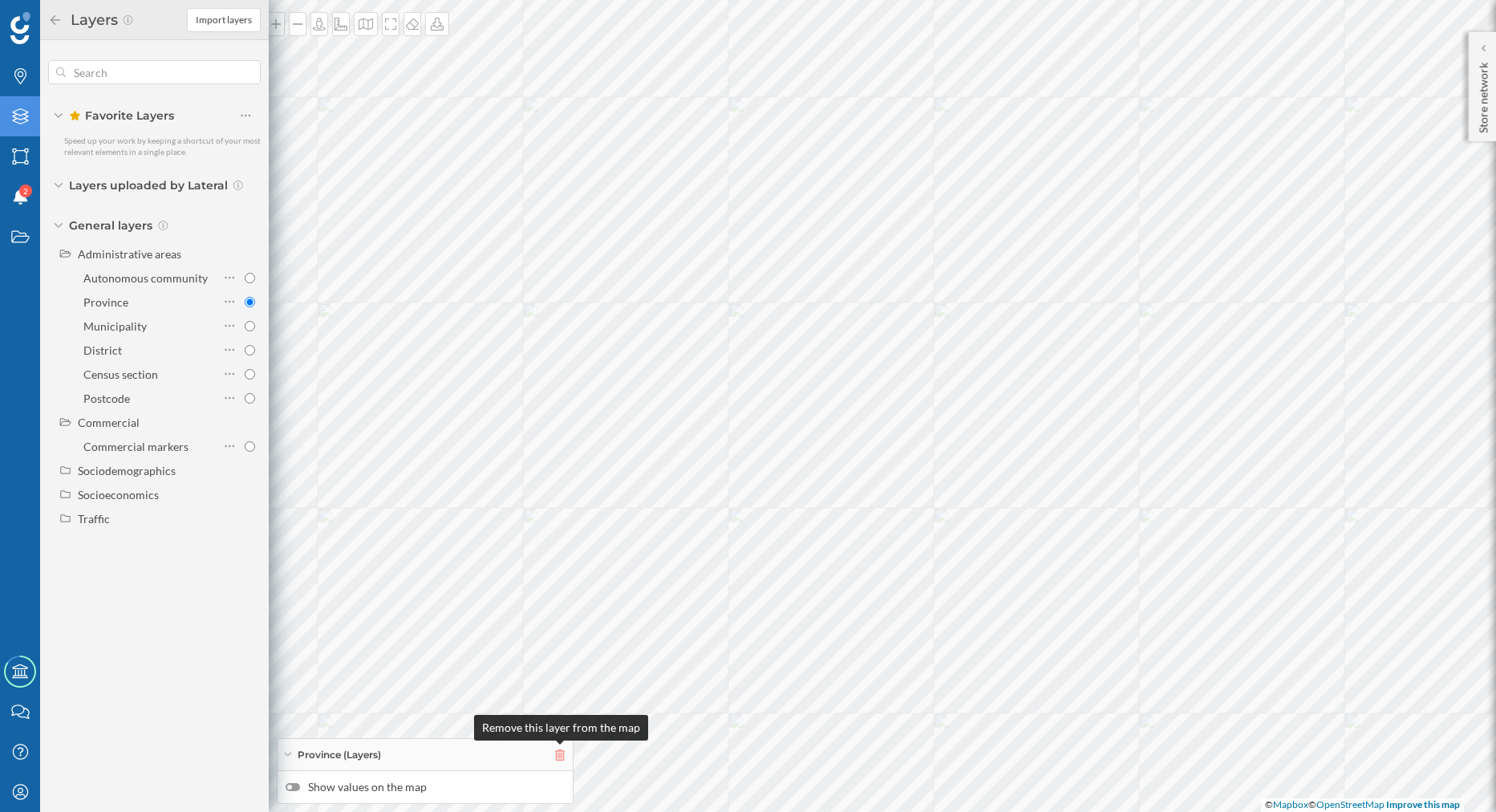
click at [561, 753] on icon at bounding box center [559, 754] width 10 height 11
radio input "false"
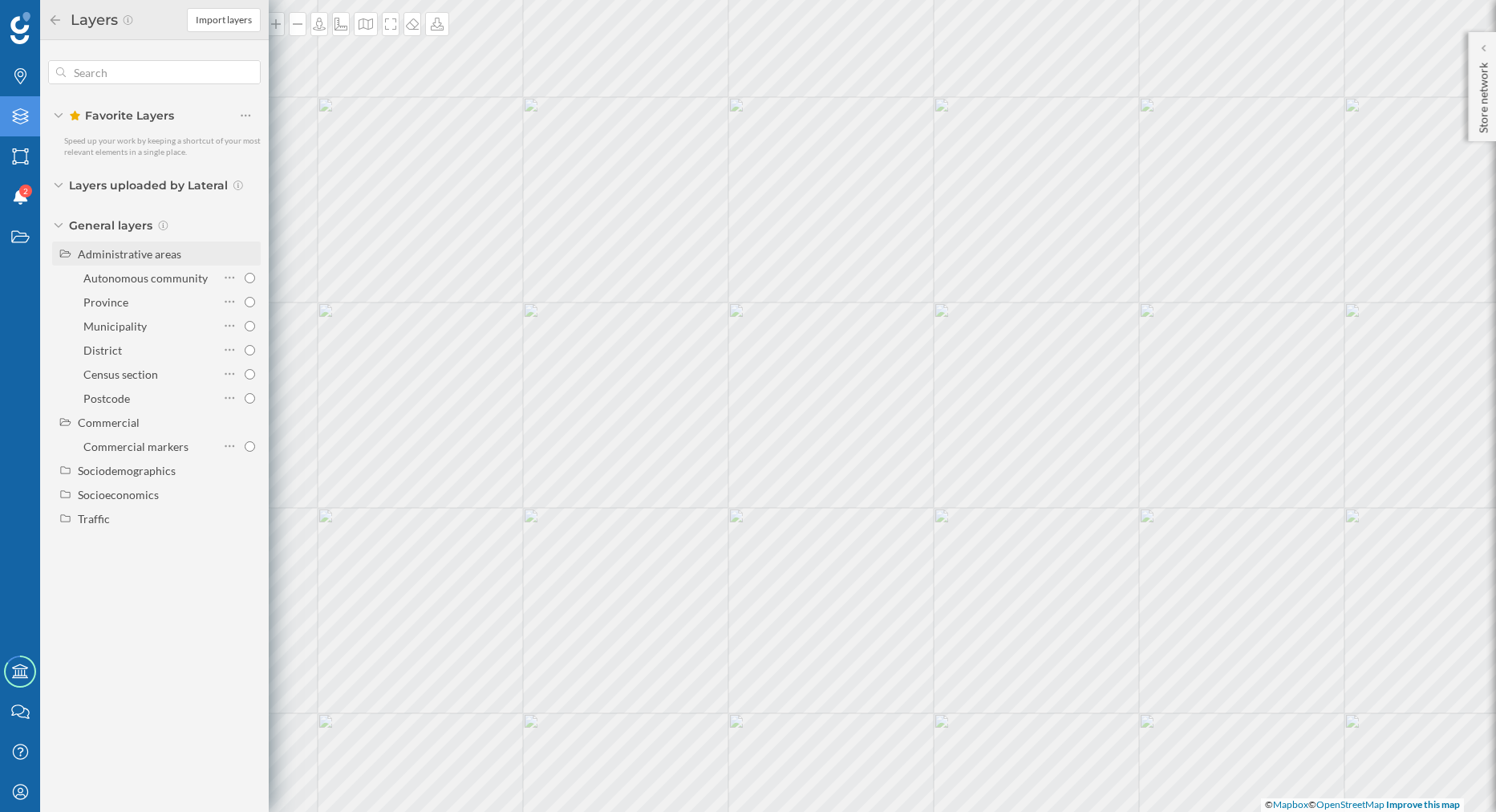
click at [104, 262] on div "Administrative areas" at bounding box center [166, 253] width 177 height 17
click at [179, 297] on div "Commercial markers" at bounding box center [136, 302] width 105 height 14
click at [244, 297] on input "Commercial markers" at bounding box center [249, 302] width 10 height 10
radio input "true"
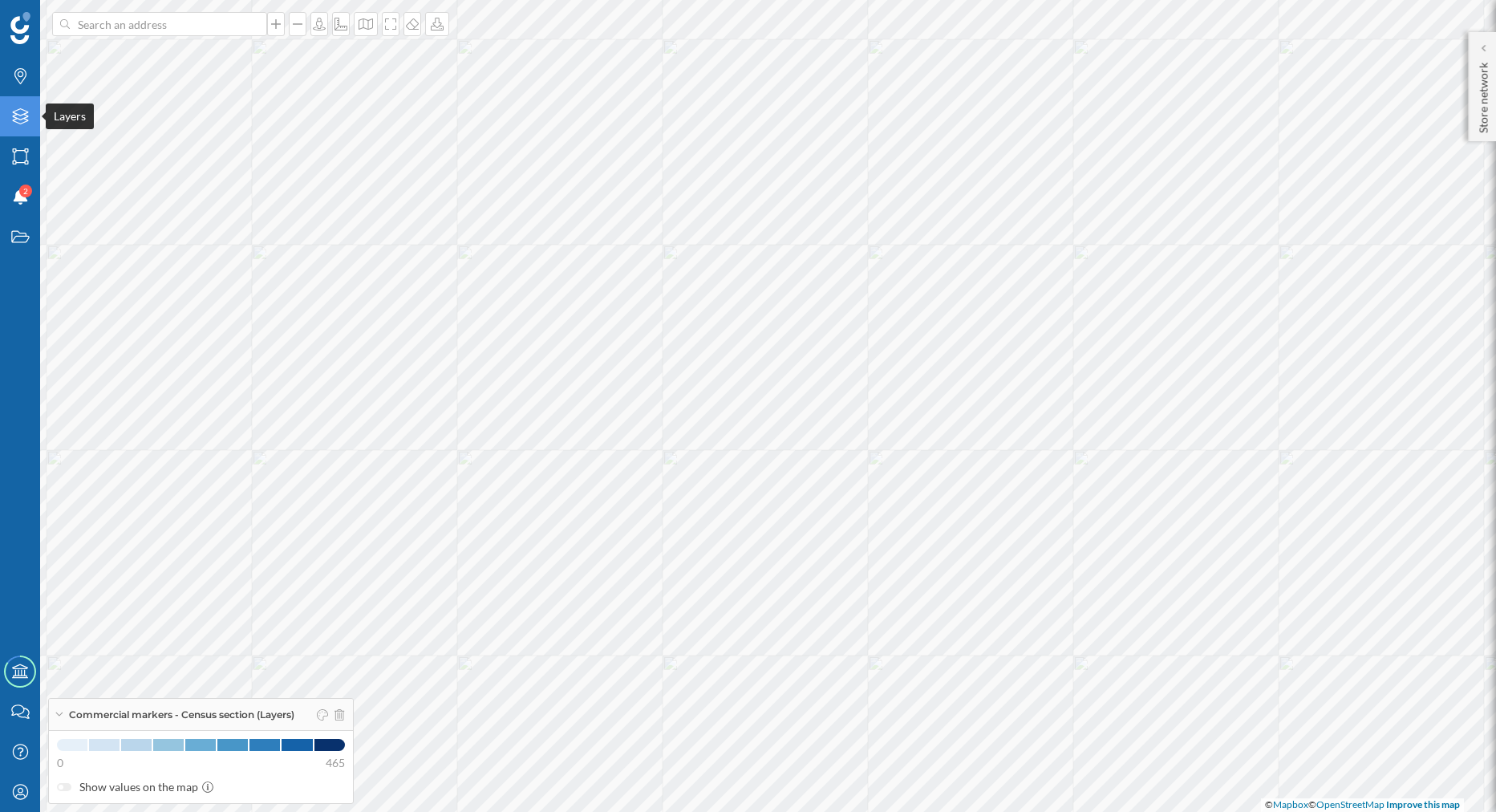
click at [24, 125] on icon "Layers" at bounding box center [20, 116] width 20 height 16
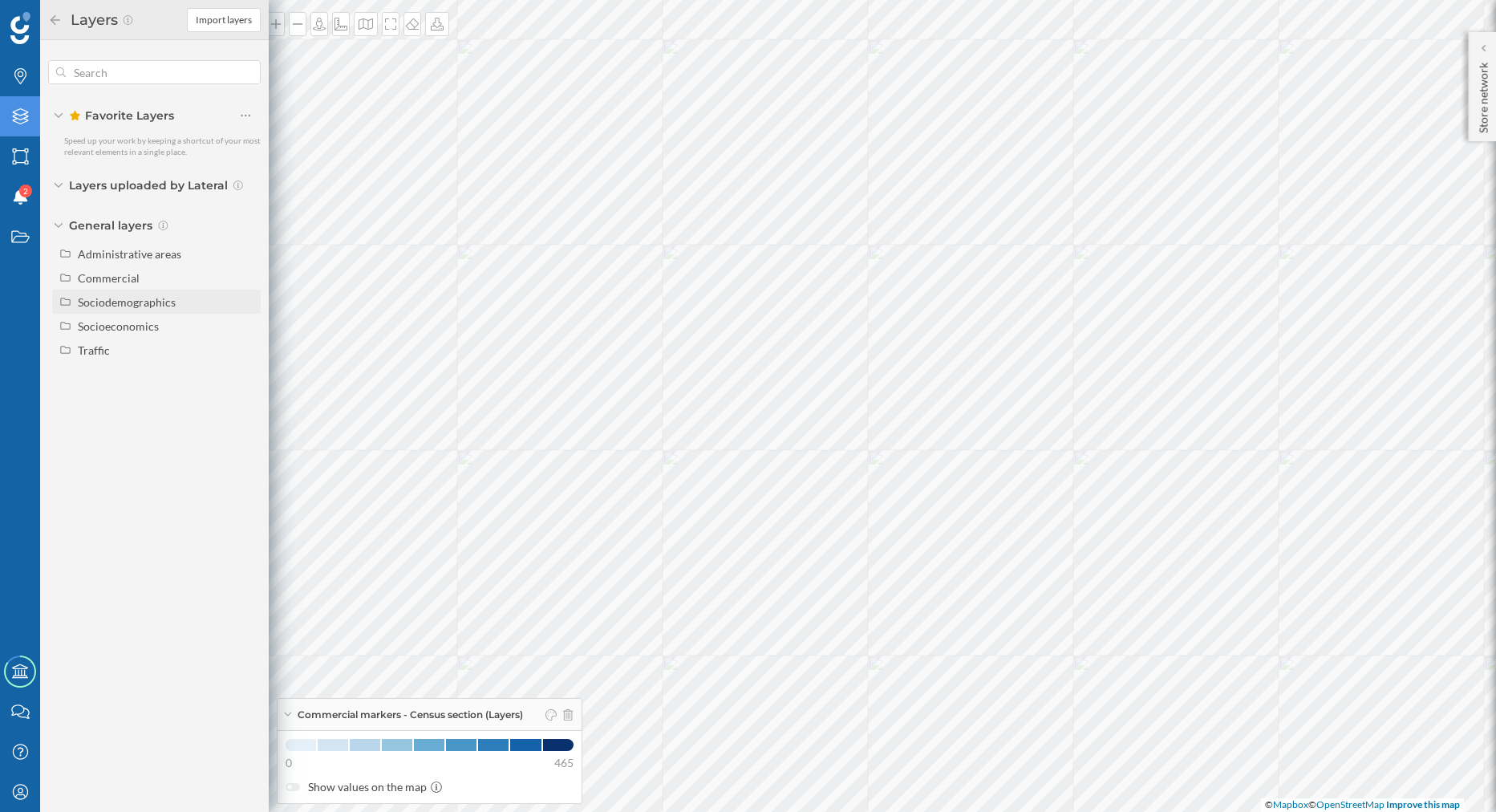
click at [158, 294] on div "Sociodemographics" at bounding box center [166, 302] width 177 height 17
click at [84, 497] on div "Socioeconomics" at bounding box center [118, 504] width 81 height 14
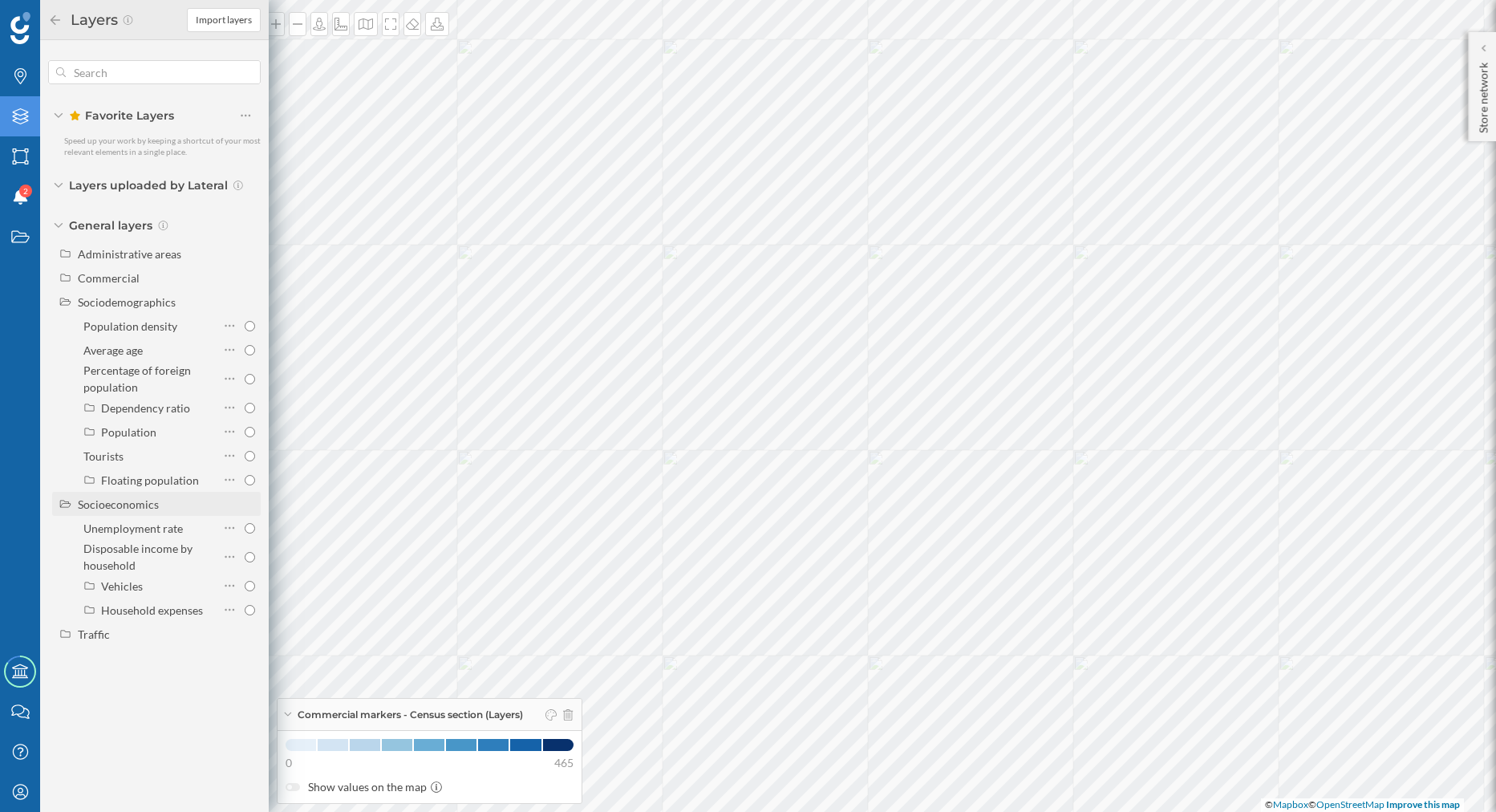
click at [85, 502] on div "Socioeconomics" at bounding box center [118, 504] width 81 height 14
click at [243, 327] on span at bounding box center [234, 325] width 22 height 23
click at [244, 327] on input "Population density" at bounding box center [249, 326] width 10 height 10
radio input "true"
click at [232, 336] on div at bounding box center [230, 325] width 14 height 23
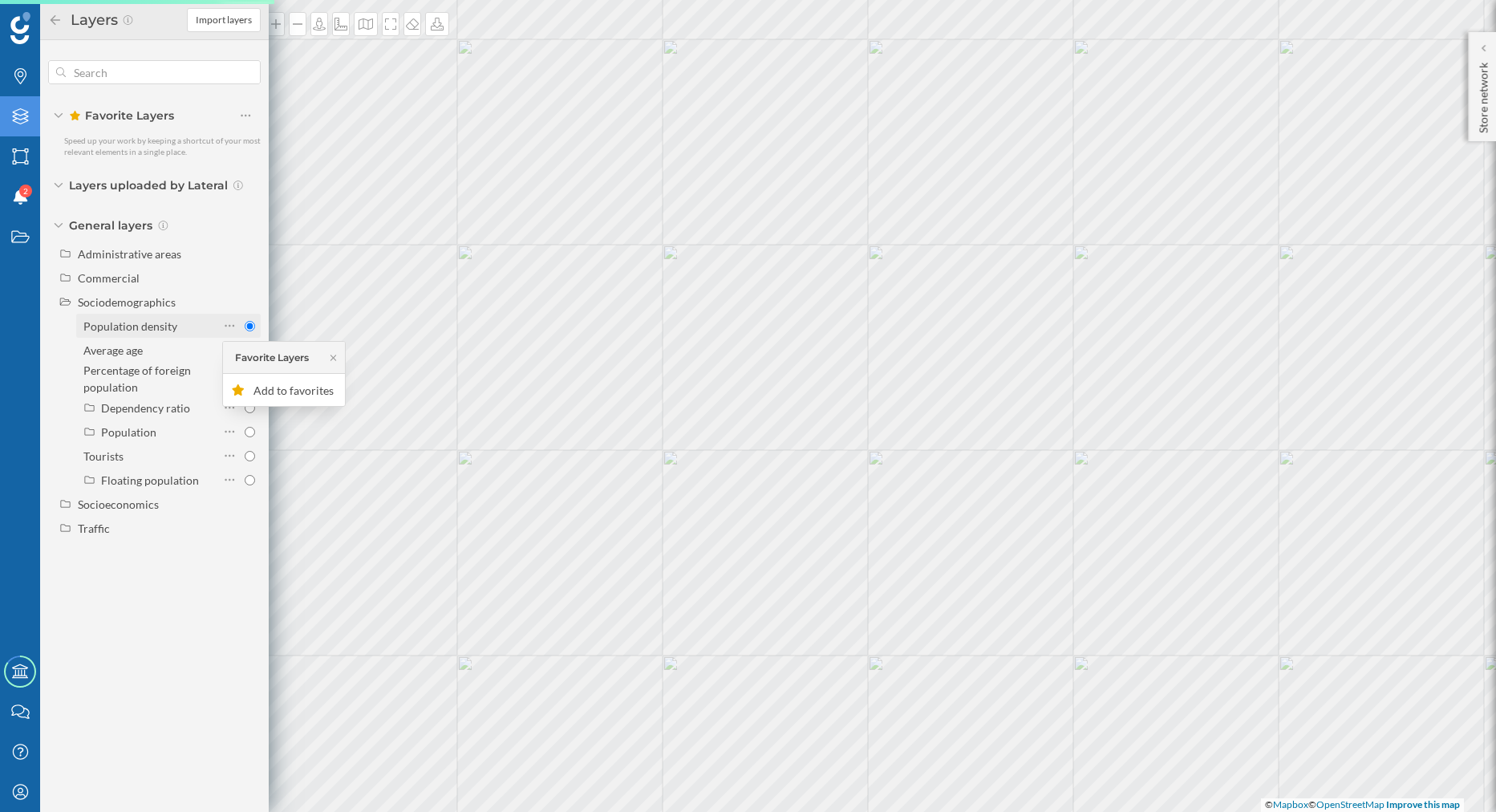
click at [208, 317] on div "Population density" at bounding box center [149, 325] width 132 height 17
click at [244, 321] on input "Population density" at bounding box center [249, 326] width 10 height 10
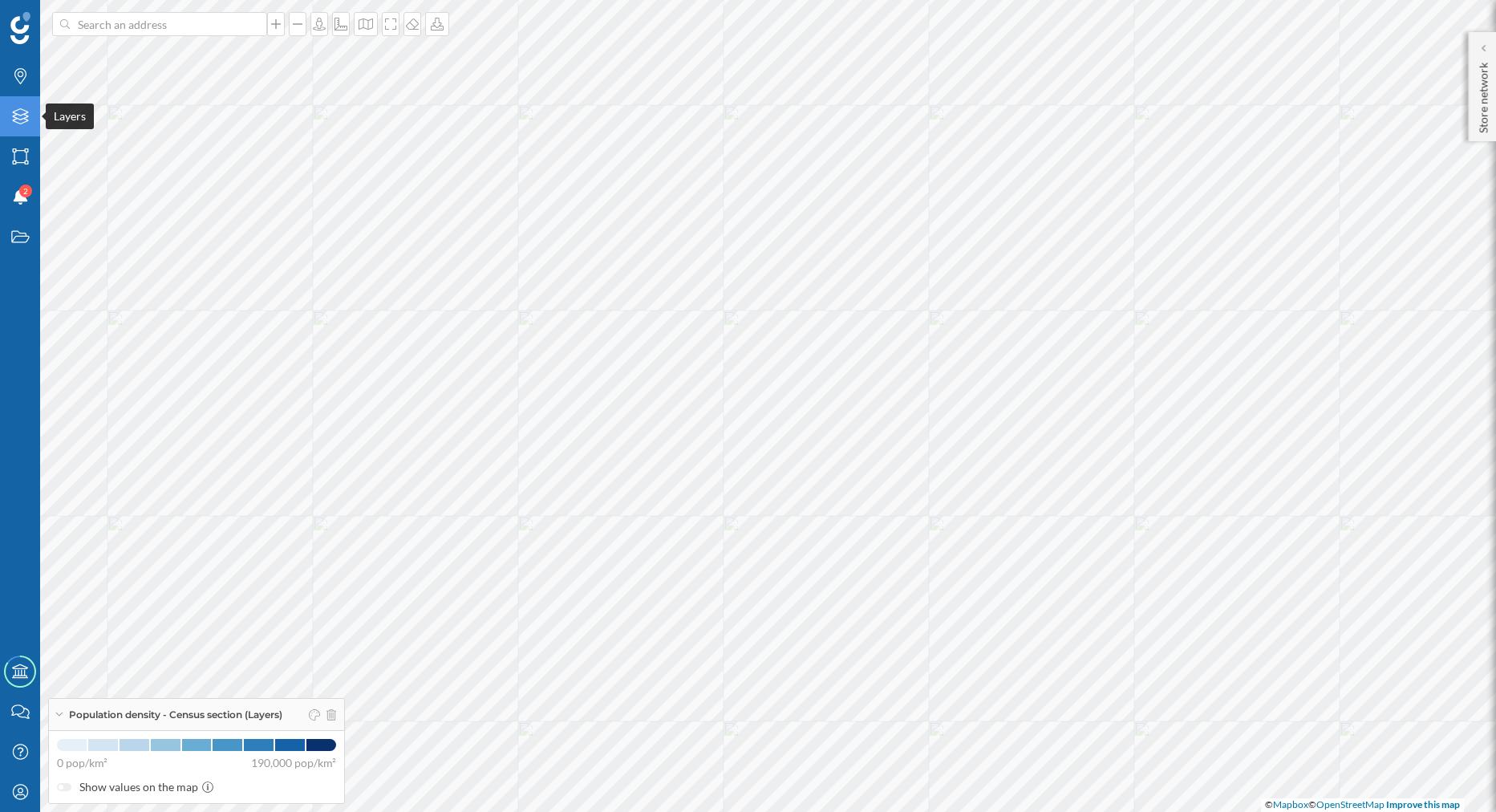
click at [25, 114] on icon at bounding box center [20, 116] width 16 height 16
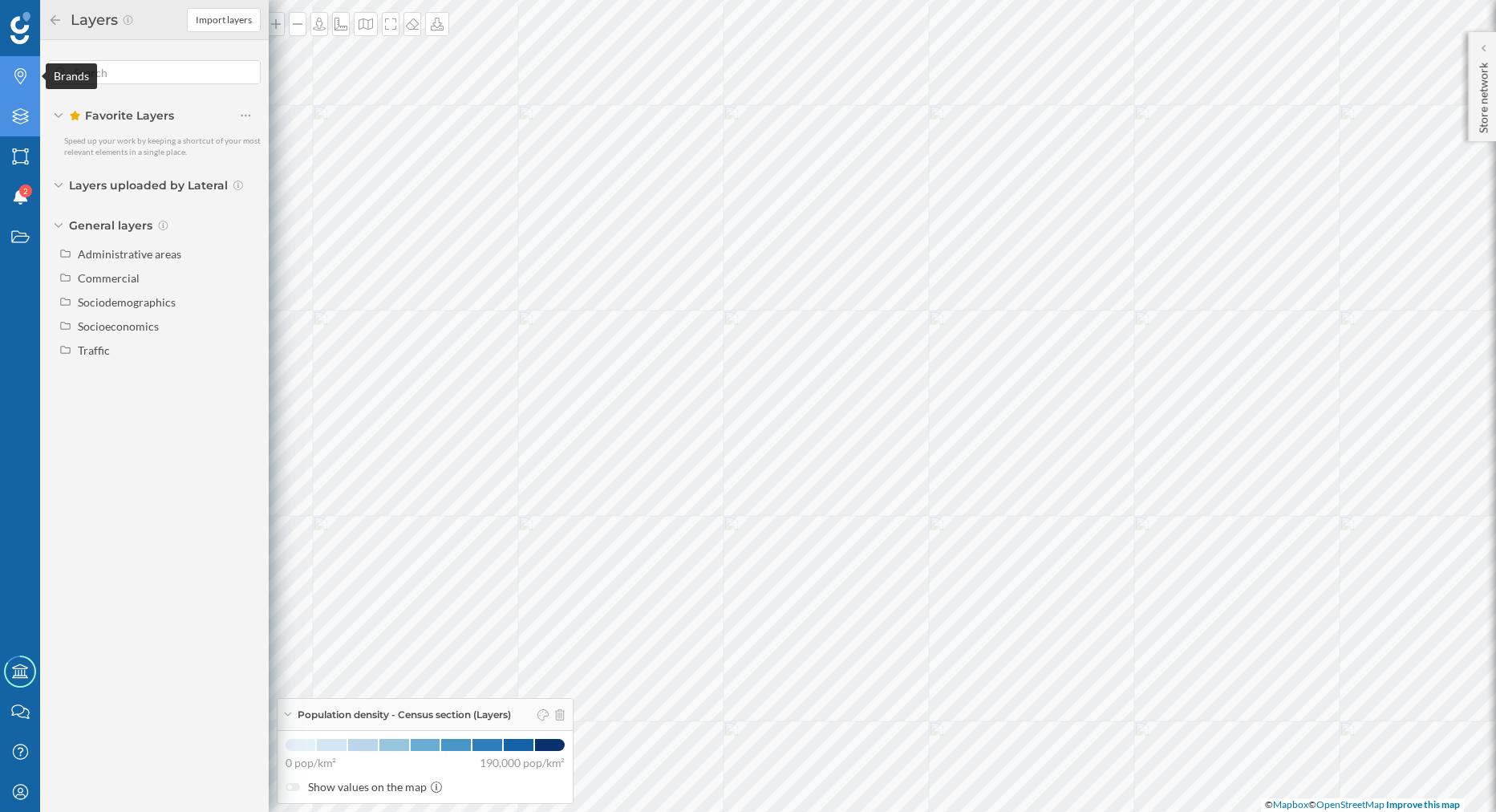
click at [10, 92] on div "Brands" at bounding box center [20, 76] width 40 height 40
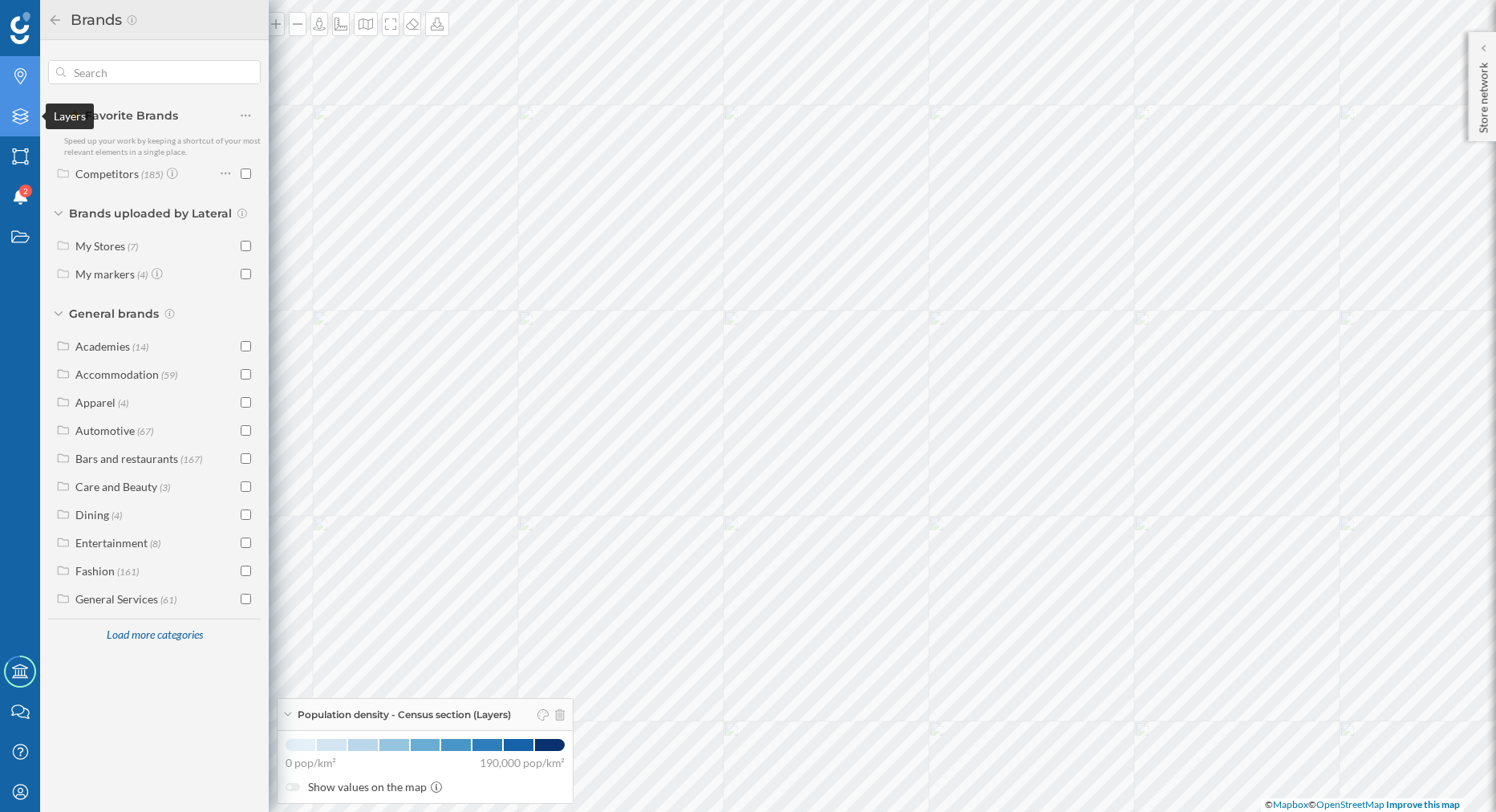
click at [23, 123] on icon at bounding box center [20, 116] width 16 height 16
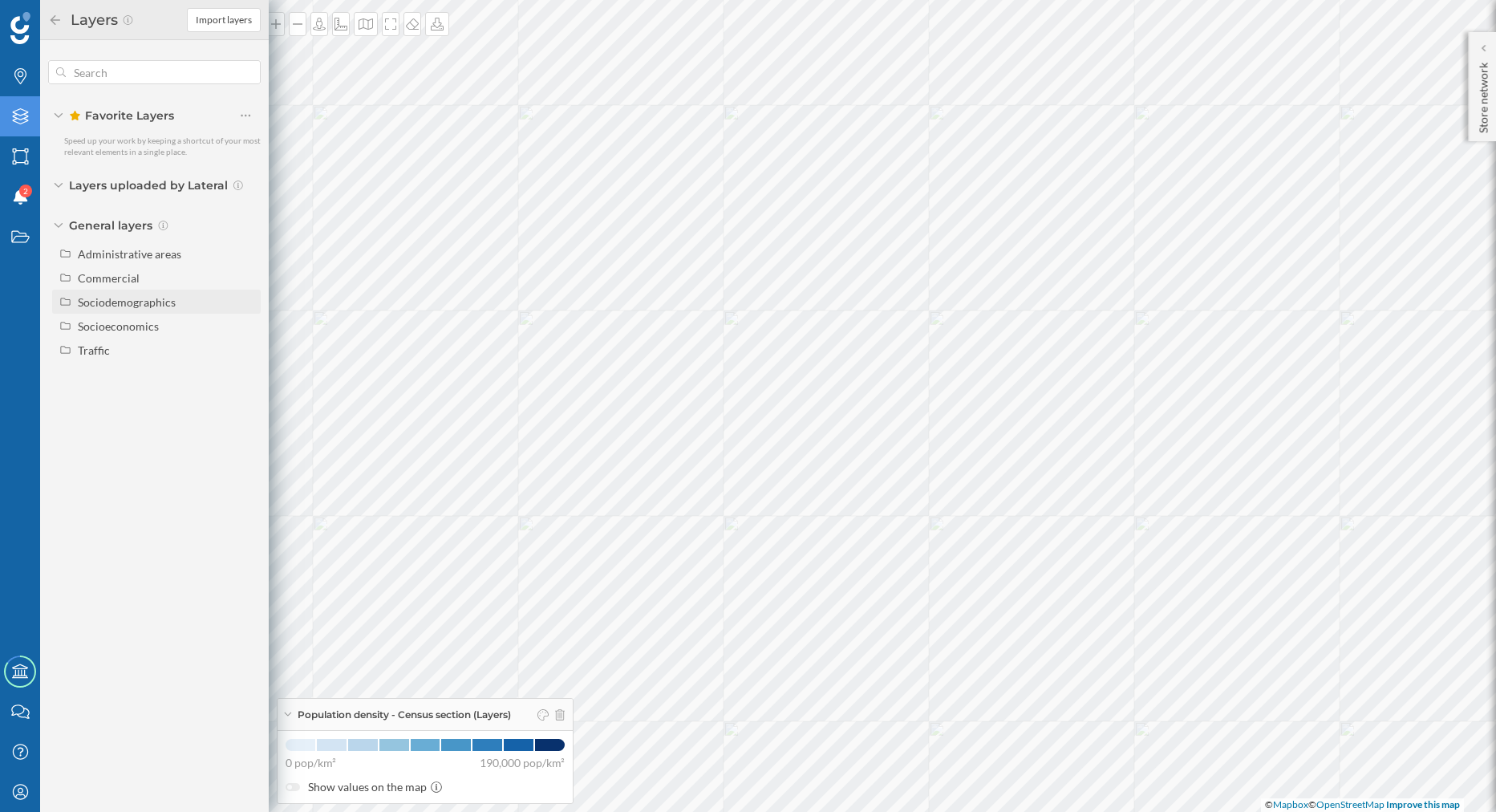
click at [73, 293] on div "Sociodemographics" at bounding box center [156, 302] width 208 height 24
click at [197, 424] on div "Population" at bounding box center [158, 432] width 114 height 17
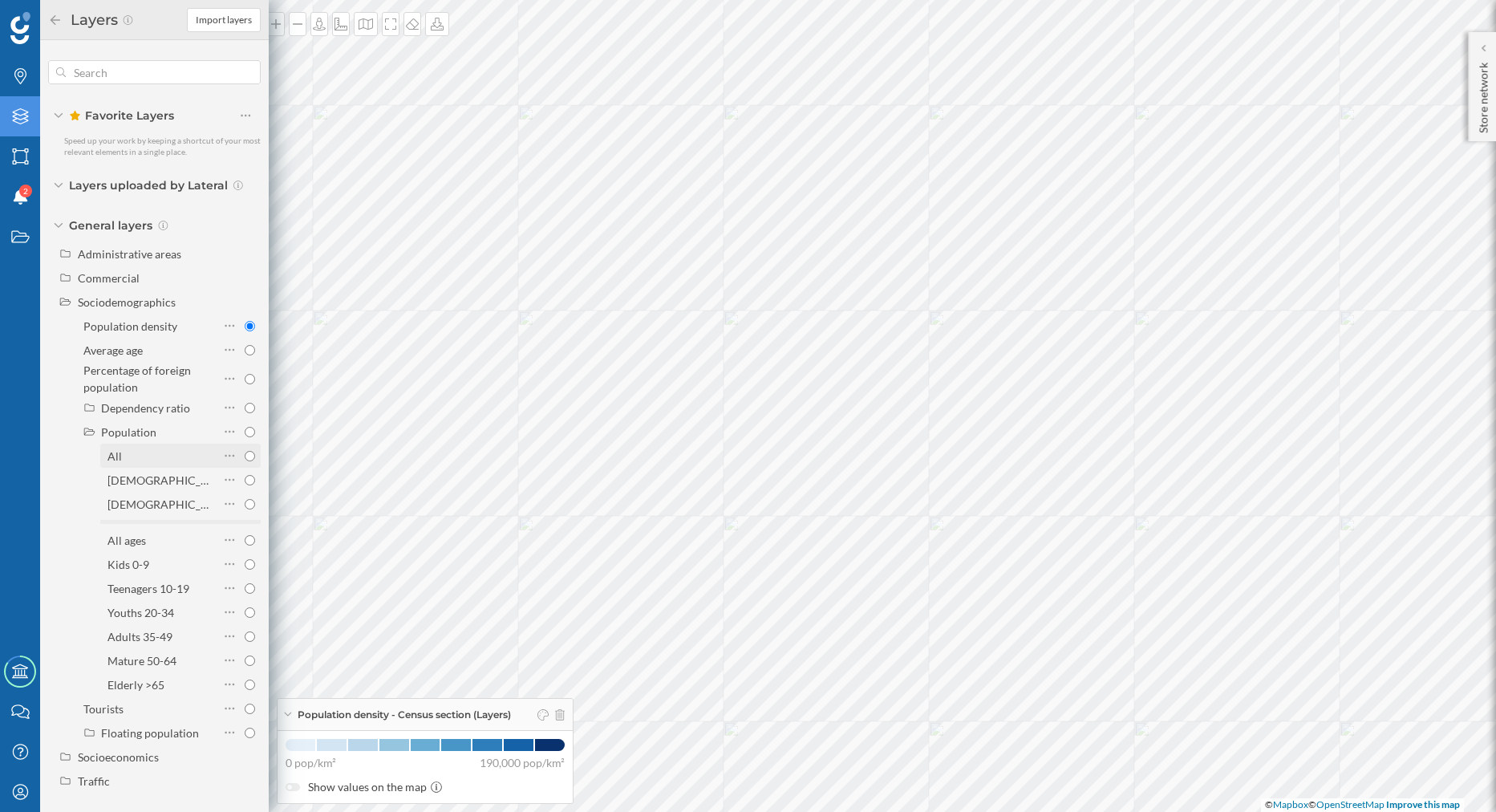
click at [194, 451] on div "All" at bounding box center [161, 455] width 107 height 17
click at [244, 451] on input "All" at bounding box center [249, 456] width 10 height 10
radio input "true"
radio input "false"
radio input "true"
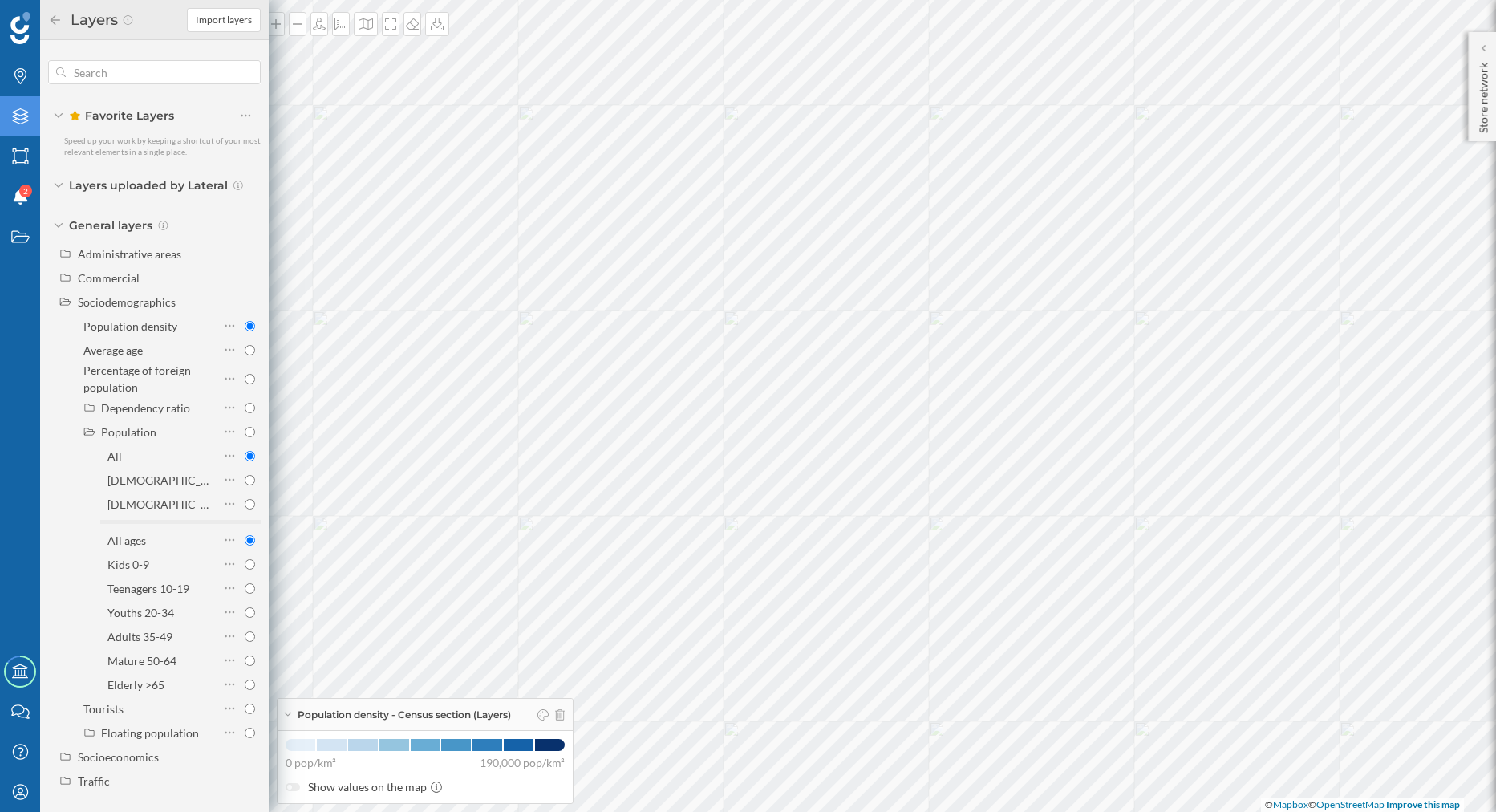
radio input "true"
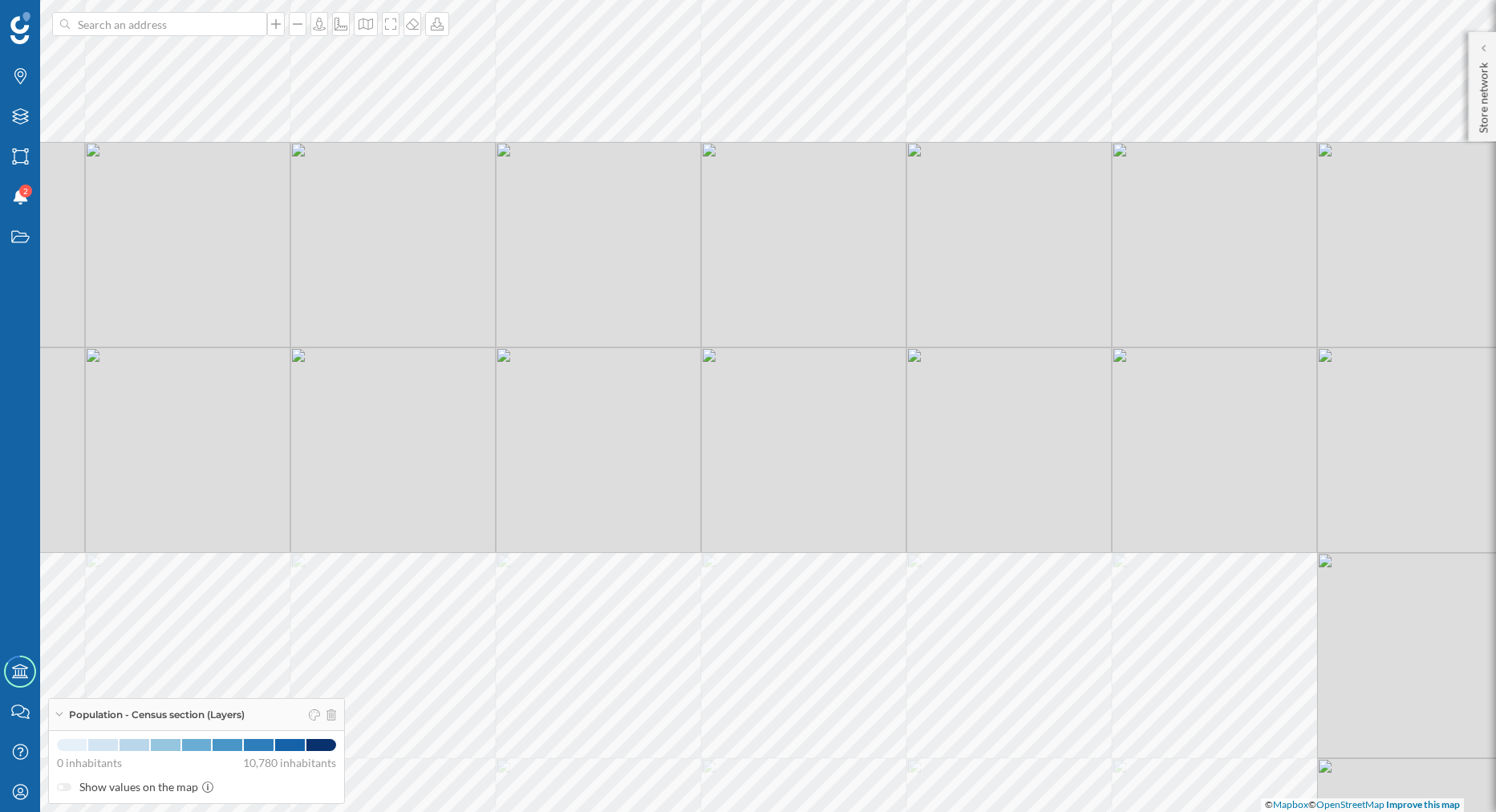
drag, startPoint x: 704, startPoint y: 444, endPoint x: 632, endPoint y: 607, distance: 178.2
click at [632, 607] on div "© Mapbox © OpenStreetMap Improve this map" at bounding box center [748, 406] width 1496 height 812
